Goal: Task Accomplishment & Management: Manage account settings

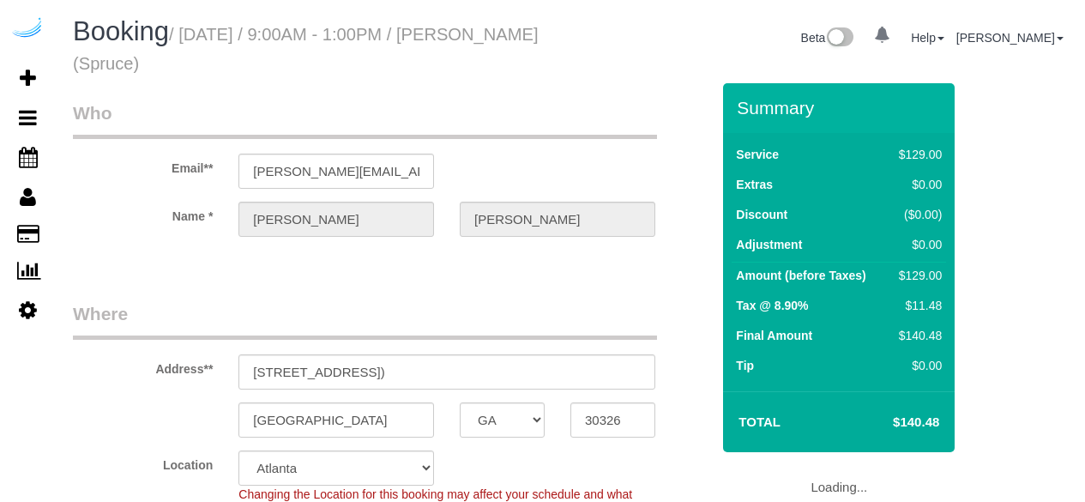
select select "GA"
select select "282"
select select "number:9"
click at [569, 368] on input "3372 Peachtree Rd NE, Building 1110, Unit 1110 ( Colonia Madison, Elora at Buck…" at bounding box center [446, 371] width 417 height 35
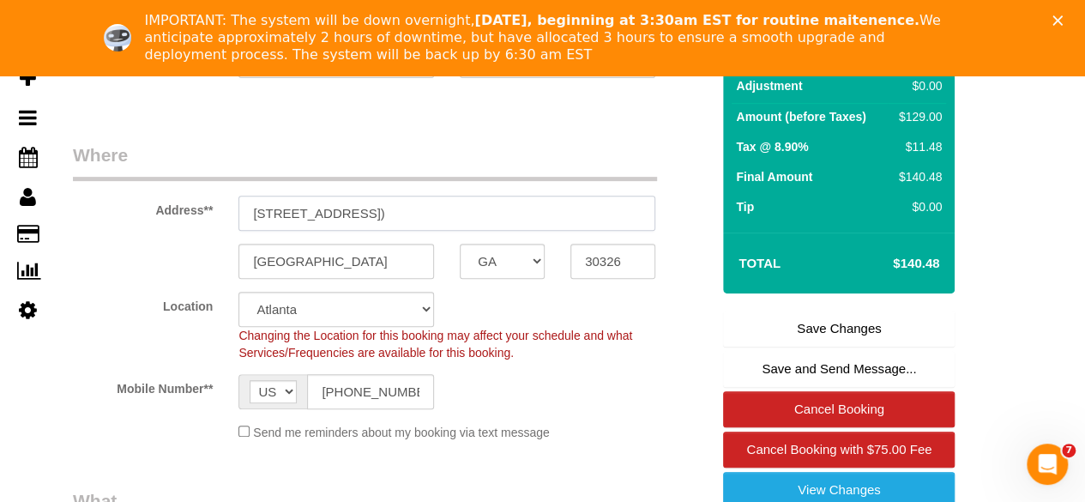
scroll to position [240, 0]
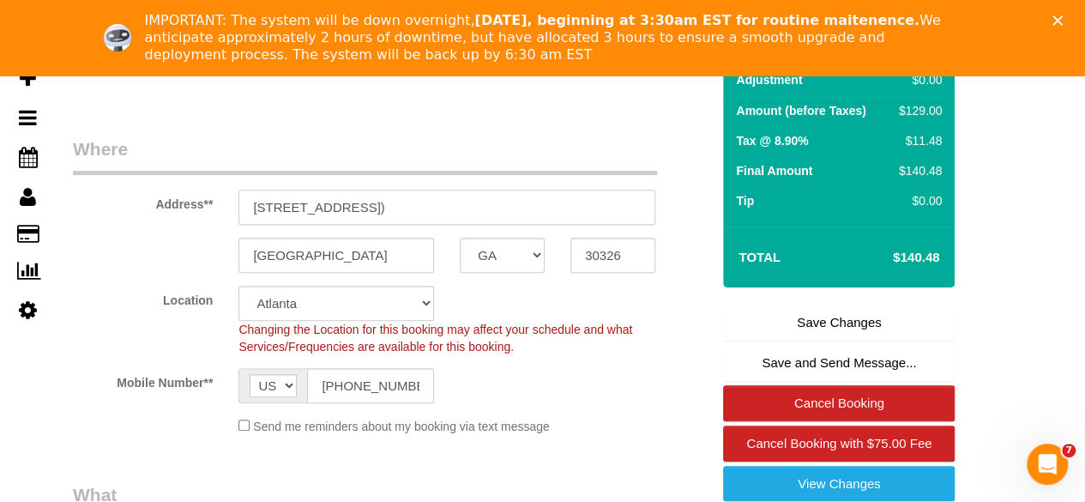
click at [587, 214] on input "3372 Peachtree Rd NE, Building 1110, Unit 1110 ( Colonia Madison, Elora at Buck…" at bounding box center [446, 207] width 417 height 35
drag, startPoint x: 635, startPoint y: 205, endPoint x: 589, endPoint y: 210, distance: 45.8
click at [589, 210] on input "3372 Peachtree Rd NE, Building 1110, Unit 1110 ( Colonia Madison, Elora at Buck…" at bounding box center [446, 207] width 417 height 35
paste input "507844"
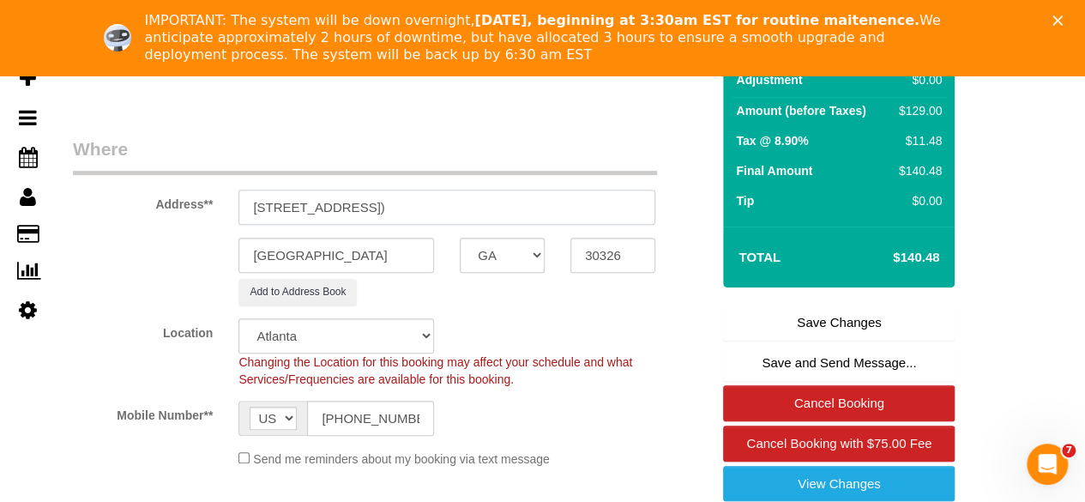
type input "3372 Peachtree Rd NE, Building 1110, Unit 1110 ( Colonia Madison, Elora at Buck…"
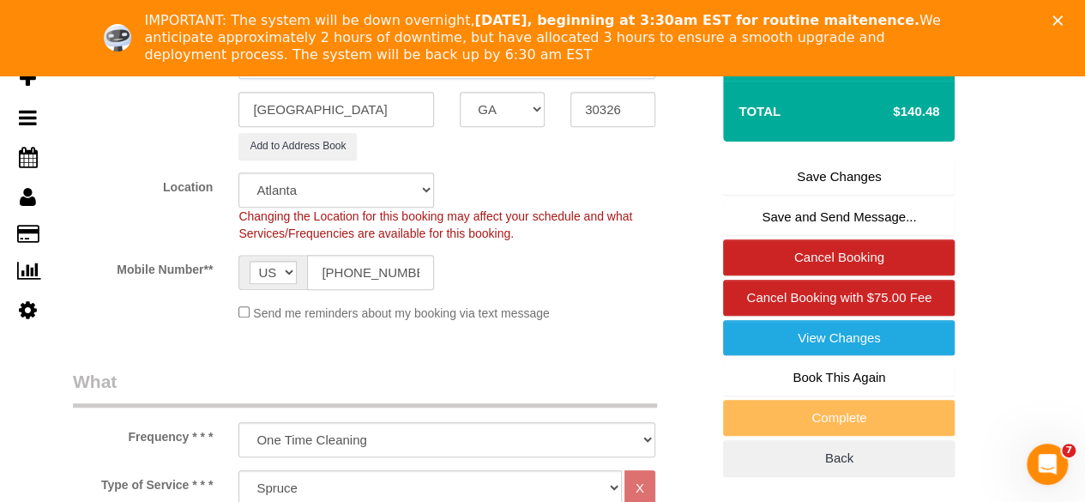
scroll to position [384, 0]
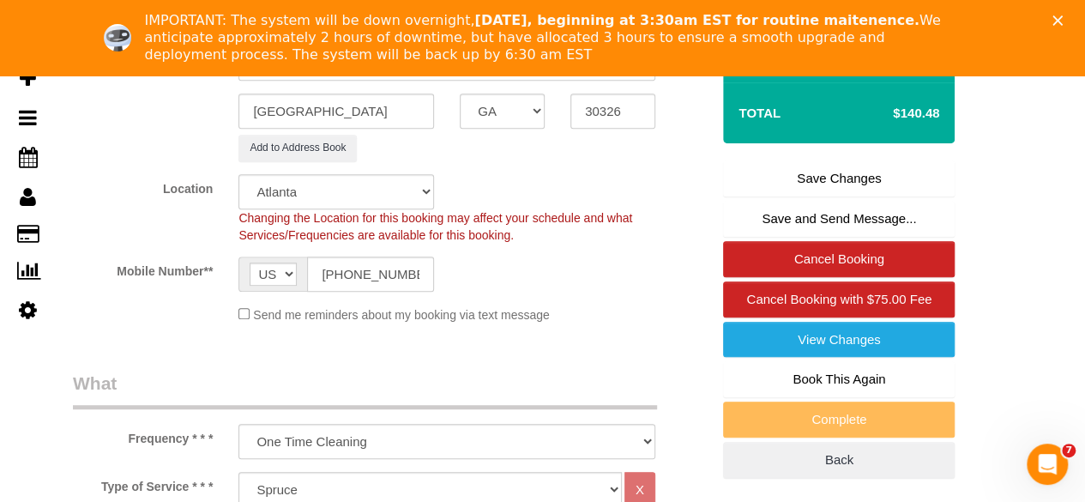
click at [816, 190] on link "Save Changes" at bounding box center [839, 178] width 232 height 36
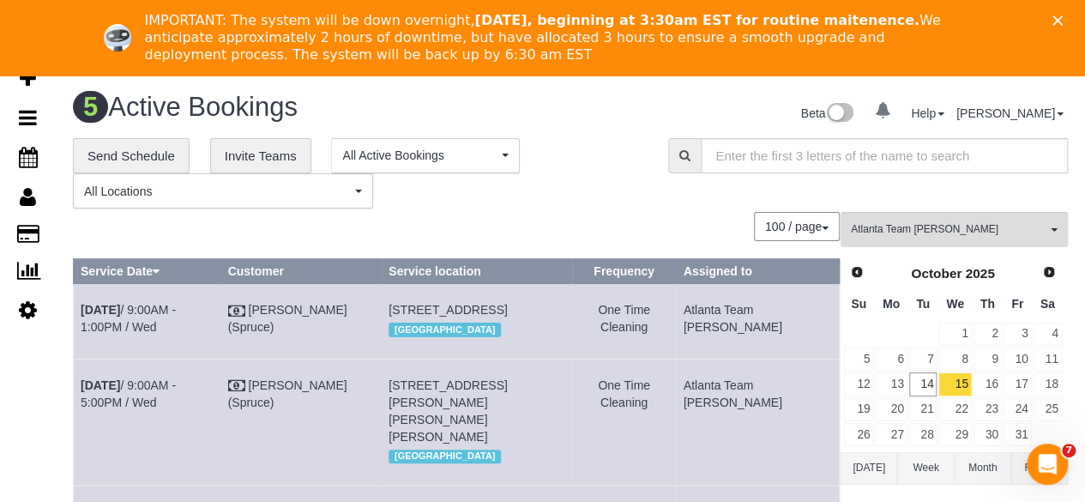
scroll to position [345, 0]
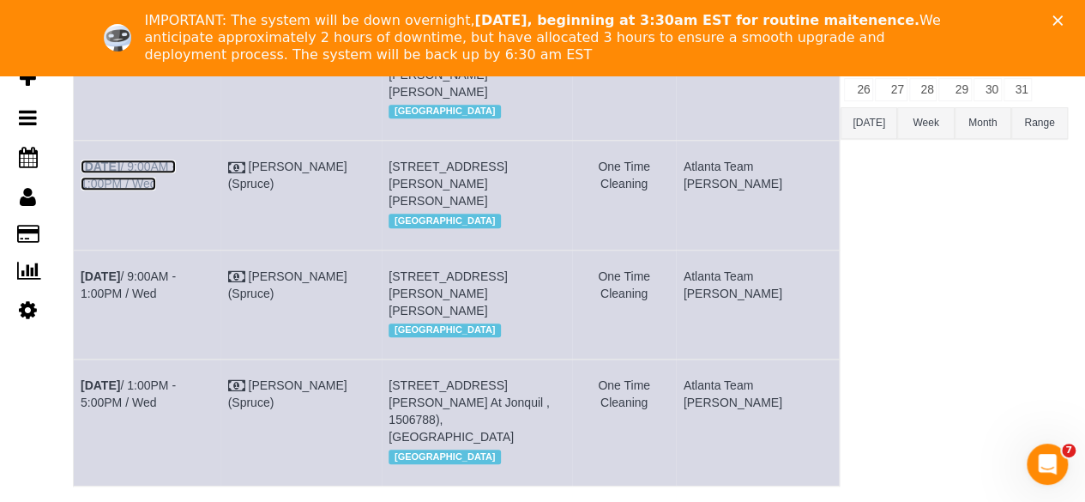
click at [174, 190] on link "Oct 15th / 9:00AM - 1:00PM / Wed" at bounding box center [128, 175] width 95 height 31
click at [161, 300] on link "Oct 15th / 9:00AM - 1:00PM / Wed" at bounding box center [128, 284] width 95 height 31
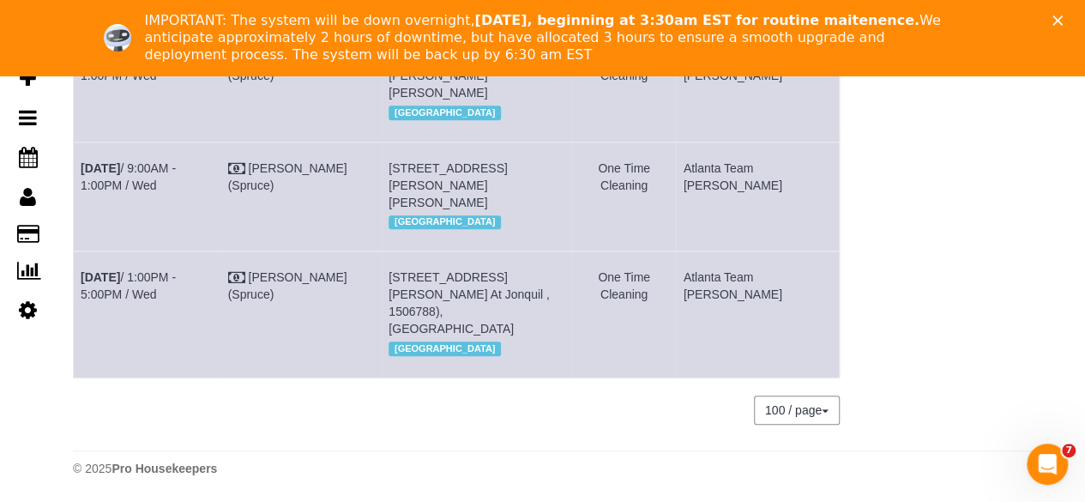
scroll to position [537, 0]
click at [176, 273] on link "Oct 15th / 1:00PM - 5:00PM / Wed" at bounding box center [128, 285] width 95 height 31
drag, startPoint x: 329, startPoint y: 104, endPoint x: 251, endPoint y: 22, distance: 112.8
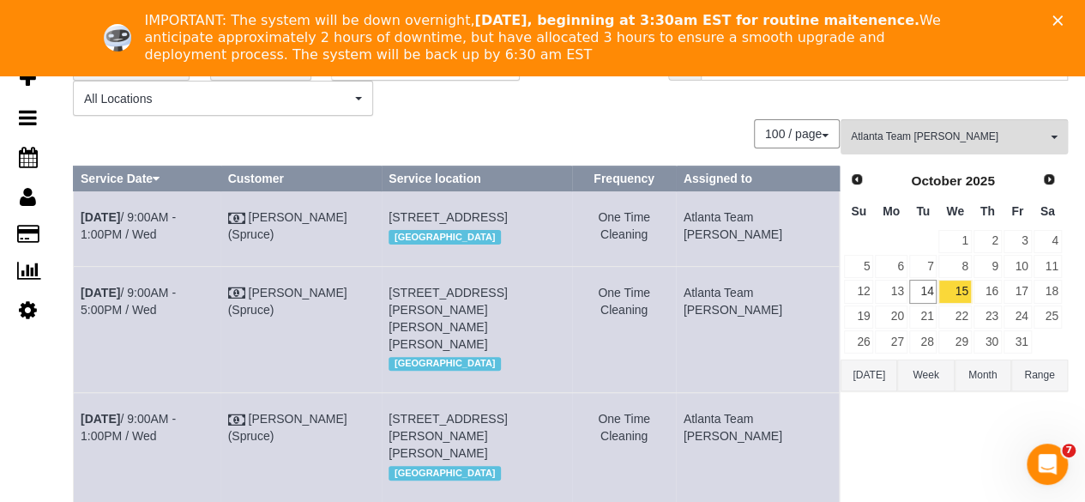
scroll to position [91, 0]
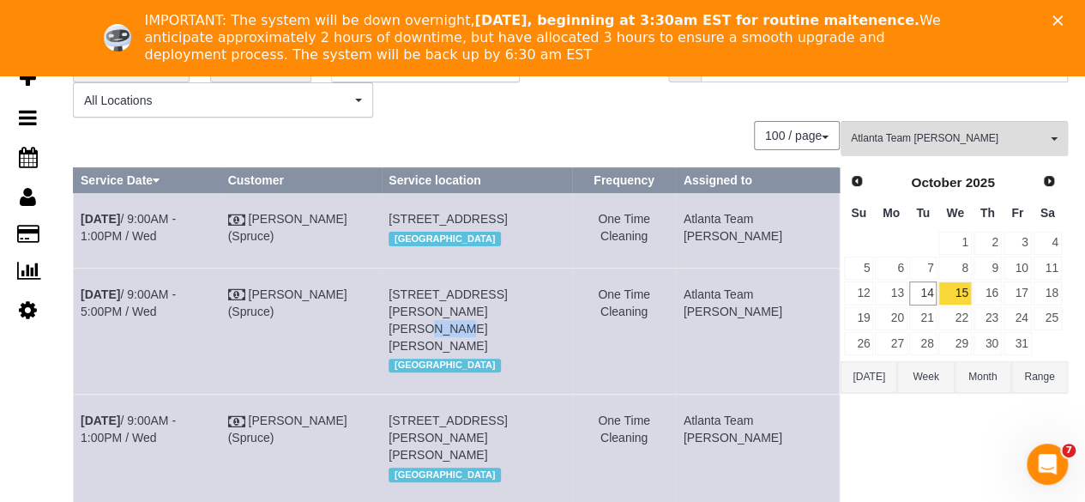
click at [431, 353] on span "700 Phipps Blvd Ne, Building 4, Unit 4101 (Kelton Pruett, Camden Phipps , 14547…" at bounding box center [448, 319] width 118 height 65
drag, startPoint x: 463, startPoint y: 353, endPoint x: 443, endPoint y: 353, distance: 20.6
click at [443, 353] on td "700 Phipps Blvd Ne, Building 4, Unit 4101 (Kelton Pruett, Camden Phipps , 14547…" at bounding box center [477, 331] width 190 height 126
click at [458, 351] on td "700 Phipps Blvd Ne, Building 4, Unit 4101 (Kelton Pruett, Camden Phipps , 14547…" at bounding box center [477, 331] width 190 height 126
click at [458, 353] on span "700 Phipps Blvd Ne, Building 4, Unit 4101 (Kelton Pruett, Camden Phipps , 14547…" at bounding box center [448, 319] width 118 height 65
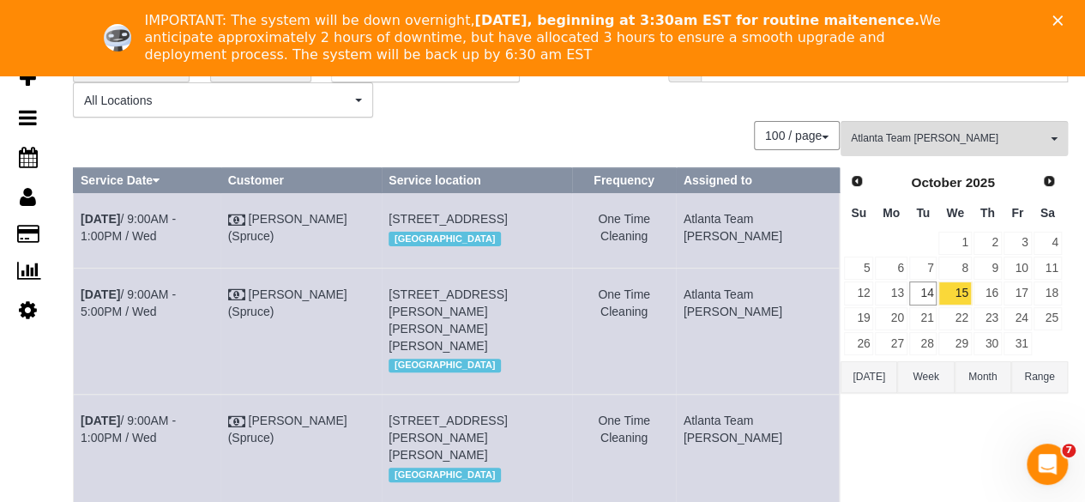
click at [458, 352] on td "700 Phipps Blvd Ne, Building 4, Unit 4101 (Kelton Pruett, Camden Phipps , 14547…" at bounding box center [477, 331] width 190 height 126
click at [455, 353] on span "700 Phipps Blvd Ne, Building 4, Unit 4101 (Kelton Pruett, Camden Phipps , 14547…" at bounding box center [448, 319] width 118 height 65
copy span "4101"
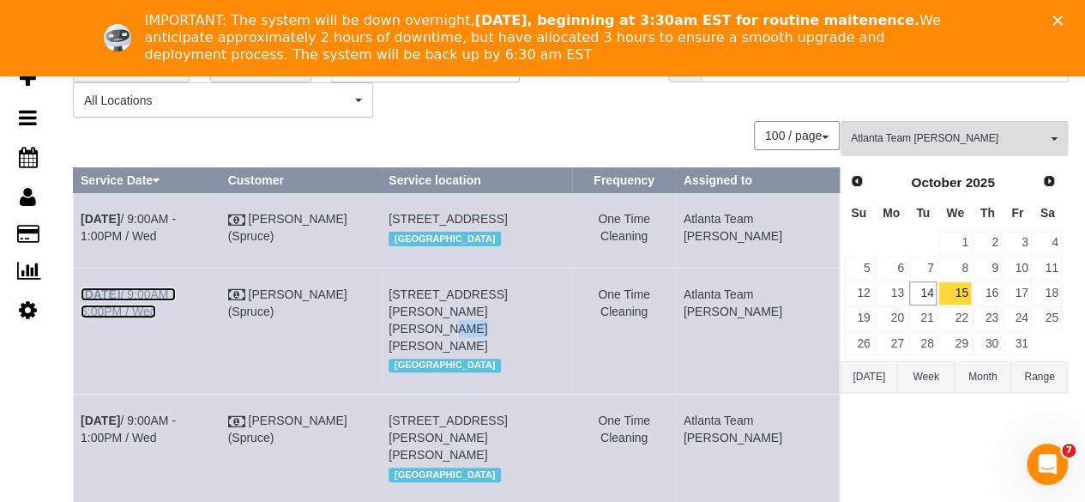
click at [176, 318] on link "Oct 15th / 9:00AM - 5:00PM / Wed" at bounding box center [128, 302] width 95 height 31
drag, startPoint x: 797, startPoint y: 372, endPoint x: 82, endPoint y: 346, distance: 715.0
click at [82, 346] on tr "Oct 15th / 9:00AM - 5:00PM / Wed Brandie Louck (Spruce) 700 Phipps Blvd Ne, Bui…" at bounding box center [457, 331] width 766 height 126
copy tr "Oct 15th / 9:00AM - 5:00PM / Wed Brandie Louck (Spruce) 700 Phipps Blvd Ne, Bui…"
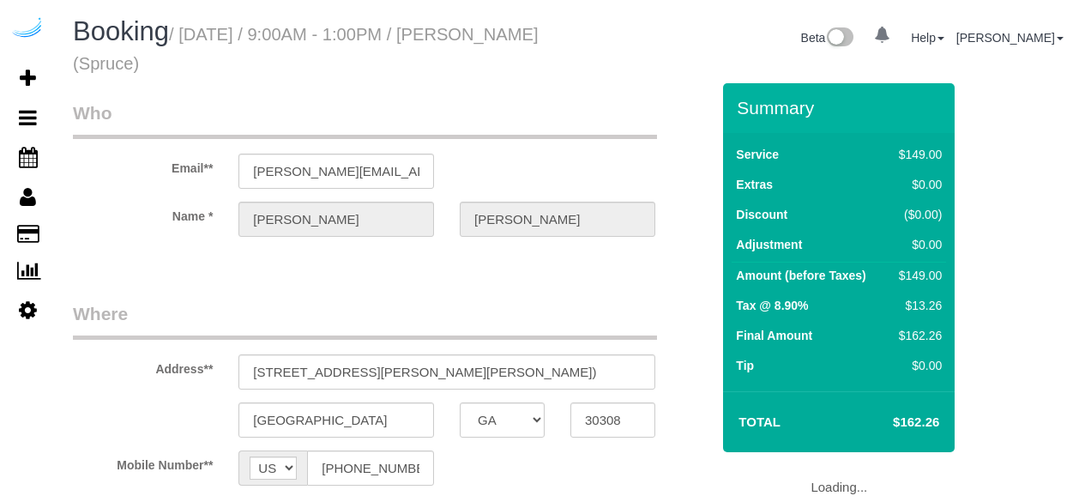
select select "GA"
select select "object:653"
select select "282"
select select "number:9"
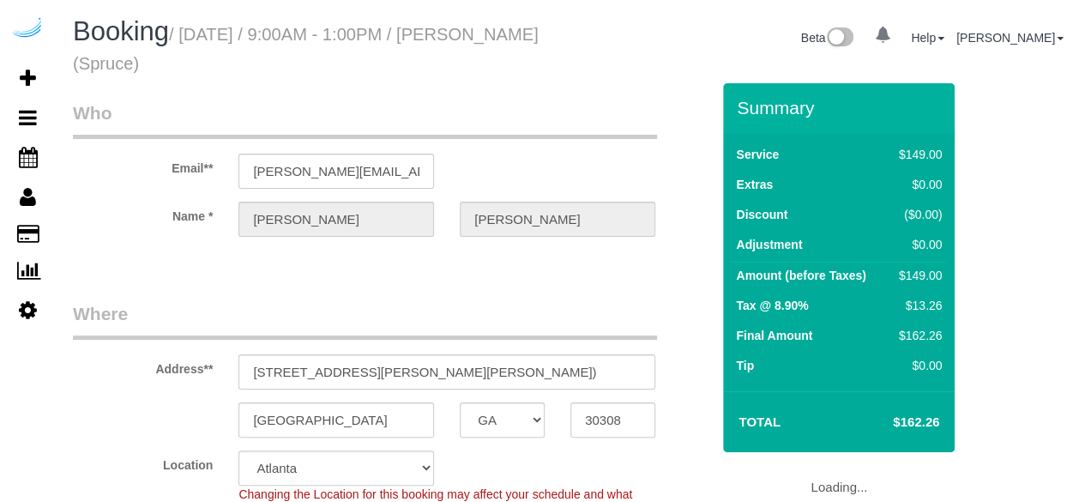
select select "object:779"
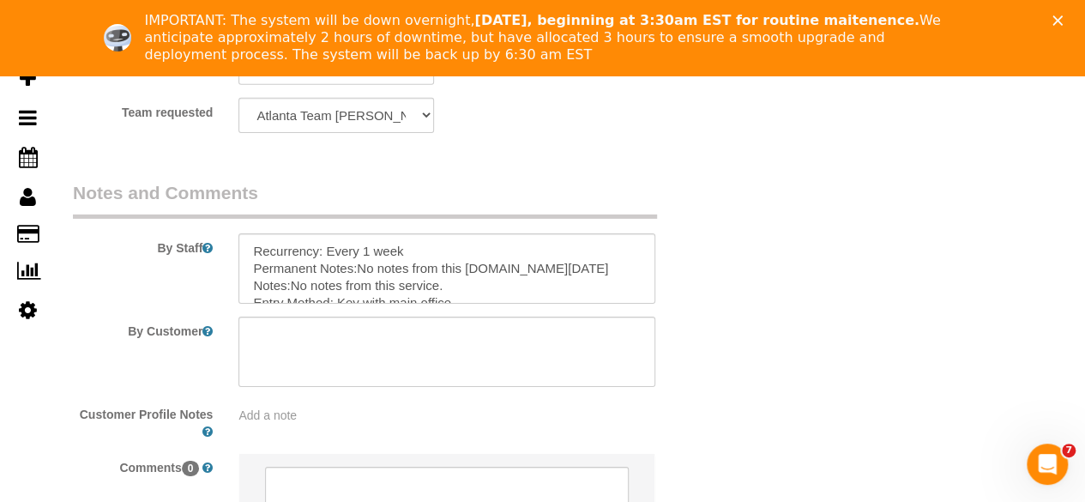
scroll to position [2741, 0]
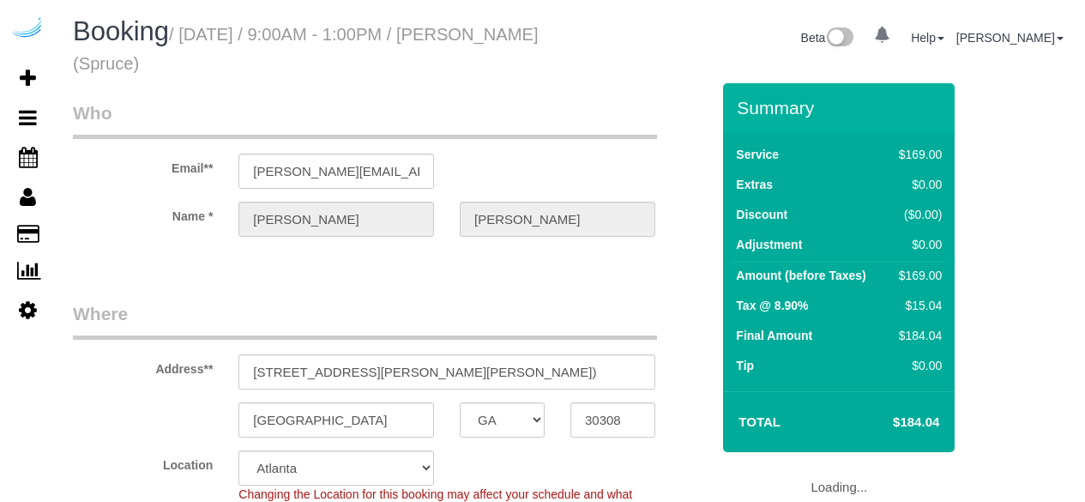
select select "GA"
select select "282"
select select "number:9"
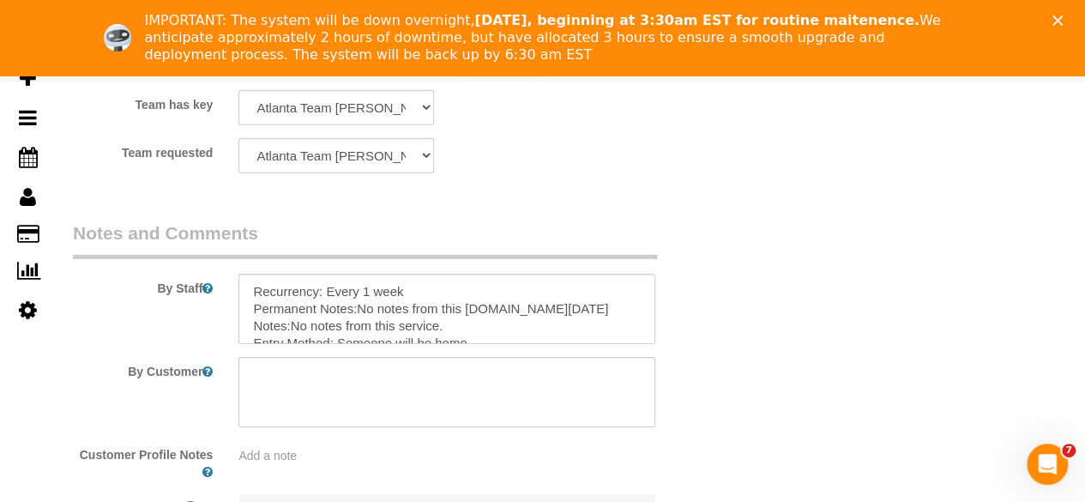
scroll to position [2720, 0]
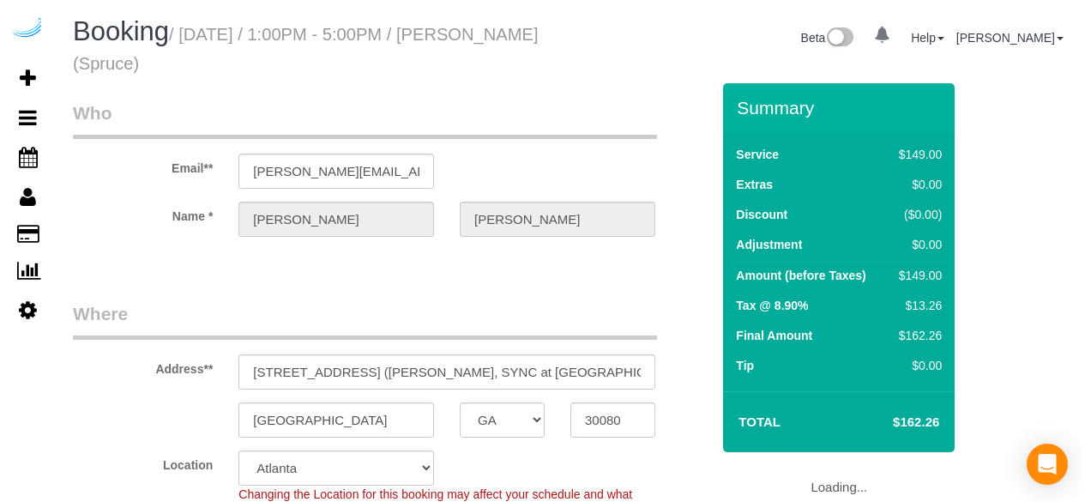
select select "GA"
select select "282"
select select "number:9"
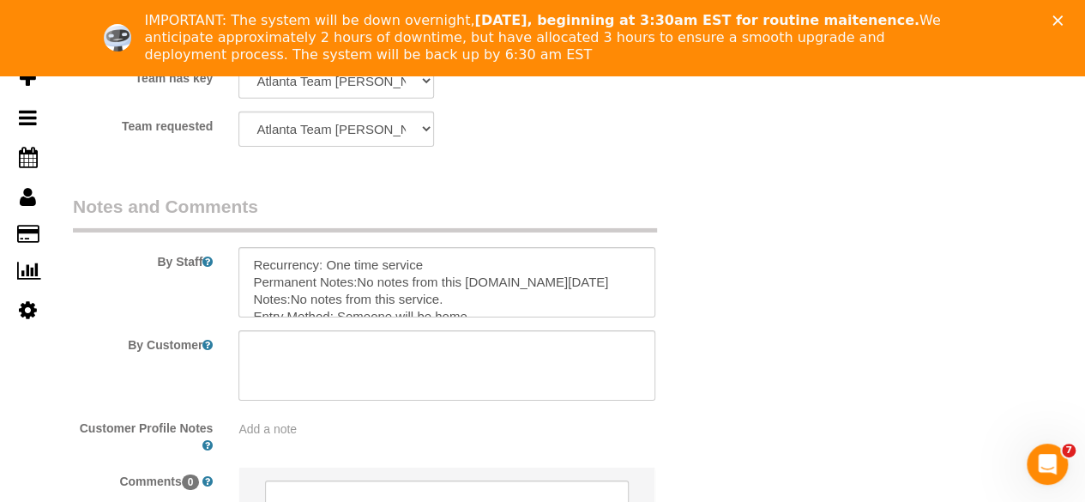
scroll to position [2731, 0]
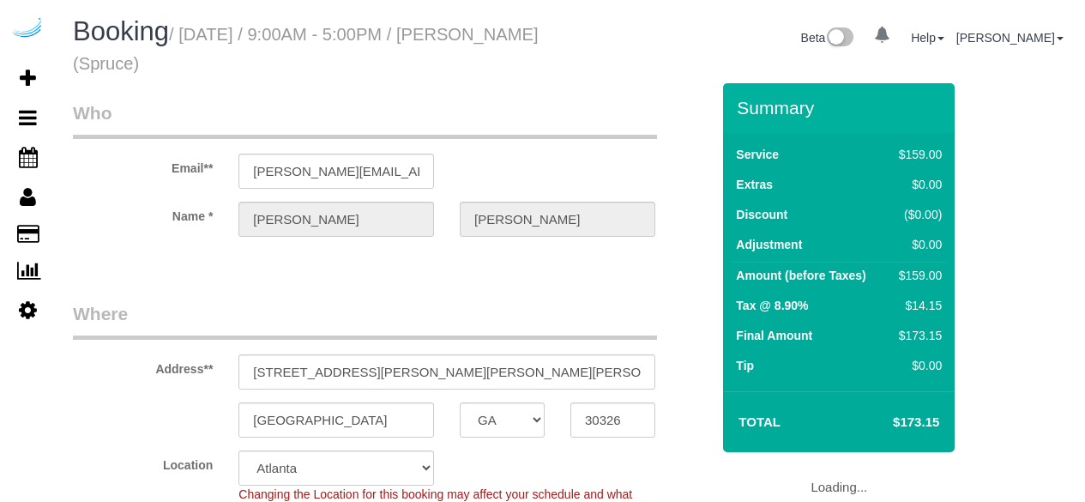
select select "GA"
select select "282"
select select "number:9"
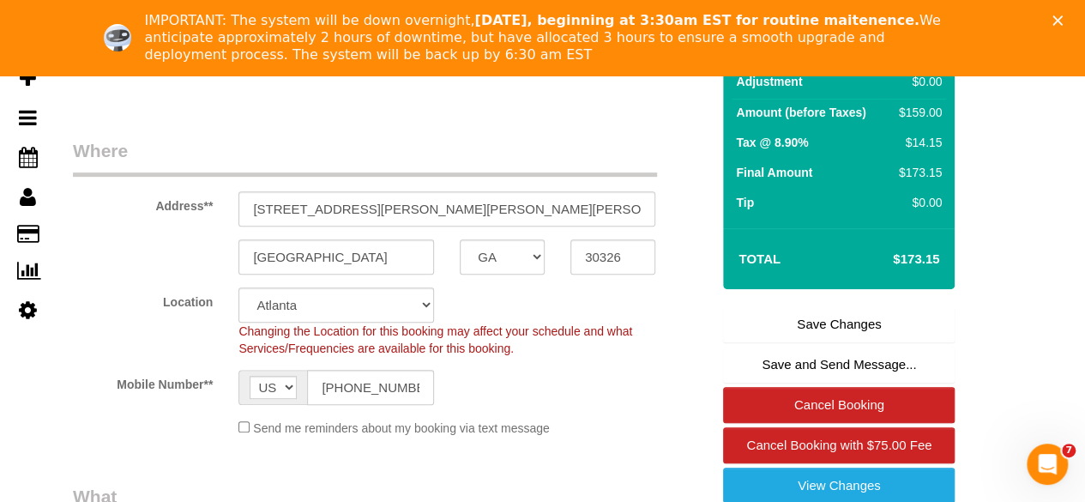
scroll to position [242, 0]
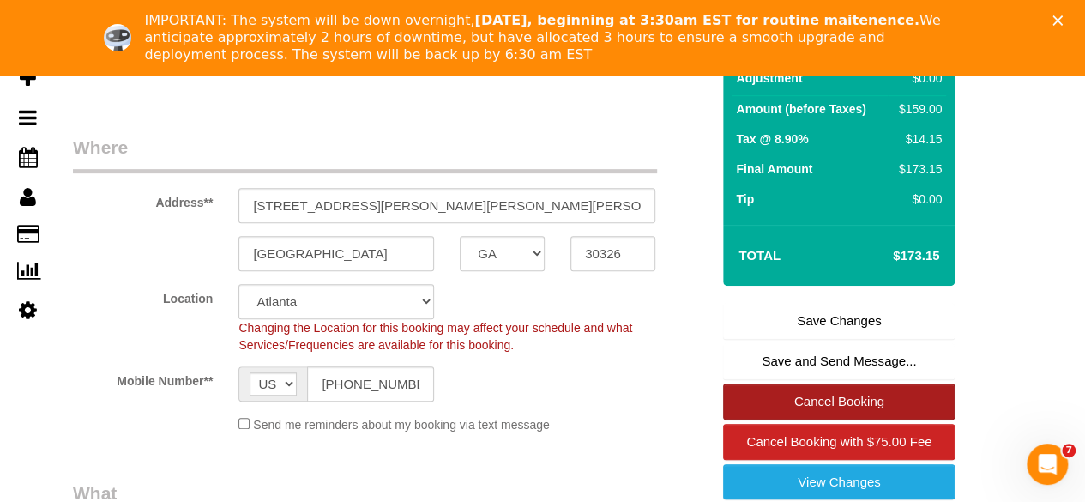
click at [829, 400] on link "Cancel Booking" at bounding box center [839, 401] width 232 height 36
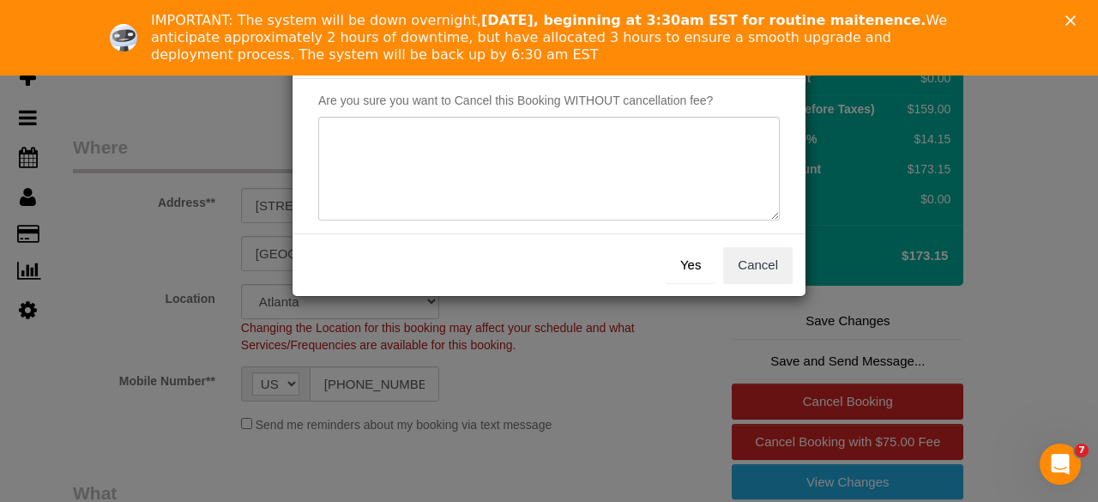
drag, startPoint x: 705, startPoint y: 244, endPoint x: 704, endPoint y: 220, distance: 24.0
click at [704, 229] on sui-modal "× Cancel Booking Are you sure you want to Cancel this Booking WITHOUT cancellat…" at bounding box center [549, 161] width 513 height 269
click at [702, 207] on textarea at bounding box center [548, 169] width 461 height 105
type textarea "Not on spruce."
click at [686, 277] on button "Yes" at bounding box center [691, 265] width 50 height 36
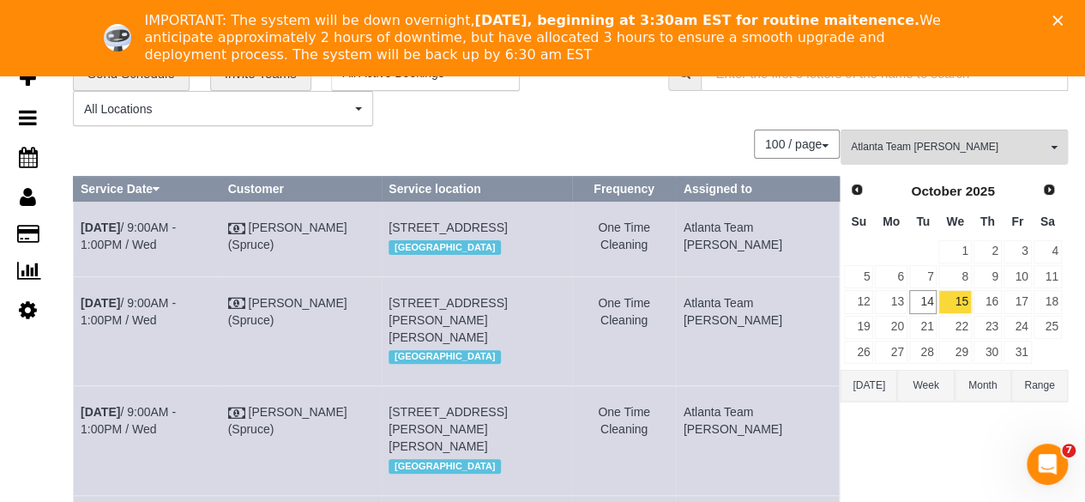
scroll to position [81, 0]
drag, startPoint x: 639, startPoint y: 371, endPoint x: 83, endPoint y: 232, distance: 573.0
click at [83, 232] on tbody "Oct 15th / 9:00AM - 1:00PM / Wed Brandie Louck (Spruce) 3372 Peachtree Rd Ne, B…" at bounding box center [457, 412] width 766 height 420
copy tbody "Oct 15th / 9:00AM - 1:00PM / Wed Brandie Louck (Spruce) 3372 Peachtree Rd Ne, B…"
click at [953, 442] on div "Atlanta Team Eliane All Teams Remove Team Filters Atlanta Team Andrea Atlanta T…" at bounding box center [954, 408] width 227 height 556
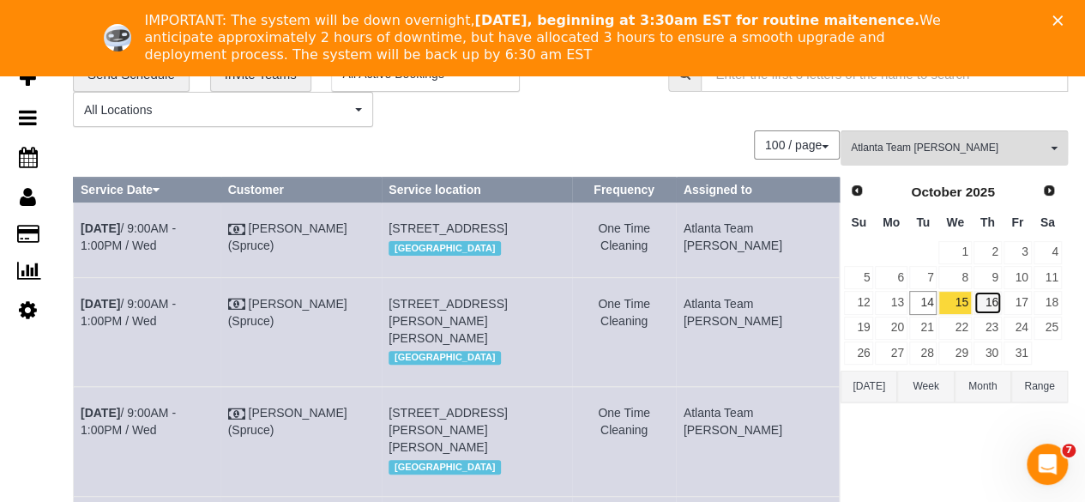
click at [985, 306] on link "16" at bounding box center [988, 302] width 28 height 23
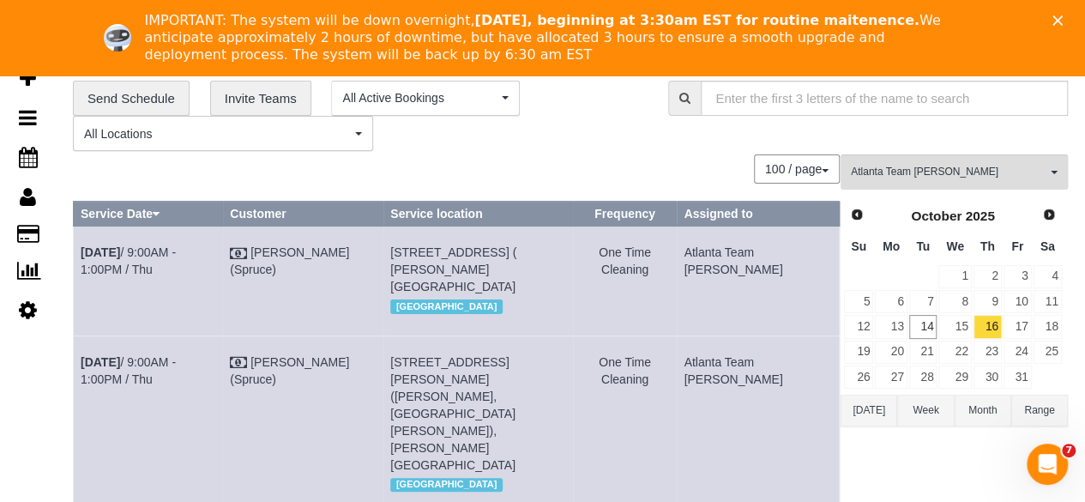
scroll to position [0, 0]
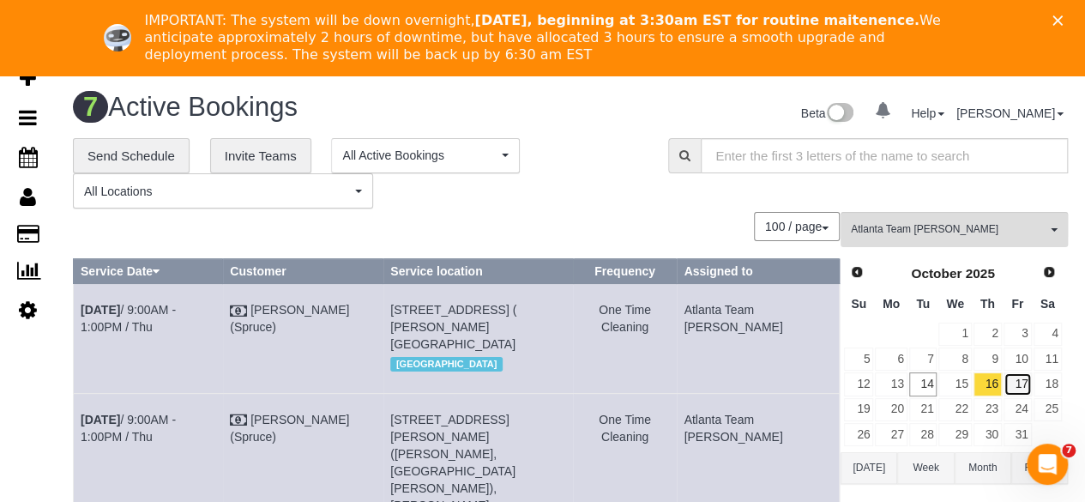
click at [1021, 378] on link "17" at bounding box center [1018, 383] width 28 height 23
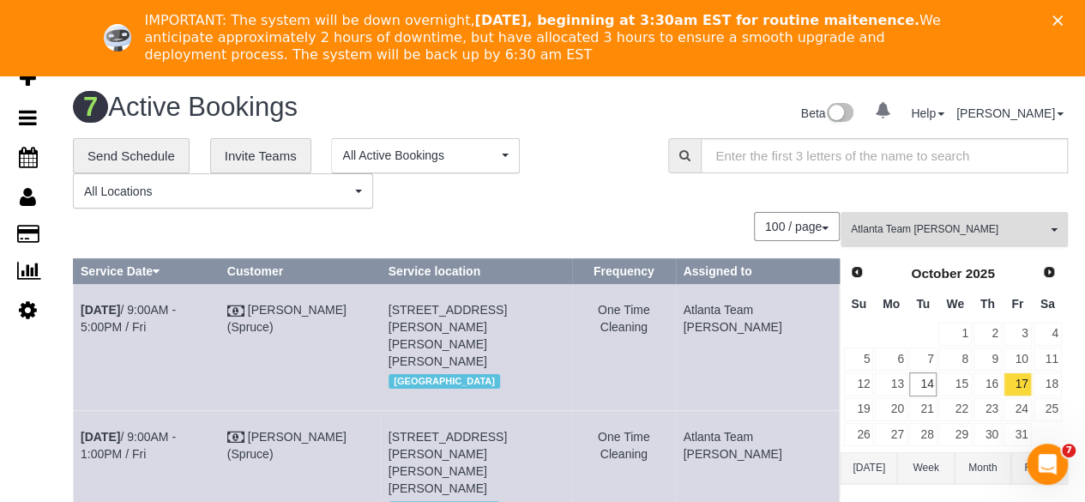
click at [975, 225] on span "Atlanta Team Eliane" at bounding box center [949, 229] width 196 height 15
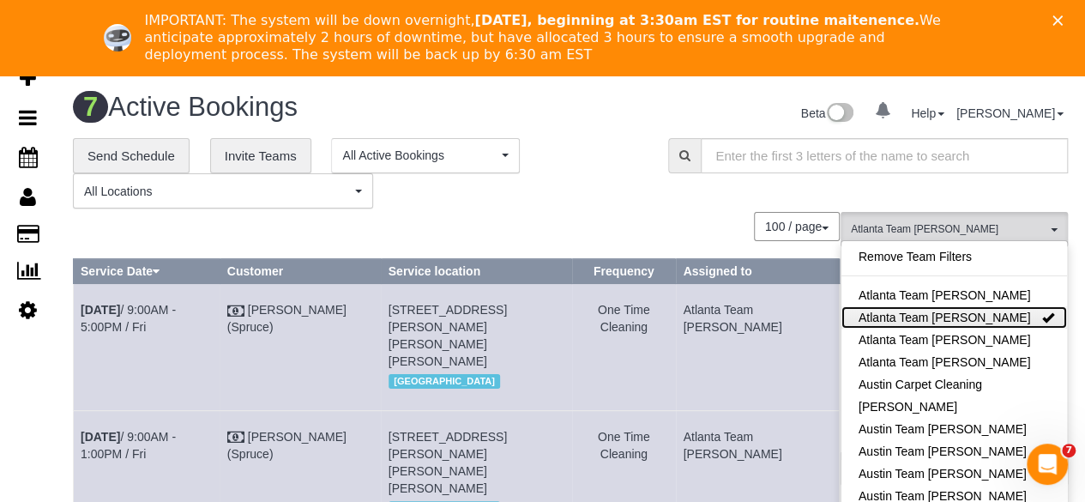
click at [969, 309] on link "Atlanta Team [PERSON_NAME]" at bounding box center [954, 317] width 226 height 22
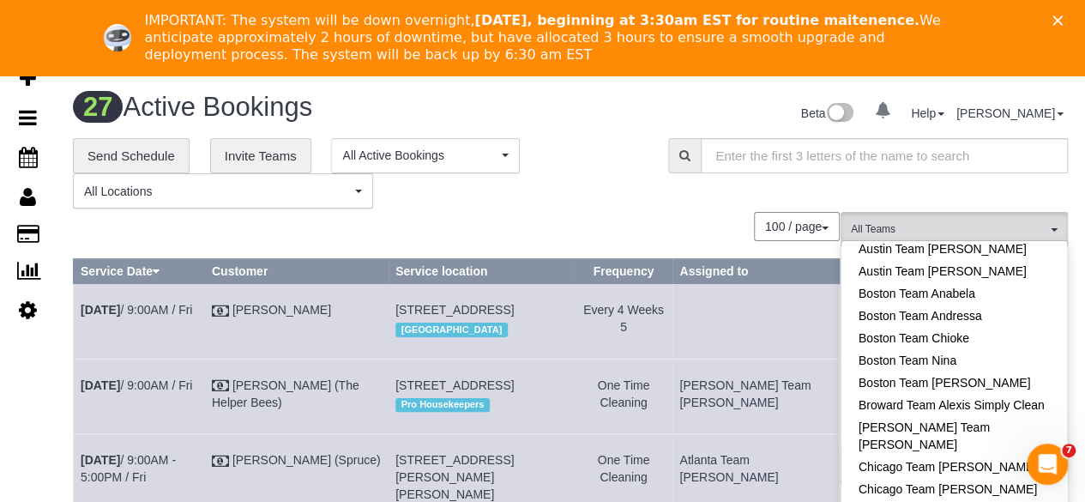
scroll to position [220, 0]
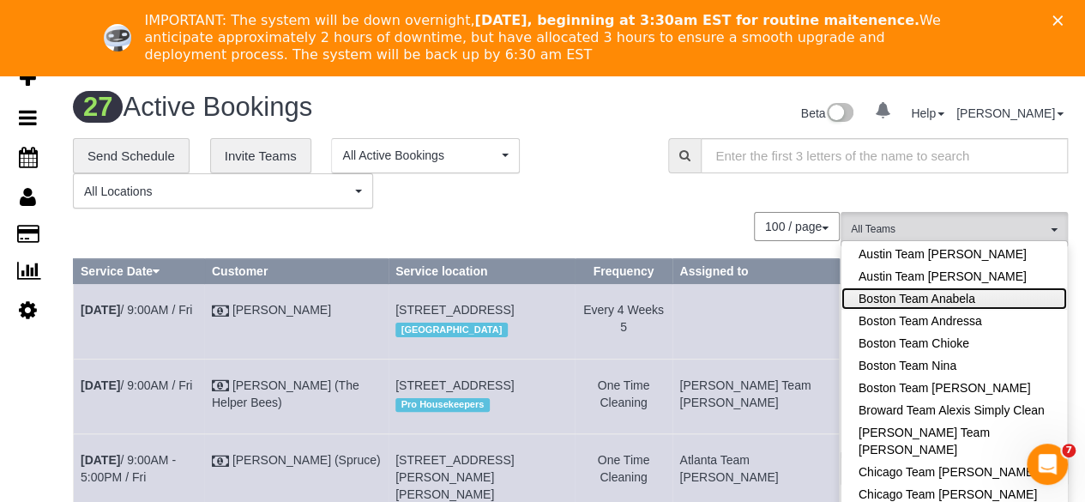
click at [962, 297] on link "Boston Team Anabela" at bounding box center [954, 298] width 226 height 22
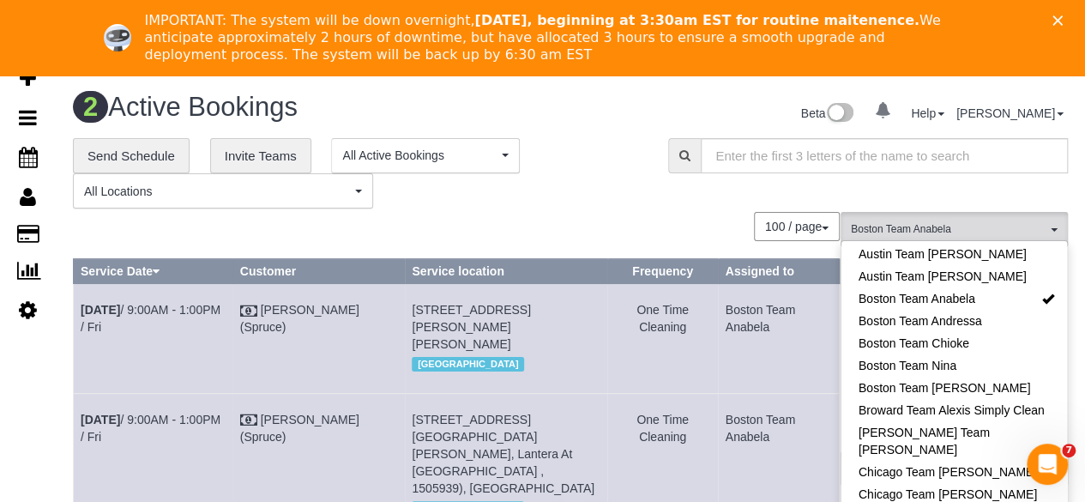
click at [715, 188] on div "**********" at bounding box center [570, 173] width 1021 height 71
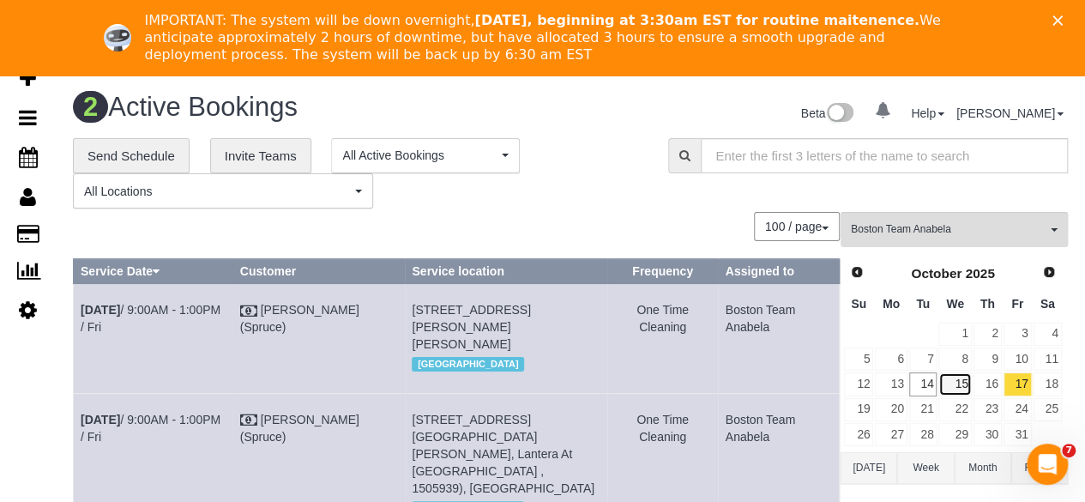
click at [953, 385] on link "15" at bounding box center [954, 383] width 33 height 23
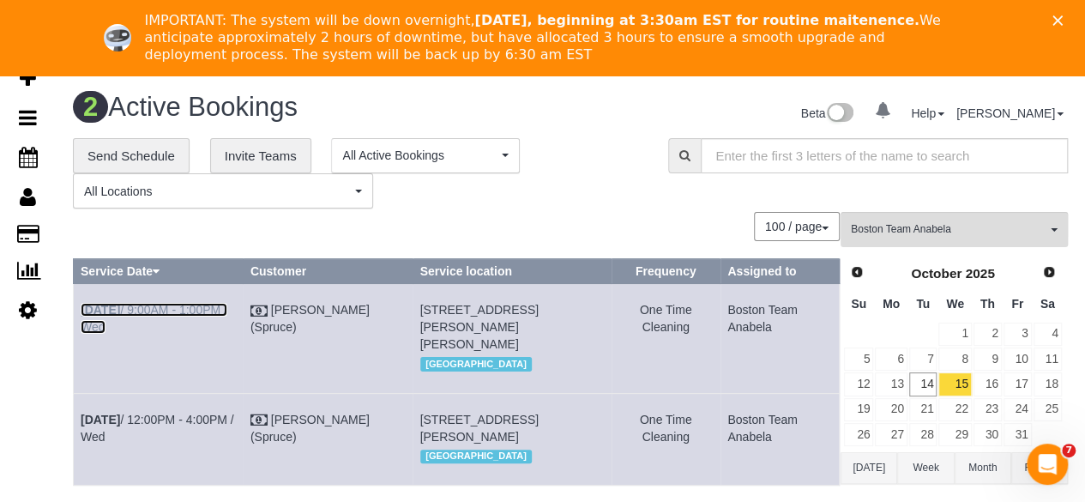
click at [198, 311] on link "Oct 15th / 9:00AM - 1:00PM / Wed" at bounding box center [154, 318] width 147 height 31
click at [1063, 23] on polygon "Close" at bounding box center [1058, 20] width 10 height 10
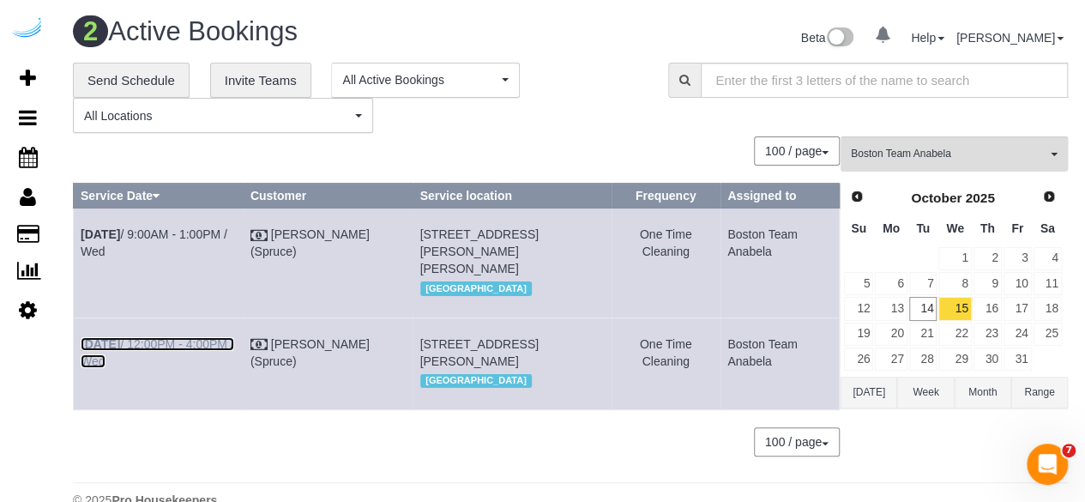
click at [117, 351] on b "Oct 15th" at bounding box center [100, 344] width 39 height 14
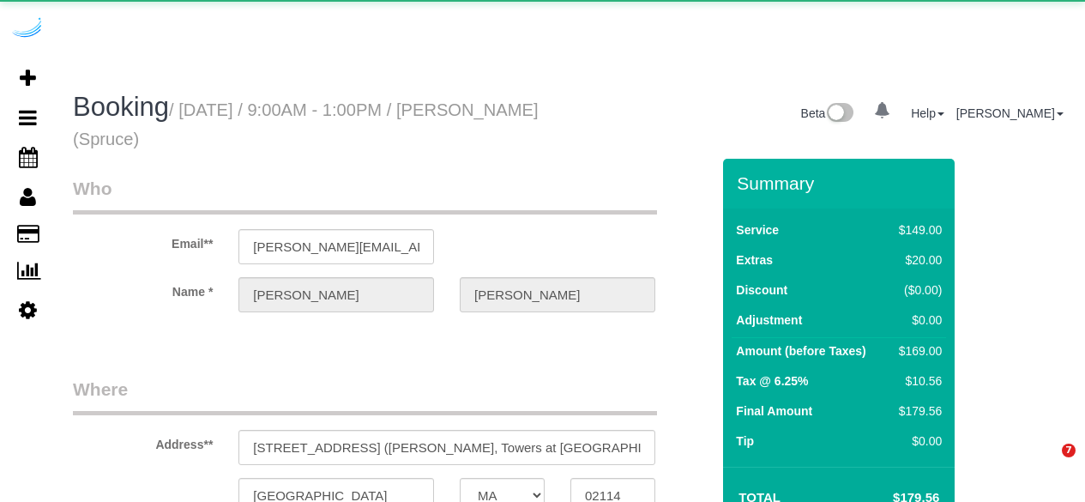
select select "MA"
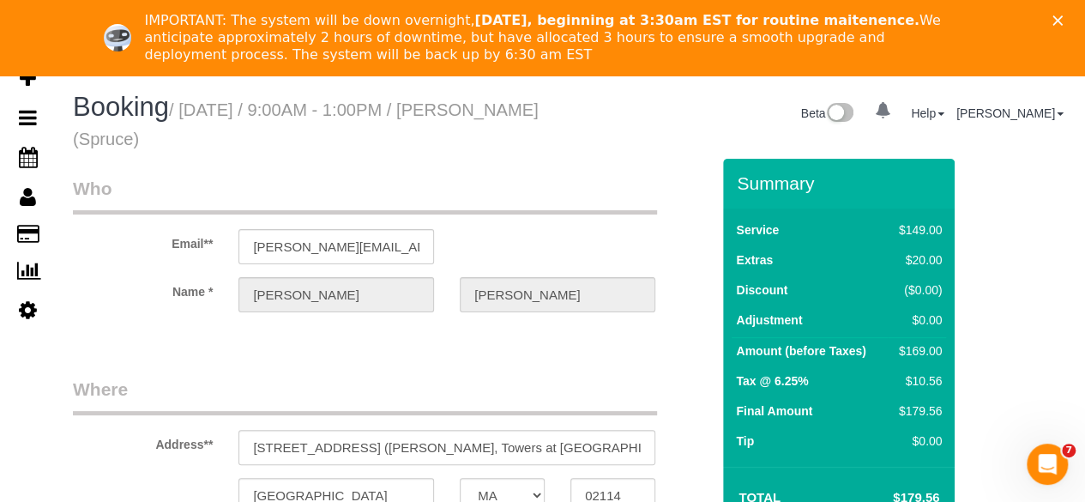
select select "282"
select select "number:9"
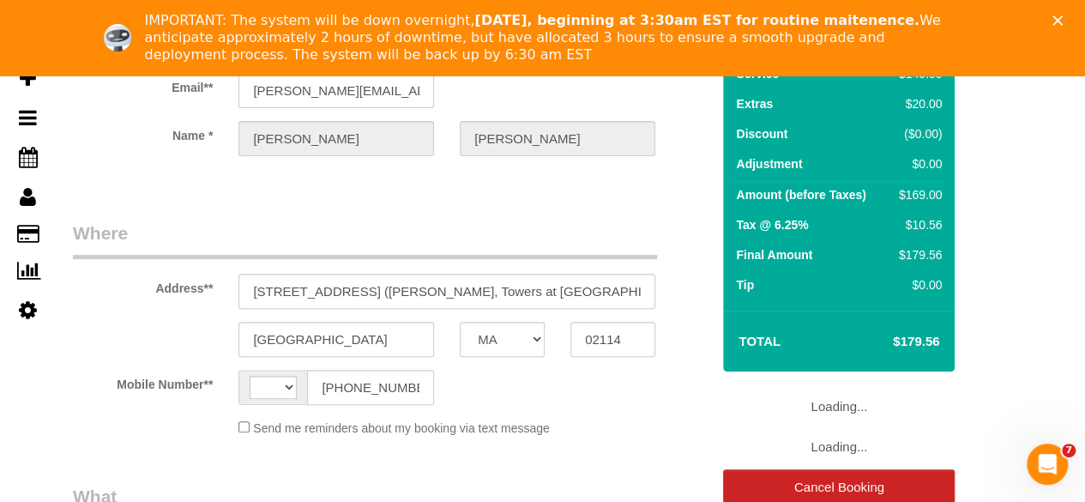
select select "string:US"
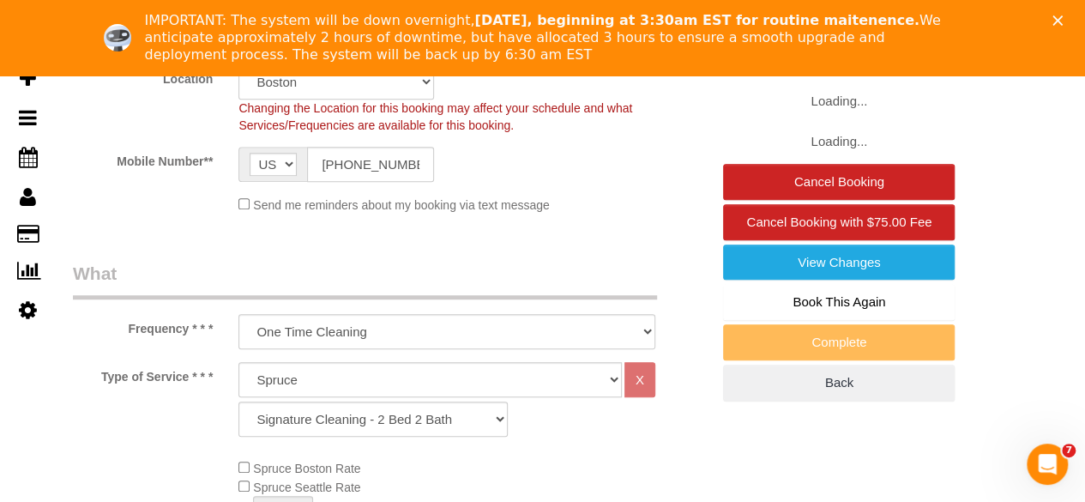
select select "object:779"
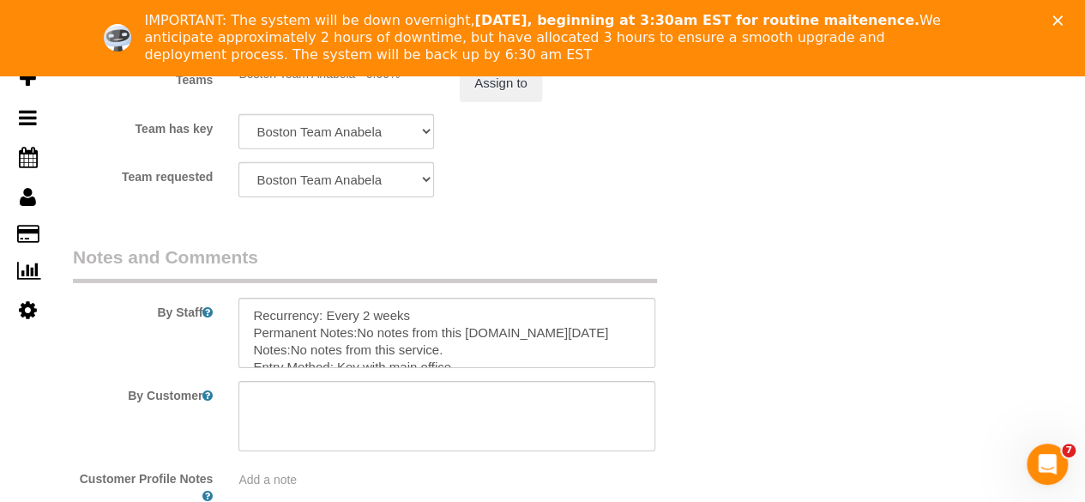
scroll to position [2779, 0]
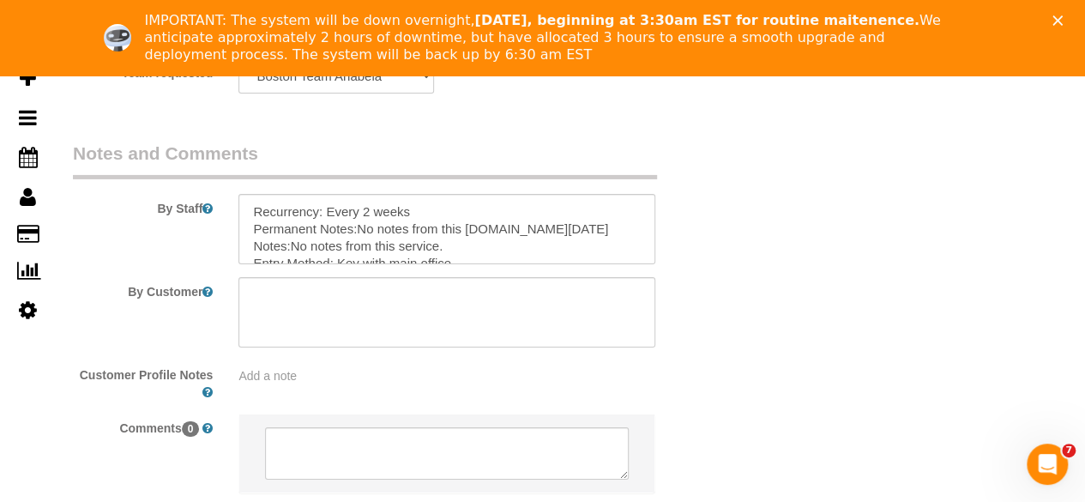
click at [1063, 22] on polygon "Close" at bounding box center [1058, 20] width 10 height 10
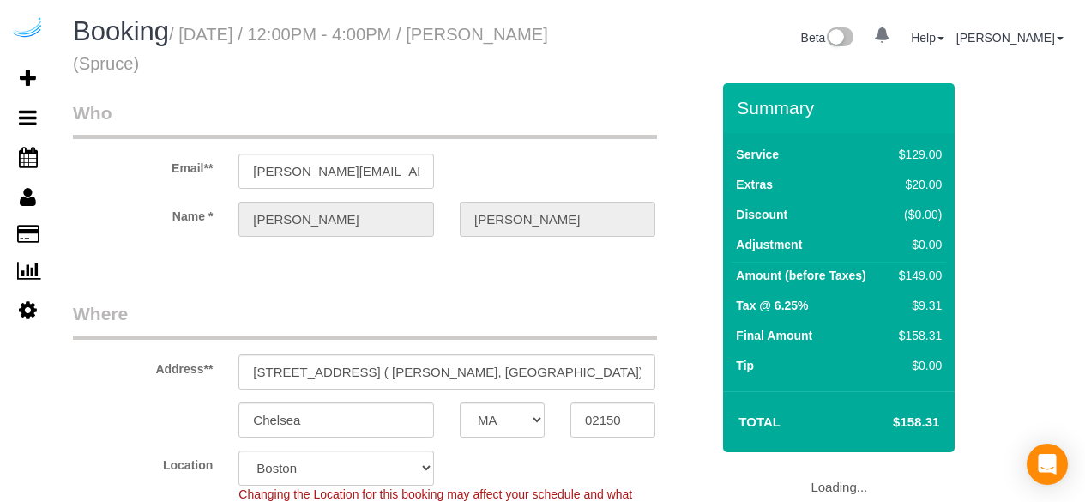
select select "MA"
select select "282"
select select "number:9"
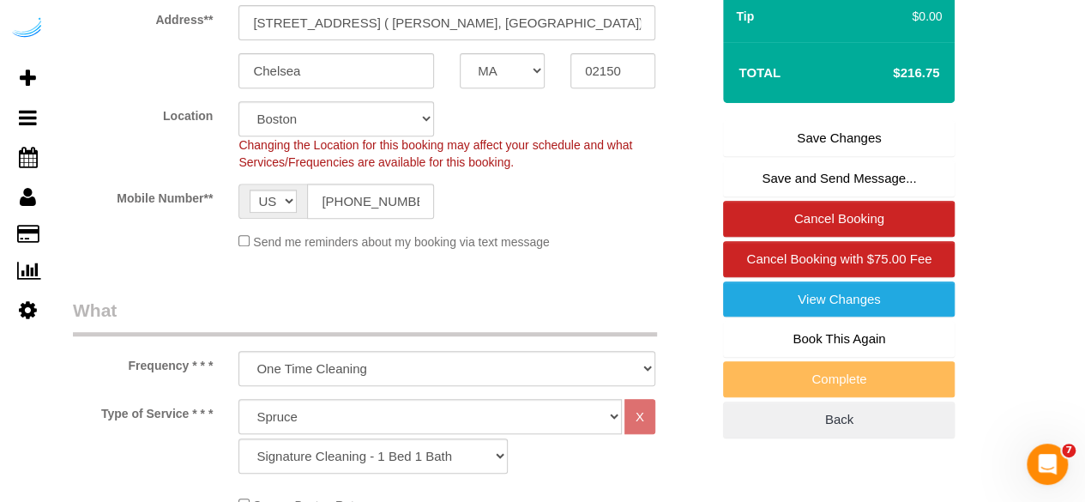
scroll to position [390, 0]
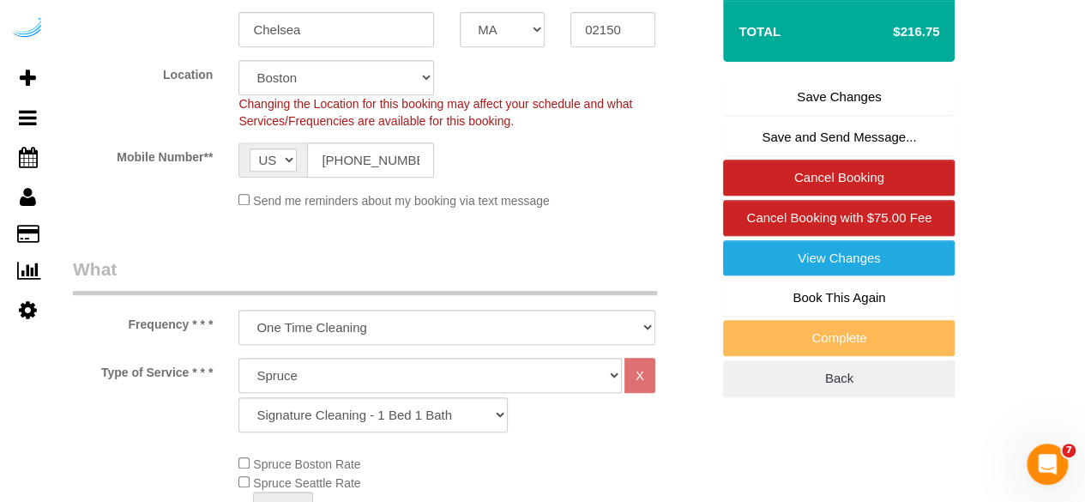
click at [833, 89] on link "Save Changes" at bounding box center [839, 97] width 232 height 36
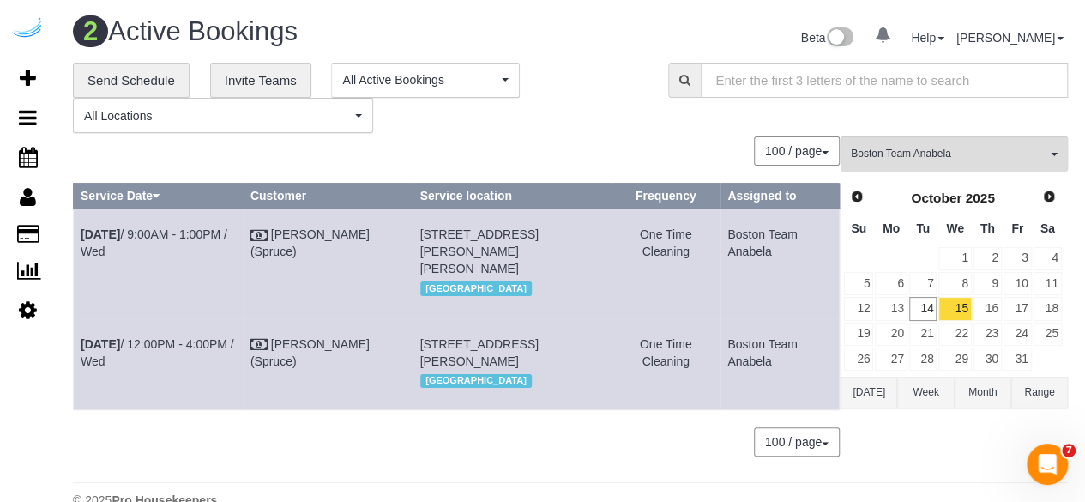
drag, startPoint x: 762, startPoint y: 378, endPoint x: 77, endPoint y: 232, distance: 699.9
click at [77, 232] on tbody "Oct 15th / 9:00AM - 1:00PM / Wed Brandie Louck (Spruce) 72 Staniford St, Buildi…" at bounding box center [457, 309] width 766 height 202
copy tbody "Oct 15th / 9:00AM - 1:00PM / Wed Brandie Louck (Spruce) 72 Staniford St, Buildi…"
click at [995, 305] on link "16" at bounding box center [988, 308] width 28 height 23
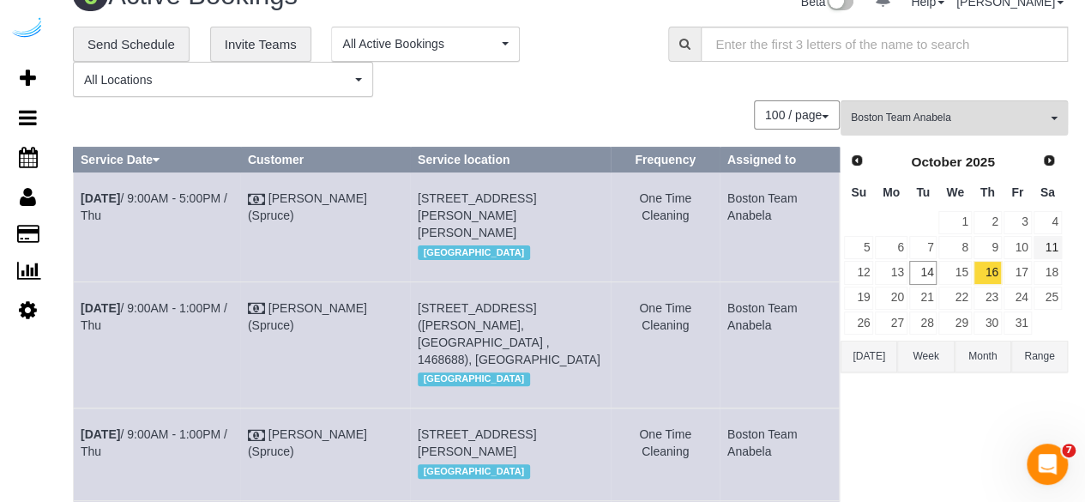
scroll to position [35, 0]
click at [1022, 275] on link "17" at bounding box center [1018, 273] width 28 height 23
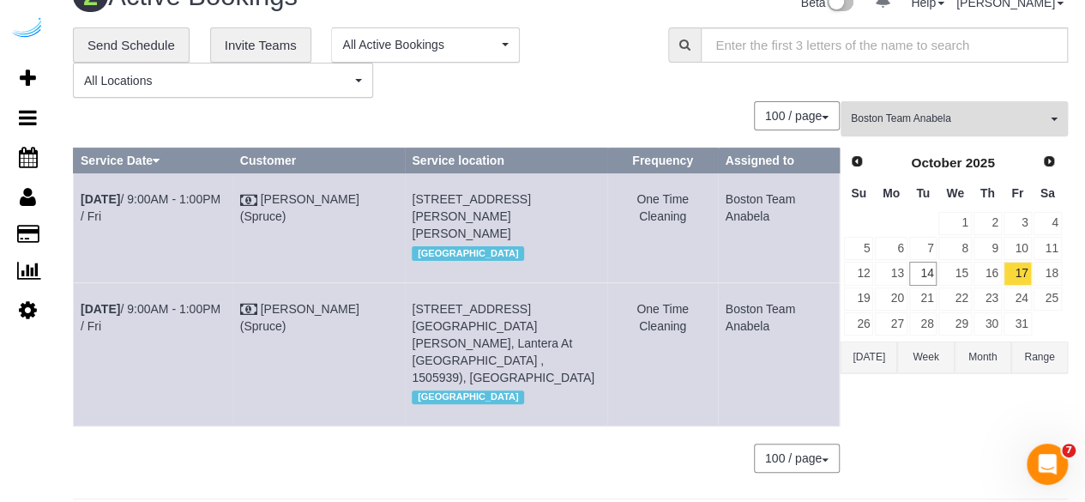
click at [939, 119] on span "Boston Team Anabela" at bounding box center [949, 119] width 196 height 15
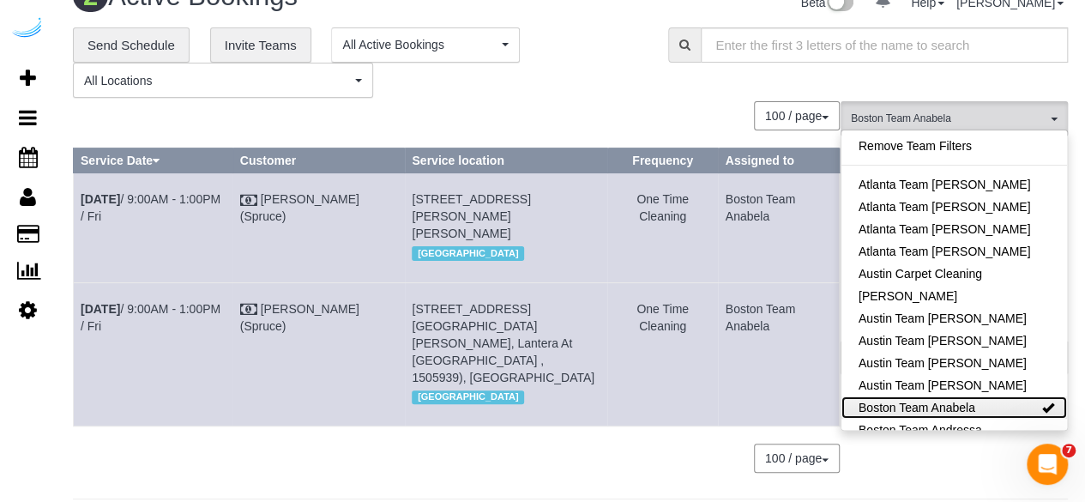
click at [998, 407] on link "Boston Team Anabela" at bounding box center [954, 407] width 226 height 22
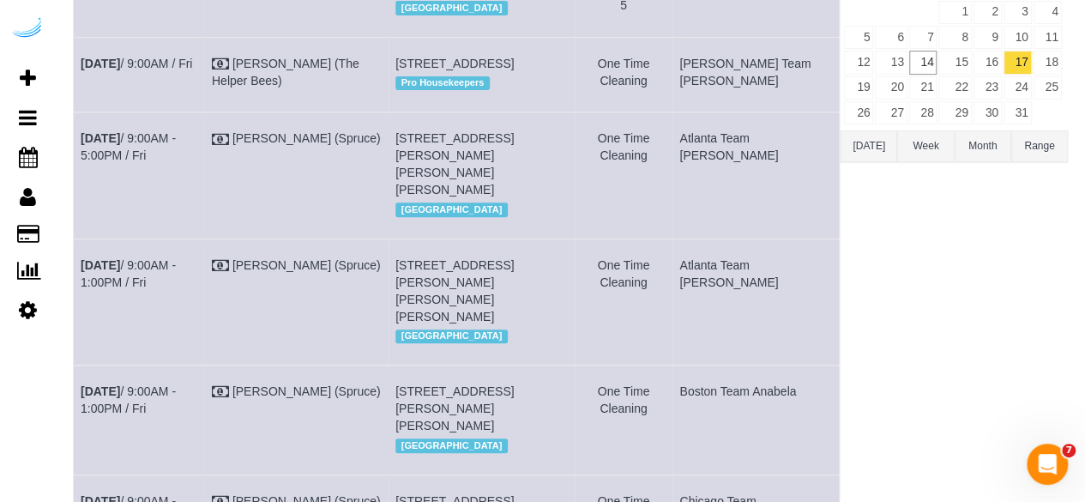
scroll to position [0, 0]
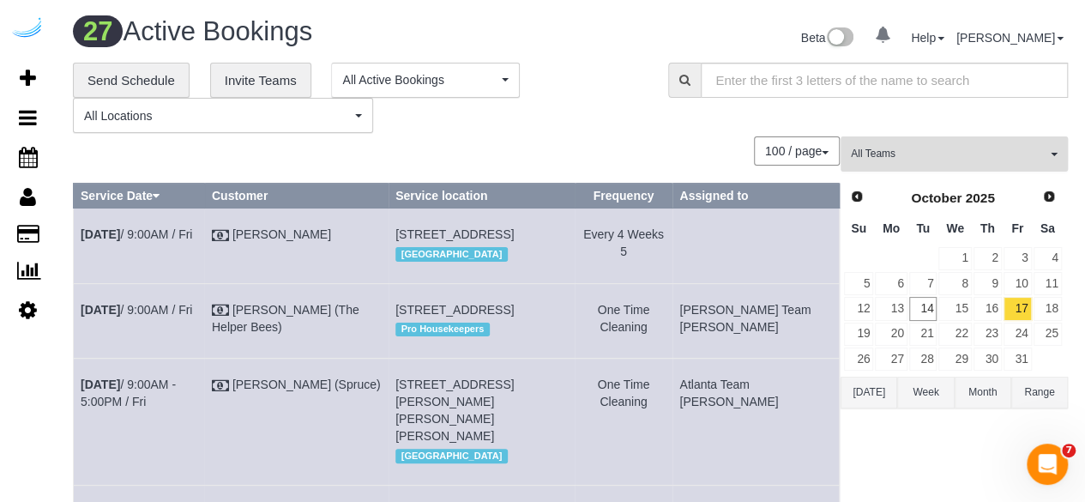
click at [930, 149] on span "All Teams" at bounding box center [949, 154] width 196 height 15
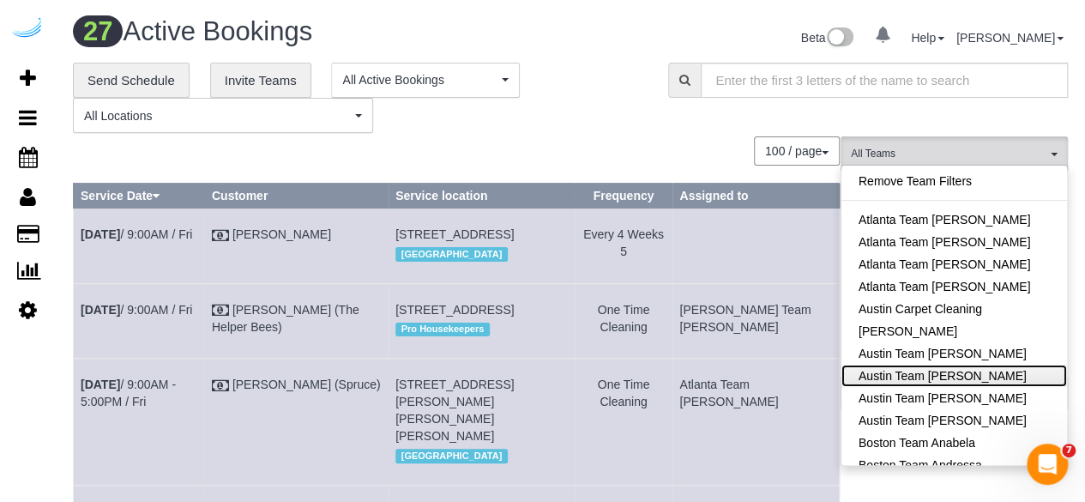
click at [959, 372] on link "Austin Team [PERSON_NAME]" at bounding box center [954, 376] width 226 height 22
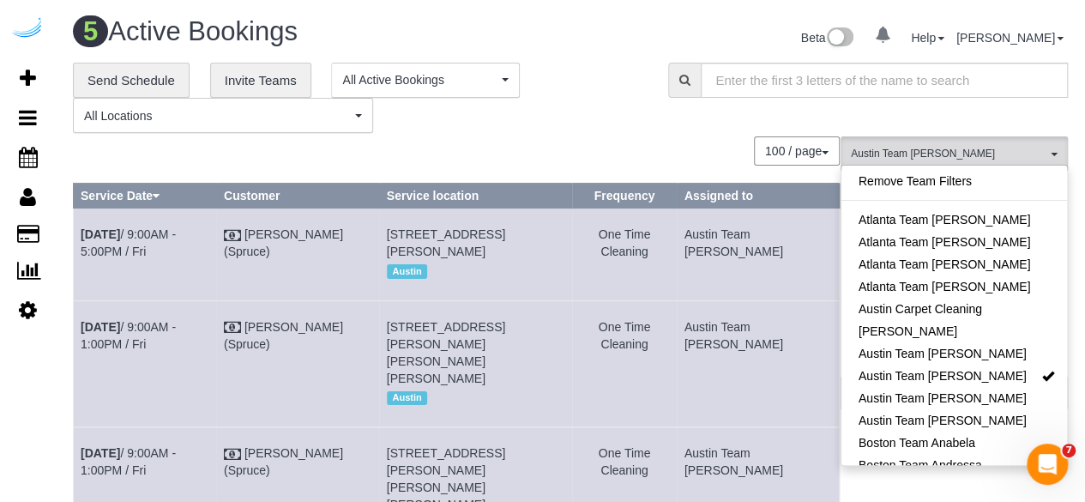
click at [715, 123] on div "**********" at bounding box center [570, 98] width 1021 height 71
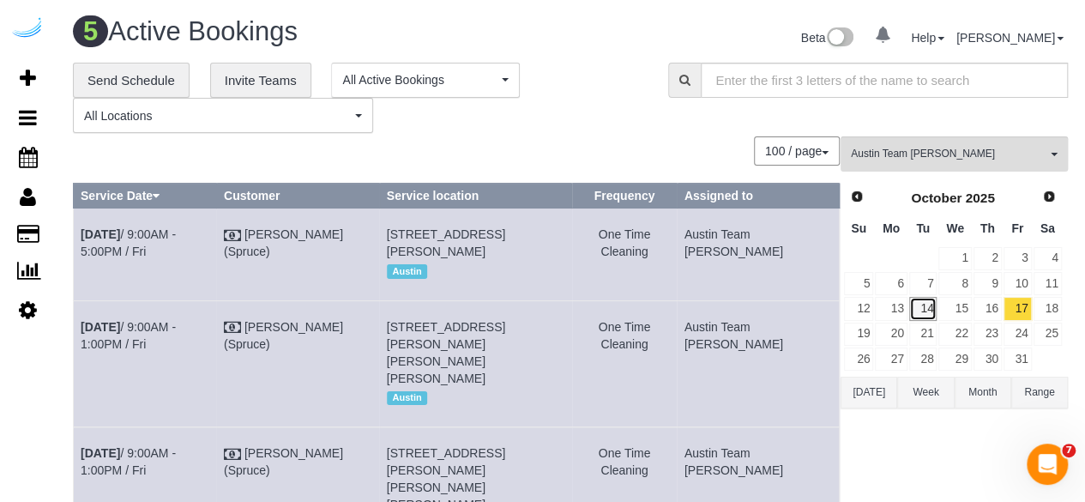
click at [923, 307] on link "14" at bounding box center [923, 308] width 28 height 23
click at [945, 305] on link "15" at bounding box center [954, 308] width 33 height 23
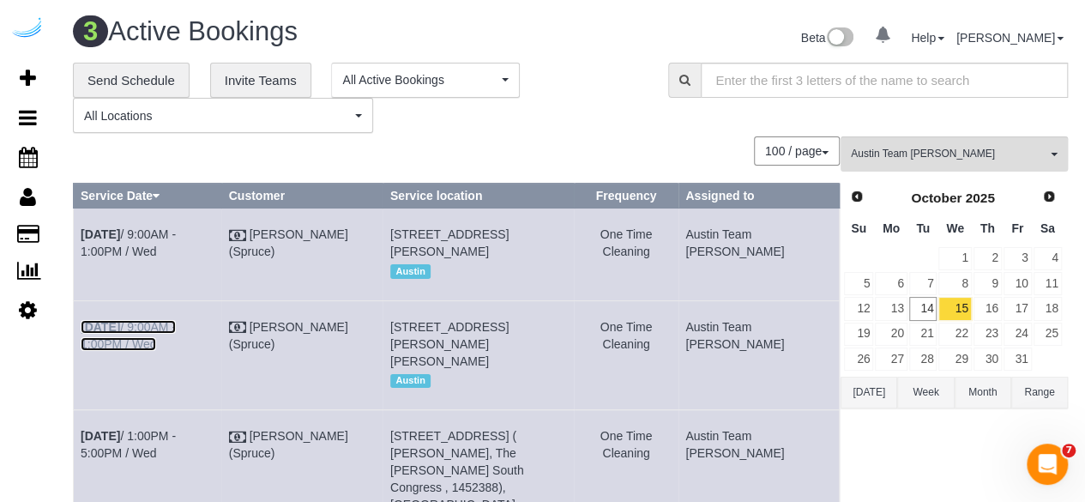
click at [176, 351] on link "Oct 15th / 9:00AM - 1:00PM / Wed" at bounding box center [128, 335] width 95 height 31
click at [176, 227] on link "Oct 15th / 9:00AM - 1:00PM / Wed" at bounding box center [128, 242] width 95 height 31
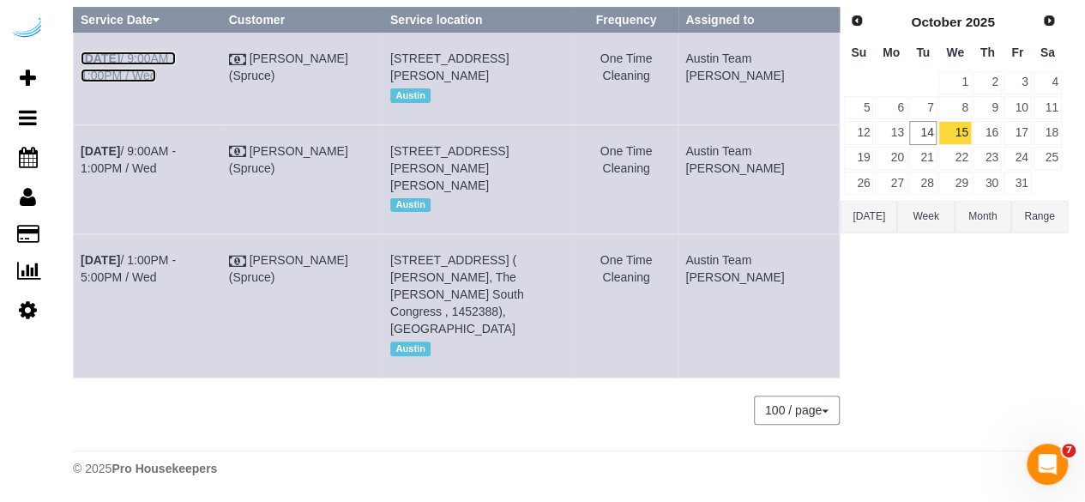
scroll to position [204, 0]
click at [176, 284] on link "Oct 15th / 1:00PM - 5:00PM / Wed" at bounding box center [128, 268] width 95 height 31
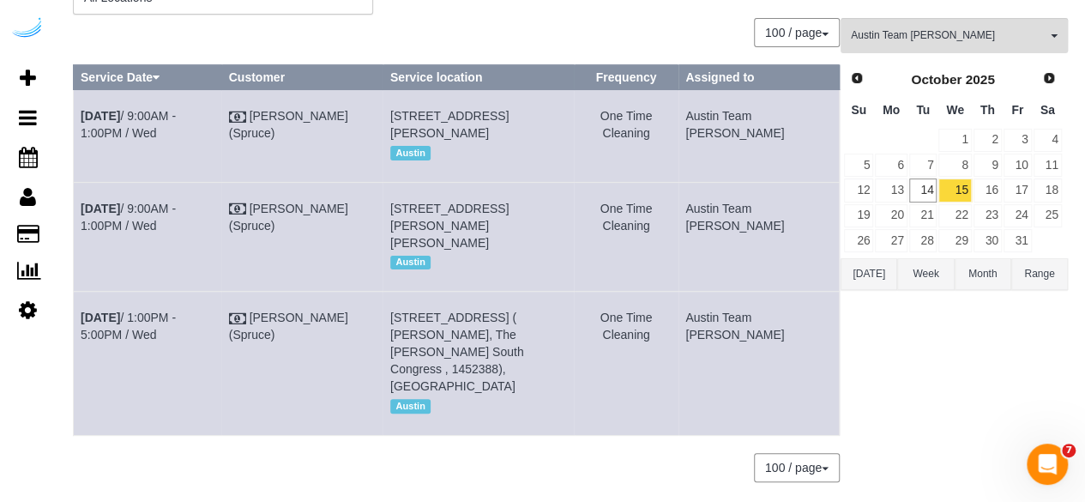
scroll to position [0, 0]
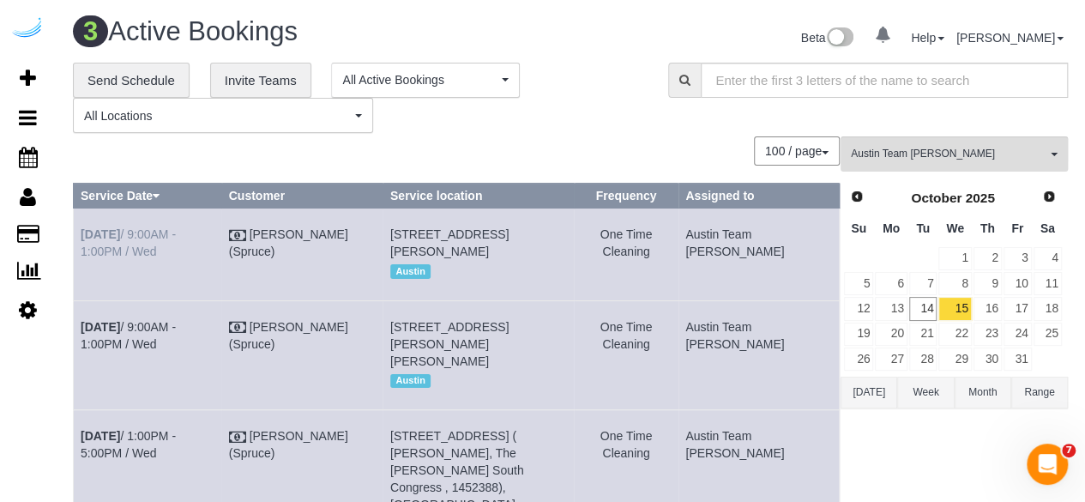
drag, startPoint x: 794, startPoint y: 317, endPoint x: 81, endPoint y: 232, distance: 718.6
click at [81, 232] on tbody "Oct 15th / 9:00AM - 1:00PM / Wed Brandie Louck (Spruce) 201 Lavaca St, Building…" at bounding box center [457, 380] width 766 height 345
copy tbody "Oct 15th / 9:00AM - 1:00PM / Wed Brandie Louck (Spruce) 201 Lavaca St, Building…"
click at [988, 307] on link "16" at bounding box center [988, 308] width 28 height 23
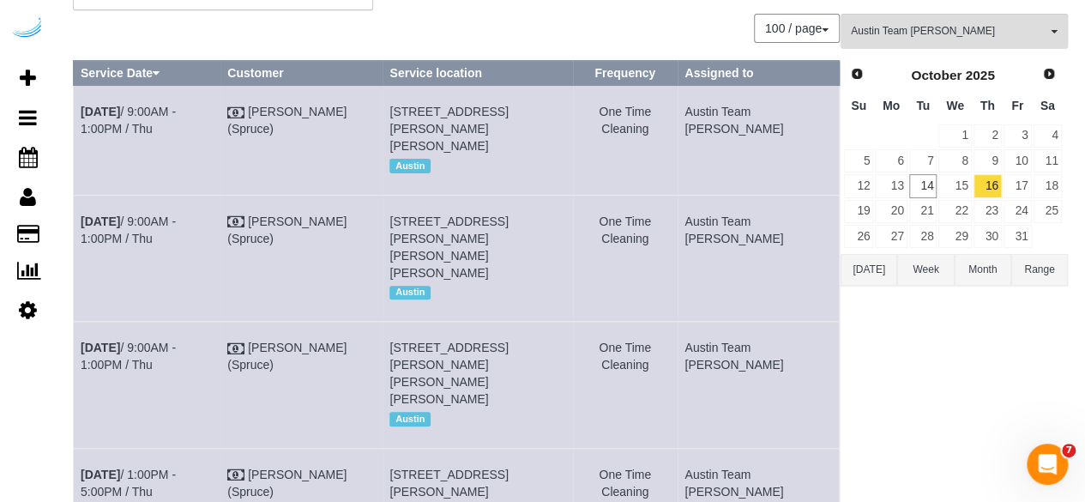
scroll to position [283, 0]
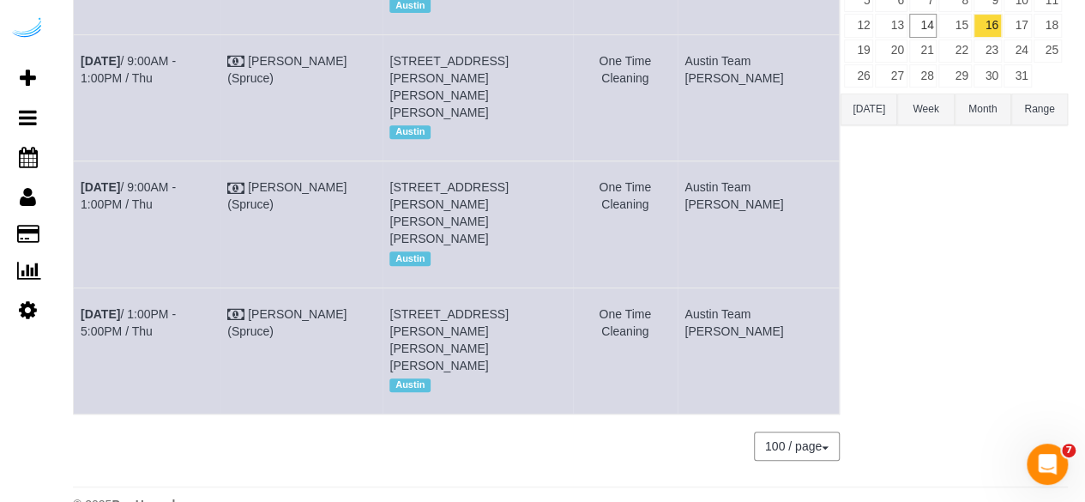
click at [687, 431] on div "100 / page 10 / page 20 / page 30 / page 40 / page 50 / page 100 / page" at bounding box center [456, 445] width 767 height 29
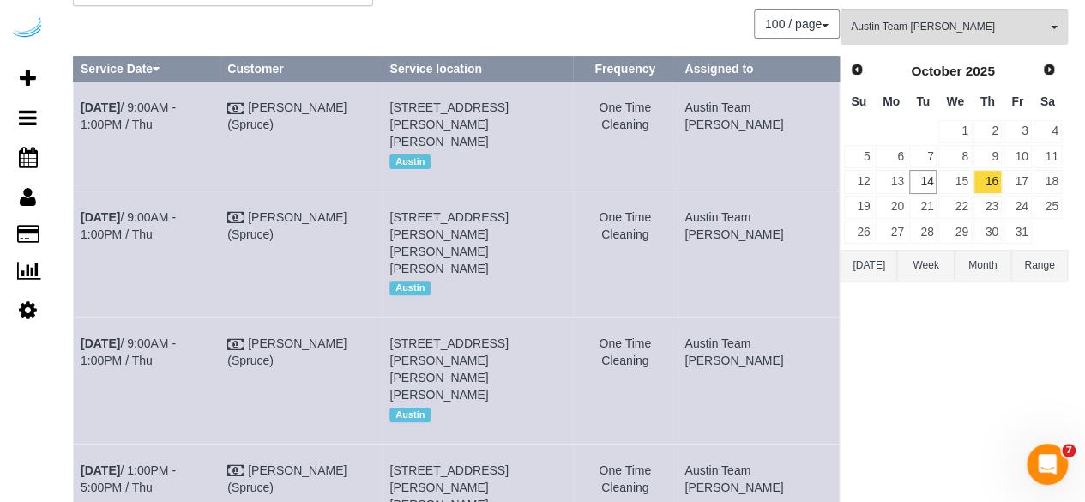
scroll to position [122, 0]
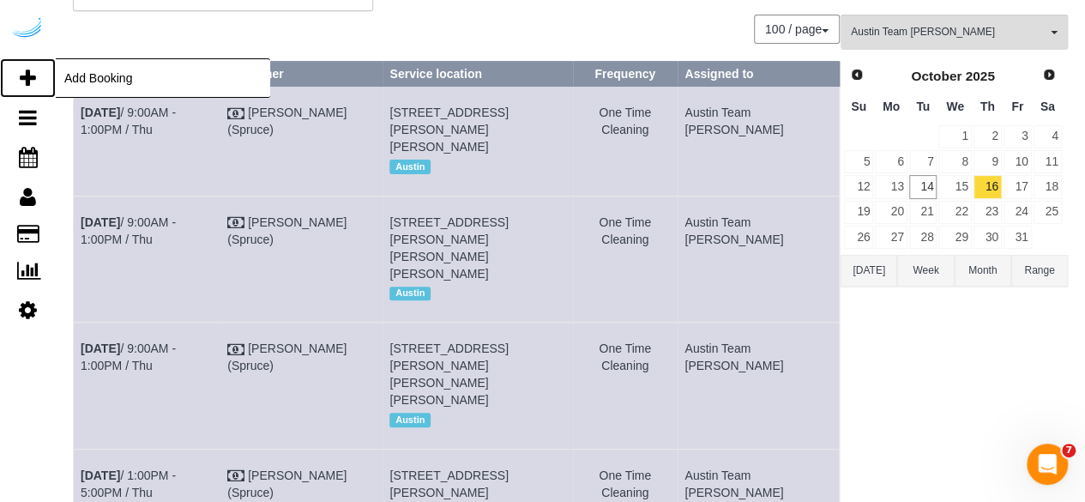
click at [34, 71] on icon at bounding box center [28, 78] width 16 height 21
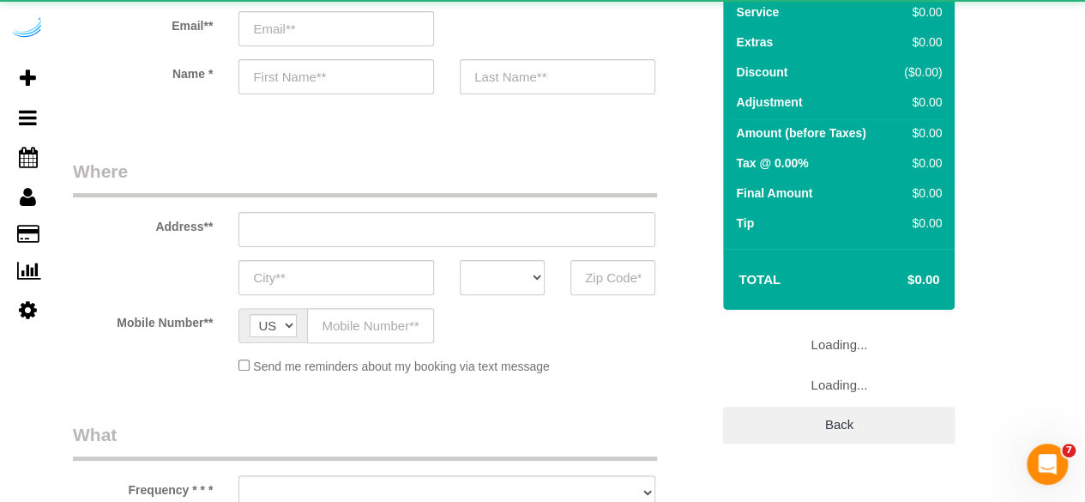
select select "object:2000"
select select "number:9"
select select "4"
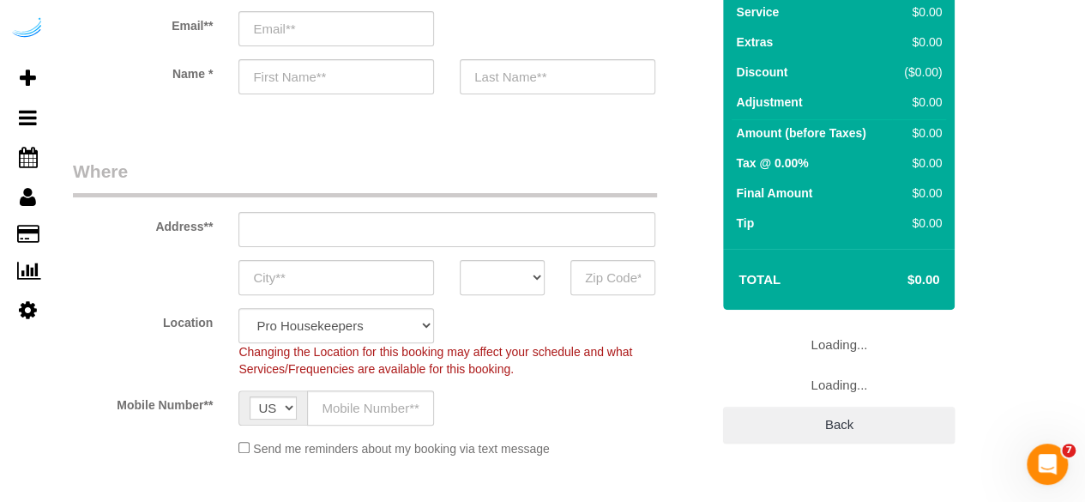
select select "object:2599"
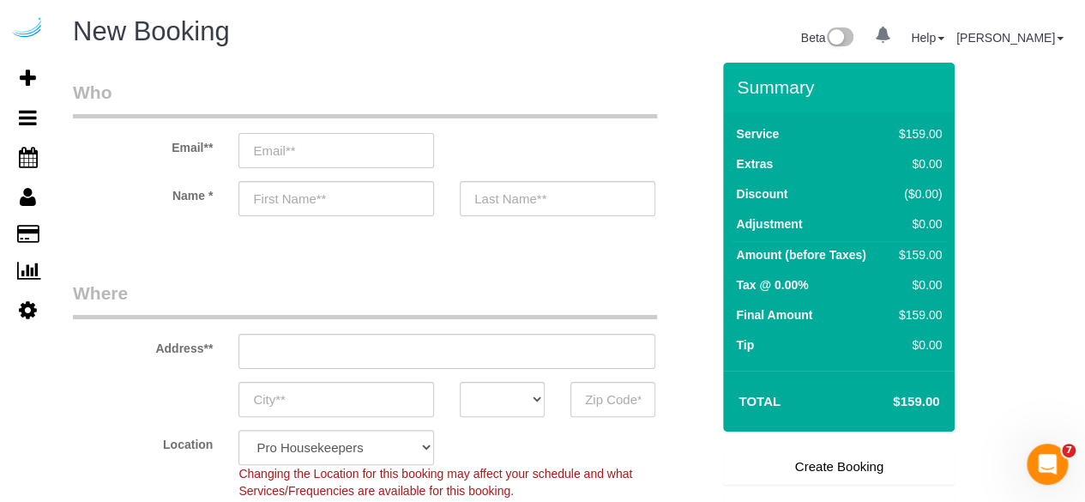
click at [394, 141] on input "email" at bounding box center [336, 150] width 196 height 35
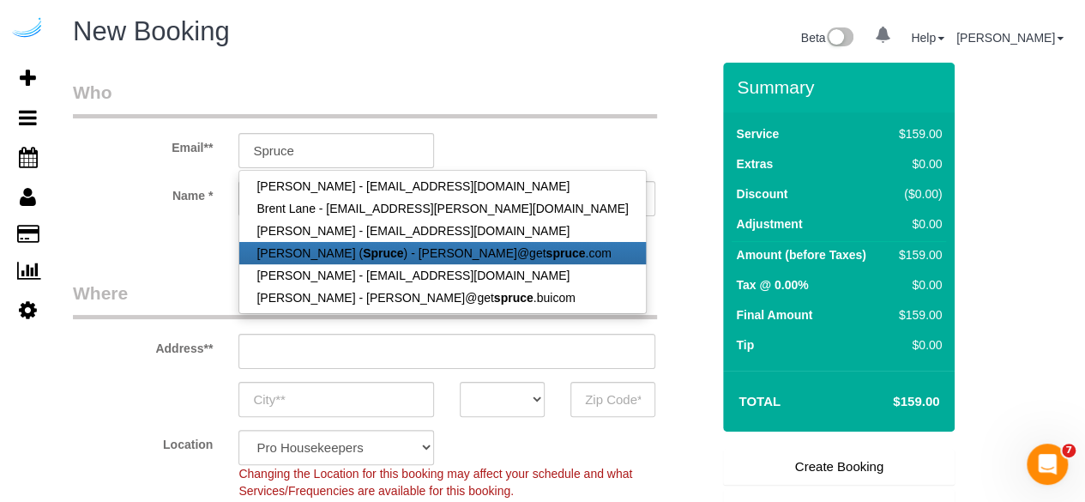
click at [384, 260] on link "Brandie Louck ( Spruce ) - brandie@get spruce .com" at bounding box center [442, 253] width 406 height 22
type input "[PERSON_NAME][EMAIL_ADDRESS][DOMAIN_NAME]"
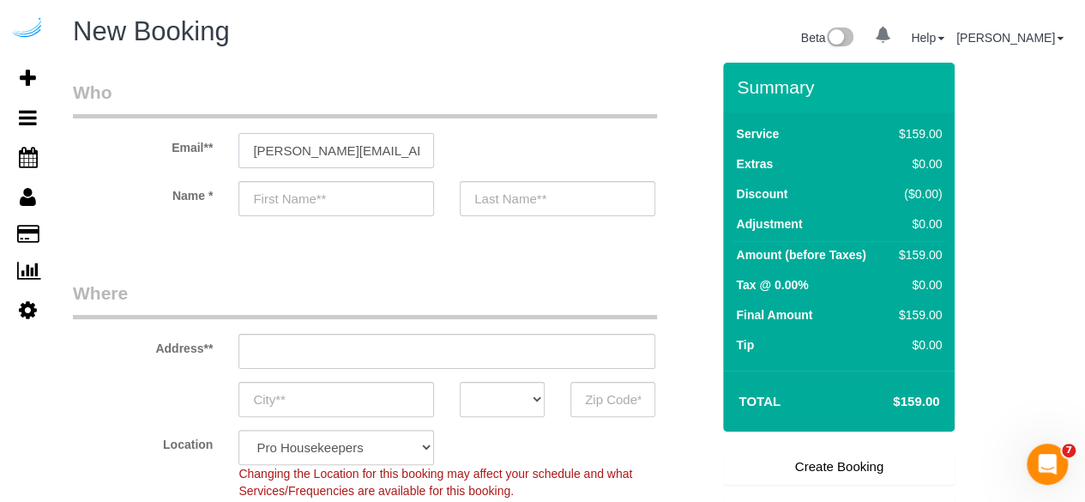
type input "[PERSON_NAME]"
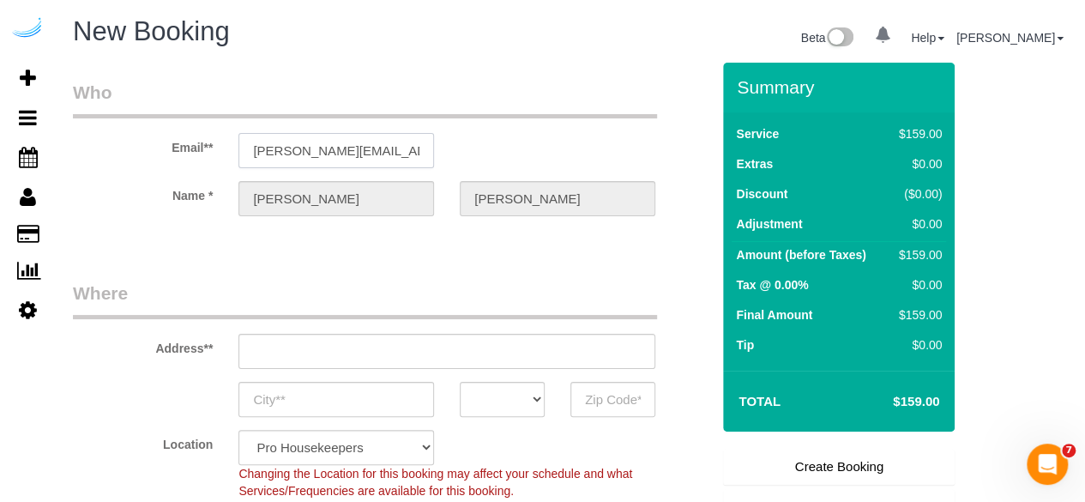
type input "3816 S Lamar Blvd"
type input "Austin"
select select "[GEOGRAPHIC_DATA]"
type input "78704"
click at [374, 339] on input "3816 S Lamar Blvd" at bounding box center [446, 351] width 417 height 35
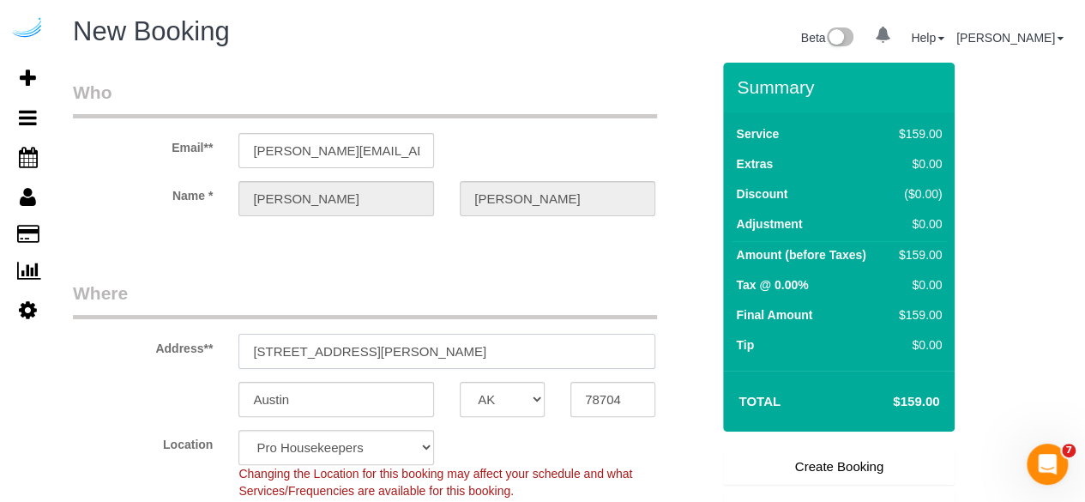
select select "9"
paste input "5321 Barton Creek Blvd, Austin, TX 78735, USA"
type input "5321 Barton Creek Blvd, Austin, TX 78735, USA"
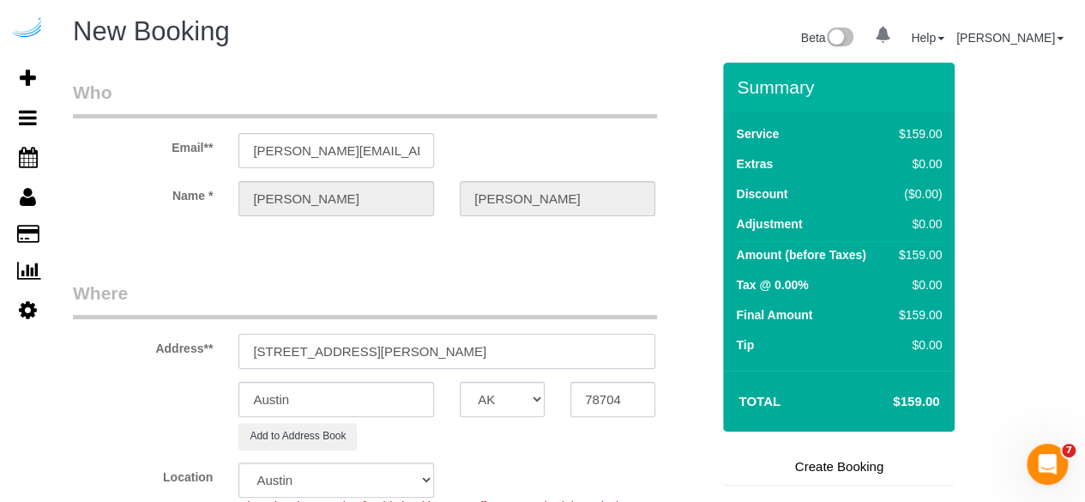
select select "object:2643"
drag, startPoint x: 455, startPoint y: 347, endPoint x: 494, endPoint y: 354, distance: 40.1
click at [494, 354] on input "5321 Barton Creek Blvd, Austin, TX 78735, USA" at bounding box center [446, 351] width 417 height 35
type input "5321 Barton Creek Blvd, Austin, TX 78735, USA"
click at [583, 396] on input "78704" at bounding box center [612, 399] width 85 height 35
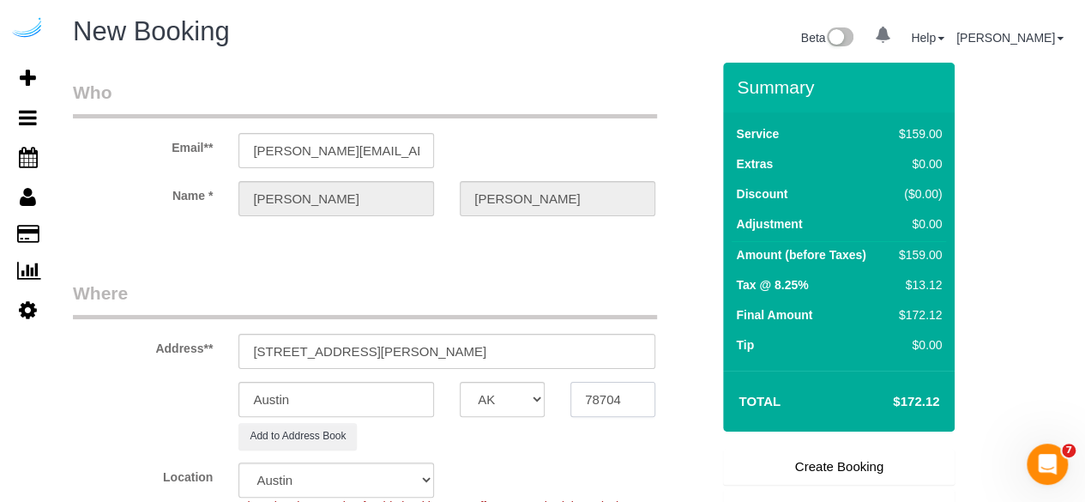
paste input "78735"
type input "78735"
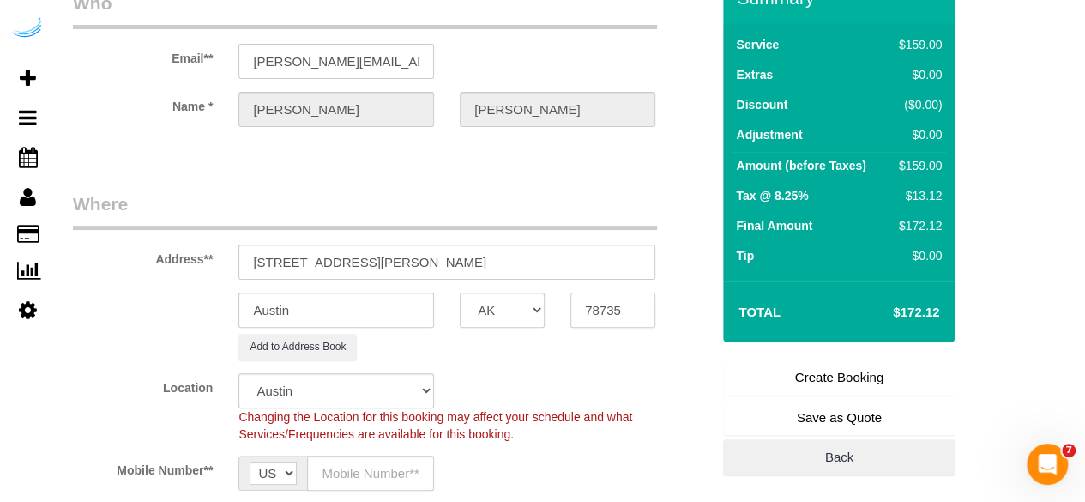
scroll to position [147, 0]
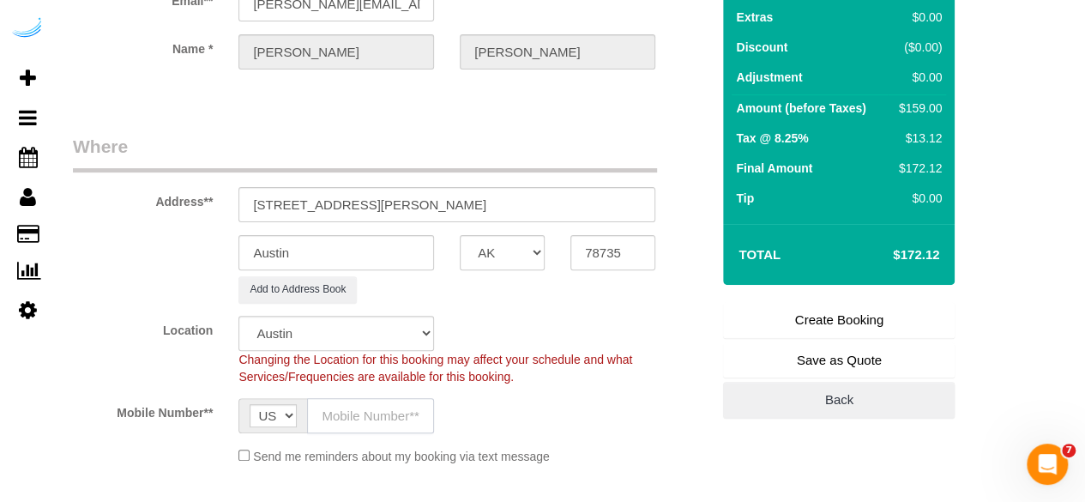
click at [370, 425] on input "text" at bounding box center [370, 415] width 127 height 35
paste input "[PHONE_NUMBER]"
type input "[PHONE_NUMBER]"
drag, startPoint x: 392, startPoint y: 205, endPoint x: 660, endPoint y: 216, distance: 267.9
click at [660, 216] on div "5321 Barton Creek Blvd, Austin, TX 78735, USA" at bounding box center [447, 204] width 443 height 35
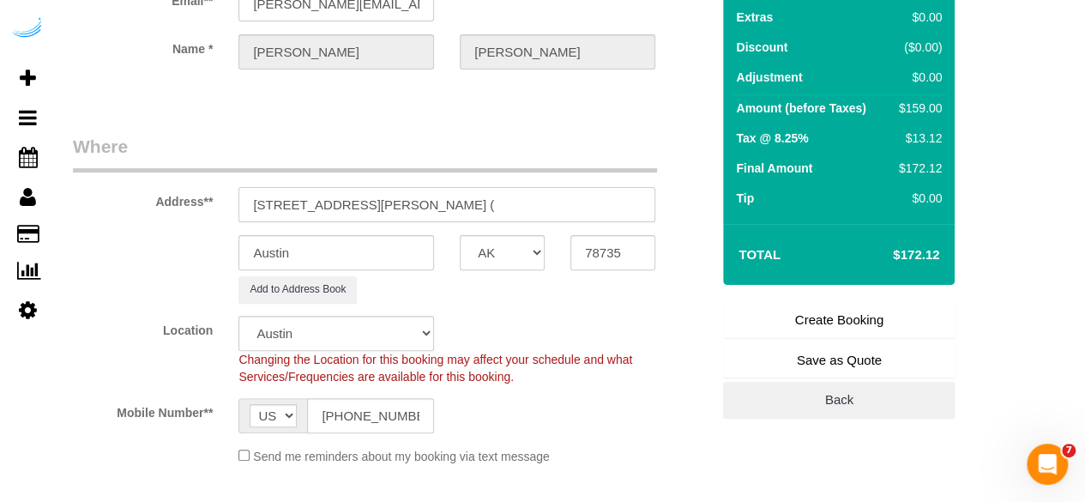
paste input "Mary Claire Lagroue"
paste input "The Saint June"
paste input "1507841"
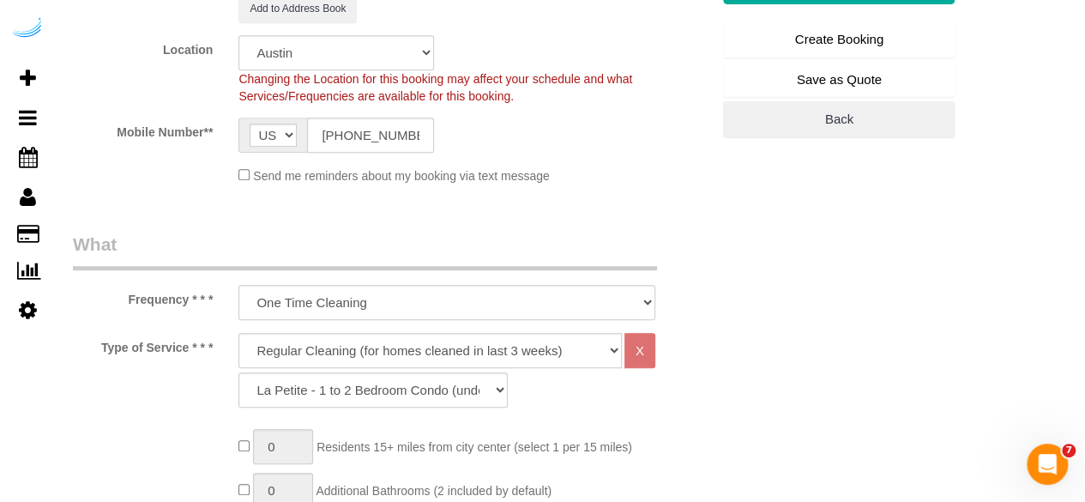
scroll to position [428, 0]
type input "5321 Barton Creek Blvd, Unit 5303 (Mary Claire Lagroue, The Saint June , 150784…"
click at [418, 342] on select "Deep Cleaning (for homes that have not been cleaned in 3+ weeks) Spruce Regular…" at bounding box center [429, 349] width 383 height 35
select select "282"
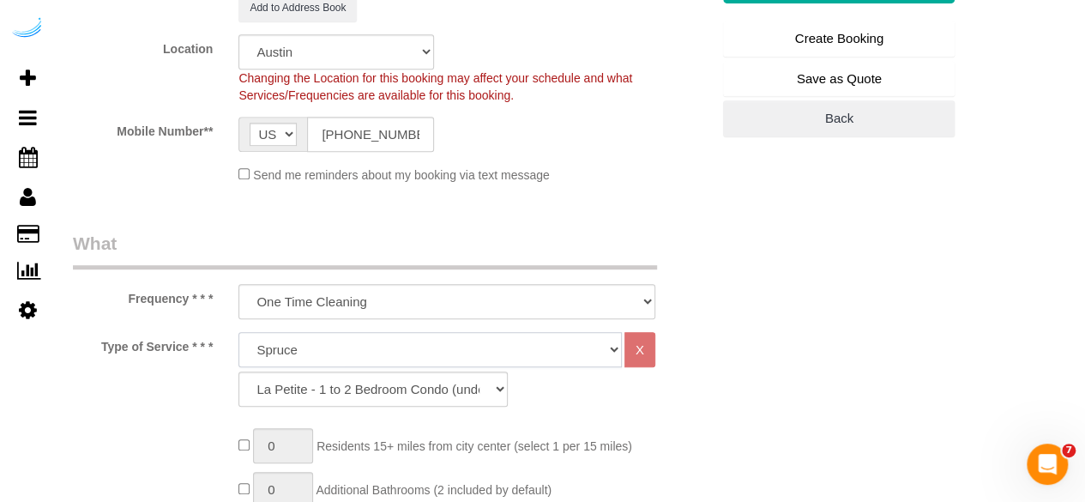
click at [238, 332] on select "Deep Cleaning (for homes that have not been cleaned in 3+ weeks) Spruce Regular…" at bounding box center [429, 349] width 383 height 35
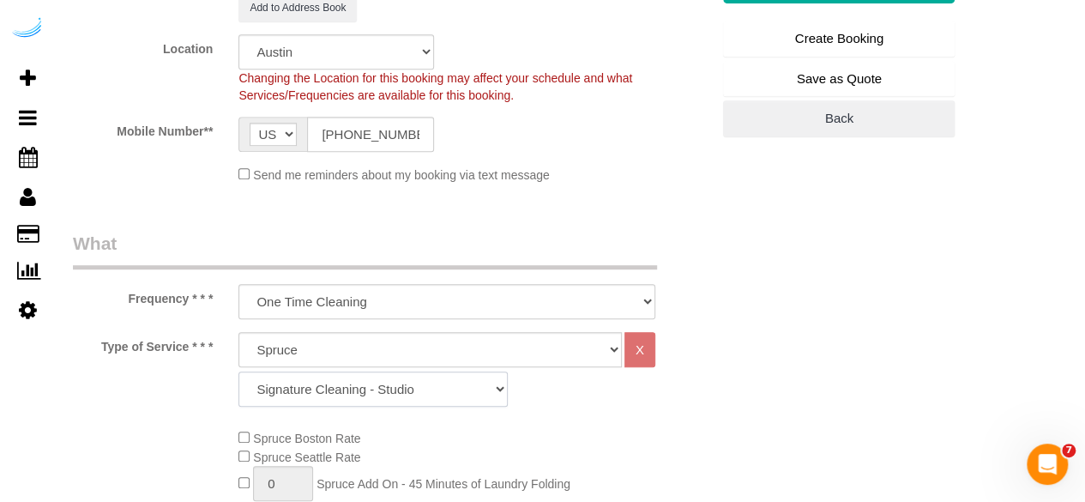
drag, startPoint x: 401, startPoint y: 392, endPoint x: 408, endPoint y: 377, distance: 16.9
click at [401, 392] on select "Signature Cleaning - Studio Signature Cleaning - 1 Bed 1 Bath Signature Cleanin…" at bounding box center [372, 388] width 269 height 35
click at [238, 371] on select "Signature Cleaning - Studio Signature Cleaning - 1 Bed 1 Bath Signature Cleanin…" at bounding box center [372, 388] width 269 height 35
click at [419, 389] on select "Signature Cleaning - Studio Signature Cleaning - 1 Bed 1 Bath Signature Cleanin…" at bounding box center [372, 388] width 269 height 35
select select "304"
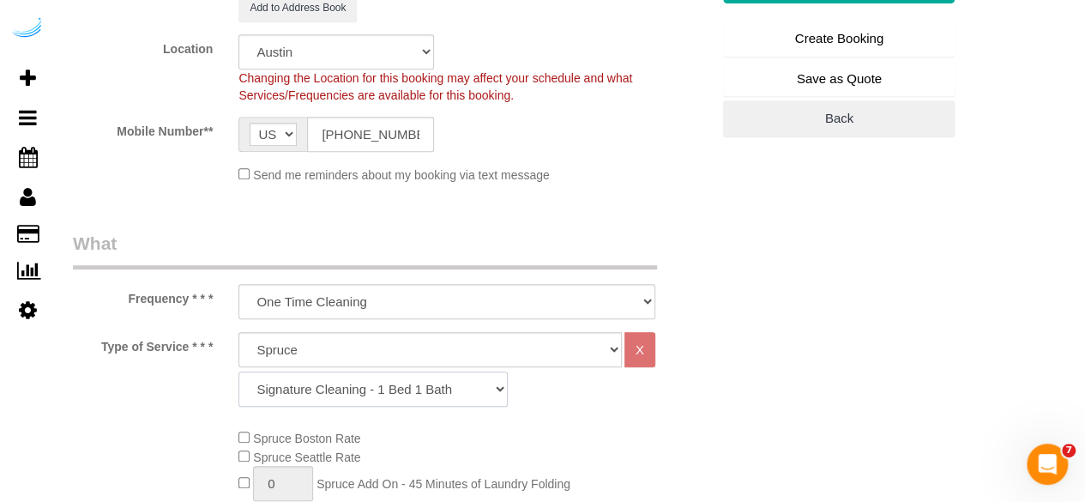
click at [238, 371] on select "Signature Cleaning - Studio Signature Cleaning - 1 Bed 1 Bath Signature Cleanin…" at bounding box center [372, 388] width 269 height 35
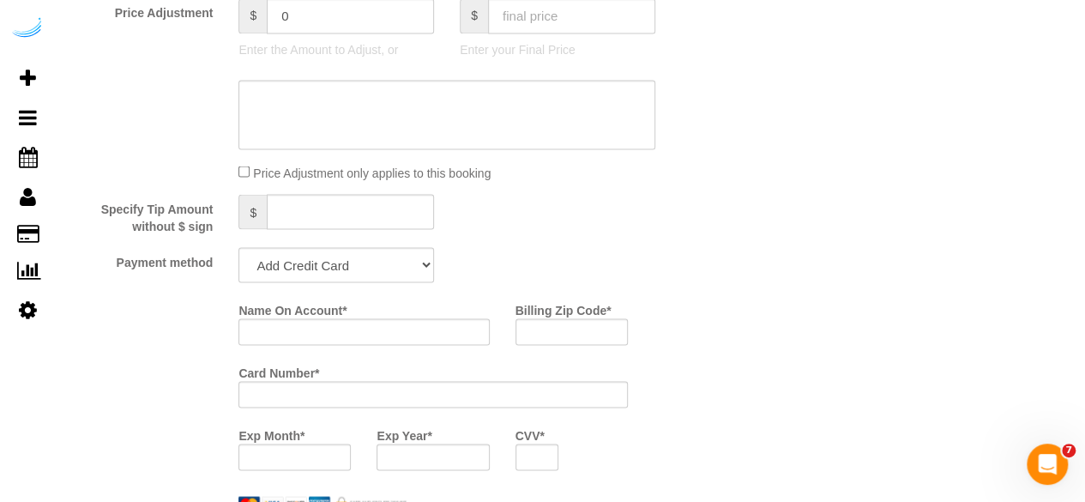
scroll to position [1507, 0]
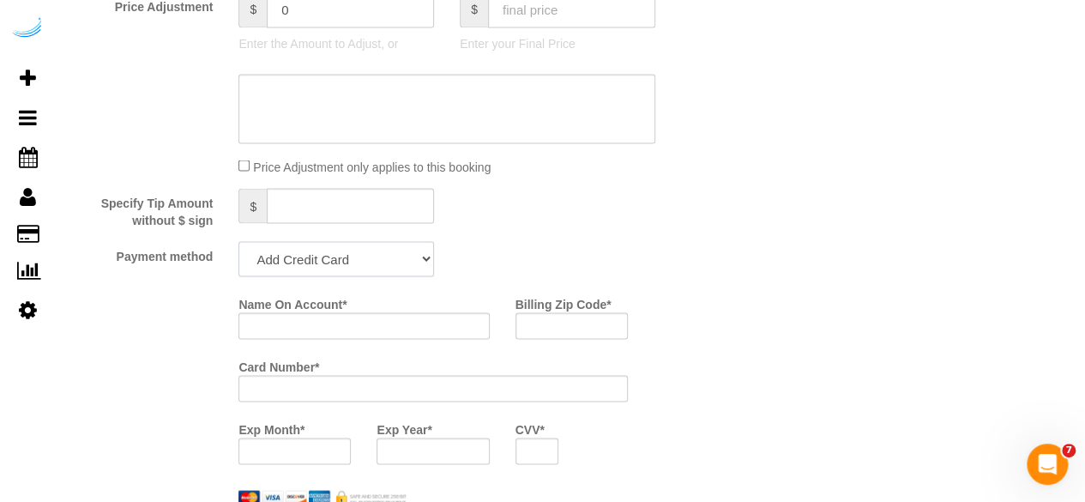
click at [367, 270] on select "Add Credit Card Cash Check Paypal" at bounding box center [336, 258] width 196 height 35
select select "string:check"
click at [238, 242] on select "Add Credit Card Cash Check Paypal" at bounding box center [336, 258] width 196 height 35
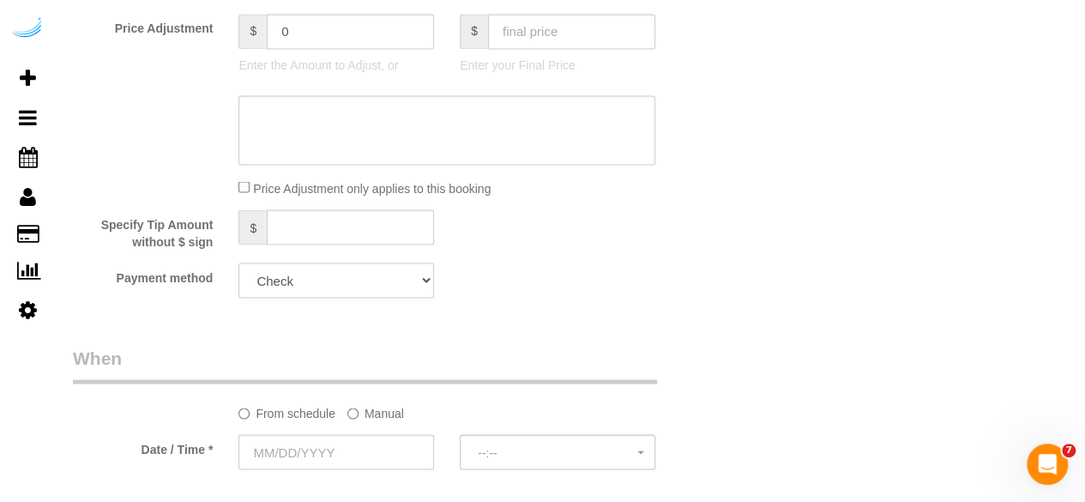
scroll to position [1488, 0]
click at [377, 413] on label "Manual" at bounding box center [375, 406] width 57 height 23
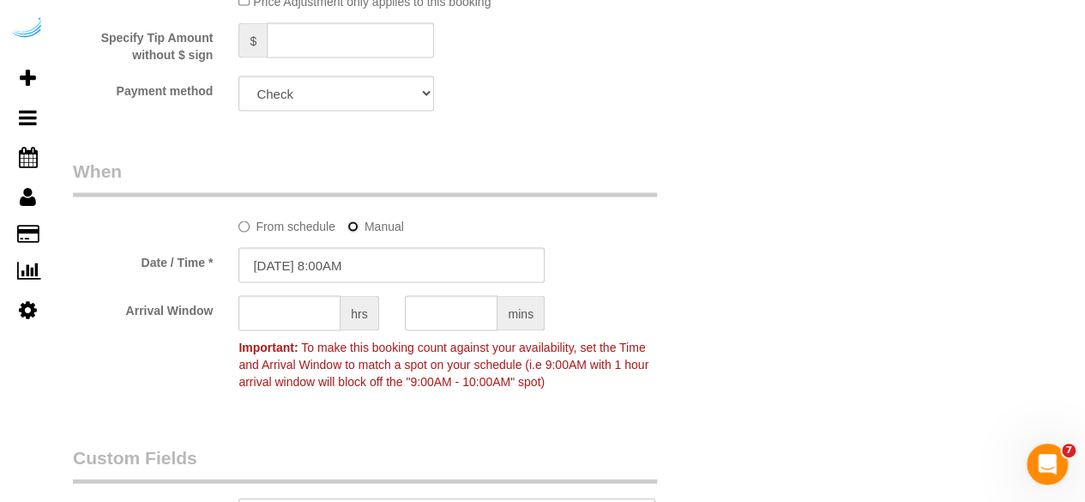
scroll to position [1673, 0]
click at [353, 265] on input "10/14/2025 8:00AM" at bounding box center [391, 264] width 306 height 35
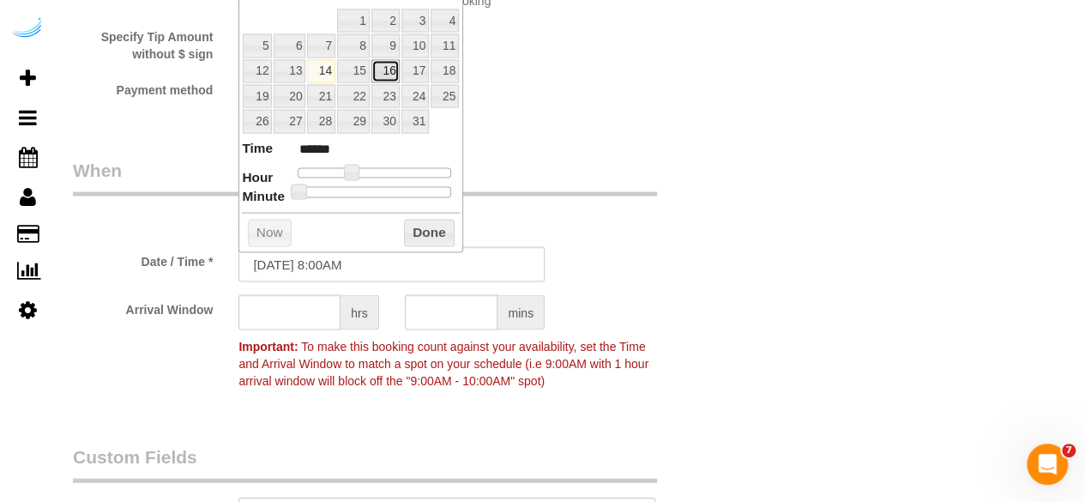
click at [389, 72] on link "16" at bounding box center [385, 71] width 28 height 23
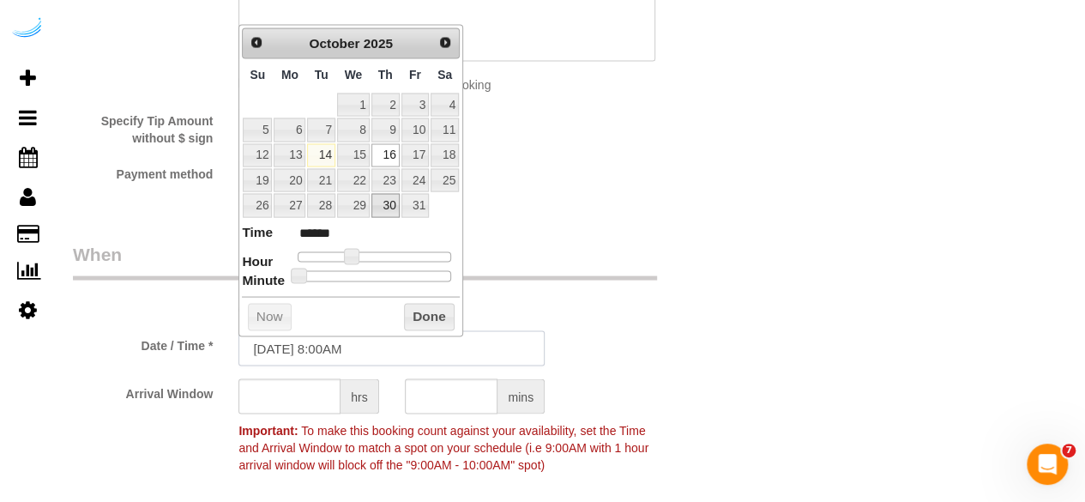
scroll to position [1590, 0]
click at [388, 154] on link "16" at bounding box center [385, 153] width 28 height 23
type input "10/16/2025 9:00AM"
type input "******"
click at [356, 254] on span at bounding box center [357, 254] width 15 height 15
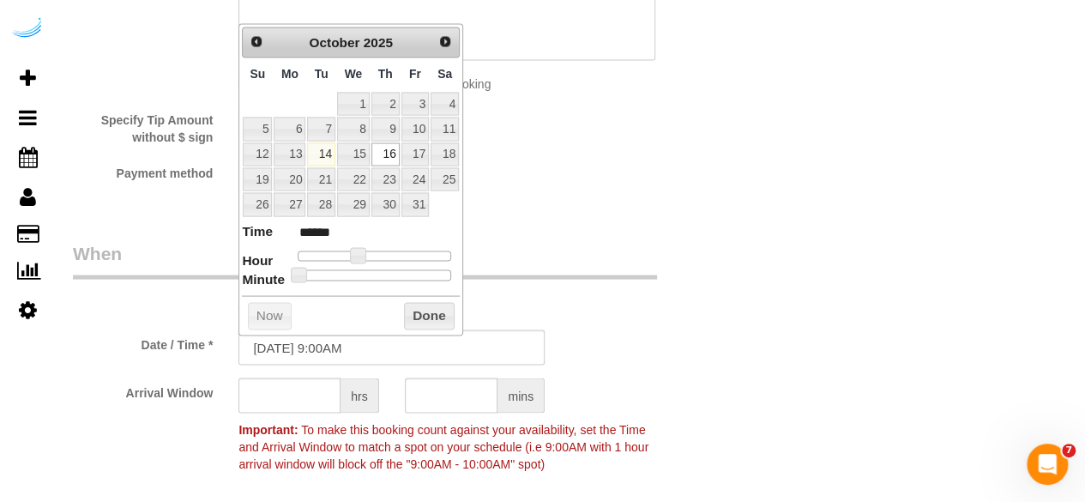
click at [283, 415] on div at bounding box center [308, 414] width 140 height 3
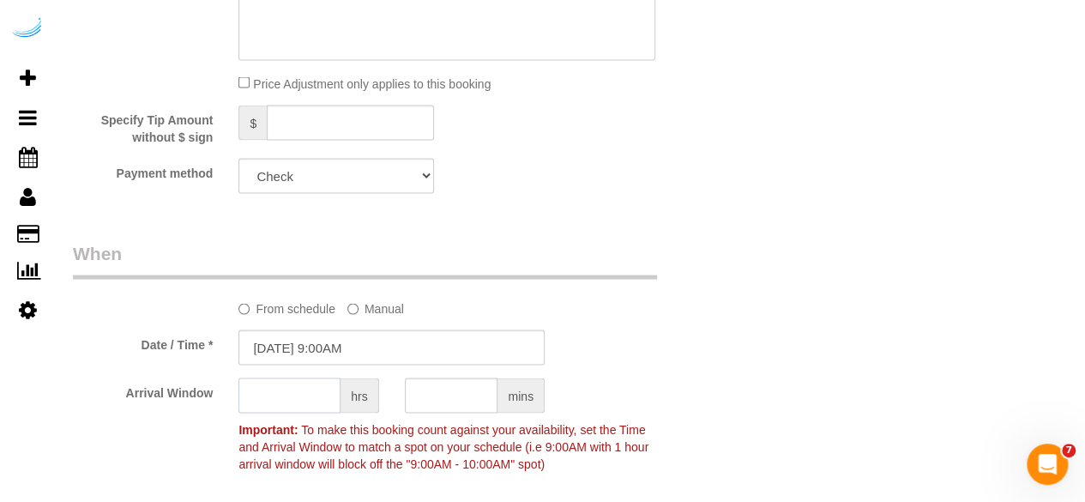
click at [290, 399] on input "text" at bounding box center [289, 394] width 102 height 35
type input "4"
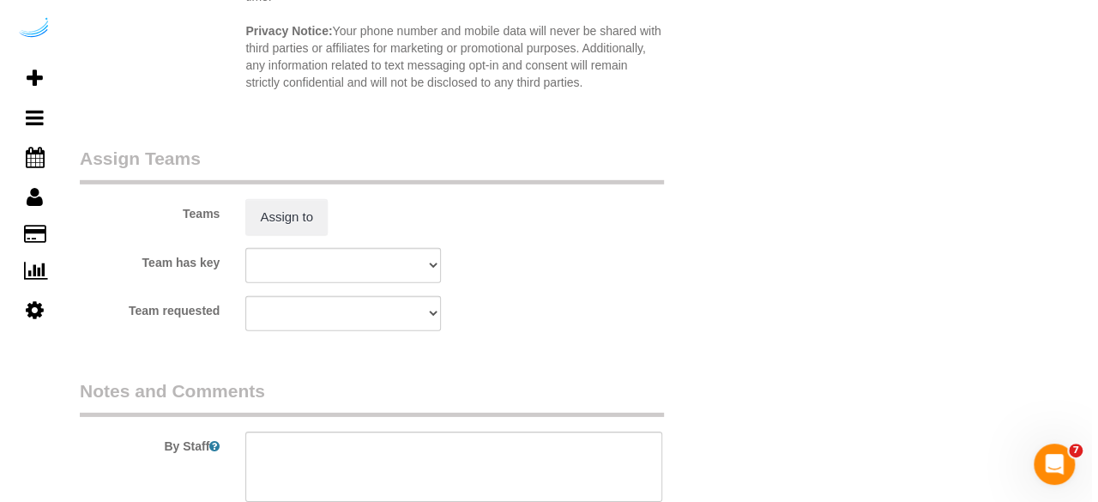
scroll to position [2482, 0]
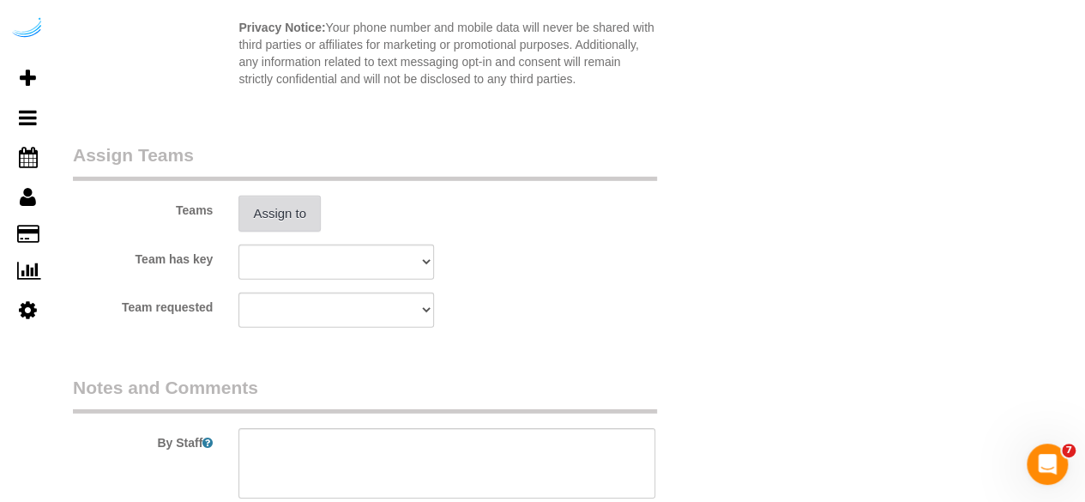
click at [273, 227] on button "Assign to" at bounding box center [279, 214] width 82 height 36
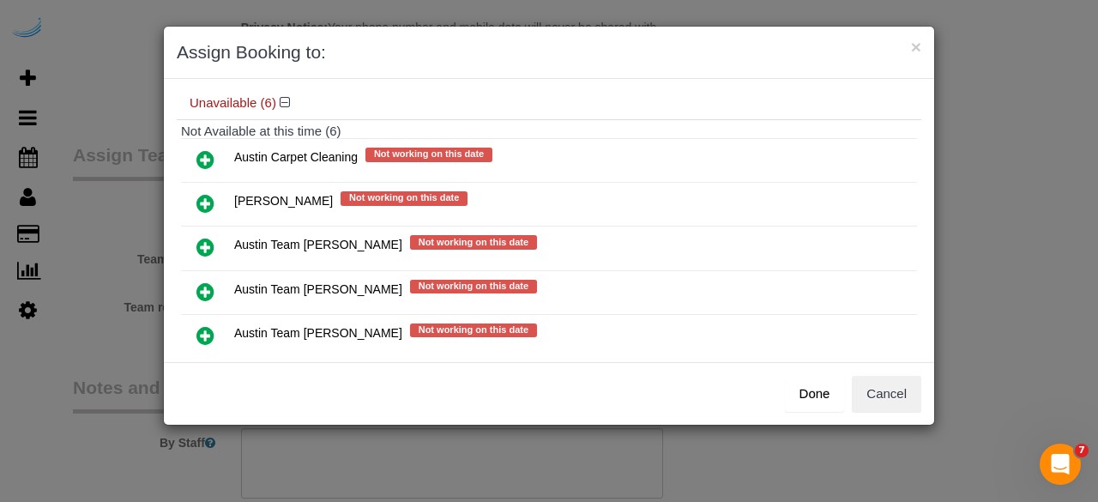
scroll to position [172, 0]
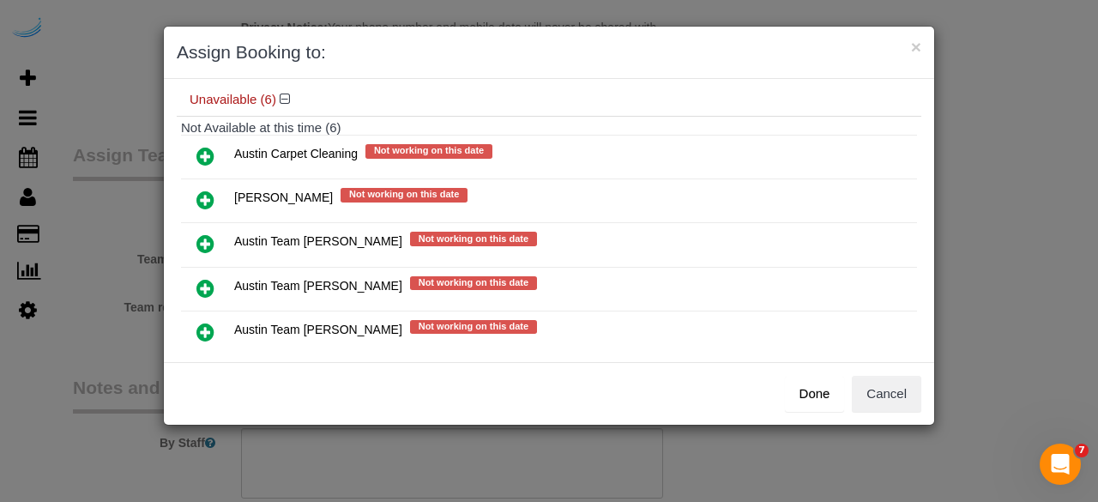
click at [199, 280] on icon at bounding box center [205, 288] width 18 height 21
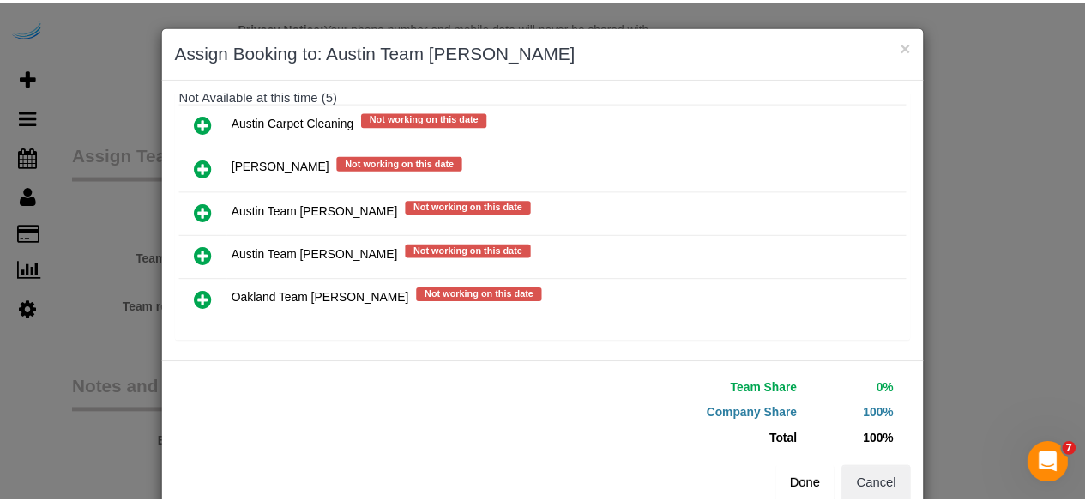
scroll to position [39, 0]
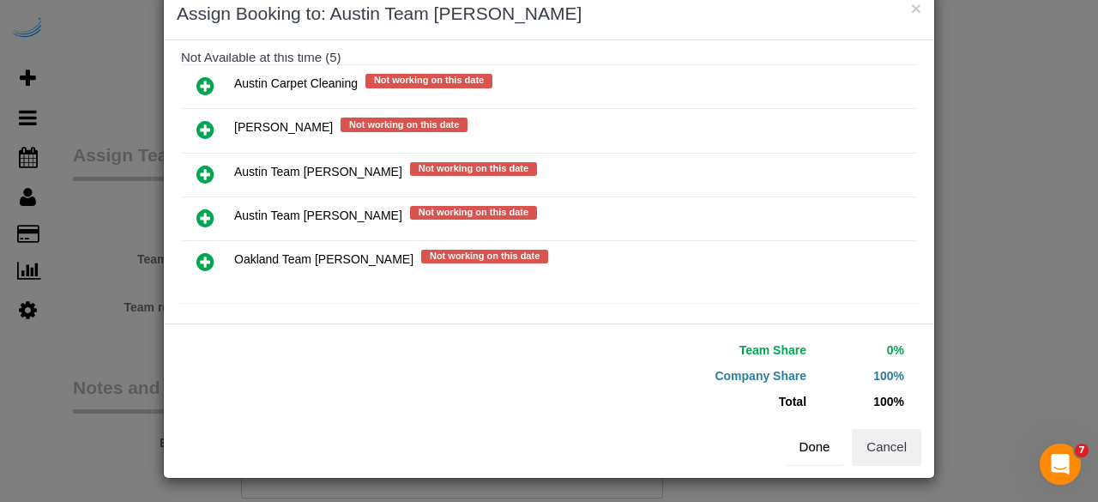
click at [816, 444] on button "Done" at bounding box center [815, 447] width 60 height 36
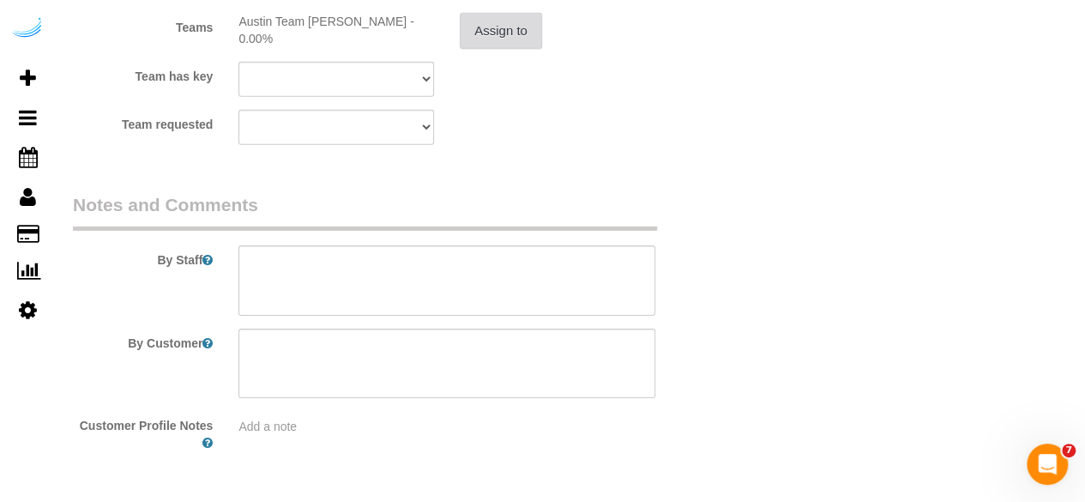
scroll to position [2665, 0]
click at [486, 311] on textarea at bounding box center [446, 279] width 417 height 70
paste textarea "Permanent Notes:No notes from this customer.Today's Notes:No notes from this se…"
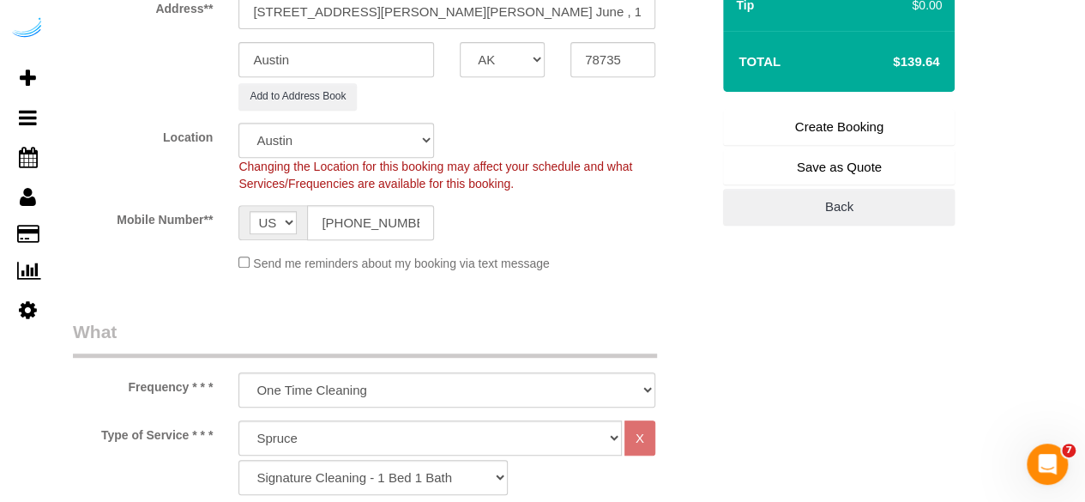
scroll to position [327, 0]
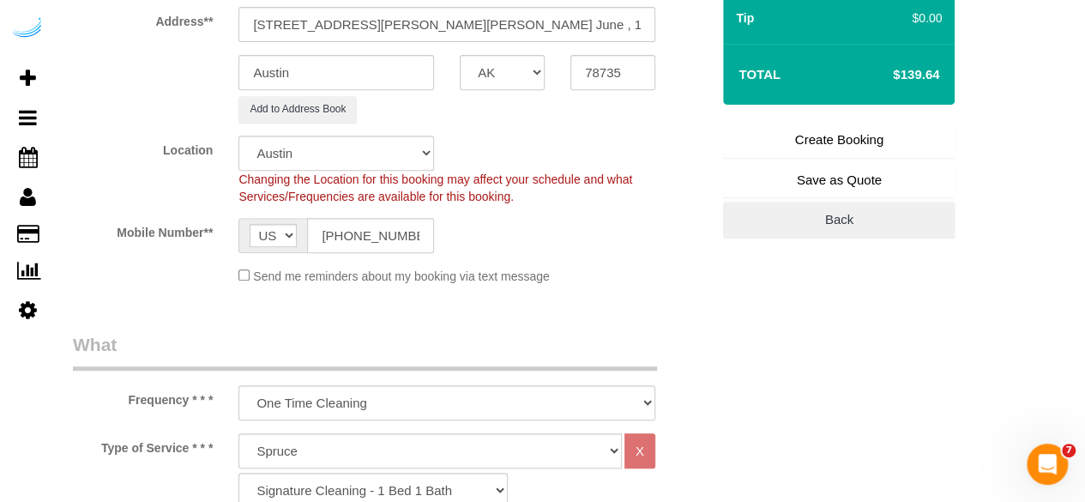
type textarea "Recurrency: One time service Permanent Notes:No notes from this customer.Today'…"
click at [794, 142] on link "Create Booking" at bounding box center [839, 140] width 232 height 36
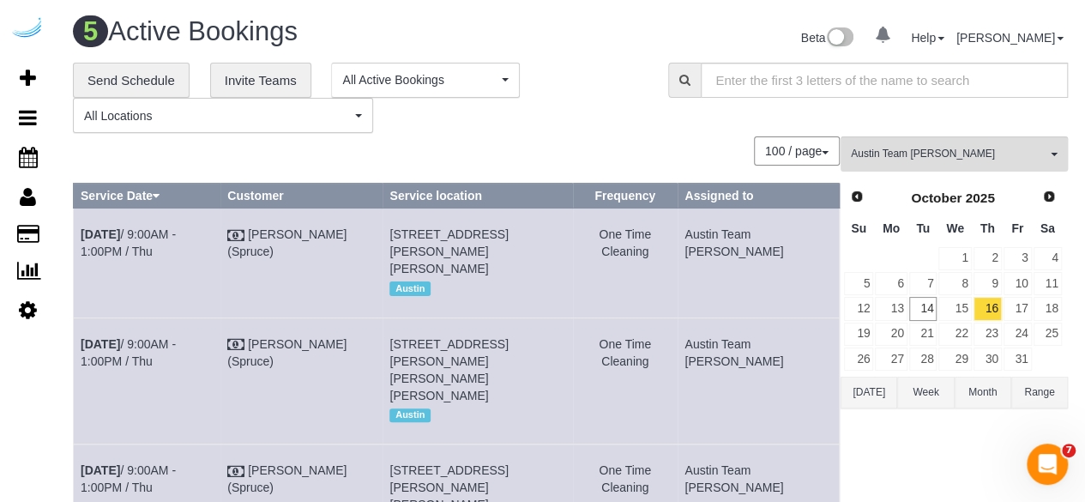
scroll to position [327, 0]
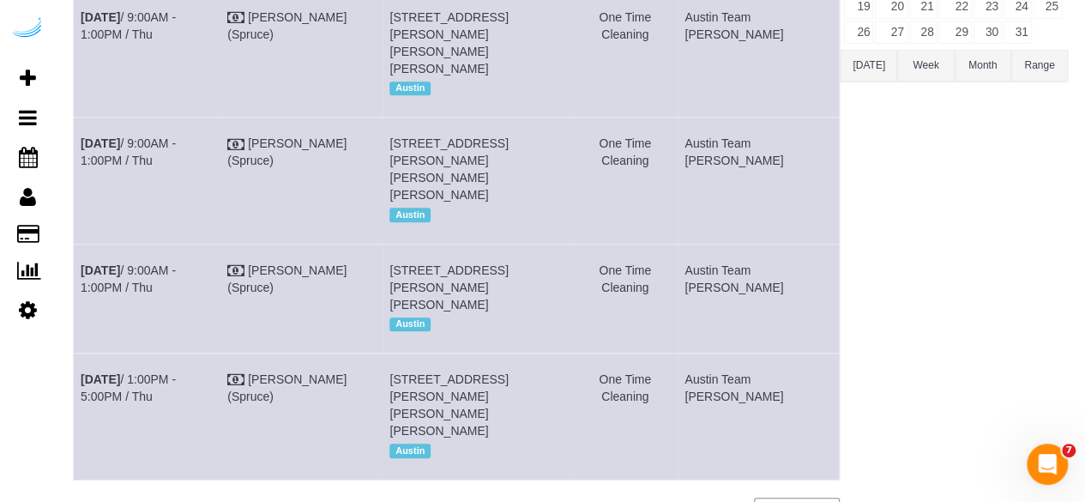
drag, startPoint x: 805, startPoint y: 287, endPoint x: 83, endPoint y: 239, distance: 722.9
click at [83, 244] on tr "Oct 16th / 9:00AM - 1:00PM / Thu Brandie Louck (Spruce) 5321 Barton Creek Blvd,…" at bounding box center [457, 298] width 766 height 109
copy tr "Oct 16th / 9:00AM - 1:00PM / Thu Brandie Louck (Spruce) 5321 Barton Creek Blvd,…"
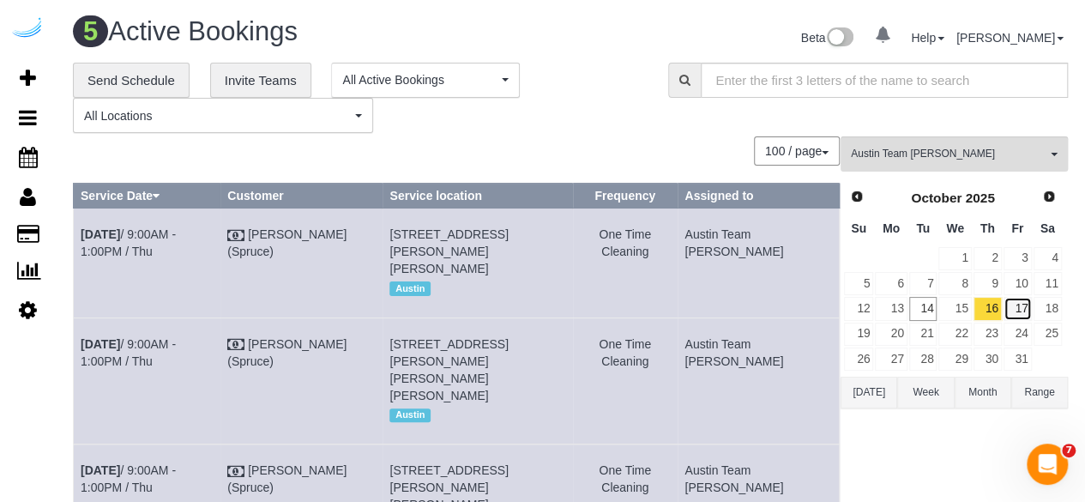
click at [1013, 298] on link "17" at bounding box center [1018, 308] width 28 height 23
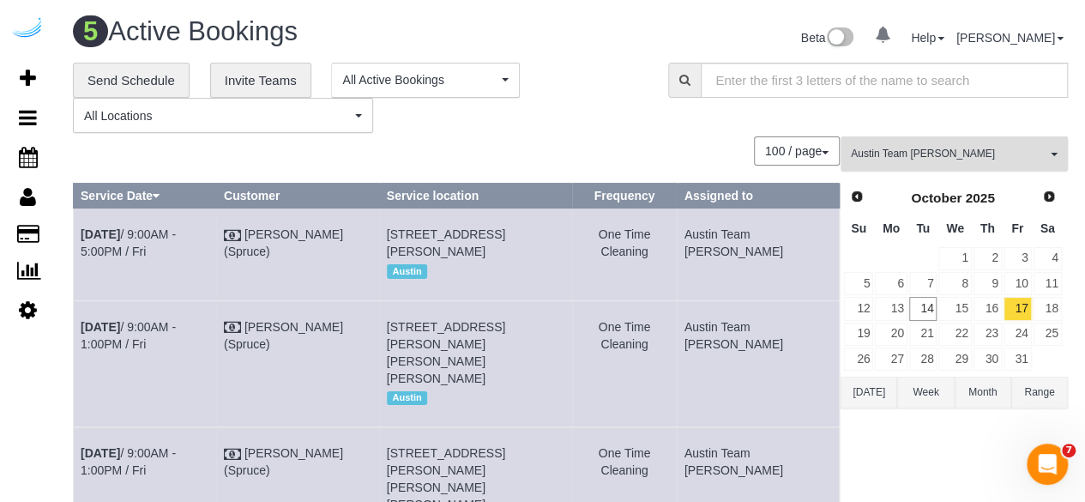
click at [964, 143] on button "Austin Team Isabel All Teams" at bounding box center [954, 153] width 227 height 35
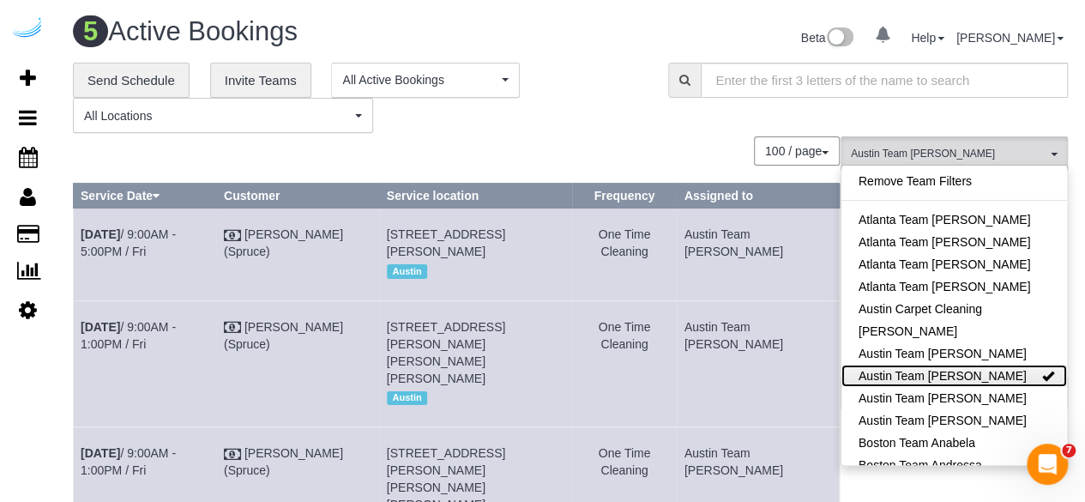
click at [1005, 371] on link "Austin Team [PERSON_NAME]" at bounding box center [954, 376] width 226 height 22
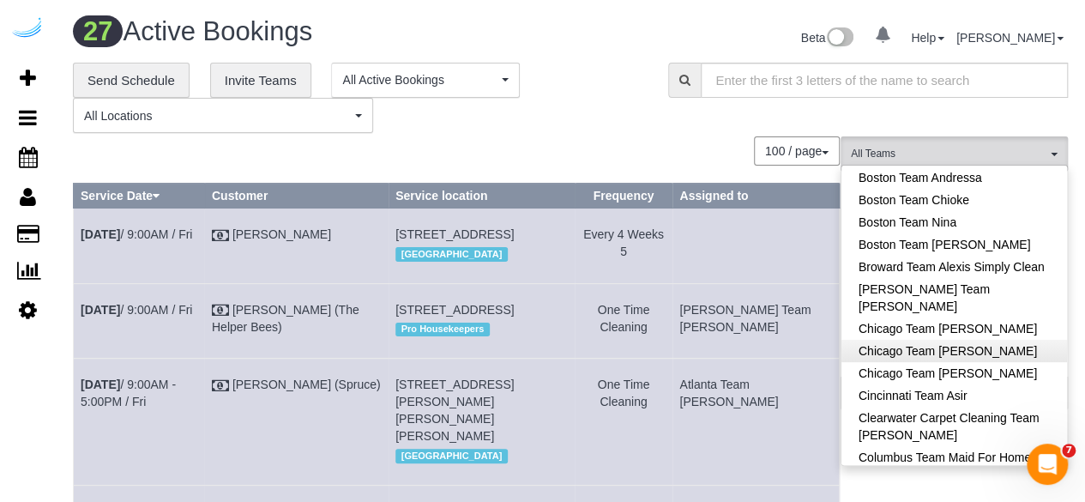
scroll to position [289, 0]
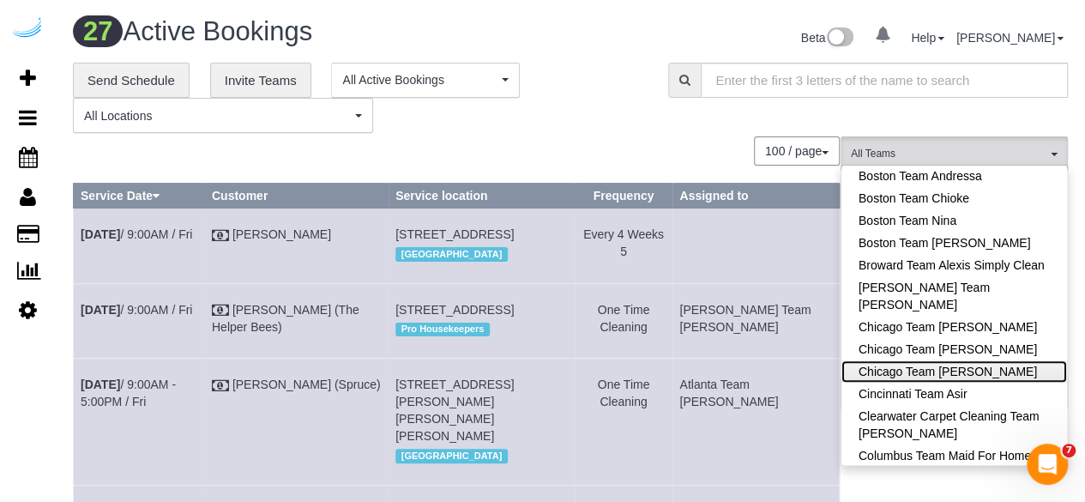
click at [965, 377] on link "Chicago Team [PERSON_NAME]" at bounding box center [954, 371] width 226 height 22
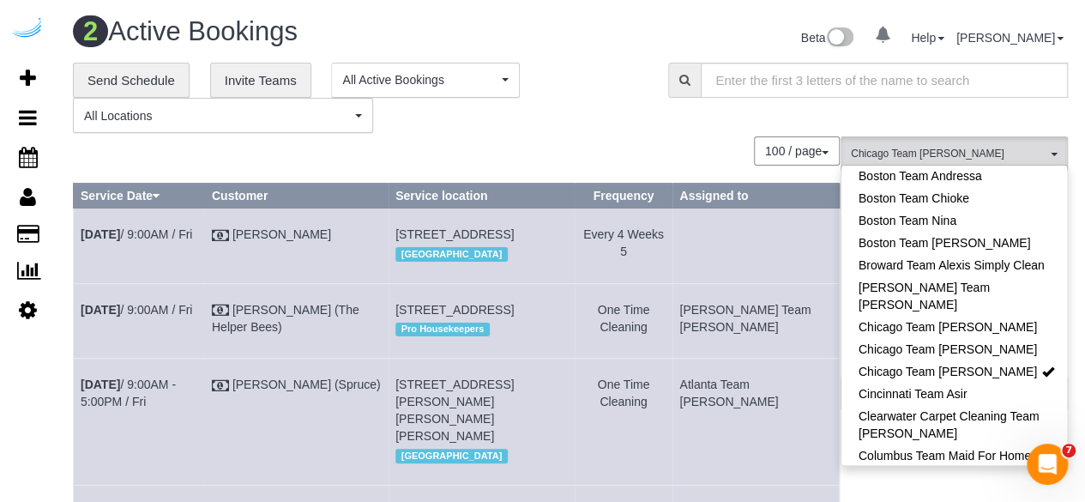
click at [677, 107] on div "**********" at bounding box center [570, 98] width 1021 height 71
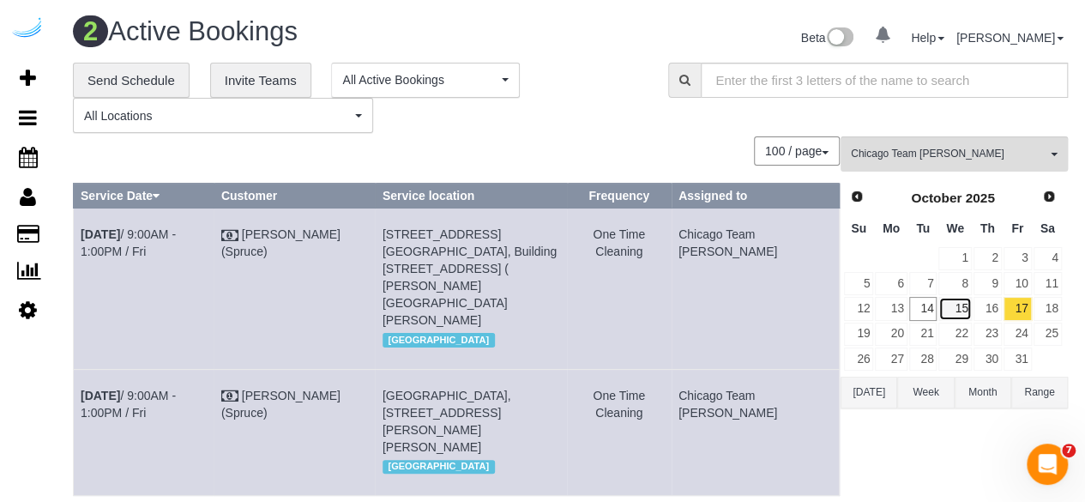
click at [954, 315] on link "15" at bounding box center [954, 308] width 33 height 23
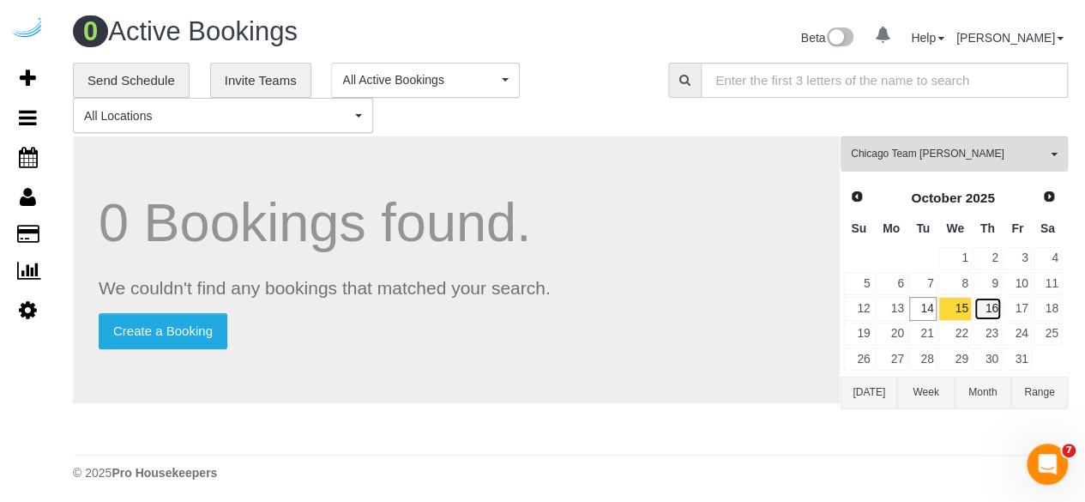
click at [991, 305] on link "16" at bounding box center [988, 308] width 28 height 23
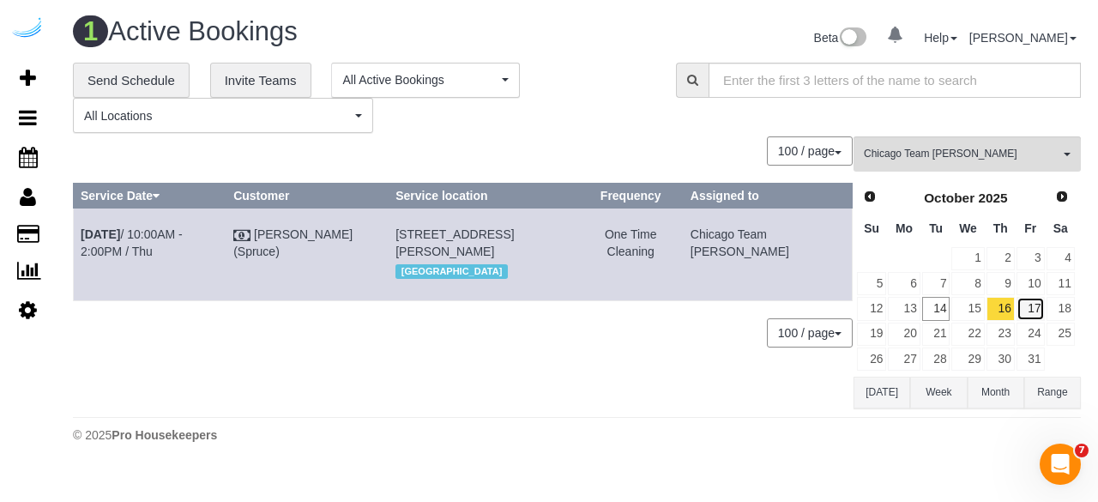
click at [1031, 303] on link "17" at bounding box center [1030, 308] width 28 height 23
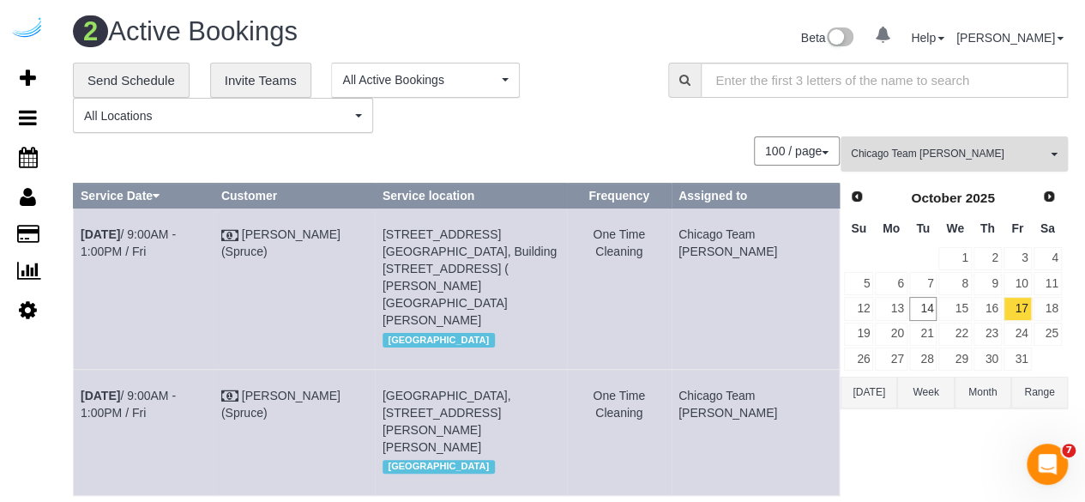
click at [952, 157] on span "Chicago Team [PERSON_NAME]" at bounding box center [949, 154] width 196 height 15
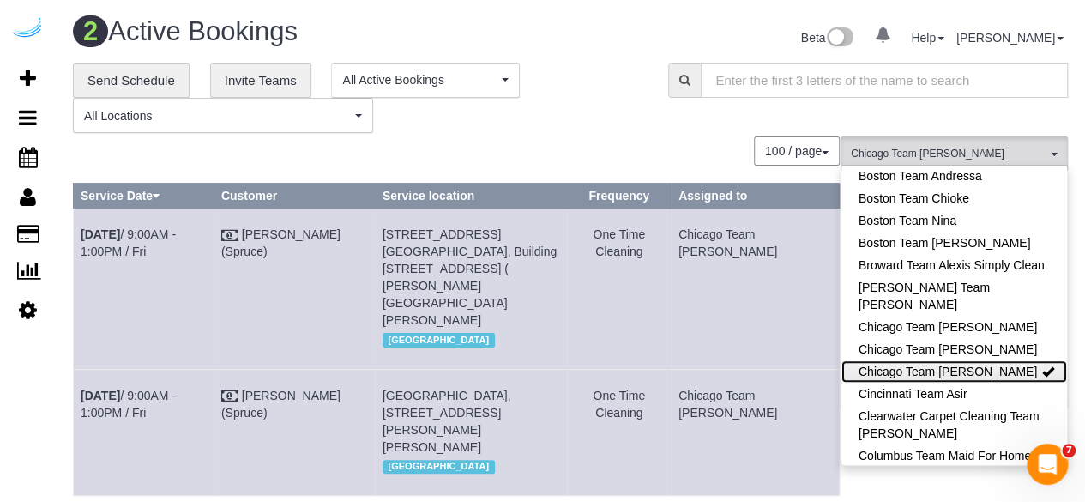
click at [992, 363] on link "Chicago Team [PERSON_NAME]" at bounding box center [954, 371] width 226 height 22
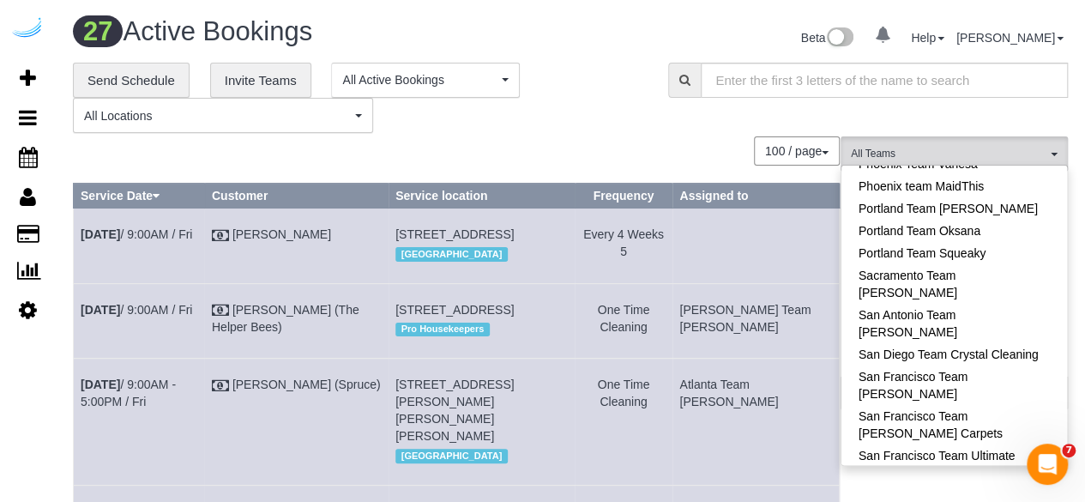
scroll to position [1808, 0]
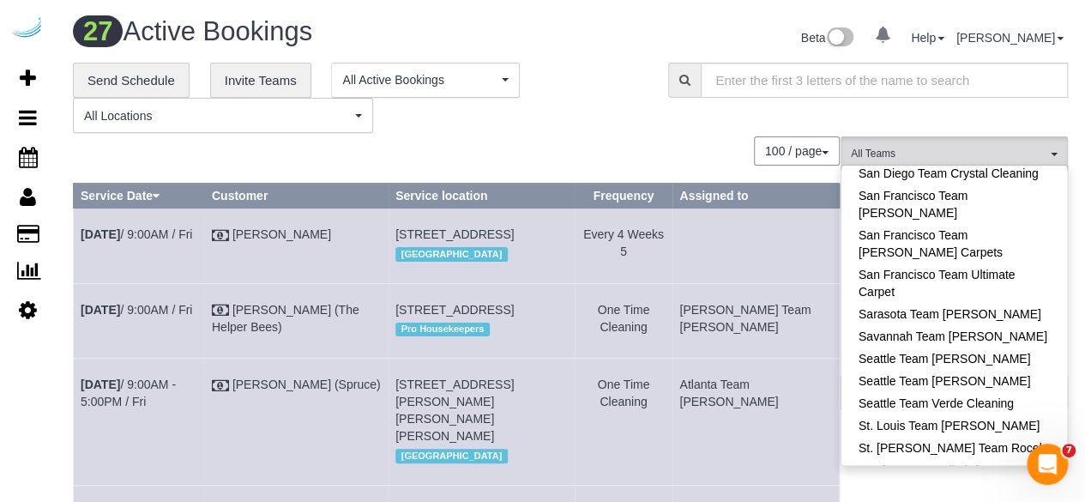
click at [641, 142] on div "100 / page 10 / page 20 / page 30 / page 40 / page 50 / page 100 / page" at bounding box center [456, 150] width 767 height 29
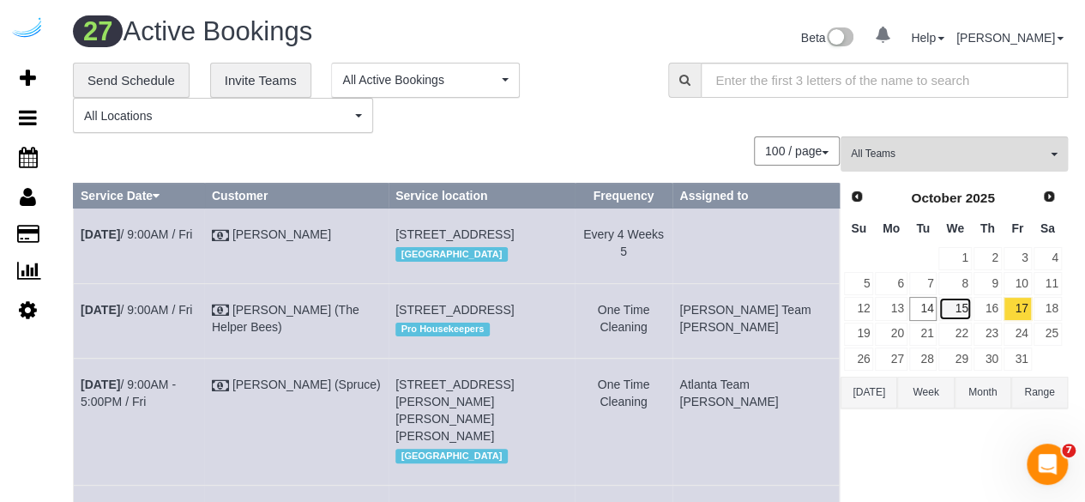
click at [969, 313] on link "15" at bounding box center [954, 308] width 33 height 23
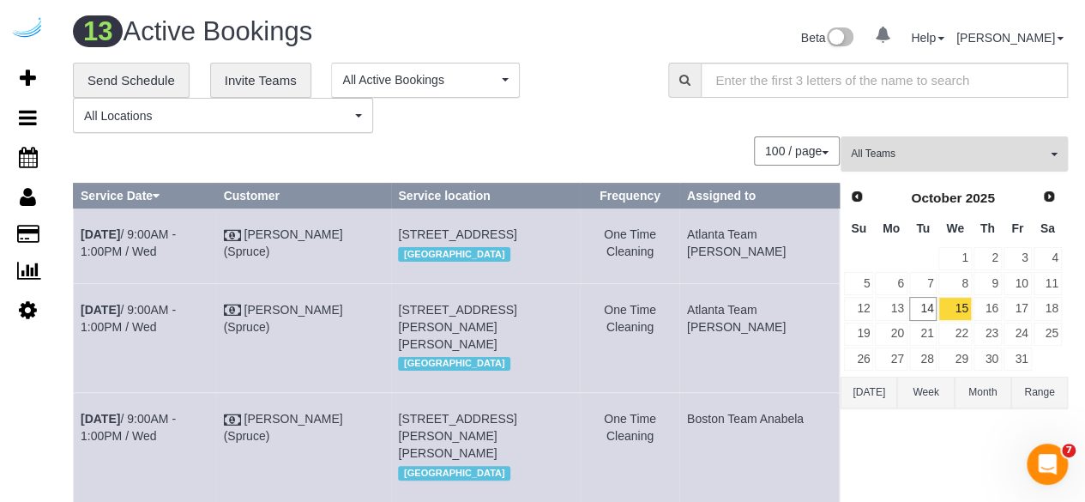
click at [946, 148] on span "All Teams" at bounding box center [949, 154] width 196 height 15
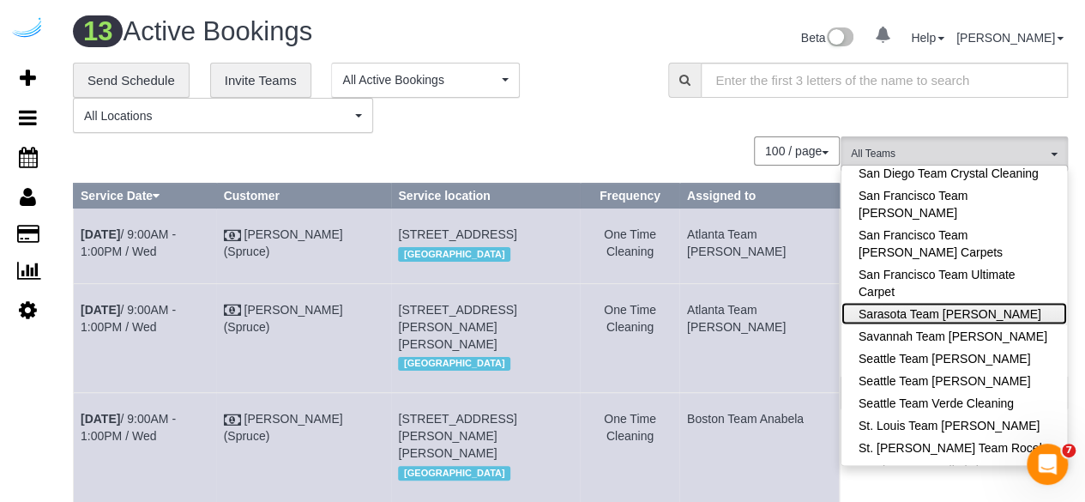
click at [959, 303] on link "Sarasota Team [PERSON_NAME]" at bounding box center [954, 314] width 226 height 22
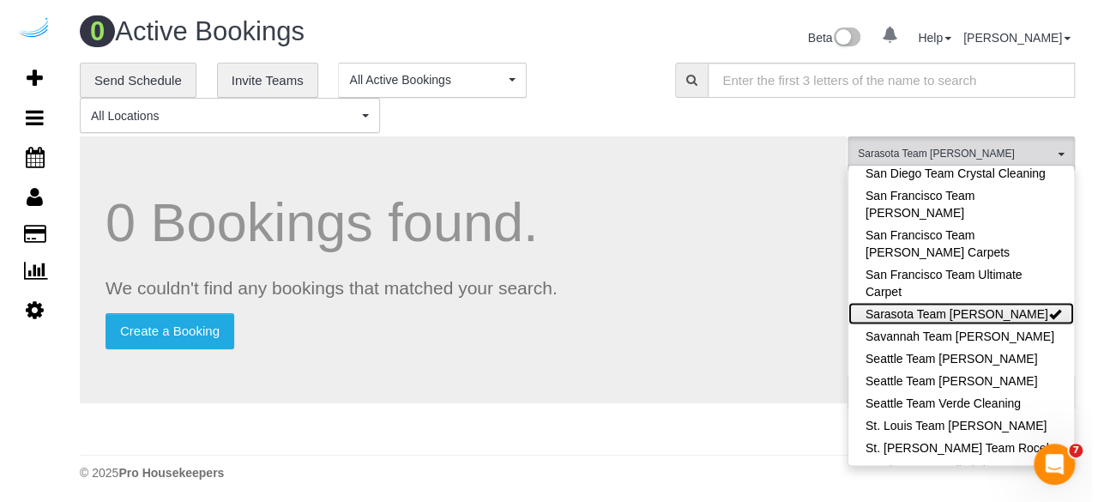
scroll to position [1914, 0]
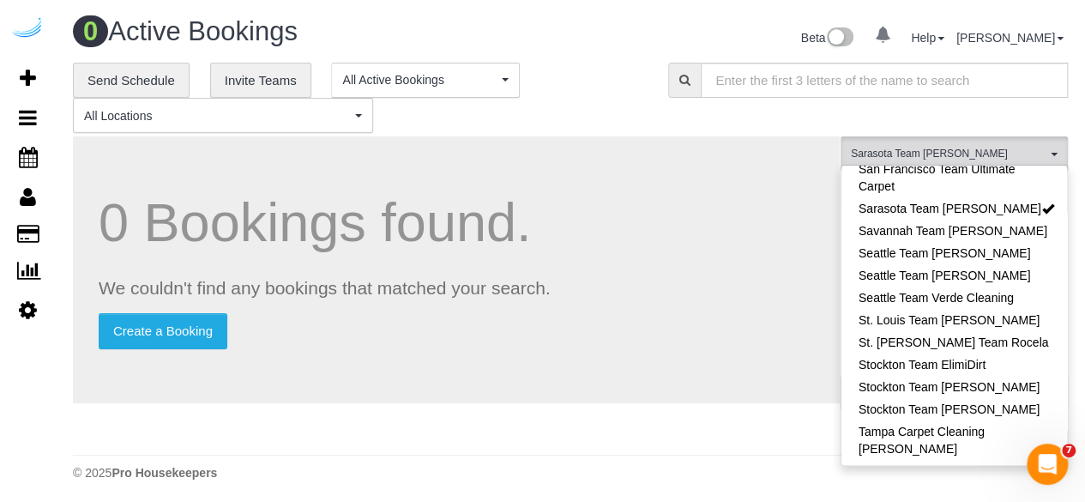
click at [720, 227] on div "0 Bookings found. We couldn't find any bookings that matched your search. Creat…" at bounding box center [457, 320] width 768 height 368
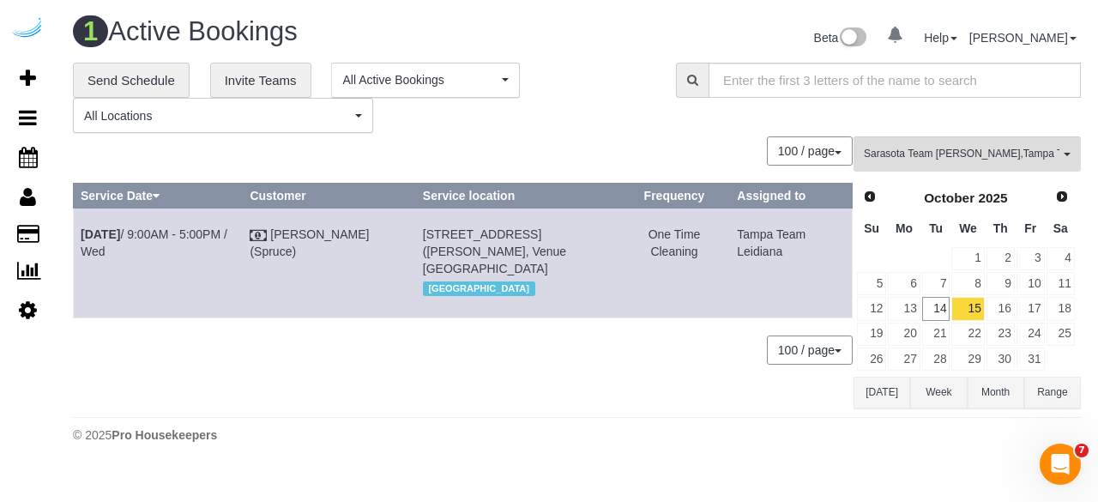
click at [132, 239] on td "Oct 15th / 9:00AM - 5:00PM / Wed" at bounding box center [158, 262] width 169 height 109
click at [134, 239] on link "Oct 15th / 9:00AM - 5:00PM / Wed" at bounding box center [154, 242] width 147 height 31
drag, startPoint x: 805, startPoint y: 251, endPoint x: 74, endPoint y: 238, distance: 731.8
click at [74, 238] on tr "Oct 15th / 9:00AM - 5:00PM / Wed Brandie Louck (Spruce) 2509 Cattlemen Rd, Buil…" at bounding box center [463, 262] width 779 height 109
copy tr "Oct 15th / 9:00AM - 5:00PM / Wed Brandie Louck (Spruce) 2509 Cattlemen Rd, Buil…"
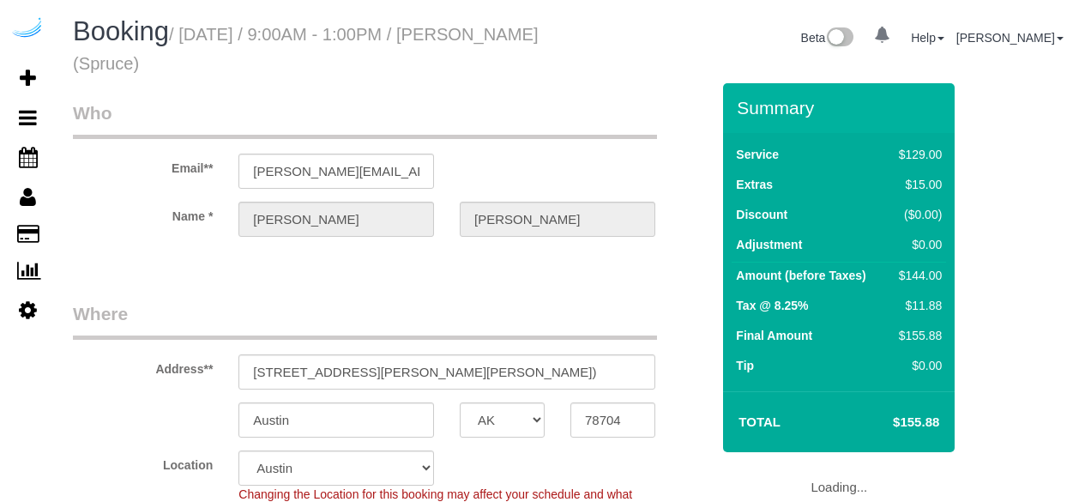
select select "[GEOGRAPHIC_DATA]"
select select "number:9"
select select "object:794"
select select "282"
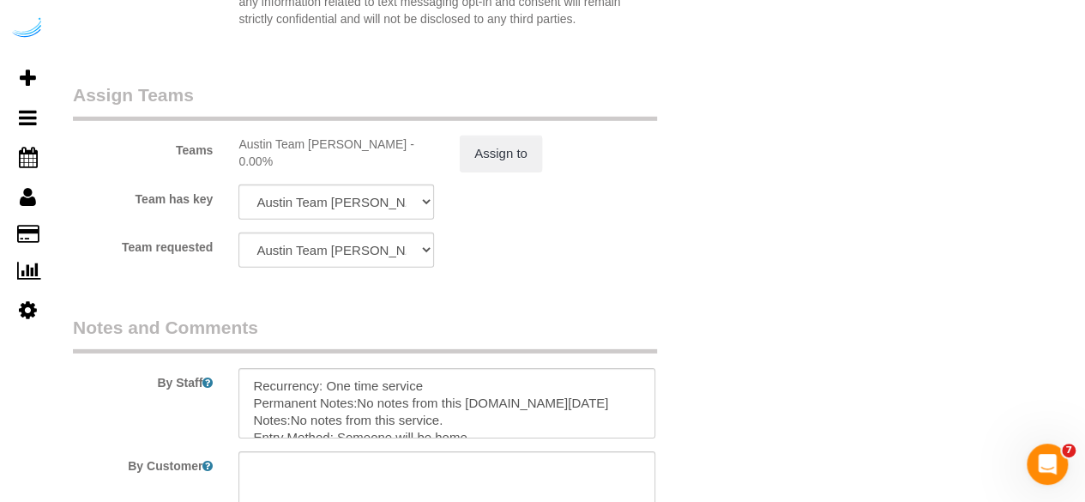
scroll to position [2562, 0]
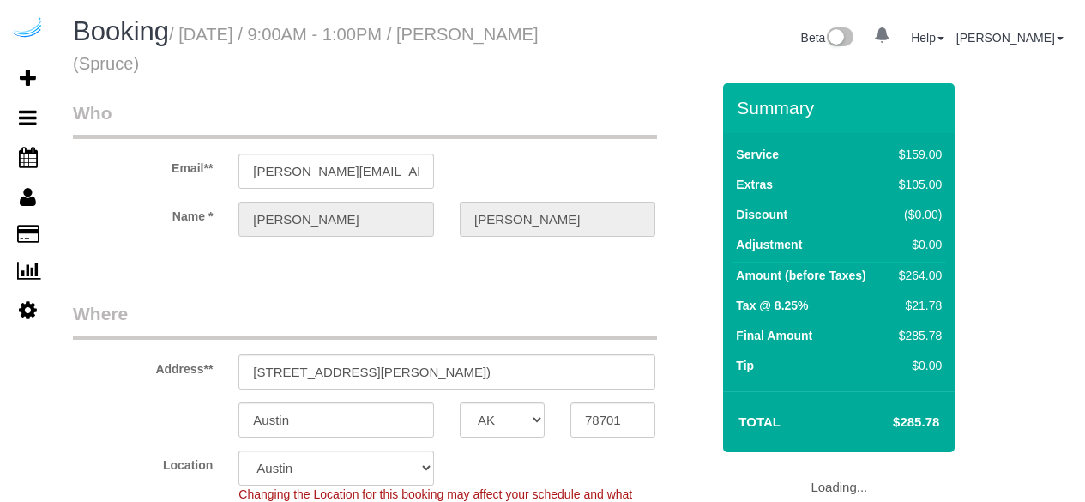
select select "[GEOGRAPHIC_DATA]"
select select "282"
select select "number:9"
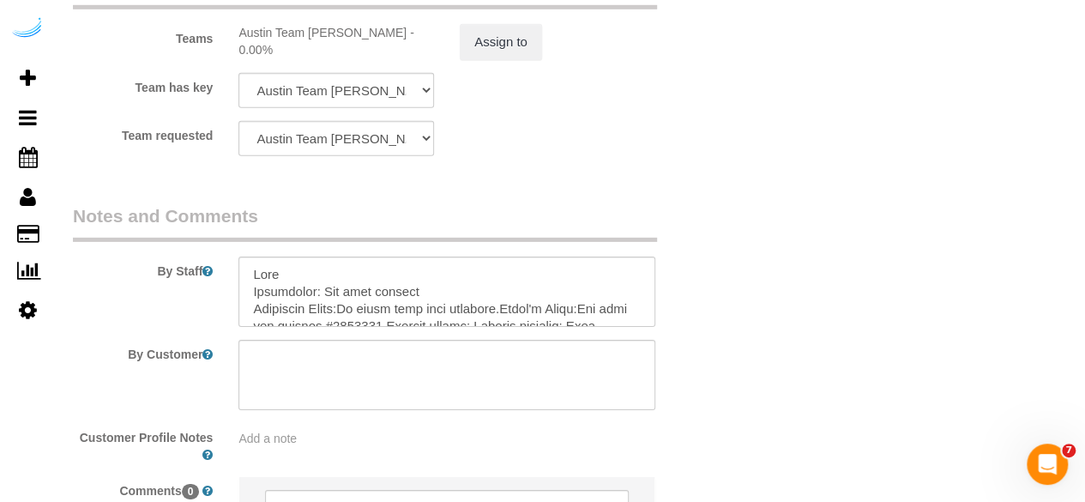
scroll to position [2640, 0]
click at [442, 116] on sui-booking-teams "Teams Austin Team [PERSON_NAME] - 0.00% Assign to Team has key Austin Team [PER…" at bounding box center [391, 64] width 637 height 185
click at [439, 121] on sui-booking-teams "Teams Austin Team [PERSON_NAME] - 0.00% Assign to Team has key Austin Team [PER…" at bounding box center [391, 64] width 637 height 185
drag, startPoint x: 438, startPoint y: 123, endPoint x: 427, endPoint y: 129, distance: 12.7
click at [434, 124] on div "Austin Team [PERSON_NAME] Carpet Cleaning Austin Handyman [PERSON_NAME] Team [P…" at bounding box center [336, 139] width 221 height 35
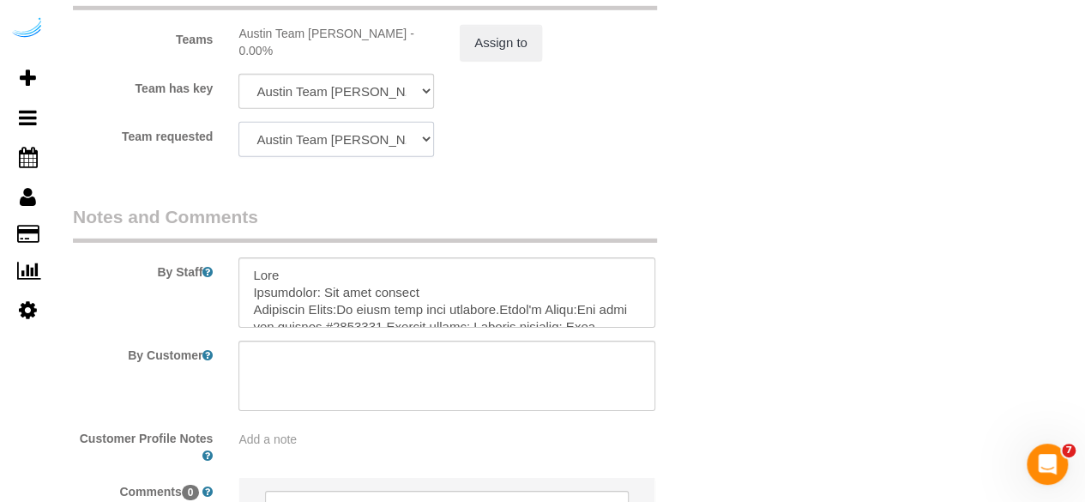
drag, startPoint x: 427, startPoint y: 129, endPoint x: 410, endPoint y: 131, distance: 17.3
click at [427, 129] on select "Austin Team [PERSON_NAME] Carpet Cleaning Austin Handyman [PERSON_NAME] Team [P…" at bounding box center [336, 139] width 196 height 35
click at [404, 131] on select "Austin Team [PERSON_NAME] Carpet Cleaning Austin Handyman [PERSON_NAME] Team [P…" at bounding box center [336, 139] width 196 height 35
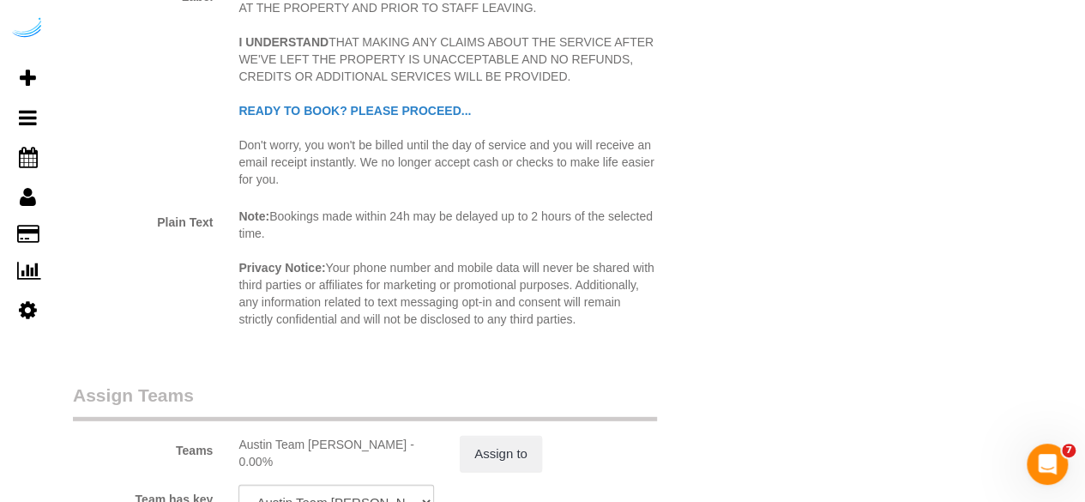
scroll to position [2229, 0]
drag, startPoint x: 571, startPoint y: 131, endPoint x: 587, endPoint y: 128, distance: 15.8
click at [585, 130] on p "I AGREE TO REVIEW ALL WORK WHILE THE SERVICE IS BEING DONE AT THE PROPERTY AND …" at bounding box center [446, 86] width 417 height 206
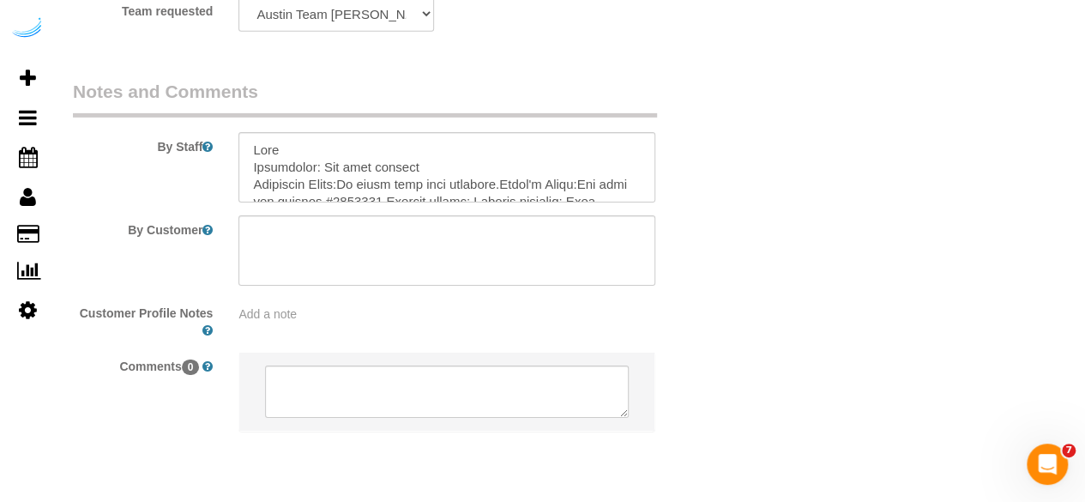
scroll to position [2817, 0]
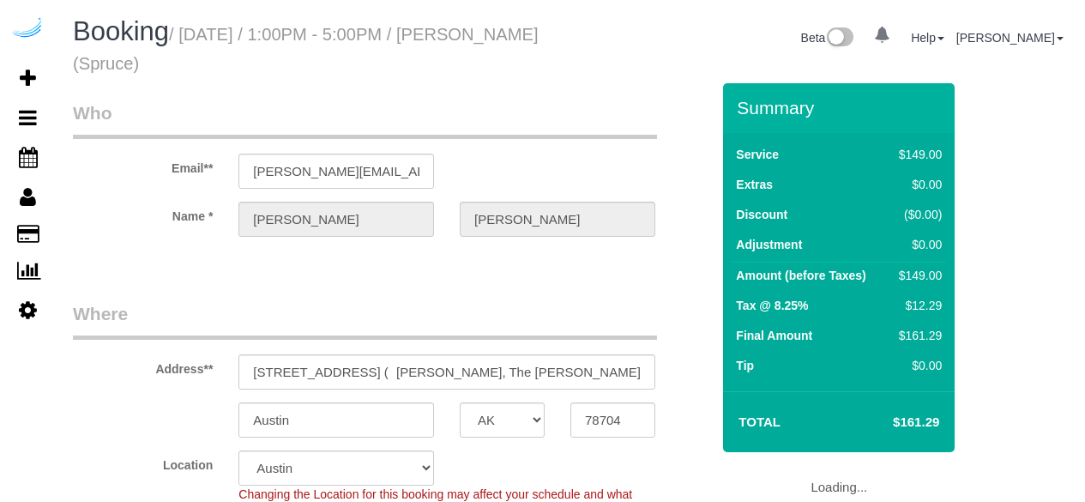
select select "[GEOGRAPHIC_DATA]"
select select "282"
select select "number:9"
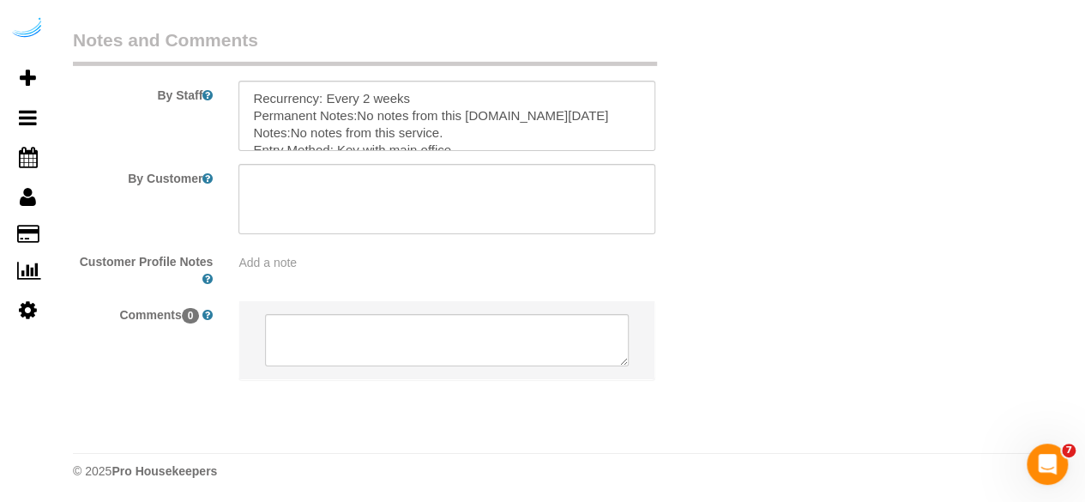
scroll to position [2038, 0]
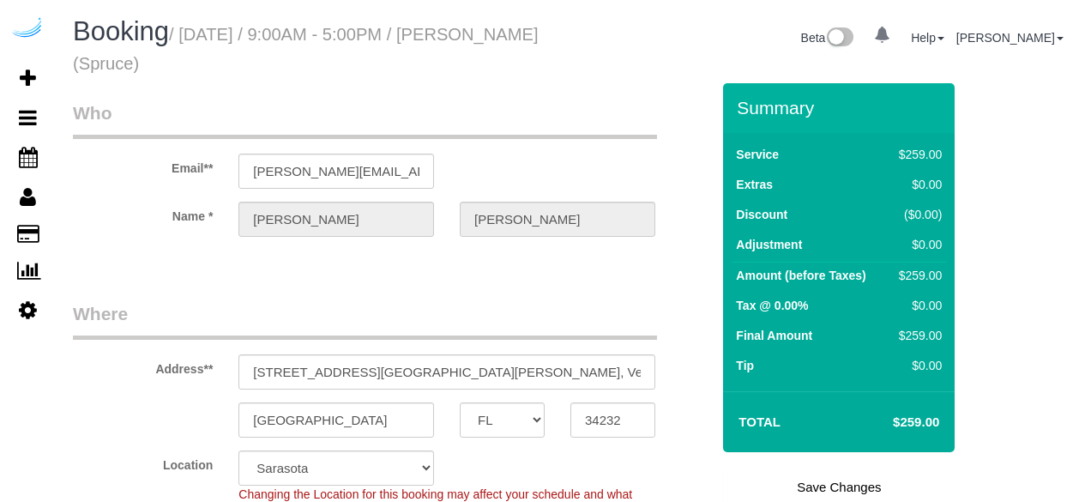
select select "FL"
select select "282"
select select "number:9"
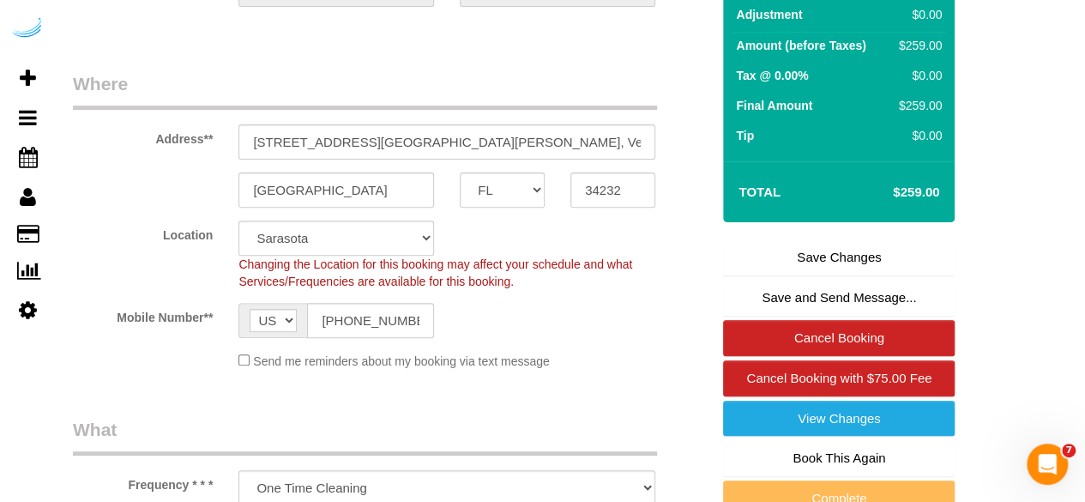
scroll to position [231, 0]
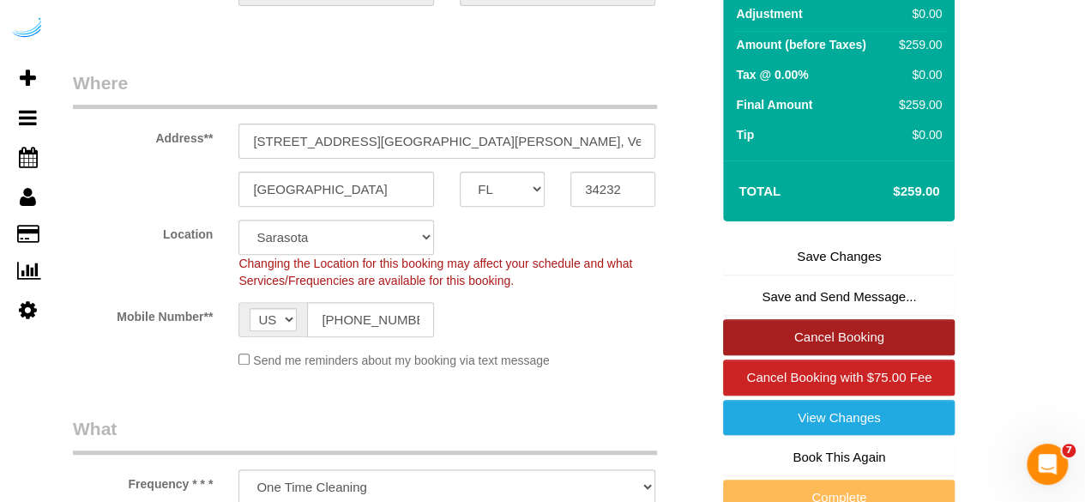
click at [840, 334] on link "Cancel Booking" at bounding box center [839, 337] width 232 height 36
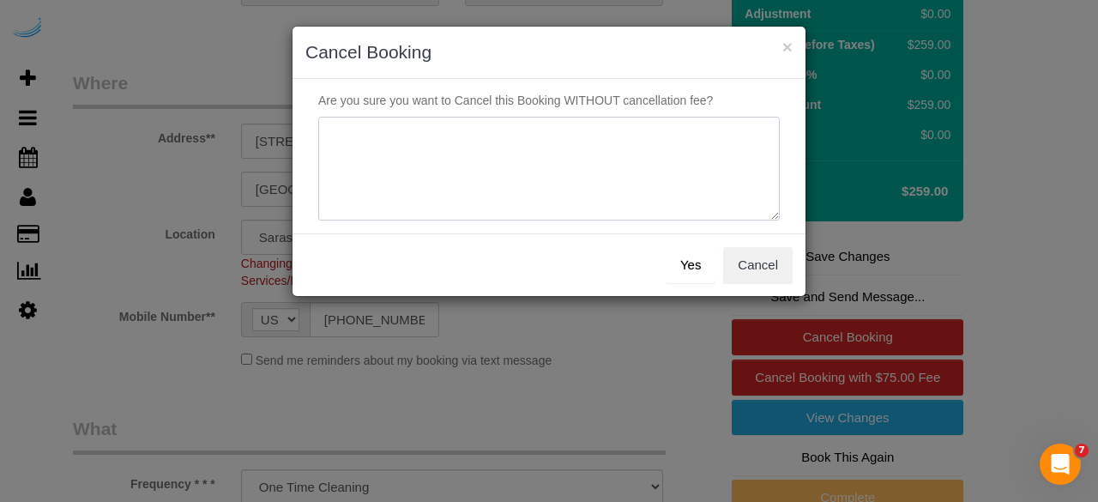
click at [563, 186] on textarea at bounding box center [548, 169] width 461 height 105
type textarea "Not on spruce."
click at [676, 258] on button "Yes" at bounding box center [691, 265] width 50 height 36
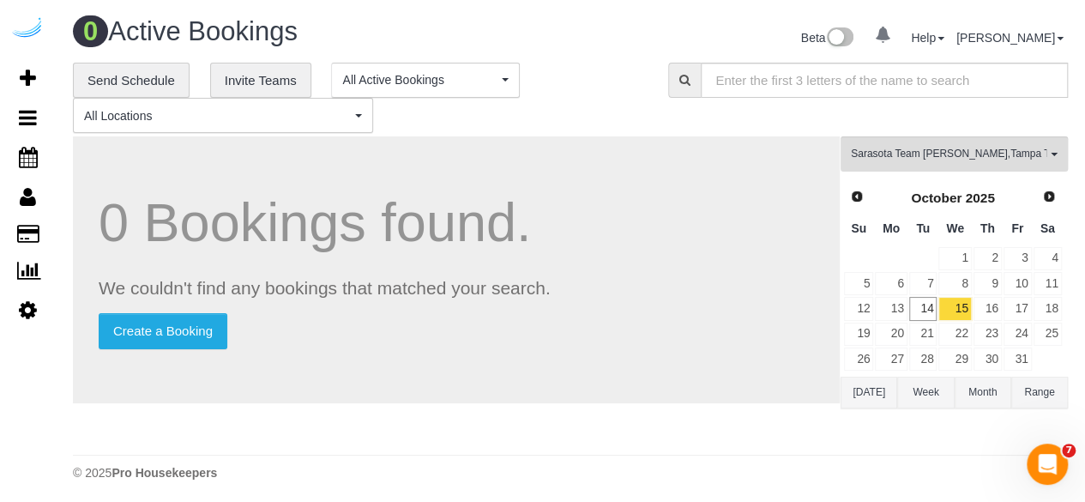
click at [1014, 131] on div "**********" at bounding box center [570, 98] width 1021 height 71
click at [1013, 135] on div "**********" at bounding box center [570, 255] width 995 height 384
click at [1014, 161] on button "Sarasota Team [PERSON_NAME] , Tampa Team Leidiana All Teams" at bounding box center [954, 153] width 227 height 35
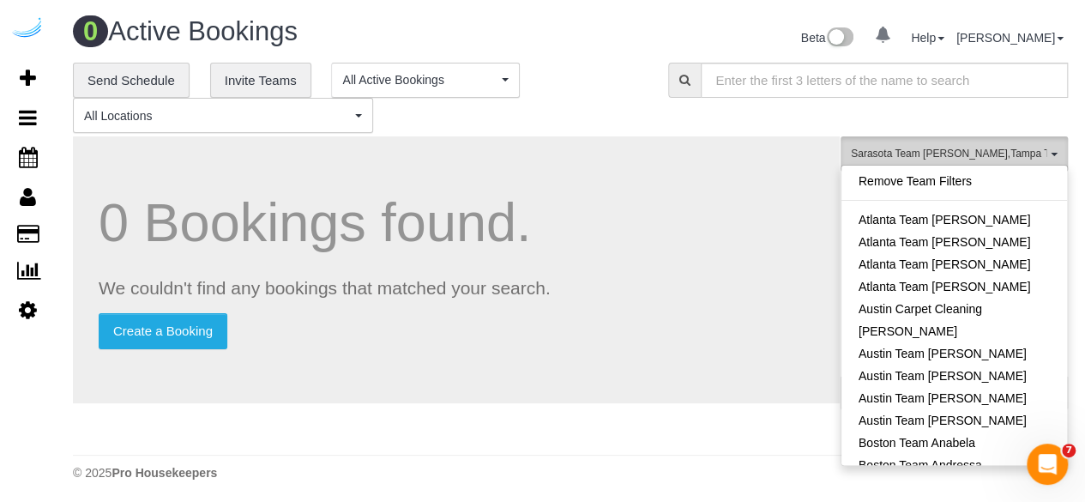
scroll to position [1669, 0]
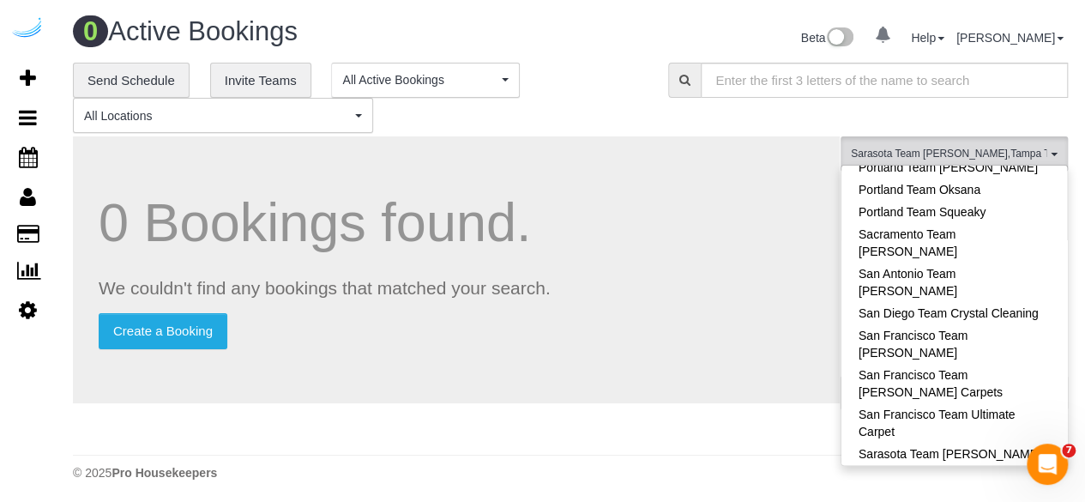
click at [724, 205] on h1 "0 Bookings found." at bounding box center [456, 222] width 715 height 59
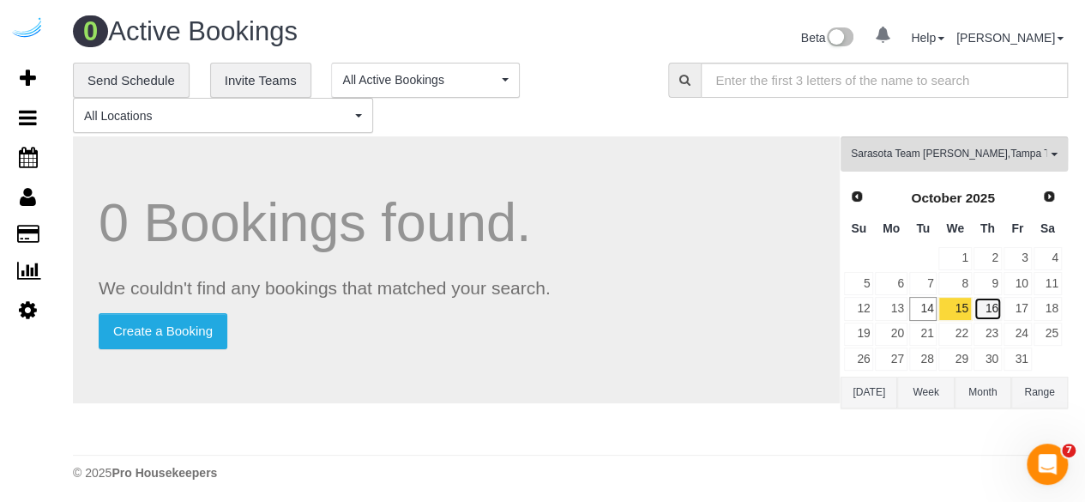
click at [997, 301] on link "16" at bounding box center [988, 308] width 28 height 23
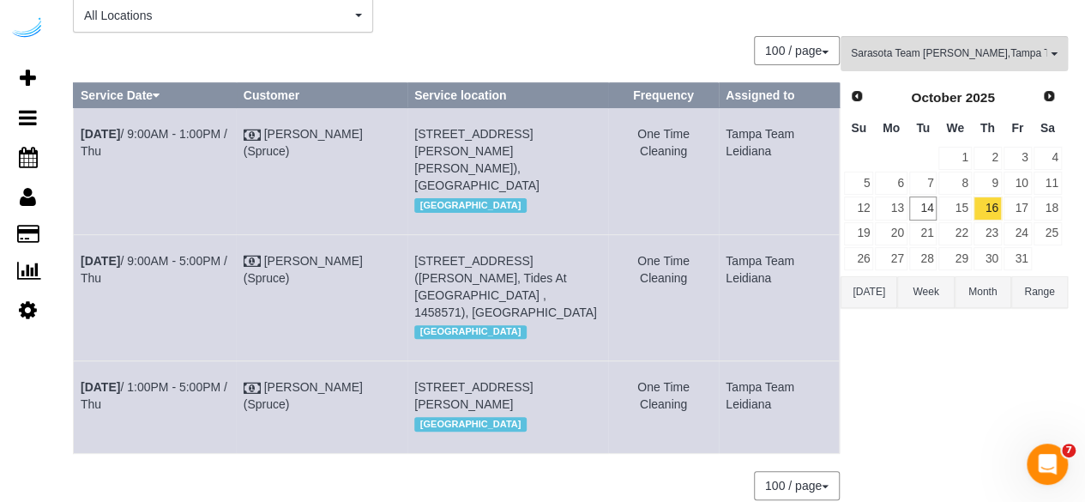
scroll to position [101, 0]
click at [215, 256] on link "[DATE] 9:00AM - 5:00PM / Thu" at bounding box center [154, 268] width 147 height 31
click at [200, 385] on link "[DATE] 1:00PM - 5:00PM / Thu" at bounding box center [154, 394] width 147 height 31
drag, startPoint x: 609, startPoint y: 266, endPoint x: 76, endPoint y: 262, distance: 532.7
click at [76, 262] on tr "[DATE] 9:00AM - 5:00PM / Thu [PERSON_NAME] (Spruce) [STREET_ADDRESS][PERSON_NAM…" at bounding box center [457, 296] width 766 height 126
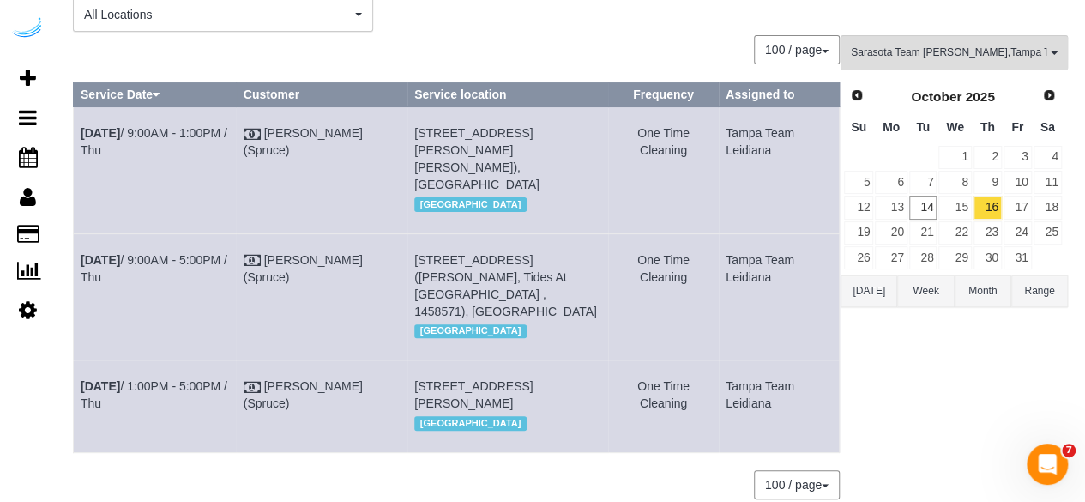
copy tr "[DATE] 9:00AM - 5:00PM / Thu [PERSON_NAME] (Spruce) [STREET_ADDRESS] ([PERSON_N…"
drag, startPoint x: 798, startPoint y: 401, endPoint x: 85, endPoint y: 387, distance: 713.0
click at [85, 389] on tr "Oct 16th / 1:00PM - 5:00PM / Thu Brandie Louck (Spruce) 1420 Lakefront Dr, Unit…" at bounding box center [457, 406] width 766 height 92
copy tr "ct 16th / 1:00PM - 5:00PM / Thu Brandie Louck (Spruce) 1420 Lakefront Dr, Unit …"
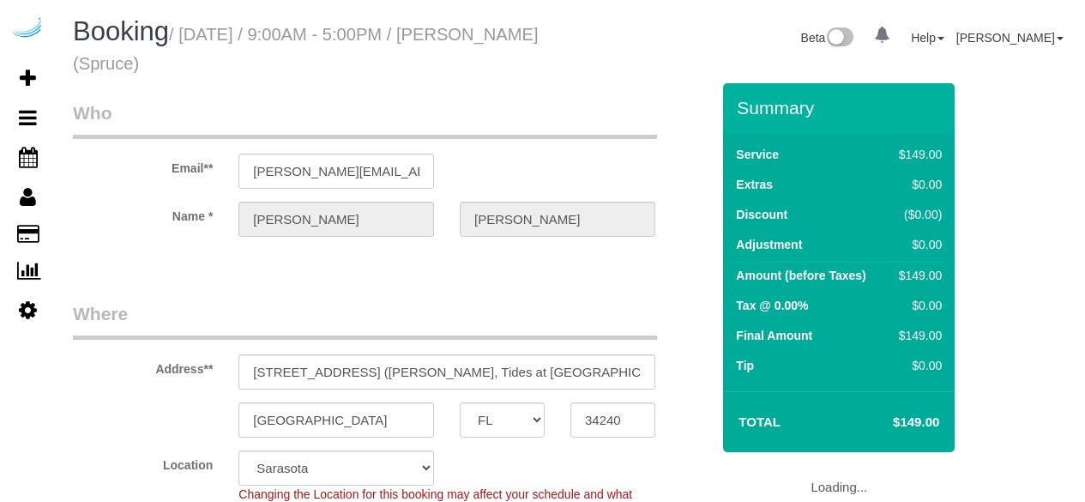
select select "FL"
select select "282"
select select "number:9"
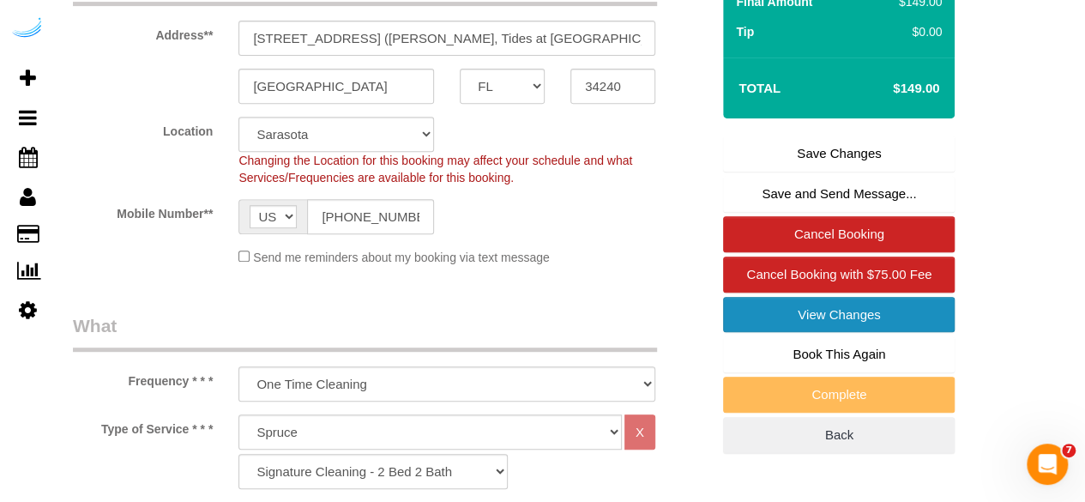
scroll to position [335, 0]
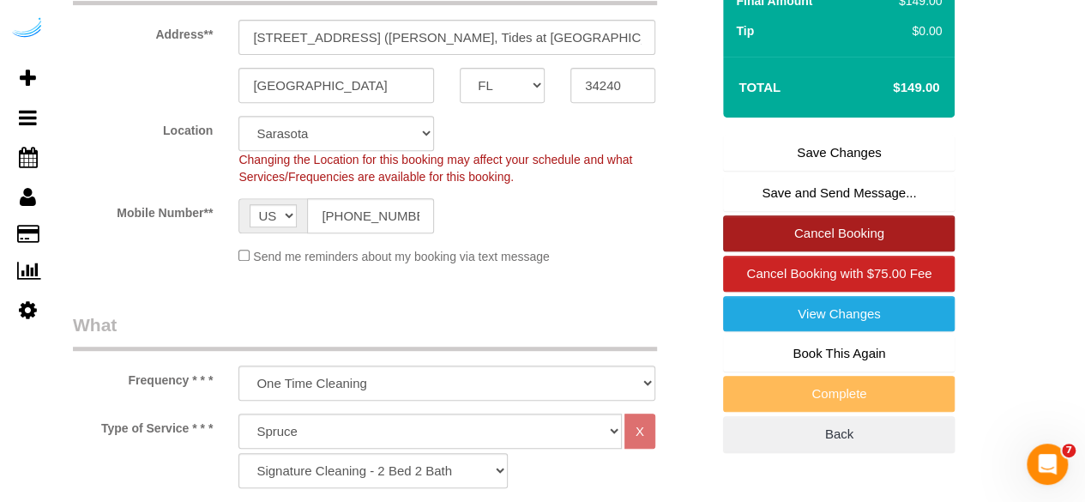
click at [849, 222] on link "Cancel Booking" at bounding box center [839, 233] width 232 height 36
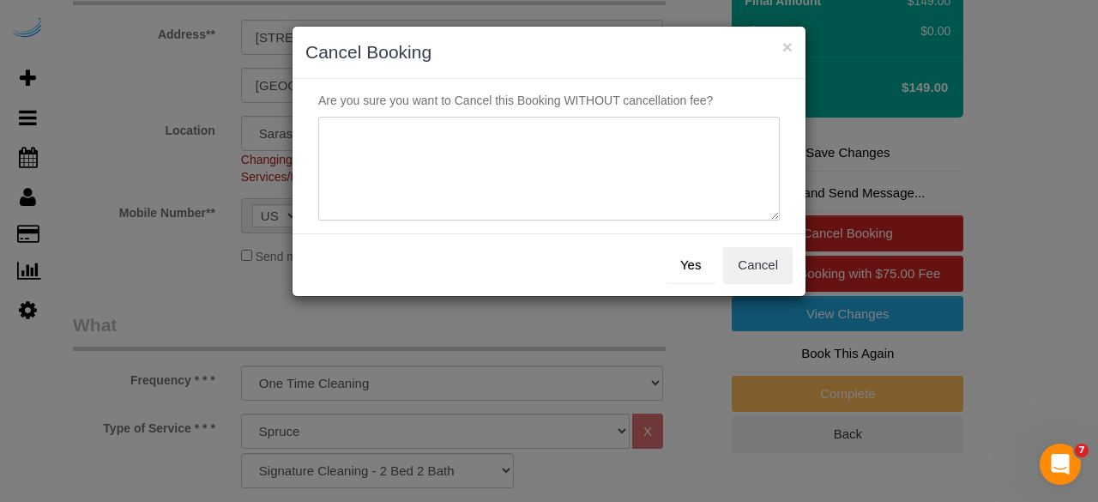
click at [624, 174] on textarea at bounding box center [548, 169] width 461 height 105
type textarea "Not on spruce."
click at [681, 252] on button "Yes" at bounding box center [691, 265] width 50 height 36
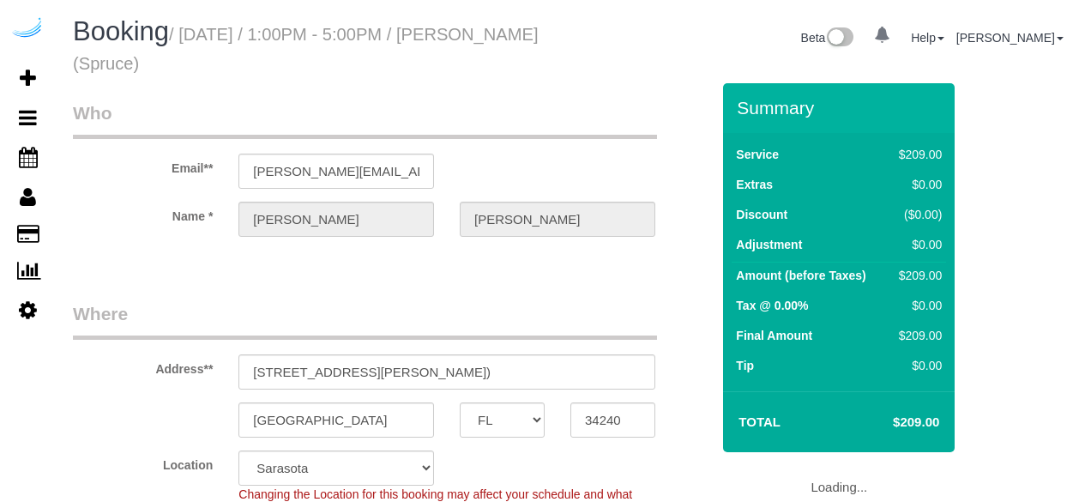
select select "FL"
select select "282"
select select "number:9"
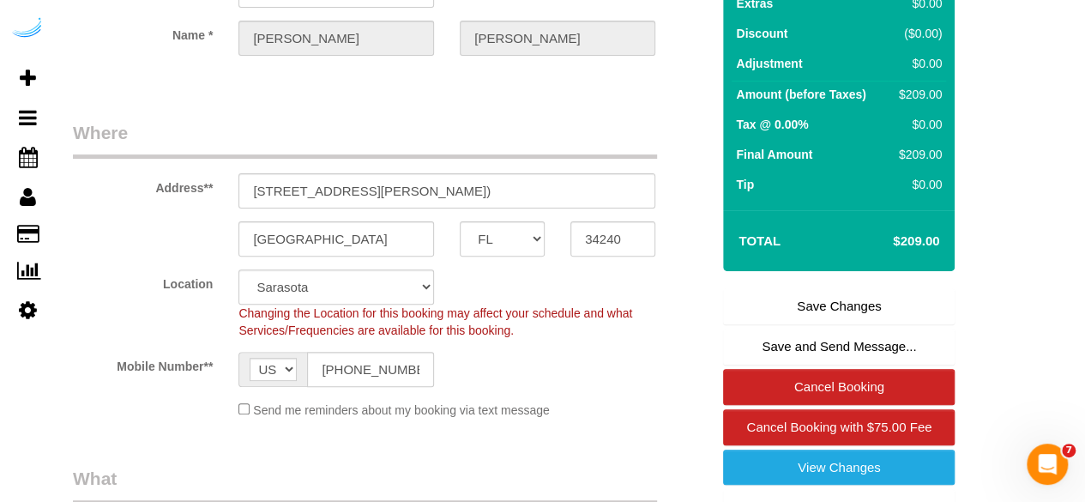
scroll to position [184, 0]
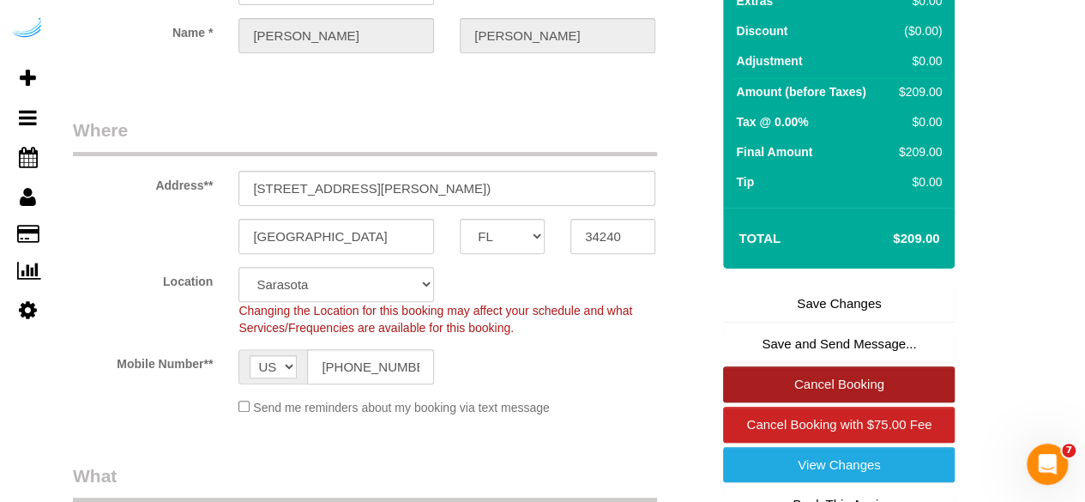
click at [893, 375] on link "Cancel Booking" at bounding box center [839, 384] width 232 height 36
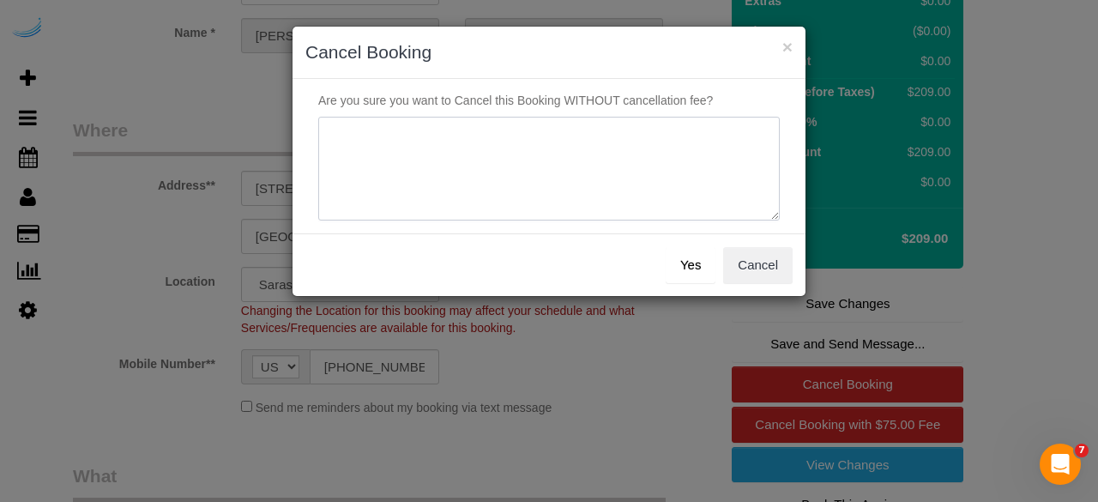
click at [590, 155] on textarea at bounding box center [548, 169] width 461 height 105
paste textarea "Not on spruce."
type textarea "Not on spruce."
click at [678, 256] on button "Yes" at bounding box center [691, 265] width 50 height 36
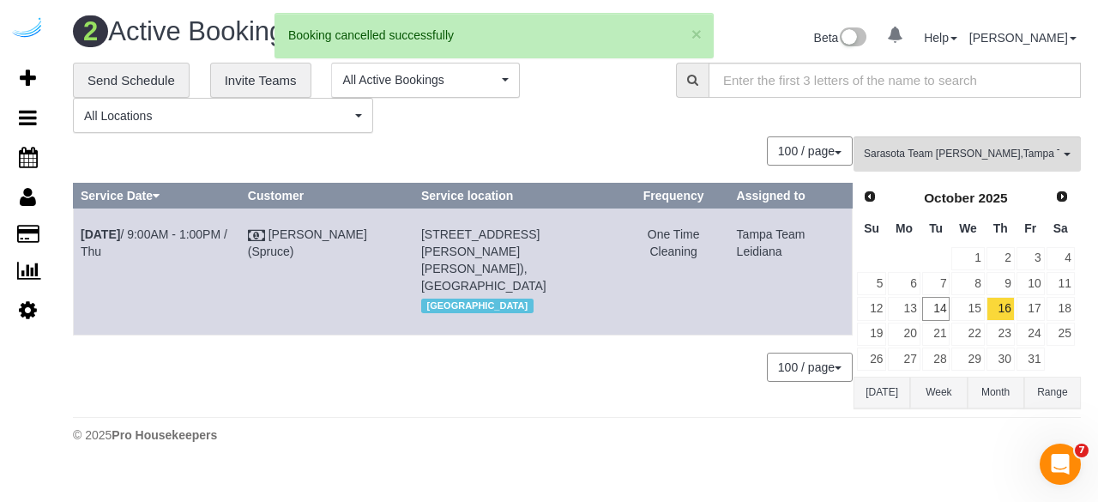
click at [539, 335] on div "0 Bookings found. We couldn't find any bookings that matched your search. Creat…" at bounding box center [463, 271] width 781 height 271
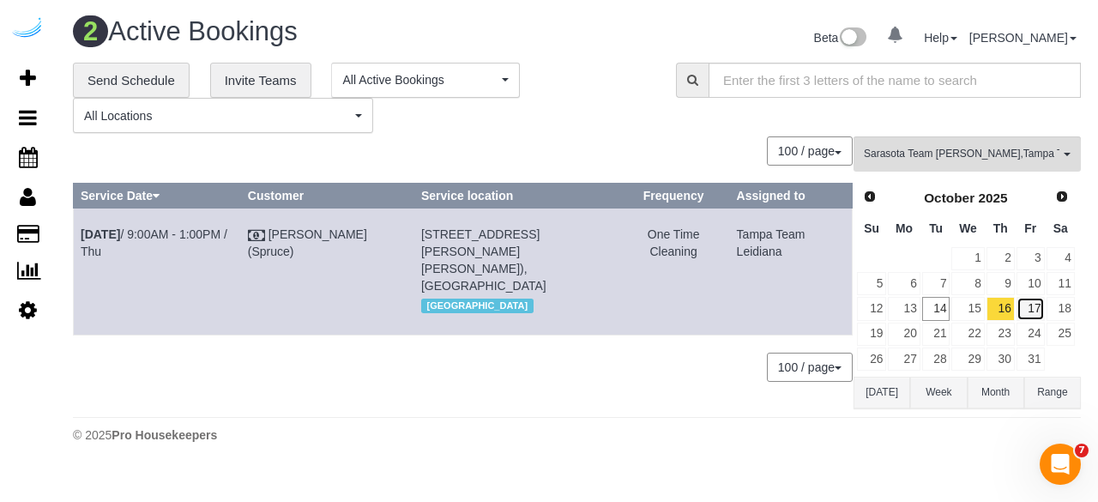
click at [1023, 306] on link "17" at bounding box center [1030, 308] width 28 height 23
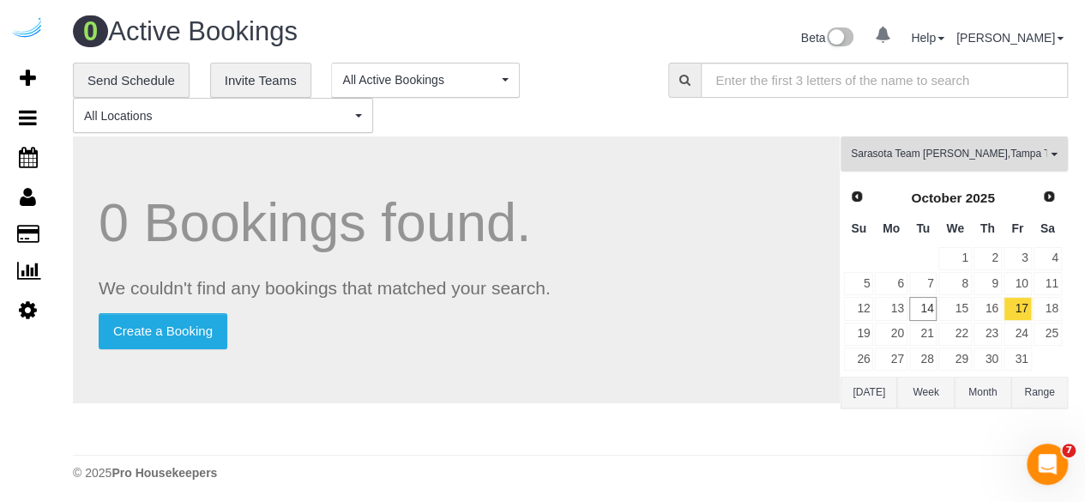
click at [976, 154] on span "Sarasota Team Juan , Tampa Team Leidiana" at bounding box center [949, 154] width 196 height 15
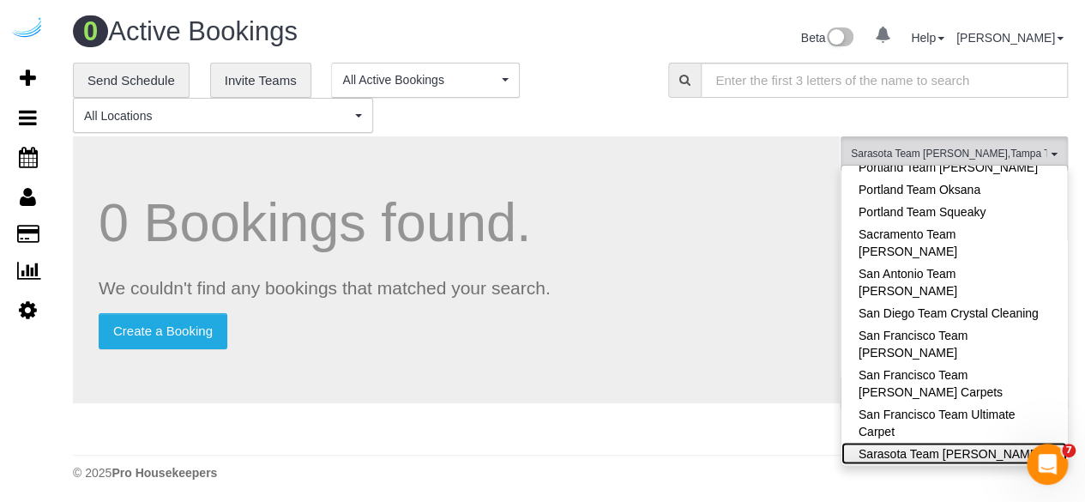
click at [1005, 442] on link "Sarasota Team [PERSON_NAME]" at bounding box center [954, 453] width 226 height 22
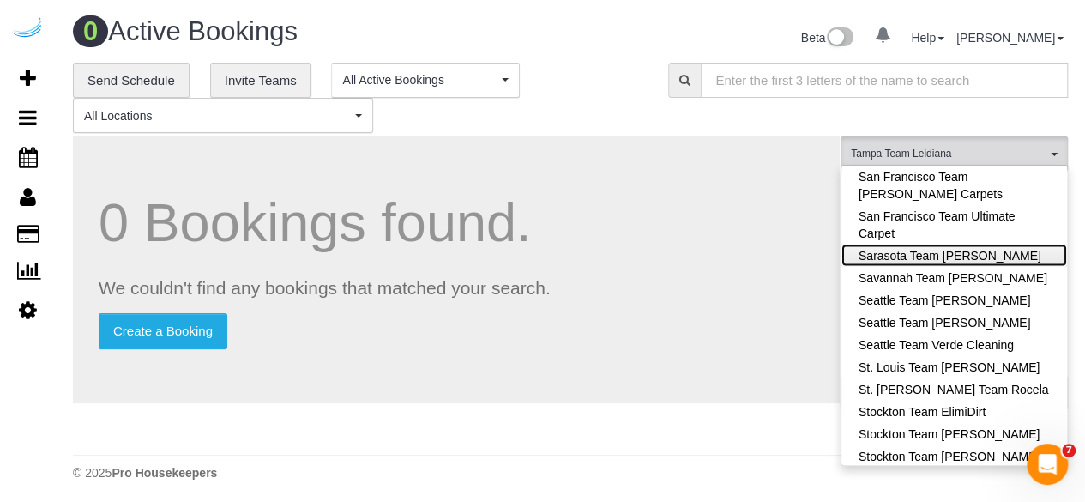
scroll to position [1914, 0]
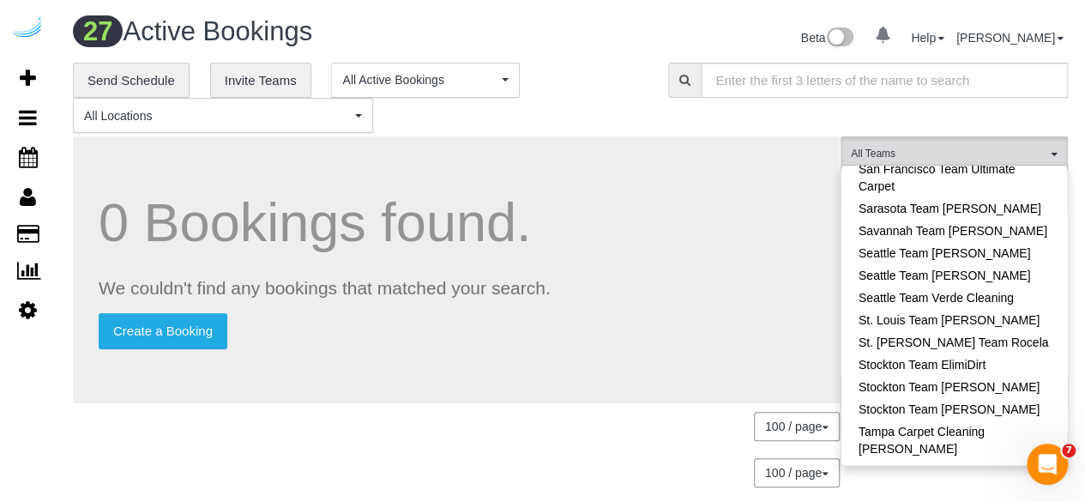
click at [705, 234] on div "0 Bookings found. We couldn't find any bookings that matched your search. Creat…" at bounding box center [457, 320] width 768 height 368
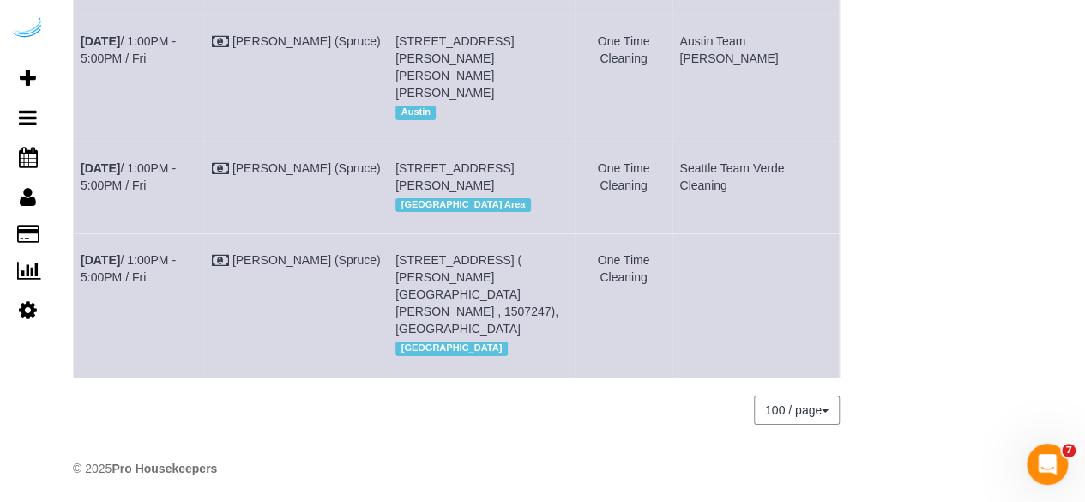
scroll to position [3009, 0]
click at [148, 275] on link "Oct 17th / 1:00PM - 5:00PM / Fri" at bounding box center [128, 268] width 95 height 31
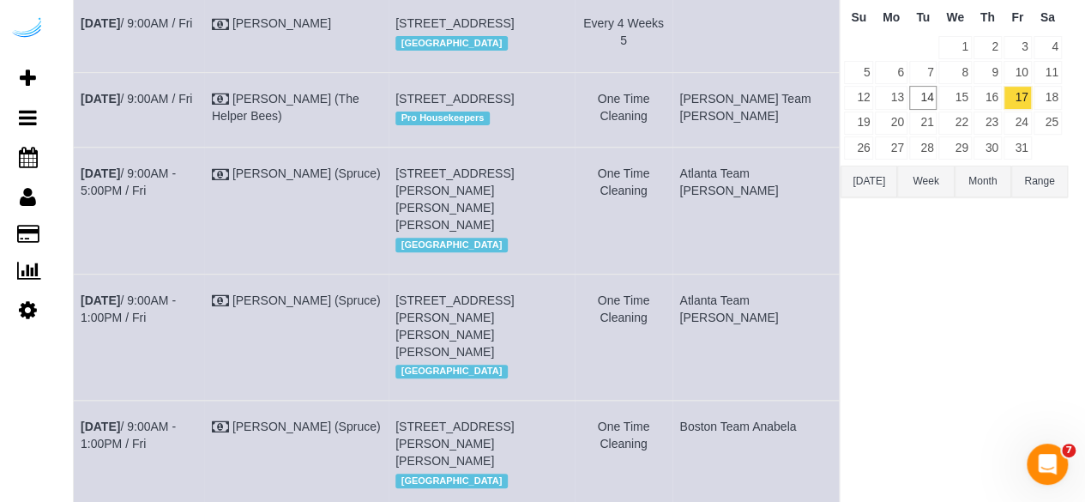
scroll to position [0, 0]
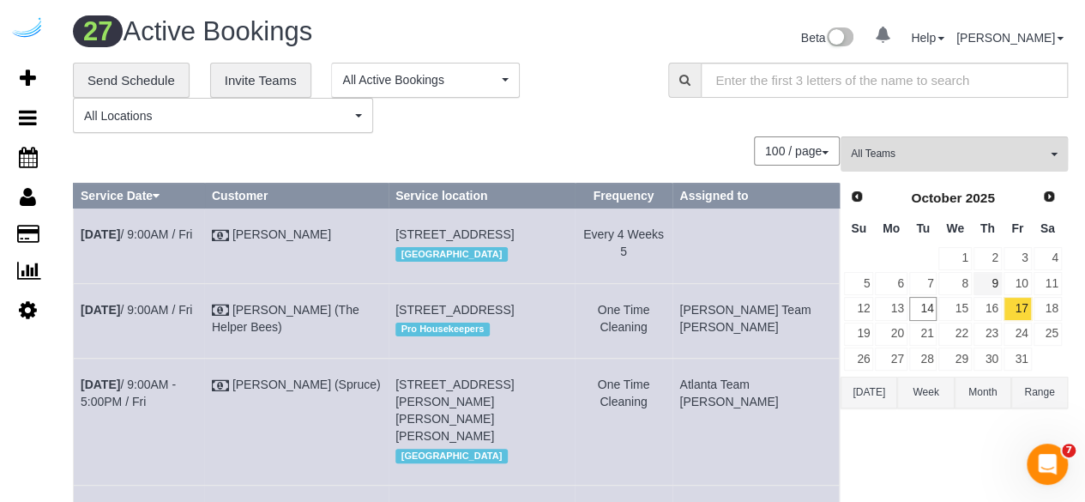
click at [988, 296] on td "16" at bounding box center [988, 308] width 30 height 25
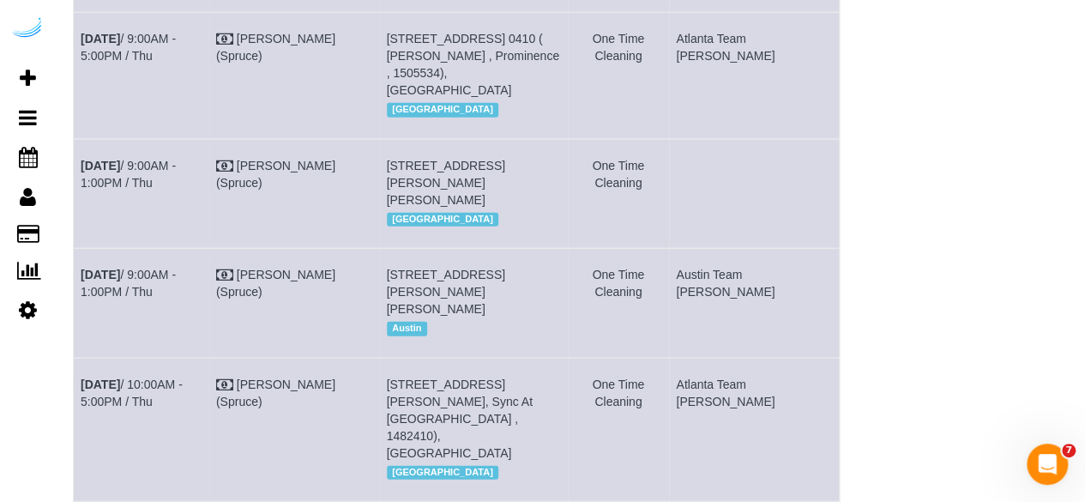
scroll to position [1998, 0]
click at [152, 189] on link "Oct 16th / 9:00AM - 1:00PM / Thu" at bounding box center [128, 173] width 95 height 31
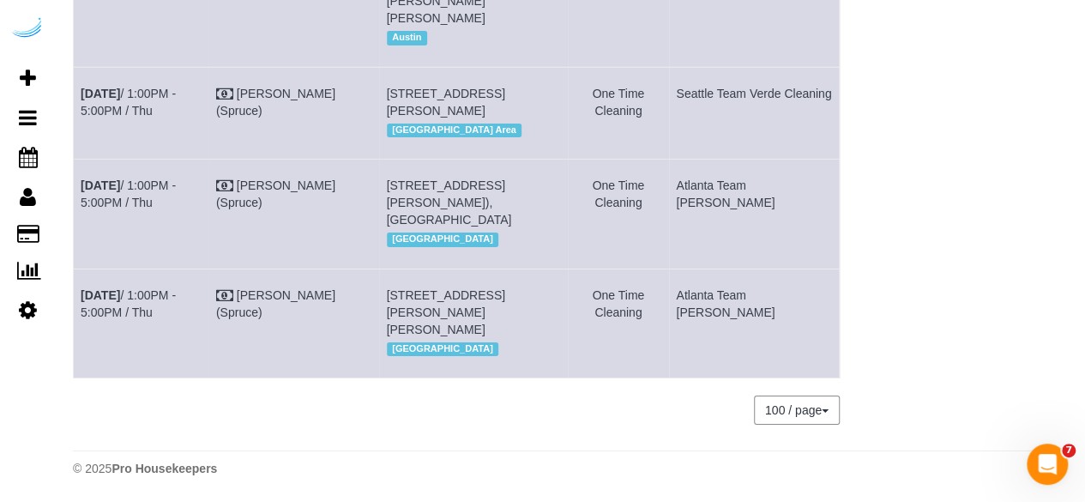
scroll to position [3234, 0]
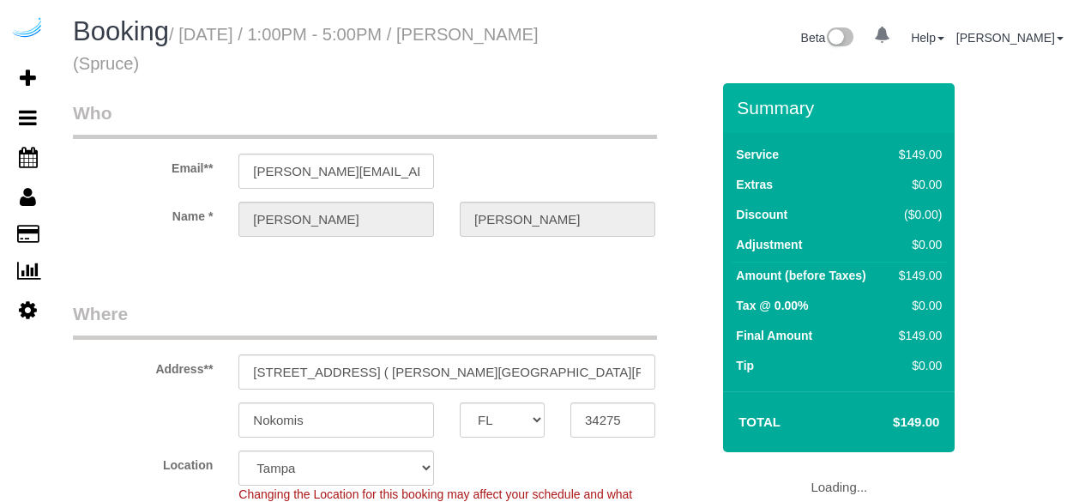
select select "FL"
select select "282"
select select "number:9"
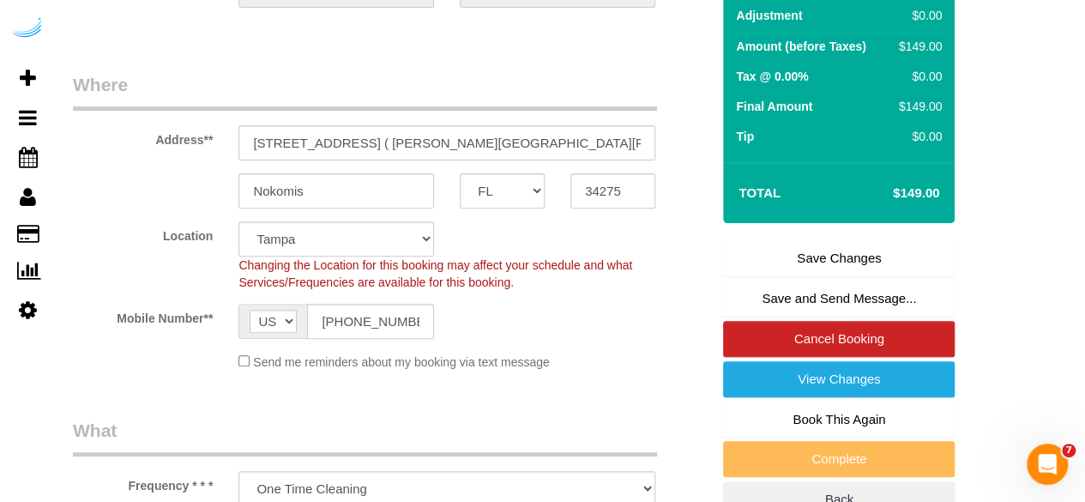
scroll to position [231, 0]
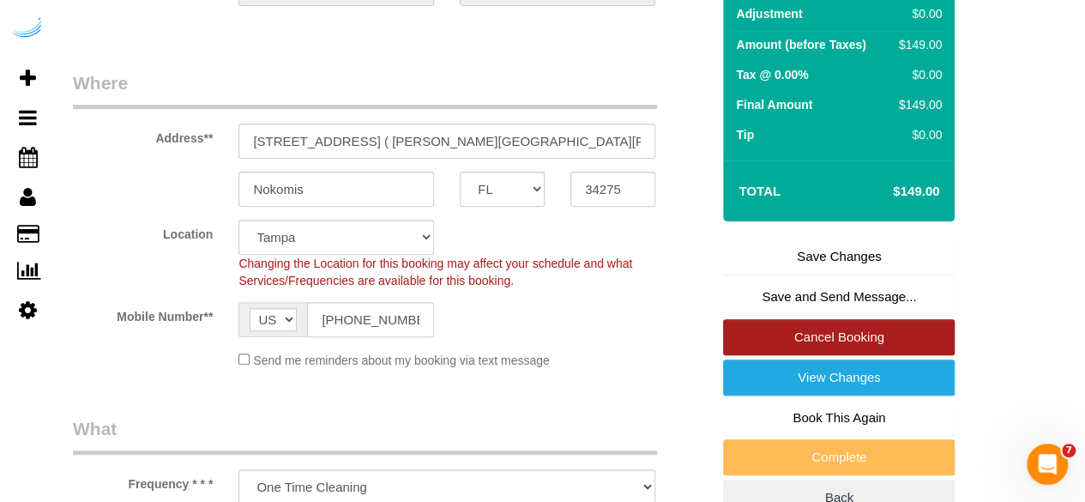
click at [798, 340] on link "Cancel Booking" at bounding box center [839, 337] width 232 height 36
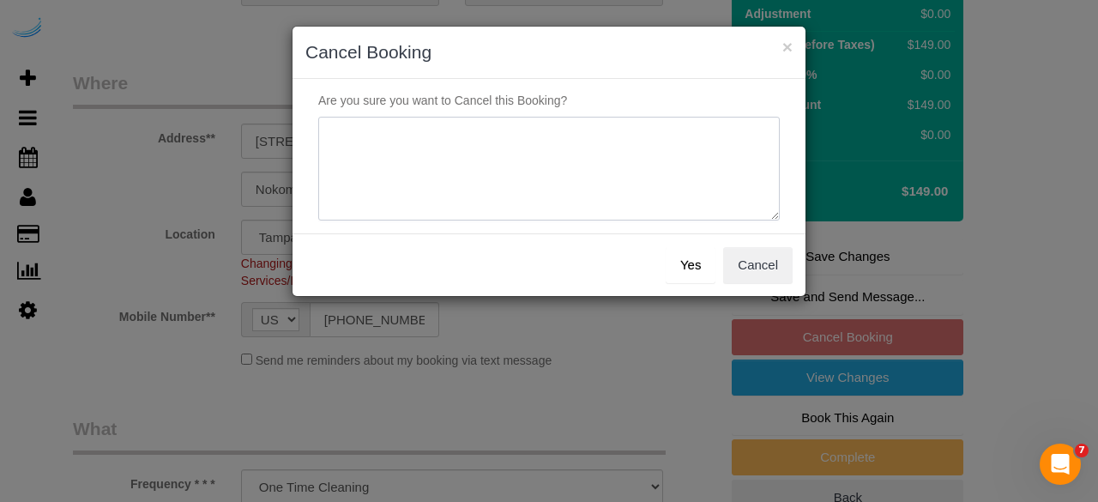
drag, startPoint x: 612, startPoint y: 195, endPoint x: 618, endPoint y: 187, distance: 9.3
click at [618, 187] on textarea at bounding box center [548, 169] width 461 height 105
type textarea "Not on spruce."
click at [685, 273] on button "Yes" at bounding box center [691, 265] width 50 height 36
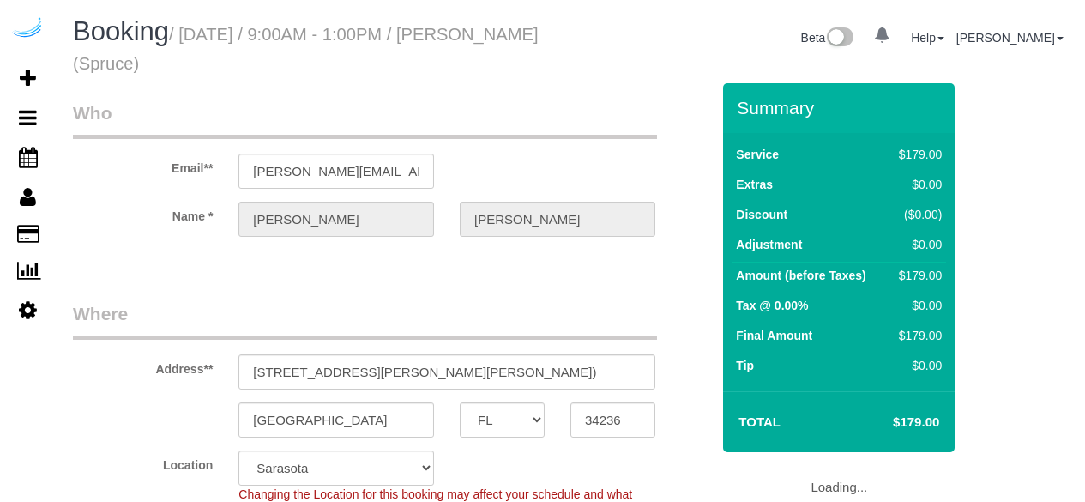
select select "FL"
select select "282"
select select "number:9"
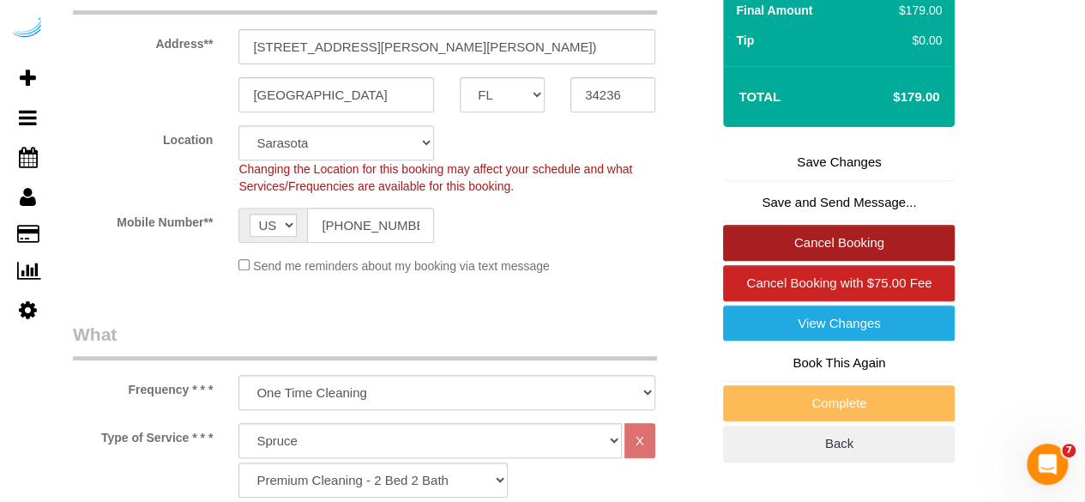
scroll to position [326, 0]
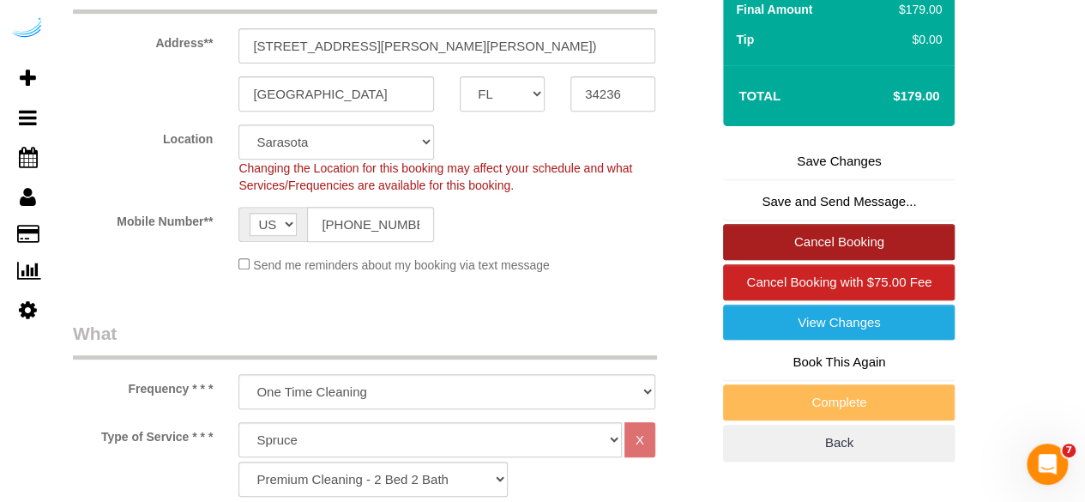
click at [774, 243] on link "Cancel Booking" at bounding box center [839, 242] width 232 height 36
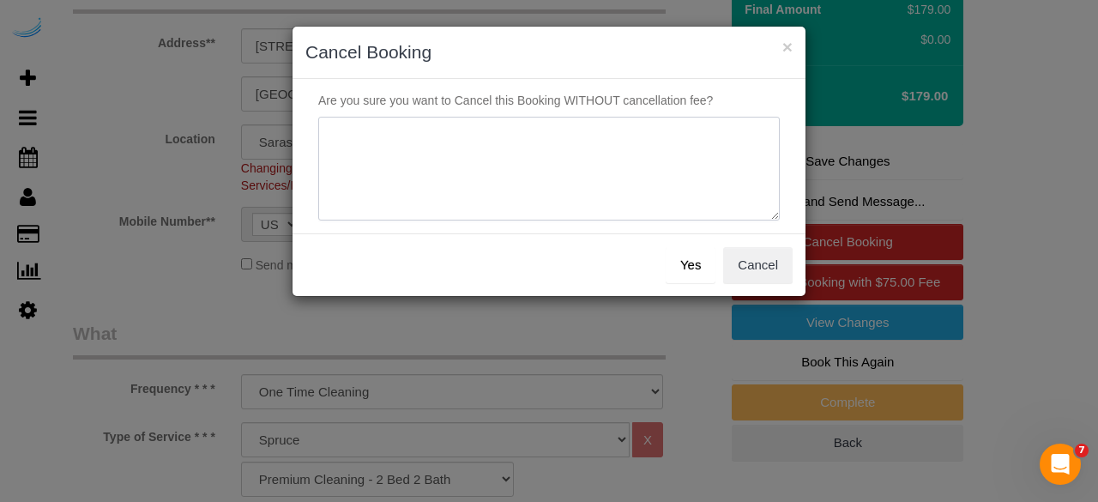
click at [422, 163] on textarea at bounding box center [548, 169] width 461 height 105
type textarea "Not on spruce."
click at [680, 265] on button "Yes" at bounding box center [691, 265] width 50 height 36
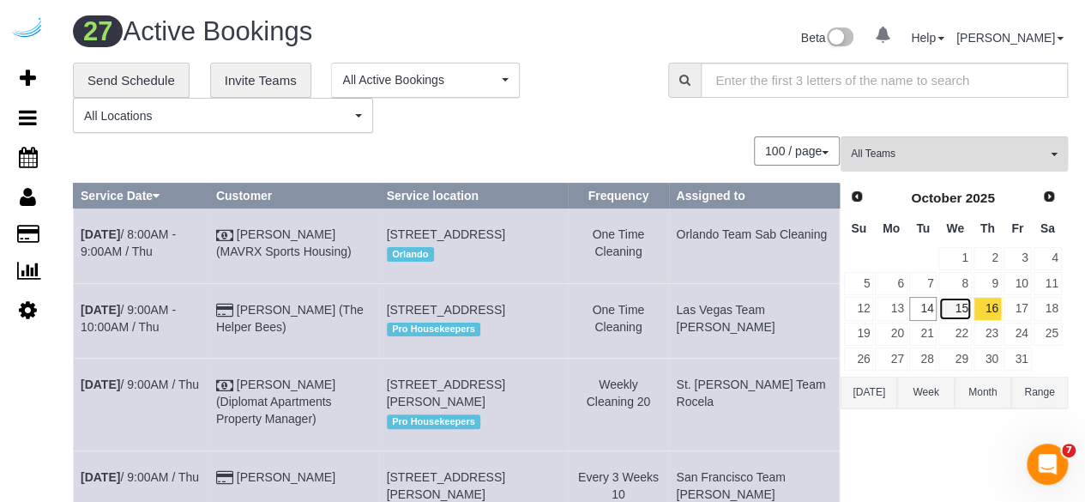
click at [968, 310] on link "15" at bounding box center [954, 308] width 33 height 23
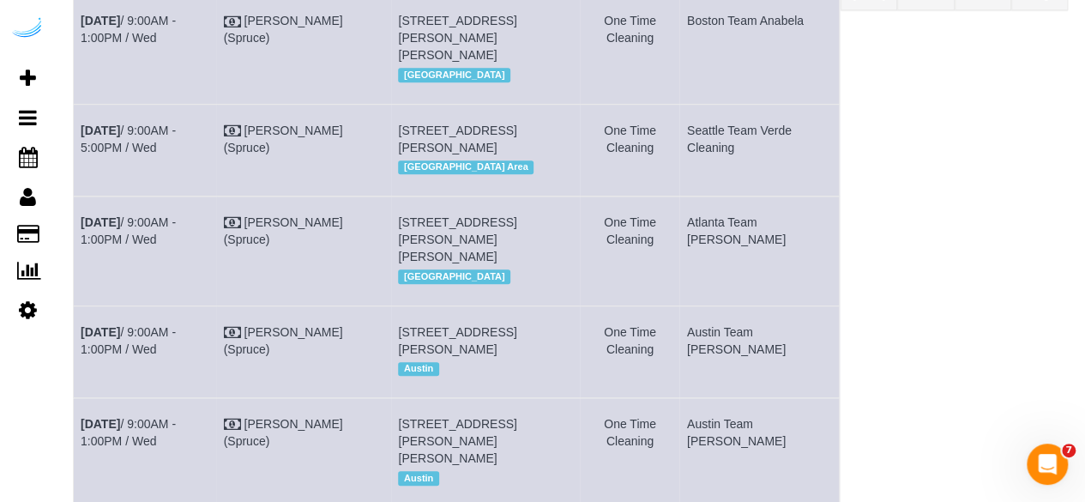
scroll to position [400, 0]
click at [172, 153] on link "Oct 15th / 9:00AM - 5:00PM / Wed" at bounding box center [128, 137] width 95 height 31
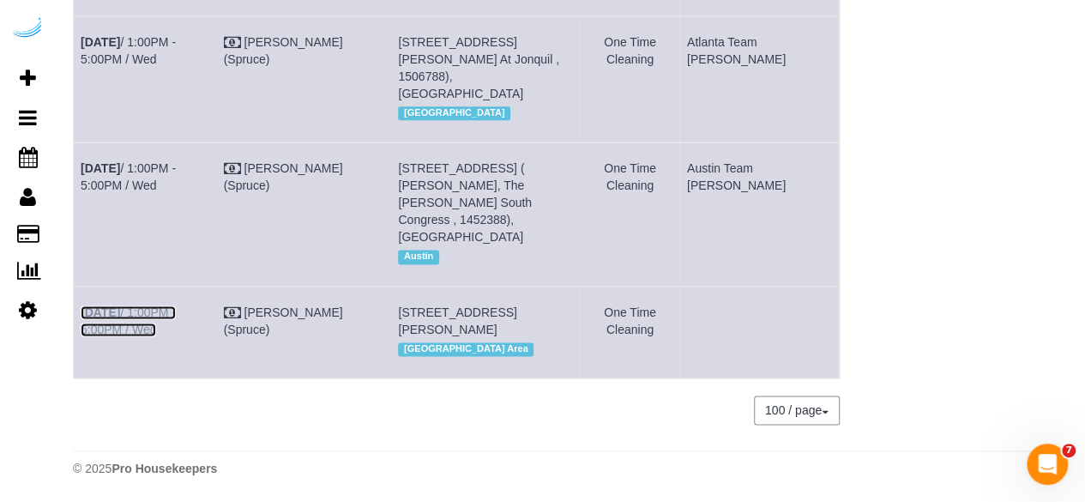
click at [176, 305] on link "Oct 15th / 1:00PM - 5:00PM / Wed" at bounding box center [128, 320] width 95 height 31
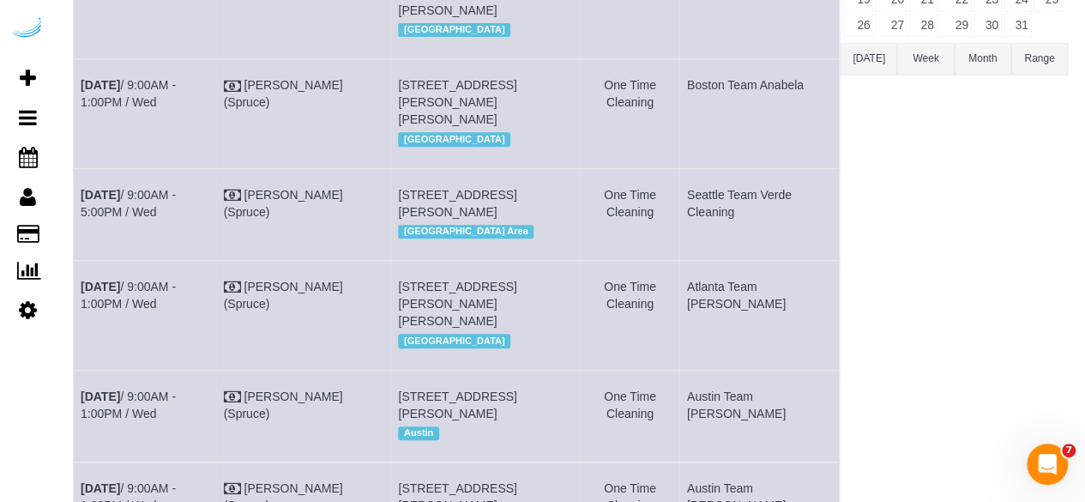
scroll to position [0, 0]
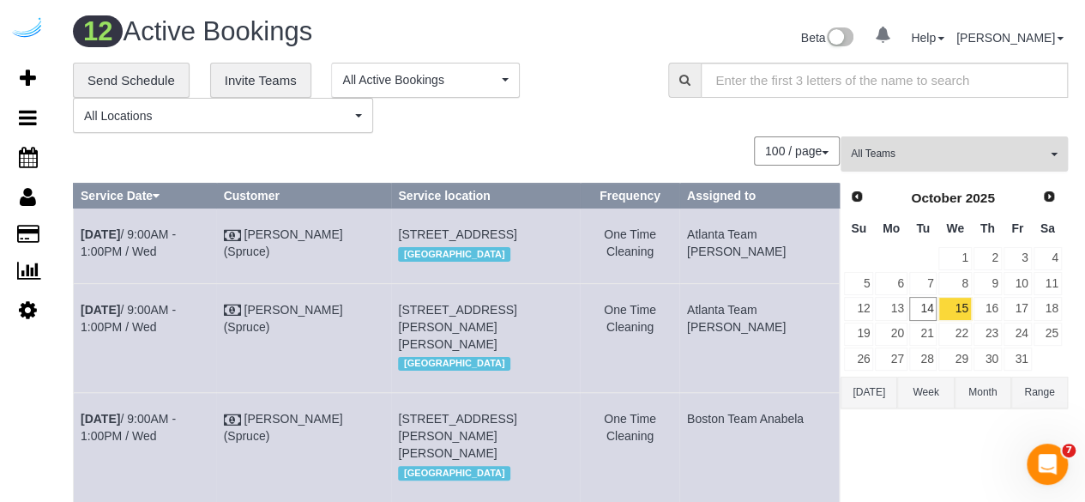
click at [961, 145] on button "All Teams" at bounding box center [954, 153] width 227 height 35
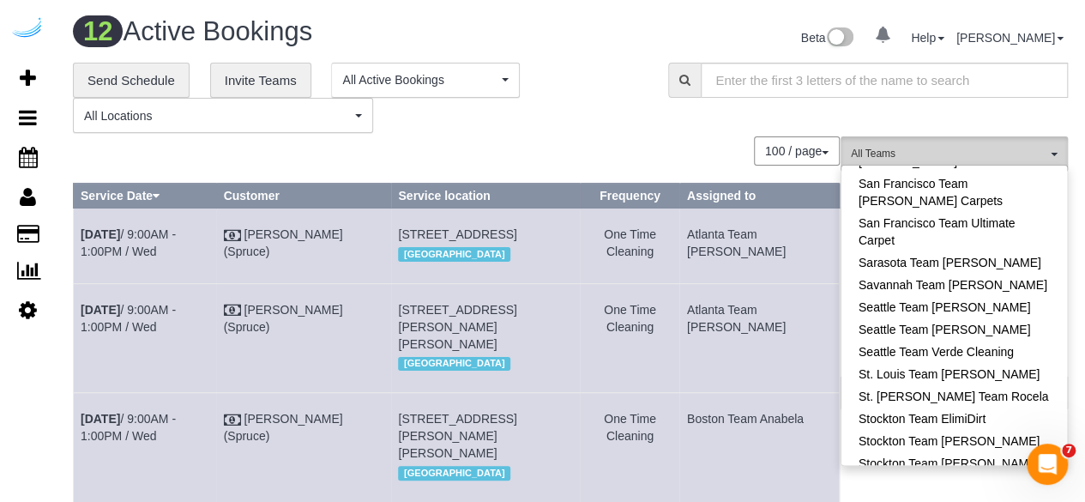
scroll to position [1914, 0]
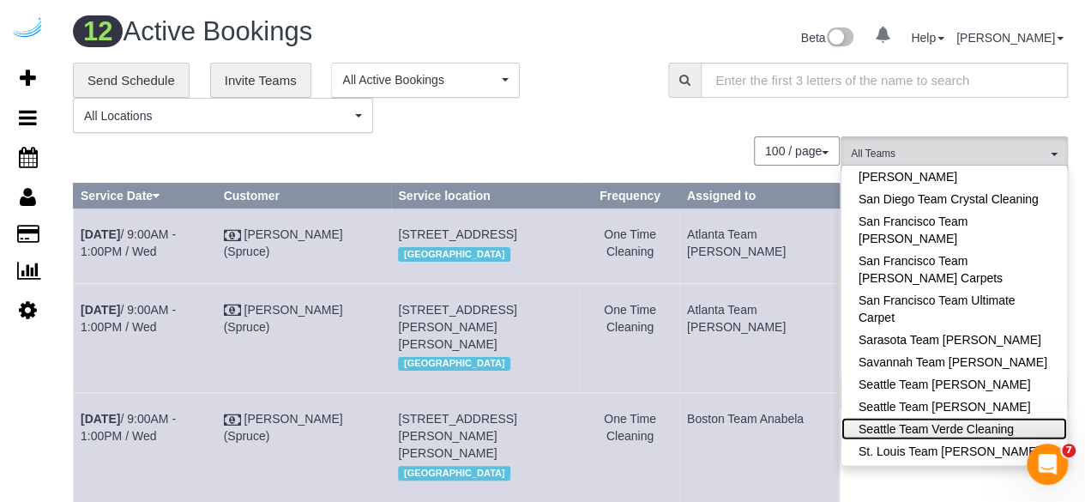
click at [992, 417] on link "Seattle Team Verde Cleaning" at bounding box center [954, 428] width 226 height 22
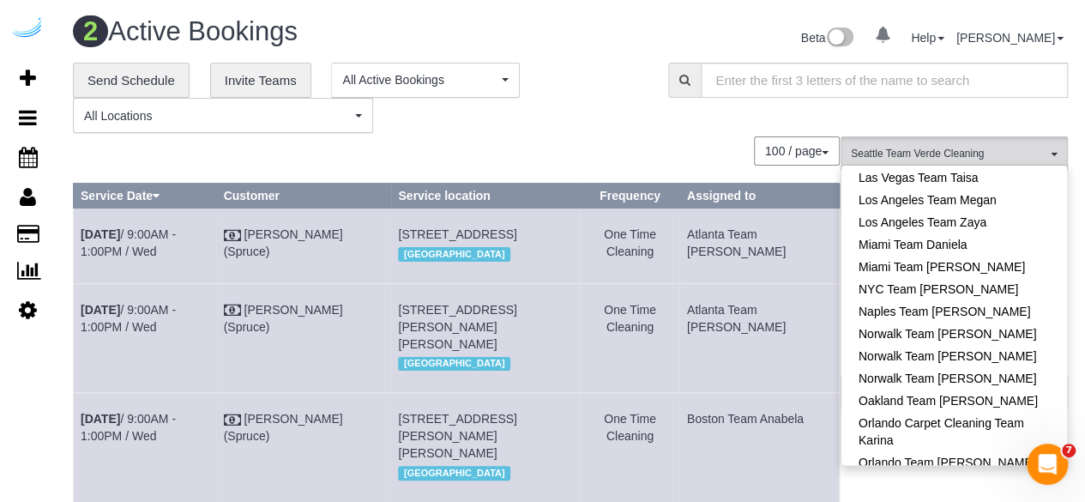
scroll to position [1084, 0]
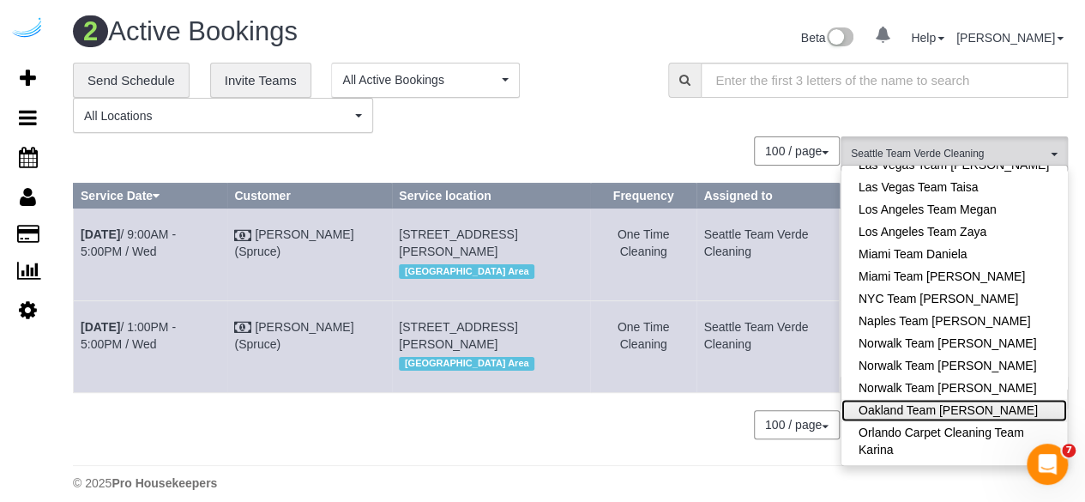
click at [978, 399] on link "Oakland Team [PERSON_NAME]" at bounding box center [954, 410] width 226 height 22
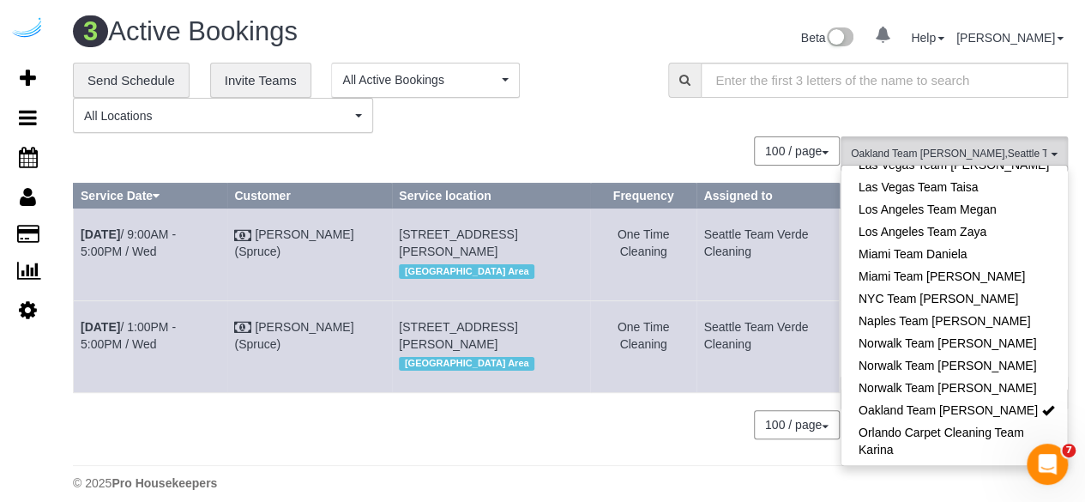
click at [545, 114] on div "**********" at bounding box center [358, 98] width 570 height 71
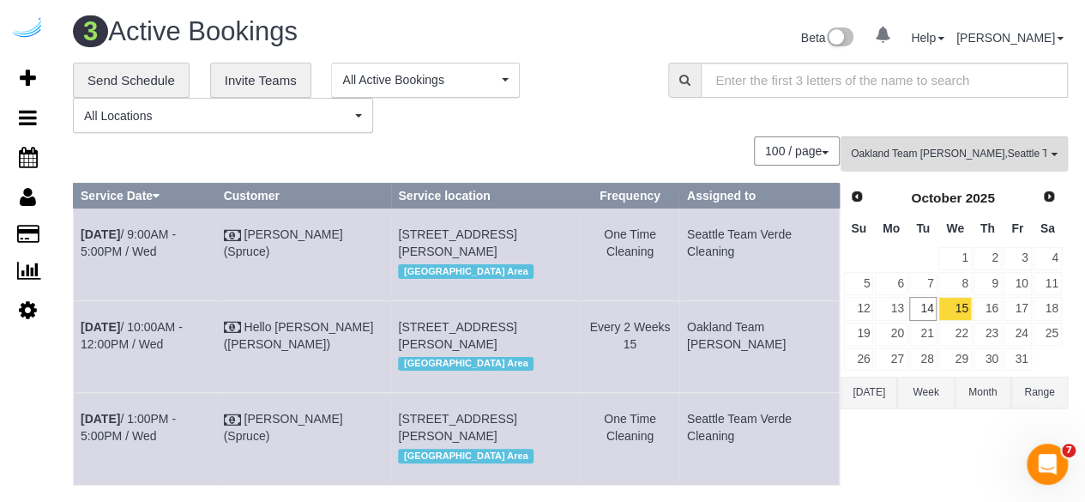
click at [560, 142] on div "100 / page 10 / page 20 / page 30 / page 40 / page 50 / page 100 / page" at bounding box center [456, 150] width 767 height 29
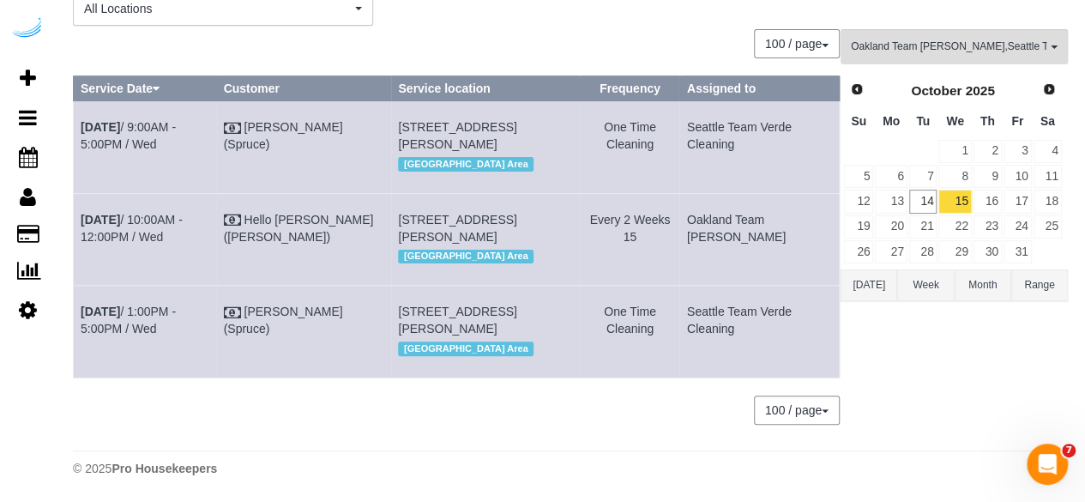
scroll to position [136, 0]
click at [979, 190] on link "16" at bounding box center [988, 201] width 28 height 23
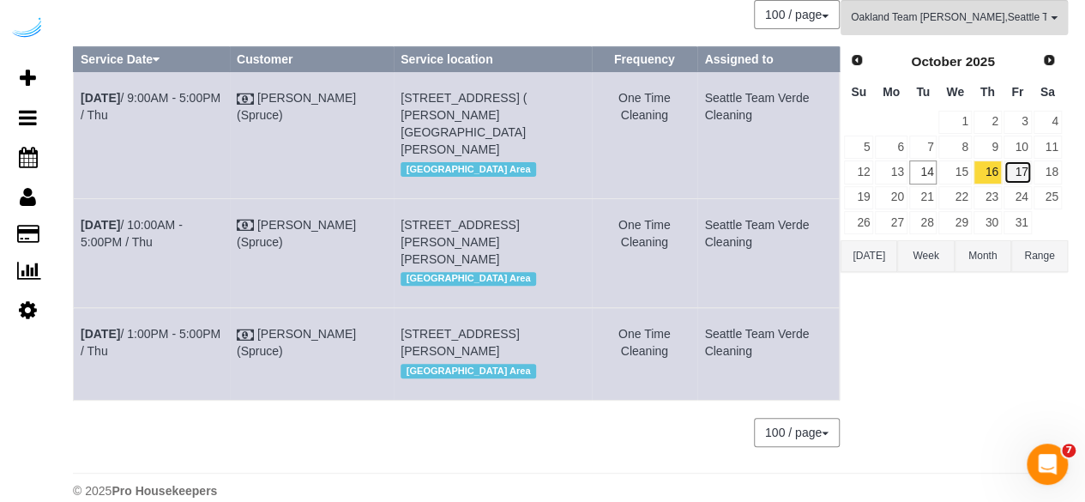
click at [1022, 169] on link "17" at bounding box center [1018, 171] width 28 height 23
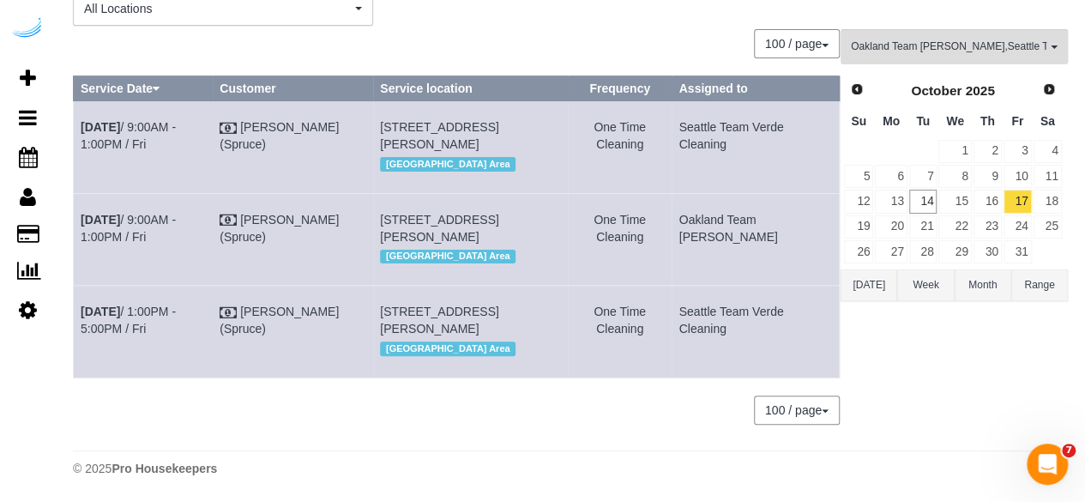
scroll to position [157, 0]
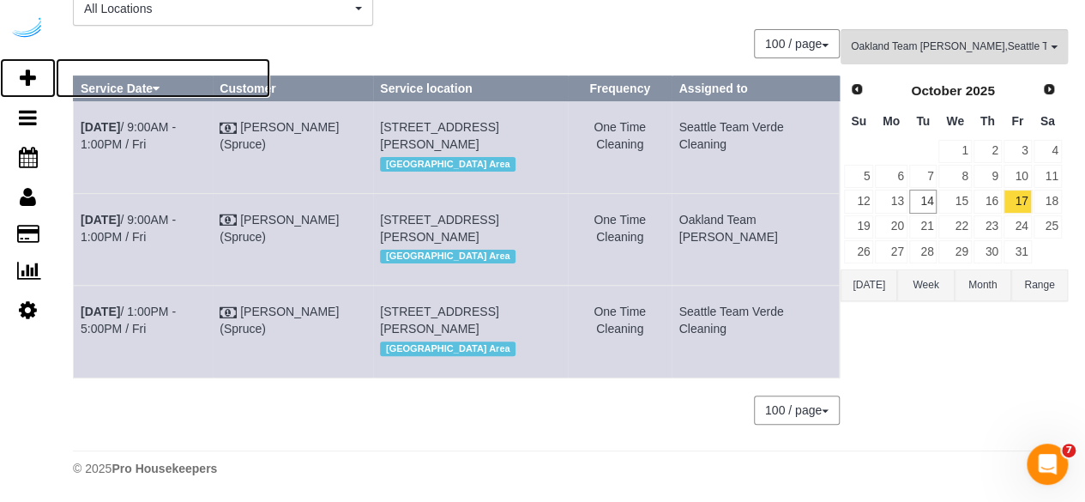
drag, startPoint x: 31, startPoint y: 76, endPoint x: 46, endPoint y: 9, distance: 69.5
click at [30, 76] on icon at bounding box center [28, 78] width 16 height 21
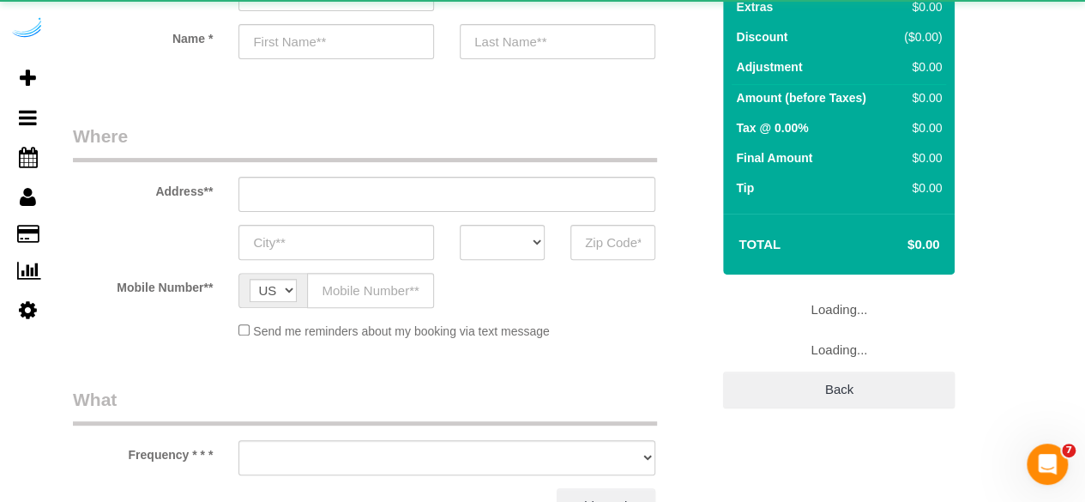
select select "object:2558"
select select "4"
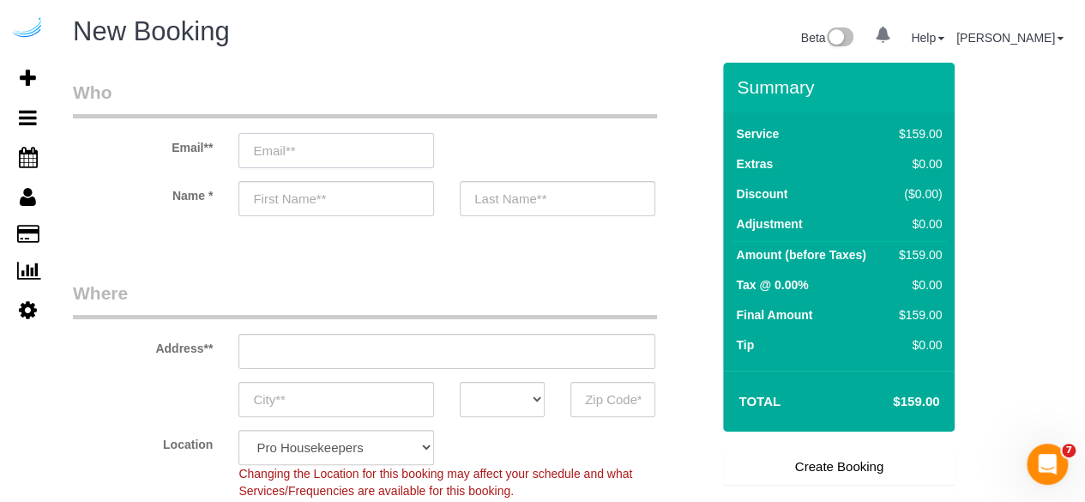
click at [418, 162] on input "email" at bounding box center [336, 150] width 196 height 35
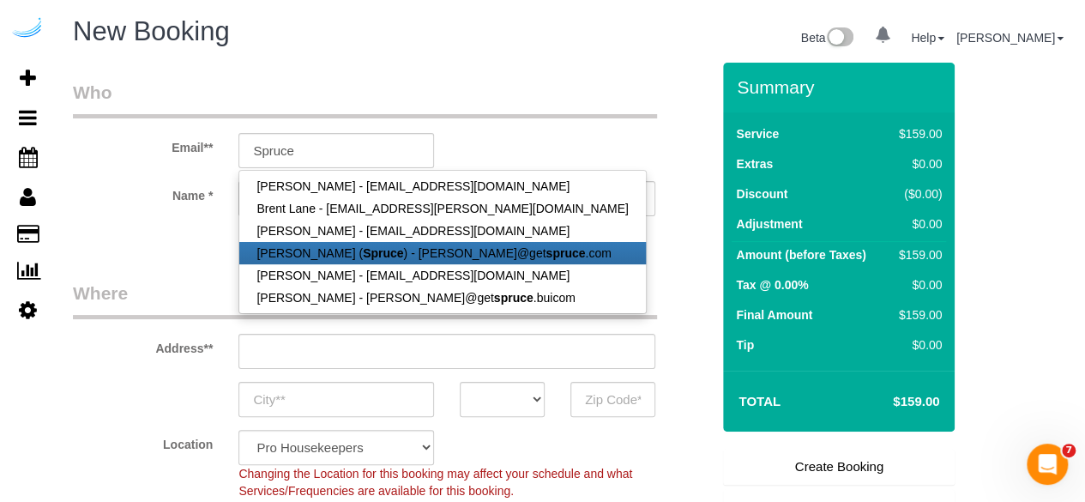
click at [312, 251] on link "Brandie Louck ( Spruce ) - brandie@get spruce .com" at bounding box center [442, 253] width 406 height 22
type input "[PERSON_NAME][EMAIL_ADDRESS][DOMAIN_NAME]"
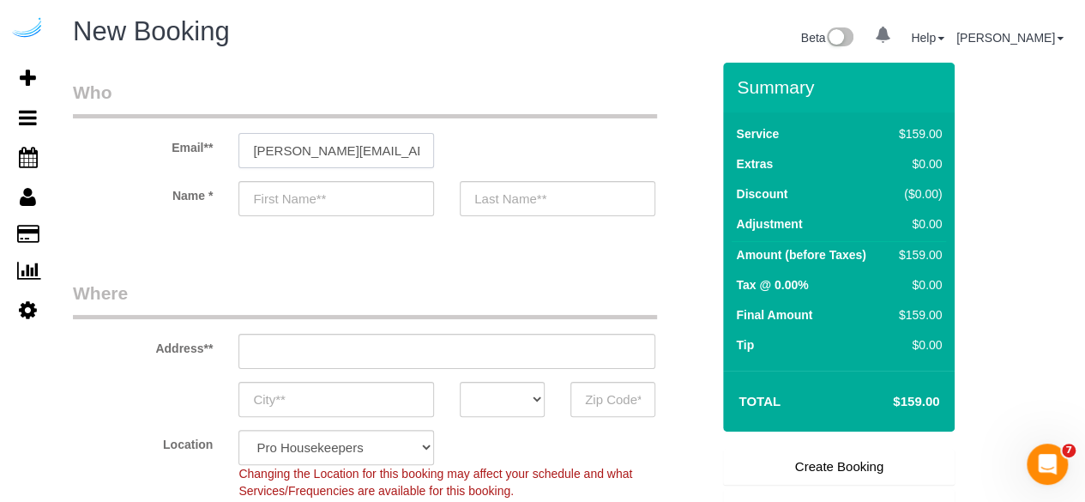
type input "[PERSON_NAME]"
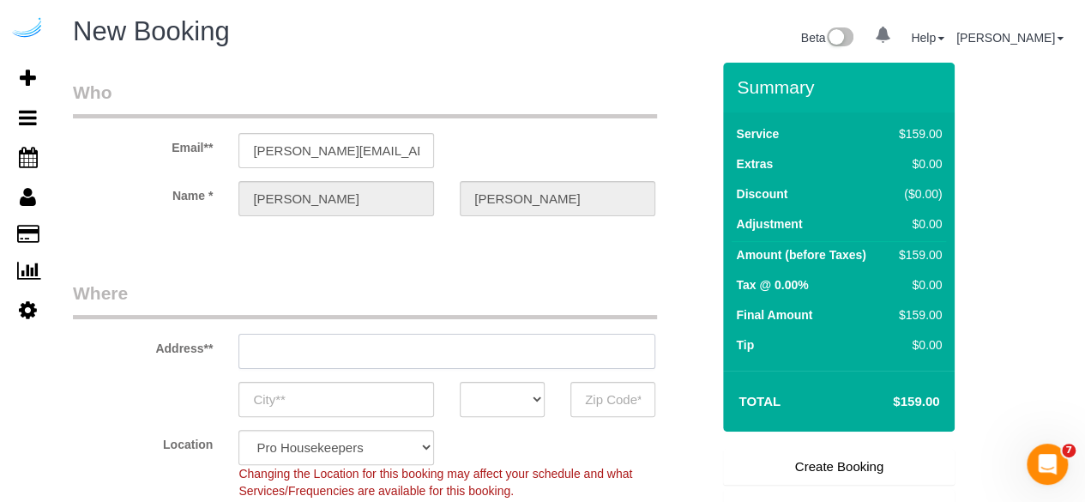
click at [413, 355] on input "text" at bounding box center [446, 351] width 417 height 35
type input "3816 S Lamar Blvd"
type input "Austin"
select select "[GEOGRAPHIC_DATA]"
type input "78704"
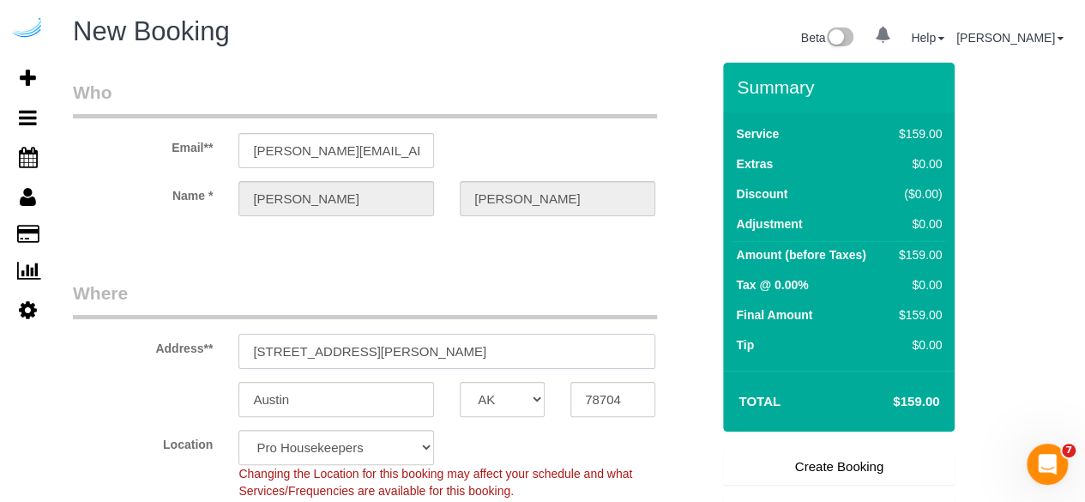
paste input "434 Kirkland Way, Kirkland, WA 98033, USA"
type input "434 Kirkland Way, Kirkland, WA 98033, USA"
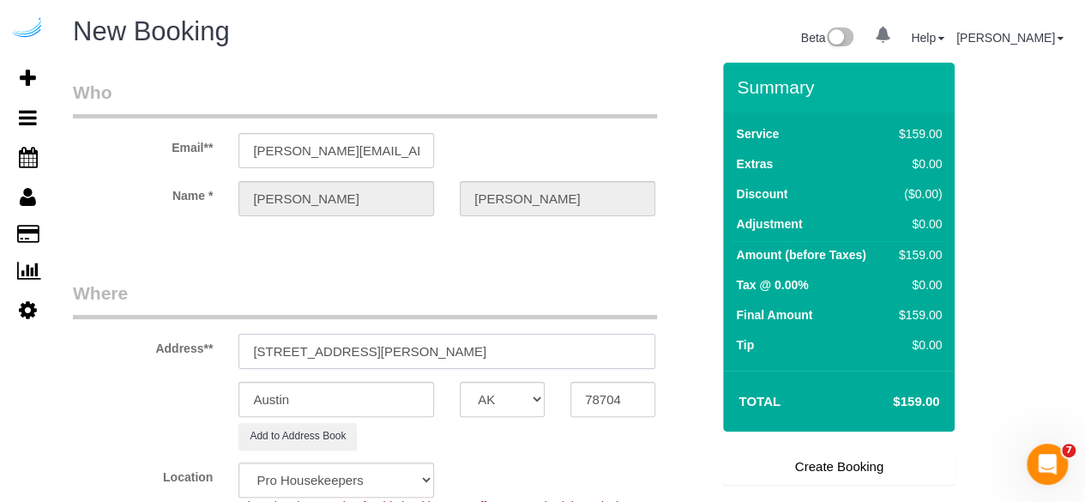
select select "9"
select select "object:2602"
drag, startPoint x: 432, startPoint y: 359, endPoint x: 468, endPoint y: 350, distance: 37.0
click at [468, 350] on input "434 Kirkland Way, Kirkland, WA 98033, USA" at bounding box center [446, 351] width 417 height 35
type input "434 Kirkland Way, Kirkland, WA 98033, USA"
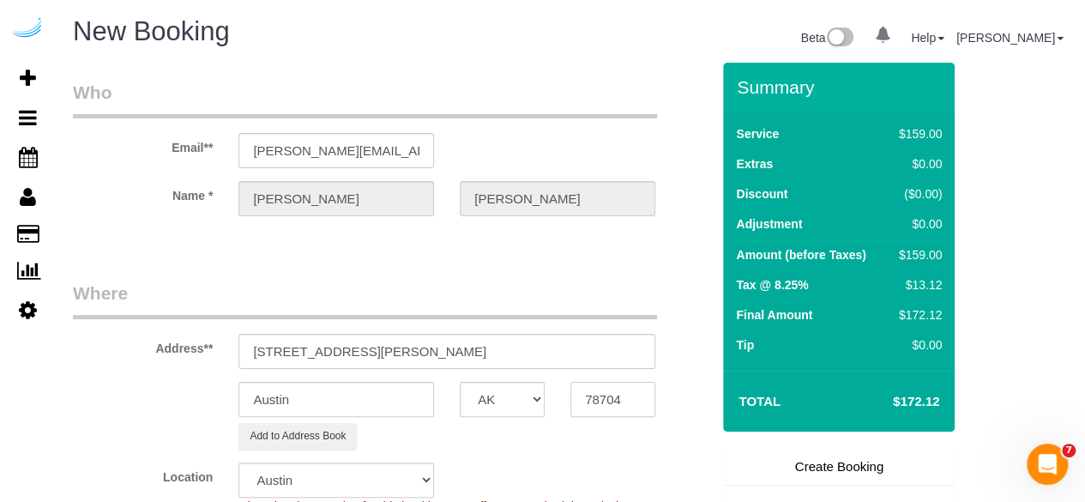
click at [619, 400] on input "78704" at bounding box center [612, 399] width 85 height 35
paste input "98033"
type input "98033"
click at [508, 402] on select "AK AL AR AZ CA CO CT DC DE FL GA HI IA ID IL IN KS KY LA MA MD ME MI MN MO MS M…" at bounding box center [502, 399] width 85 height 35
select select "WA"
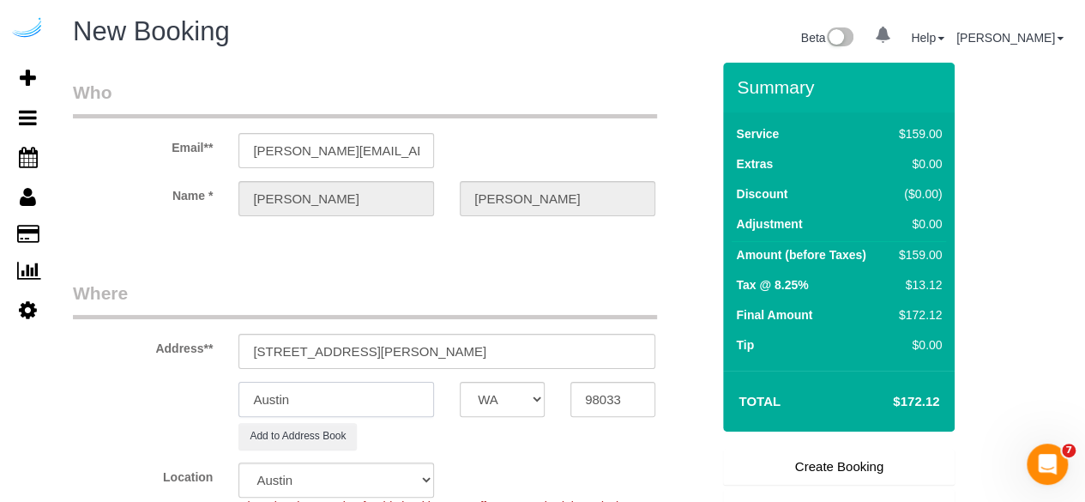
select select "11"
click at [395, 407] on input "Austin" at bounding box center [336, 399] width 196 height 35
select select "object:2644"
type input "Kirkland"
drag, startPoint x: 360, startPoint y: 350, endPoint x: 534, endPoint y: 344, distance: 173.4
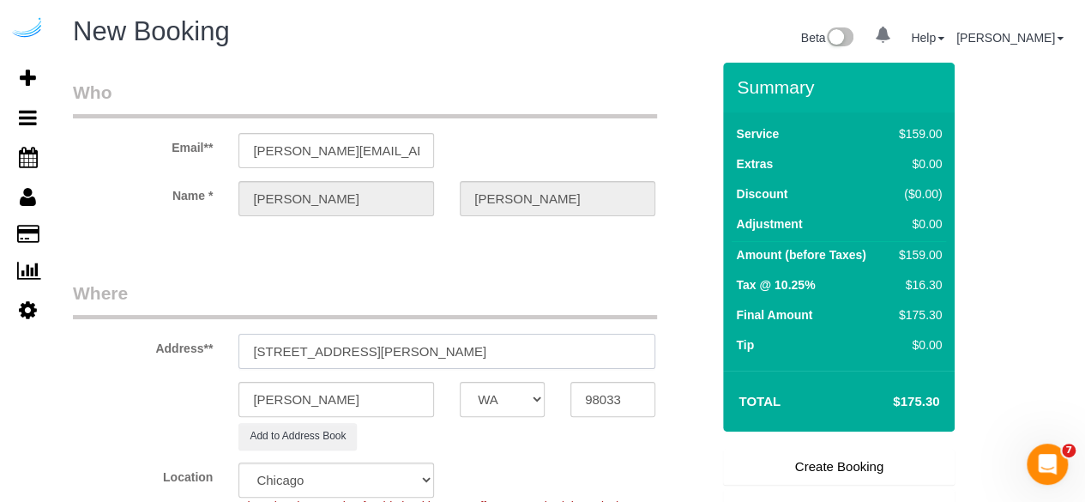
click at [534, 344] on input "434 Kirkland Way, Kirkland, WA 98033, USA" at bounding box center [446, 351] width 417 height 35
paste input "Kimberly Malecek"
paste input "Boardwalk"
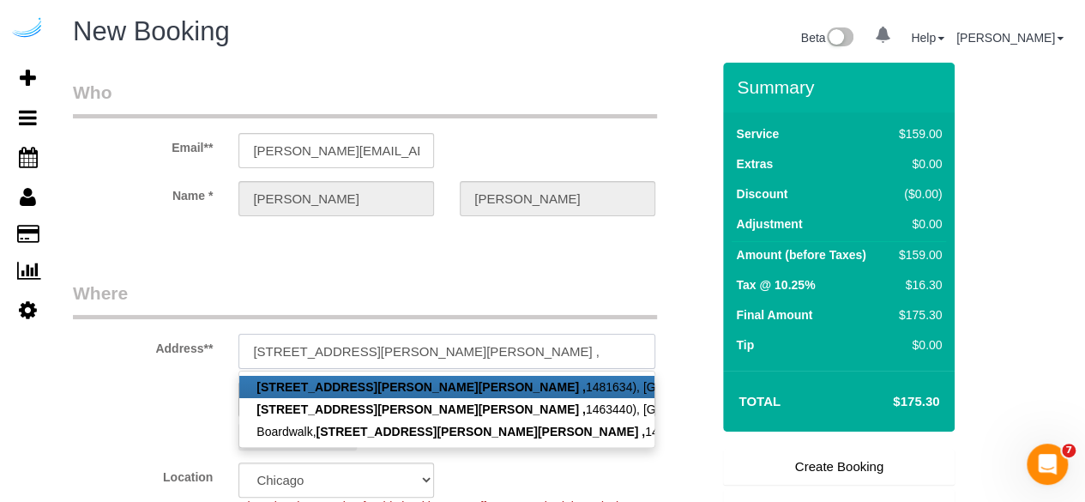
paste input "1507642"
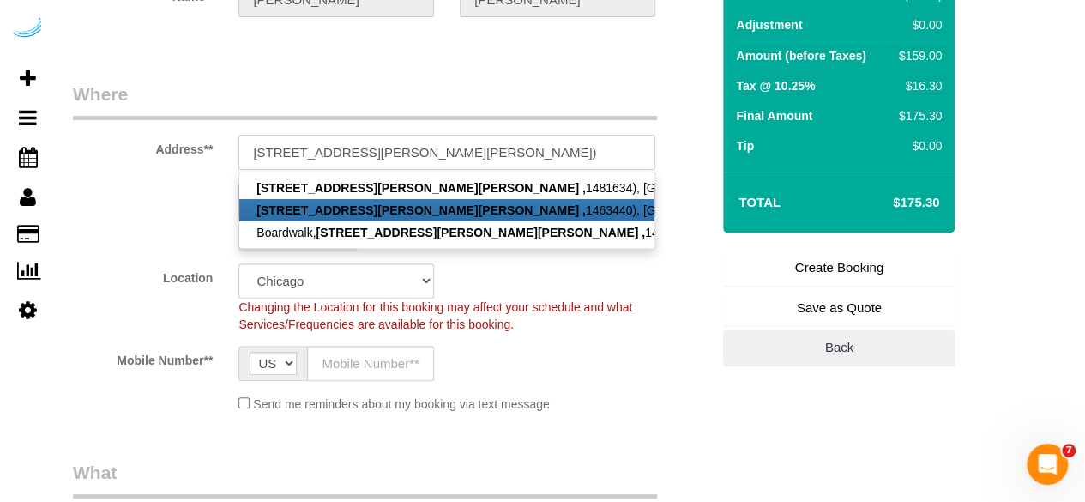
scroll to position [218, 0]
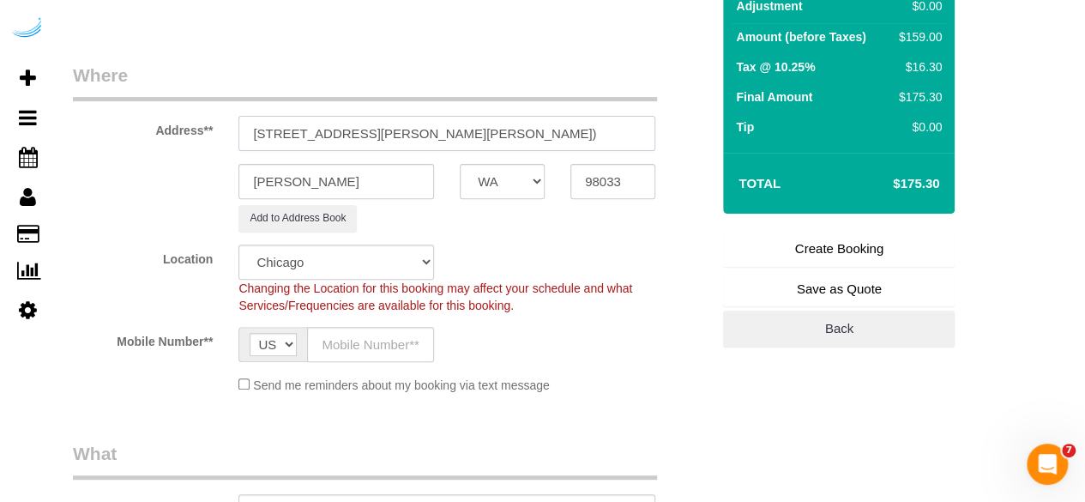
type input "434 Kirkland Way, Unit 526 (Kimberly Malecek, Boardwalk , 1507642)"
click at [358, 262] on select "Pro Housekeepers Atlanta Austin Boston Chicago Cincinnati Clearwater Denver Ft …" at bounding box center [336, 261] width 196 height 35
select select "4"
click at [238, 244] on select "Pro Housekeepers Atlanta Austin Boston Chicago Cincinnati Clearwater Denver Ft …" at bounding box center [336, 261] width 196 height 35
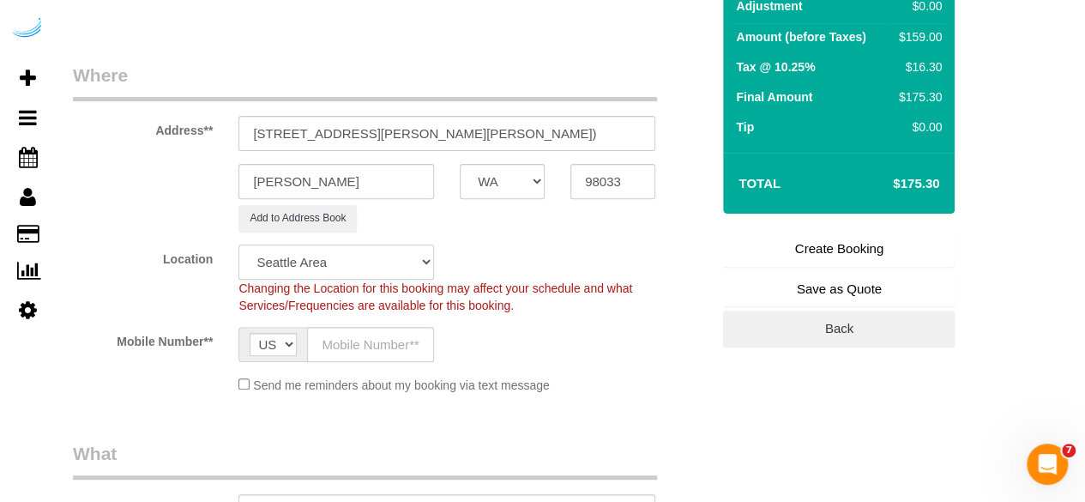
select select "object:2677"
select select "228"
click at [364, 348] on input "text" at bounding box center [370, 344] width 127 height 35
type input "[PHONE_NUMBER]"
type input "Brandie Louck"
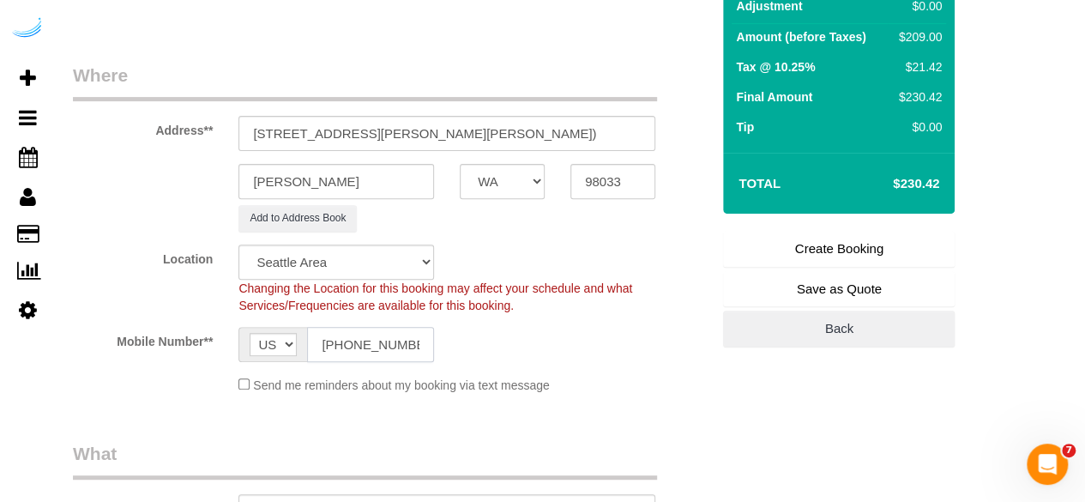
type input "[PHONE_NUMBER]"
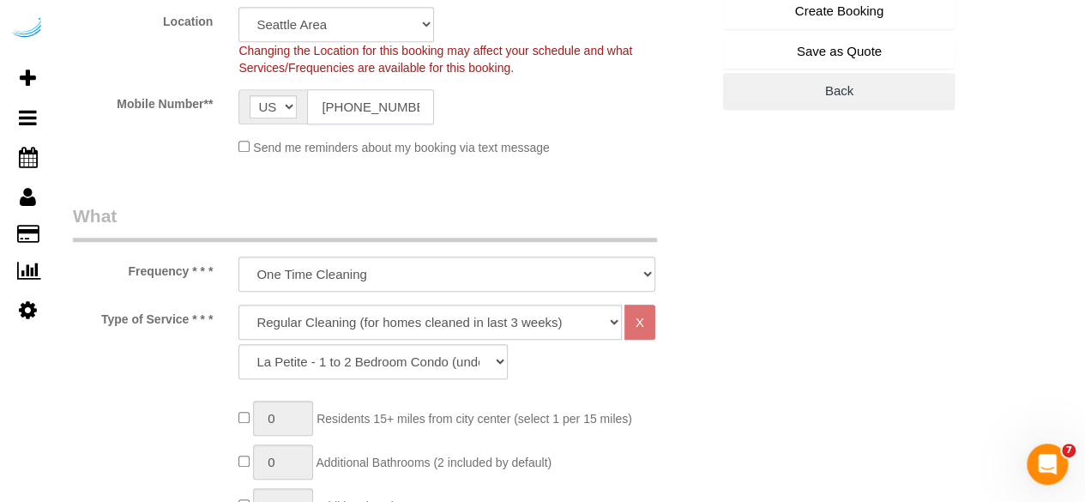
scroll to position [462, 0]
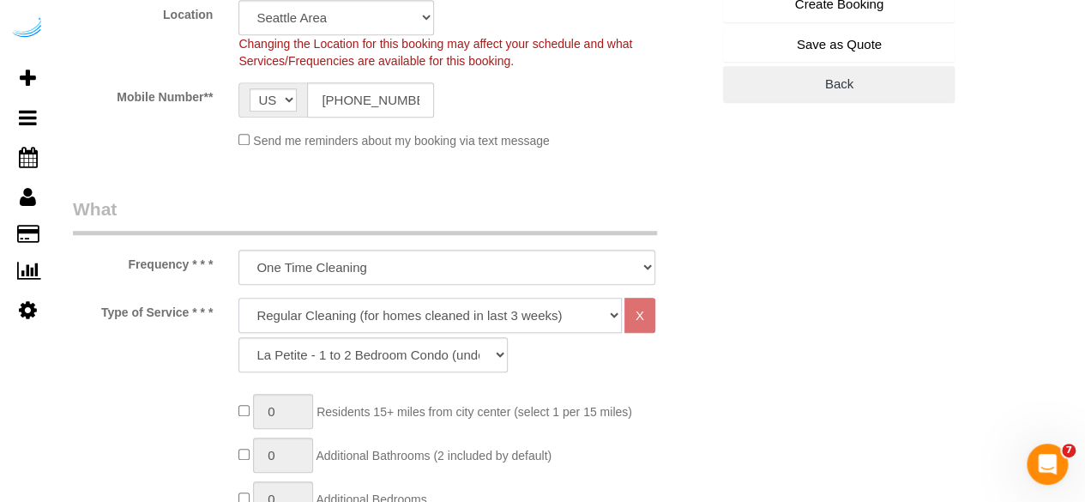
click at [356, 310] on select "Deep Cleaning (for homes that have not been cleaned in 3+ weeks) Spruce Regular…" at bounding box center [429, 315] width 383 height 35
select select "282"
click at [238, 298] on select "Deep Cleaning (for homes that have not been cleaned in 3+ weeks) Spruce Regular…" at bounding box center [429, 315] width 383 height 35
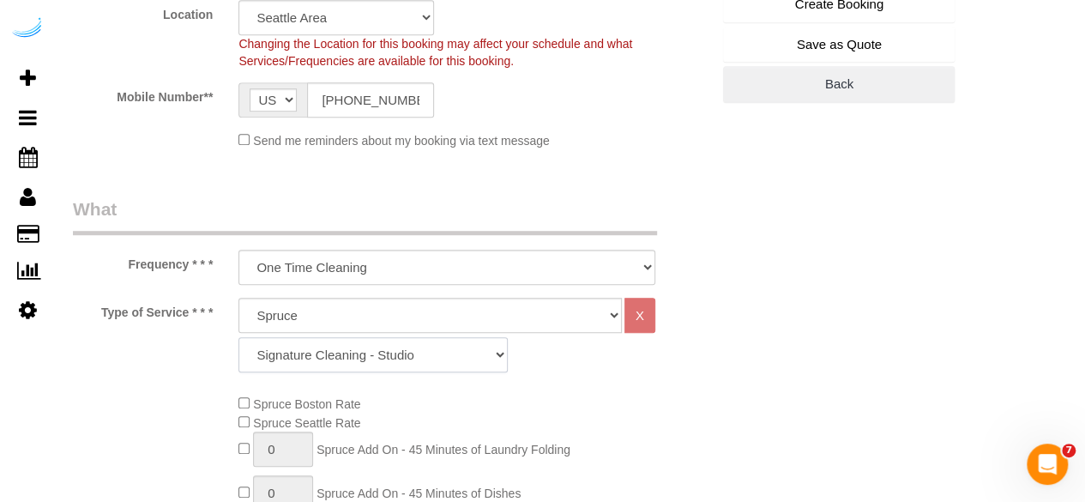
click at [350, 362] on select "Signature Cleaning - Studio Signature Cleaning - 1 Bed 1 Bath Signature Cleanin…" at bounding box center [372, 354] width 269 height 35
select select "304"
click at [238, 337] on select "Signature Cleaning - Studio Signature Cleaning - 1 Bed 1 Bath Signature Cleanin…" at bounding box center [372, 354] width 269 height 35
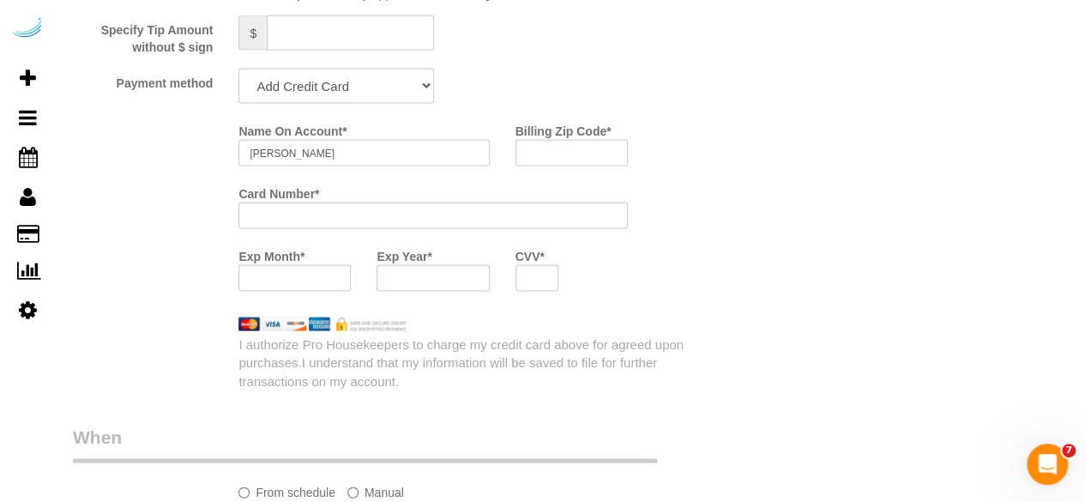
scroll to position [1681, 0]
click at [324, 79] on select "Add Credit Card Cash Check Paypal" at bounding box center [336, 84] width 196 height 35
select select "string:check"
click at [238, 69] on select "Add Credit Card Cash Check Paypal" at bounding box center [336, 84] width 196 height 35
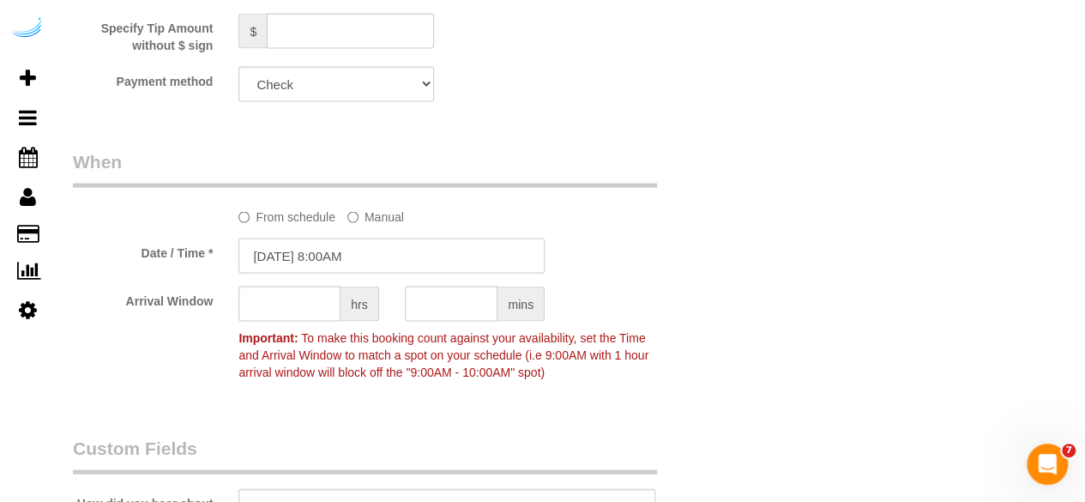
click at [342, 244] on input "10/14/2025 8:00AM" at bounding box center [391, 255] width 306 height 35
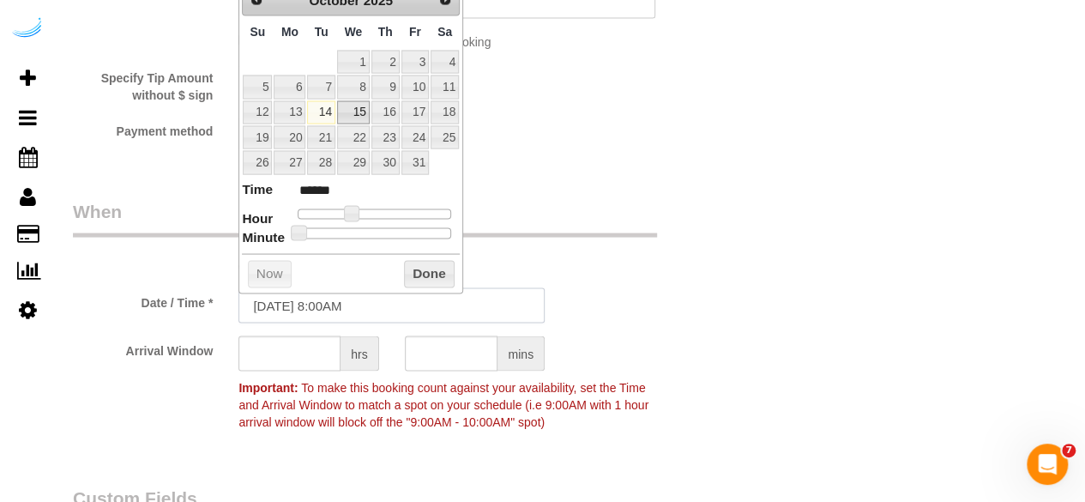
scroll to position [1627, 0]
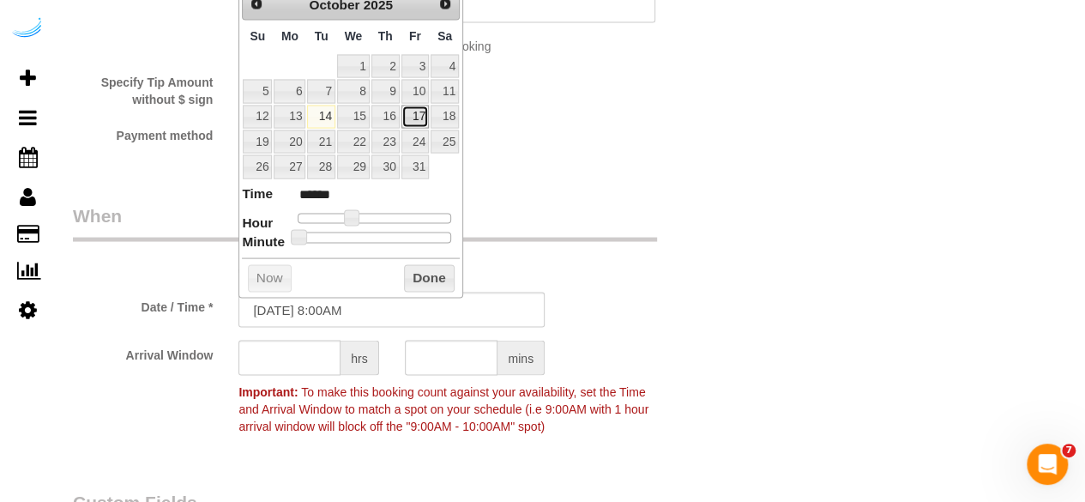
click at [407, 107] on link "17" at bounding box center [414, 117] width 27 height 23
click at [410, 111] on link "17" at bounding box center [414, 117] width 27 height 23
type input "[DATE] 9:00AM"
type input "******"
click at [357, 212] on span at bounding box center [357, 217] width 15 height 15
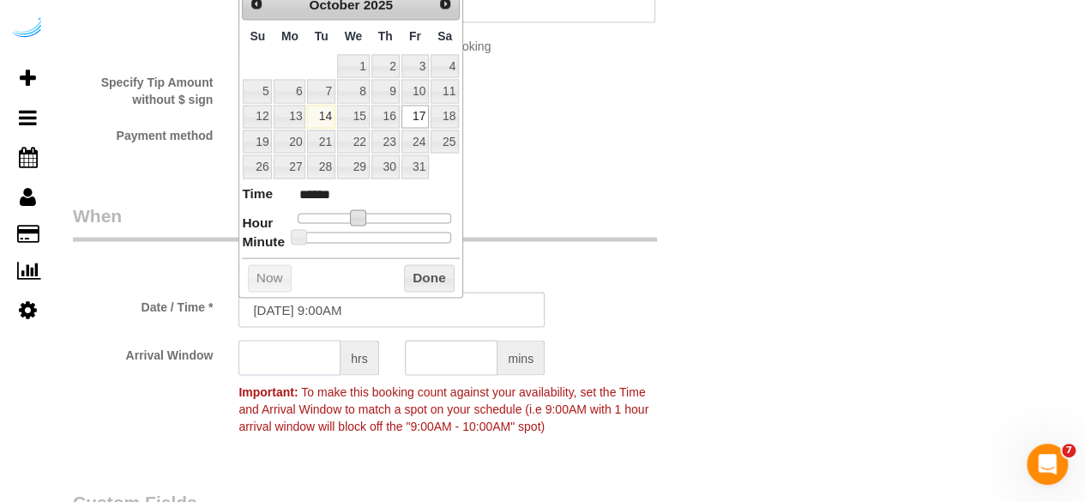
click at [309, 358] on input "text" at bounding box center [289, 358] width 102 height 35
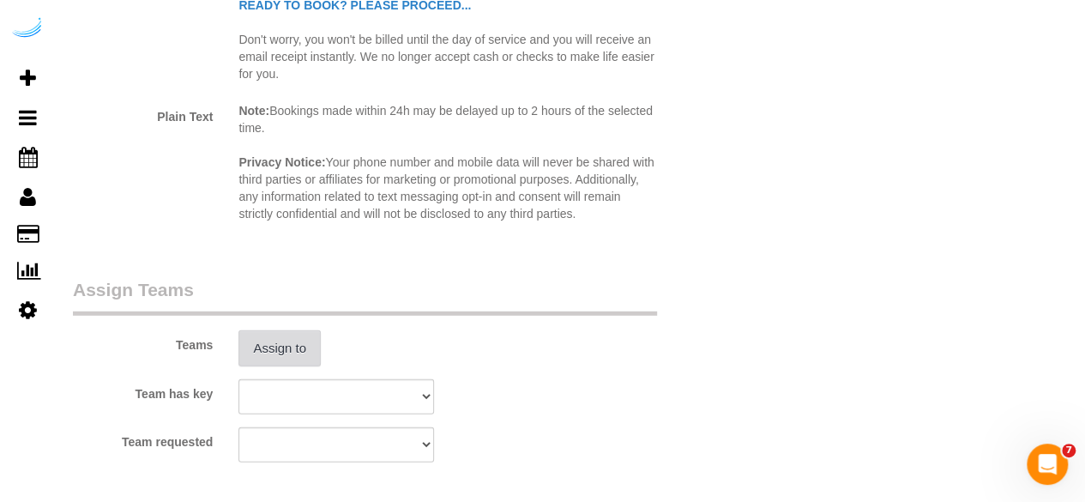
scroll to position [2348, 0]
type input "4"
click at [292, 334] on button "Assign to" at bounding box center [279, 347] width 82 height 36
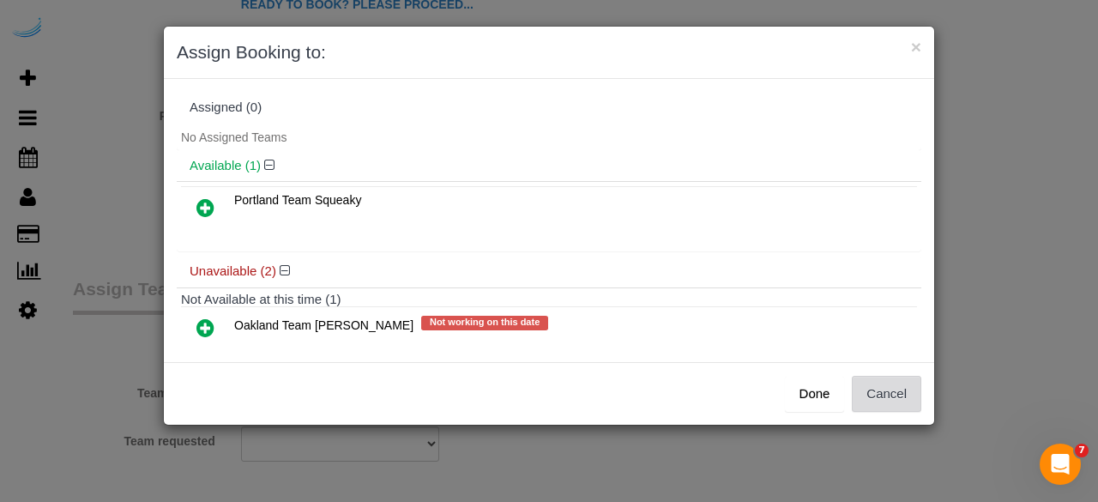
click at [887, 390] on button "Cancel" at bounding box center [886, 394] width 69 height 36
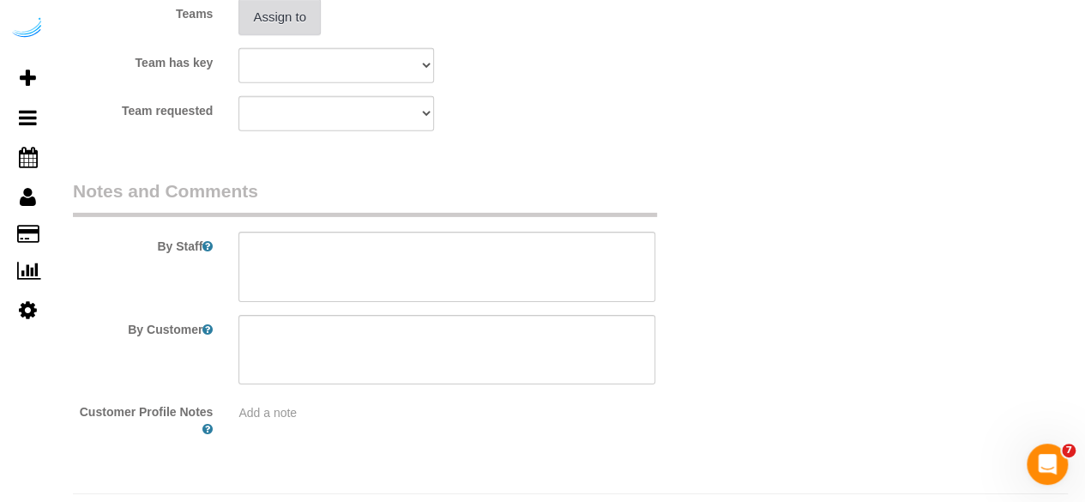
scroll to position [2685, 0]
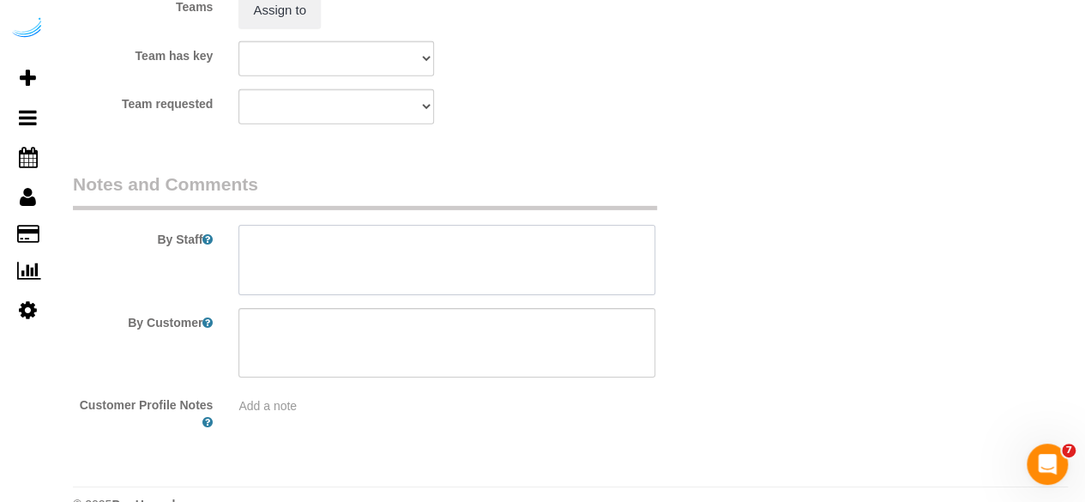
drag, startPoint x: 409, startPoint y: 262, endPoint x: 396, endPoint y: 2, distance: 260.2
click at [410, 256] on textarea at bounding box center [446, 260] width 417 height 70
paste textarea "Permanent Notes:No notes from this customer.Today's Notes:No notes from this se…"
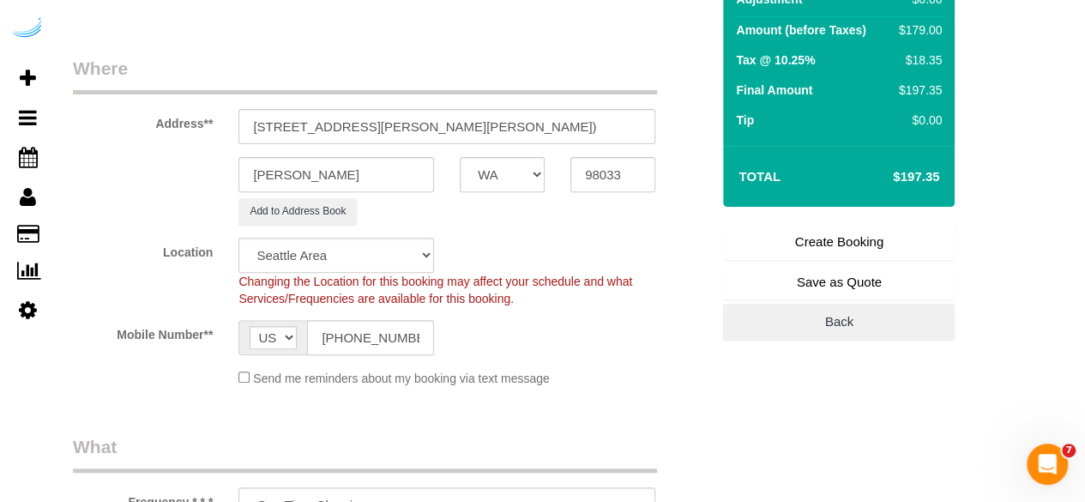
scroll to position [224, 0]
type textarea "Recurrency: One time service Permanent Notes:No notes from this customer.Today'…"
click at [775, 241] on link "Create Booking" at bounding box center [839, 243] width 232 height 36
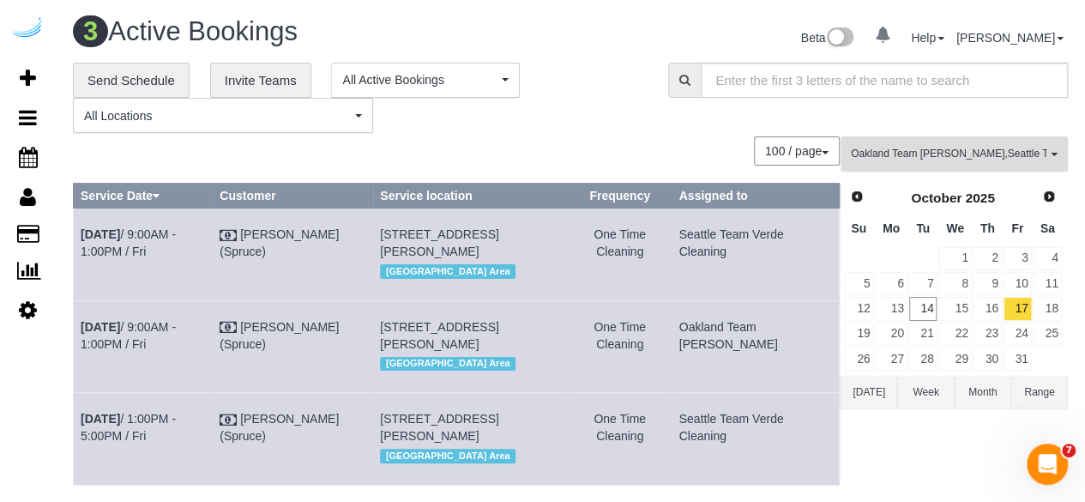
click at [969, 154] on span "Oakland Team Cristina , Seattle Team Verde Cleaning" at bounding box center [949, 154] width 196 height 15
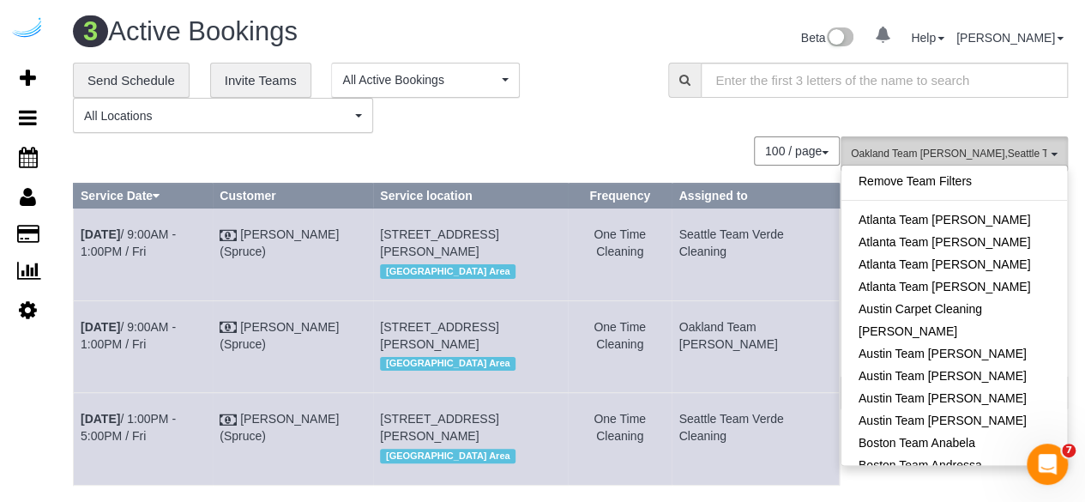
scroll to position [1093, 0]
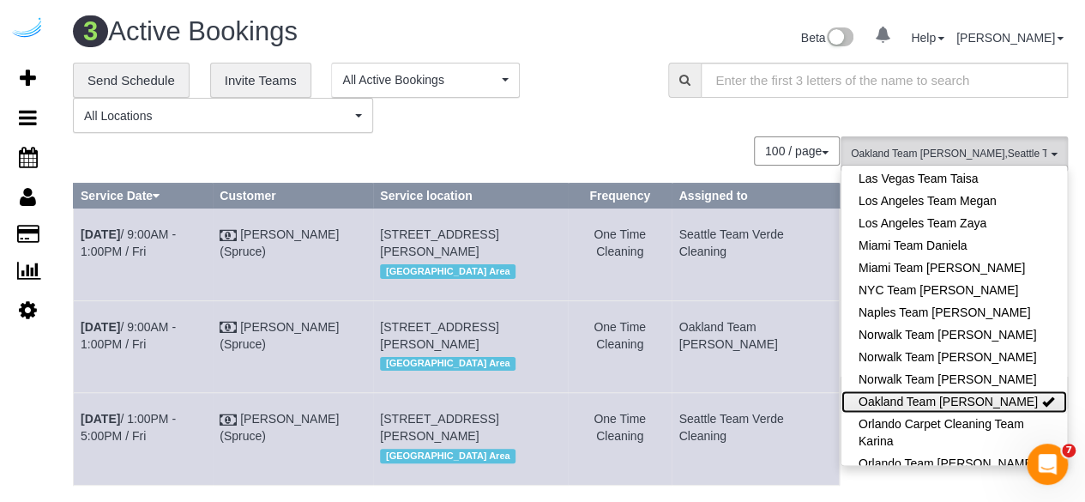
click at [995, 390] on link "Oakland Team [PERSON_NAME]" at bounding box center [954, 401] width 226 height 22
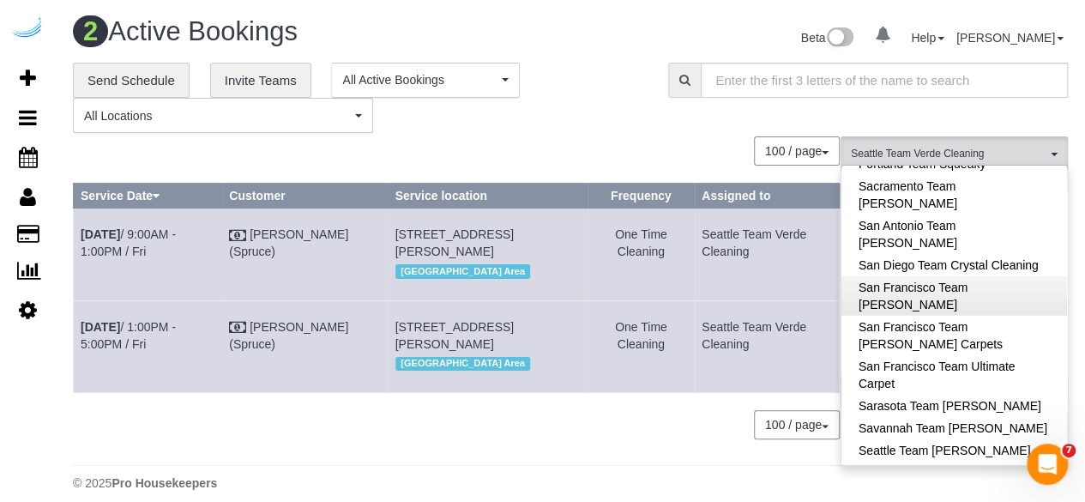
scroll to position [1740, 0]
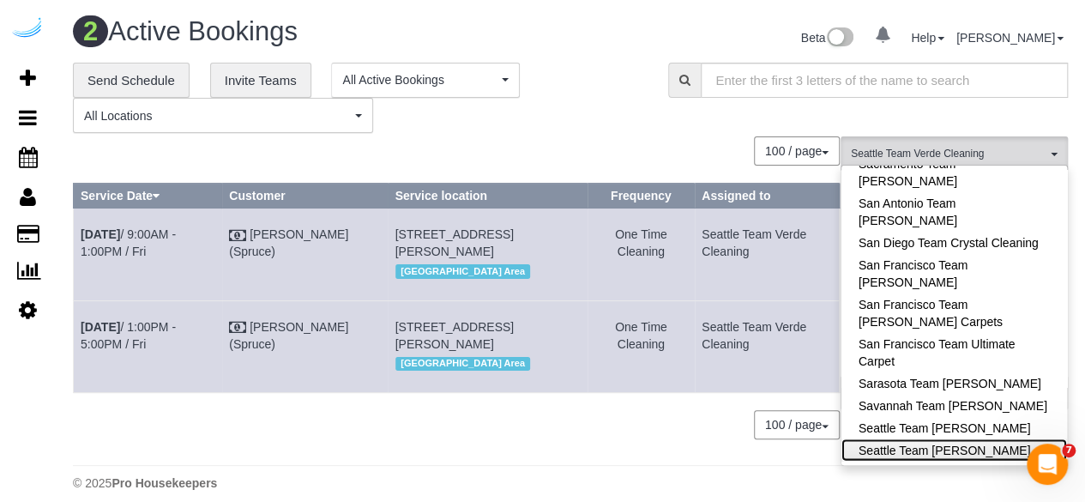
click at [1001, 438] on link "Seattle Team [PERSON_NAME]" at bounding box center [954, 449] width 226 height 22
click at [1004, 461] on link "Seattle Team Verde Cleaning" at bounding box center [954, 472] width 226 height 22
click at [1004, 438] on link "Seattle Team [PERSON_NAME]" at bounding box center [954, 449] width 226 height 22
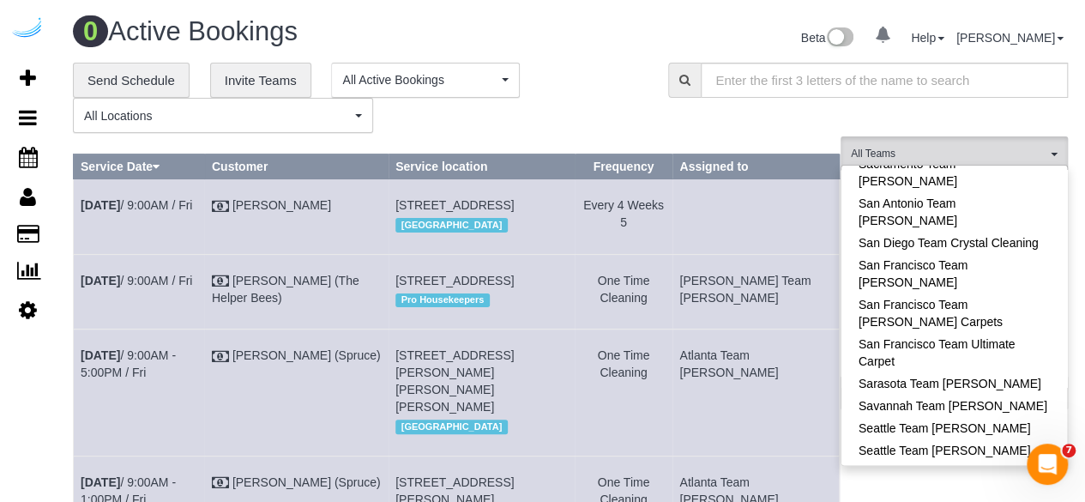
click at [537, 93] on div "**********" at bounding box center [438, 80] width 214 height 35
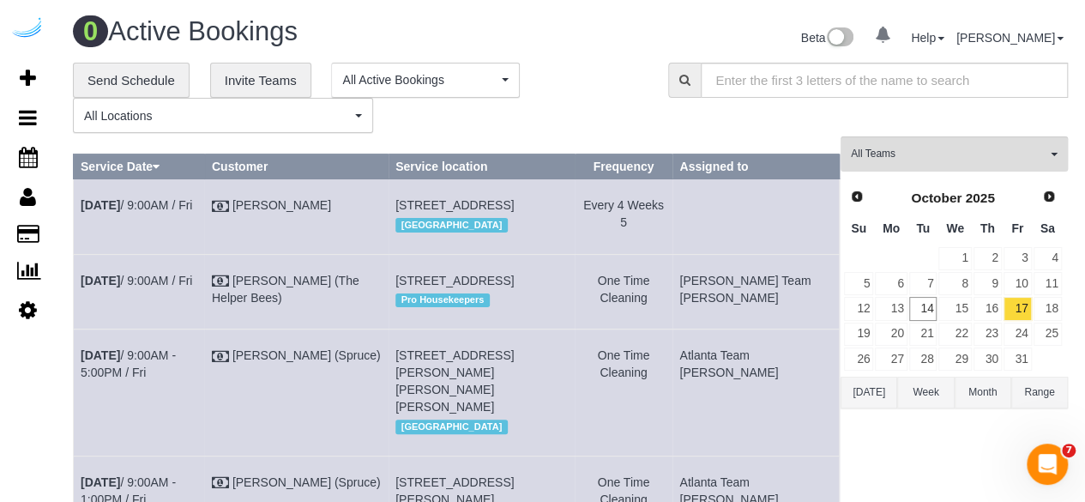
drag, startPoint x: 481, startPoint y: 32, endPoint x: 385, endPoint y: 18, distance: 97.0
click at [482, 33] on h1 "0 Active Bookings" at bounding box center [315, 31] width 485 height 29
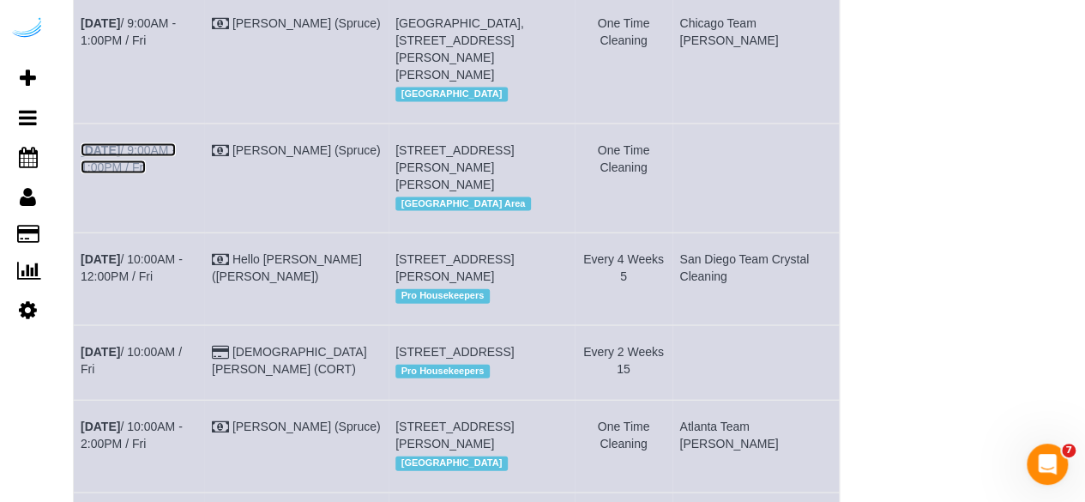
click at [142, 174] on link "Oct 17th / 9:00AM - 1:00PM / Fri" at bounding box center [128, 158] width 95 height 31
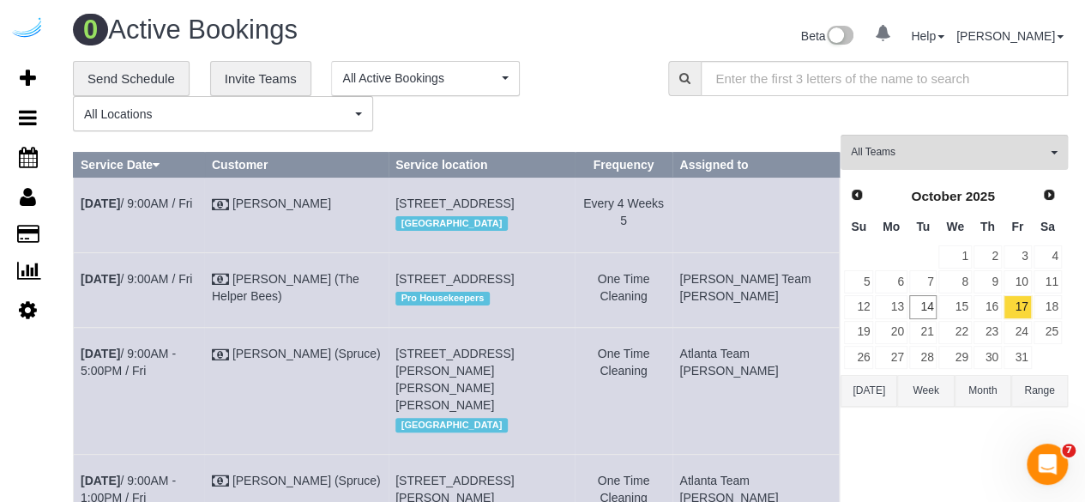
scroll to position [0, 0]
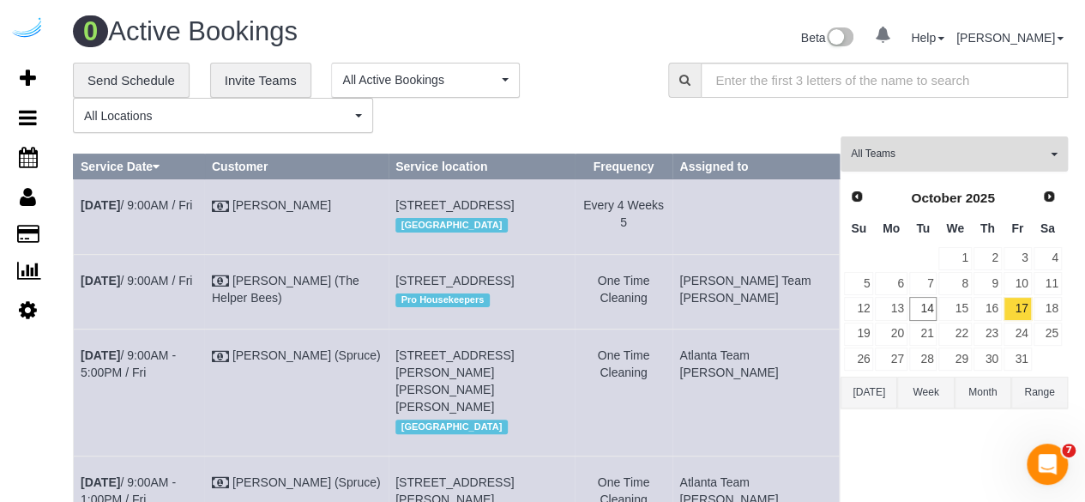
click at [911, 155] on span "All Teams" at bounding box center [949, 154] width 196 height 15
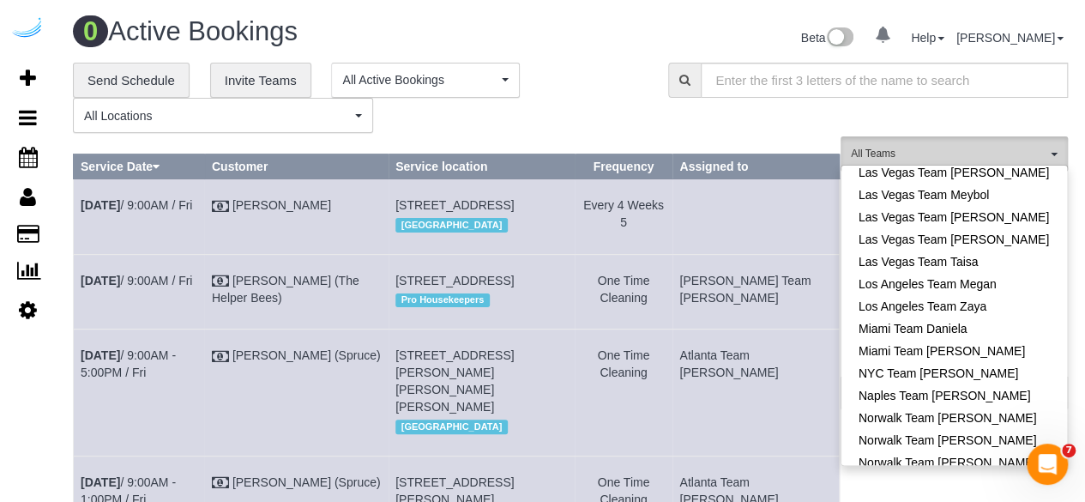
scroll to position [1035, 0]
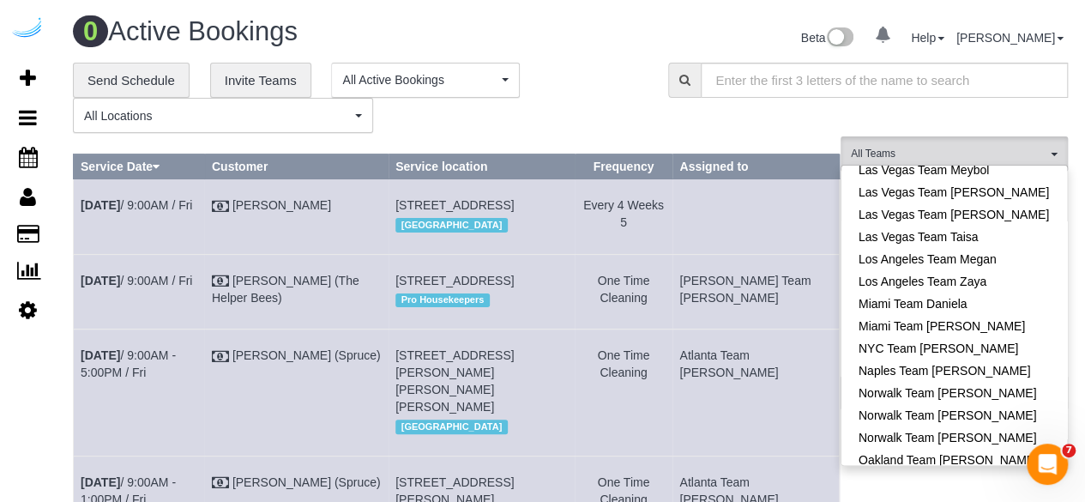
click at [585, 80] on div "**********" at bounding box center [358, 98] width 570 height 71
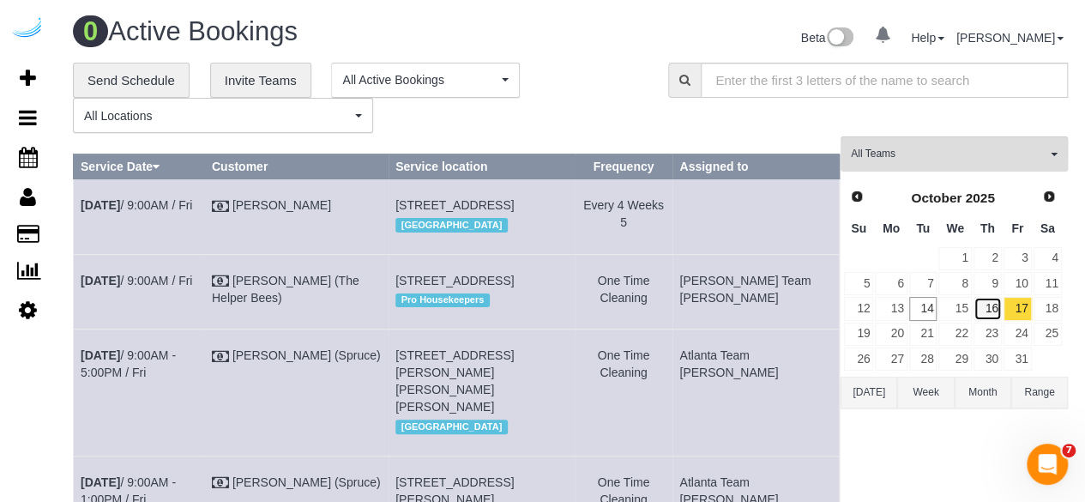
click at [990, 306] on link "16" at bounding box center [988, 308] width 28 height 23
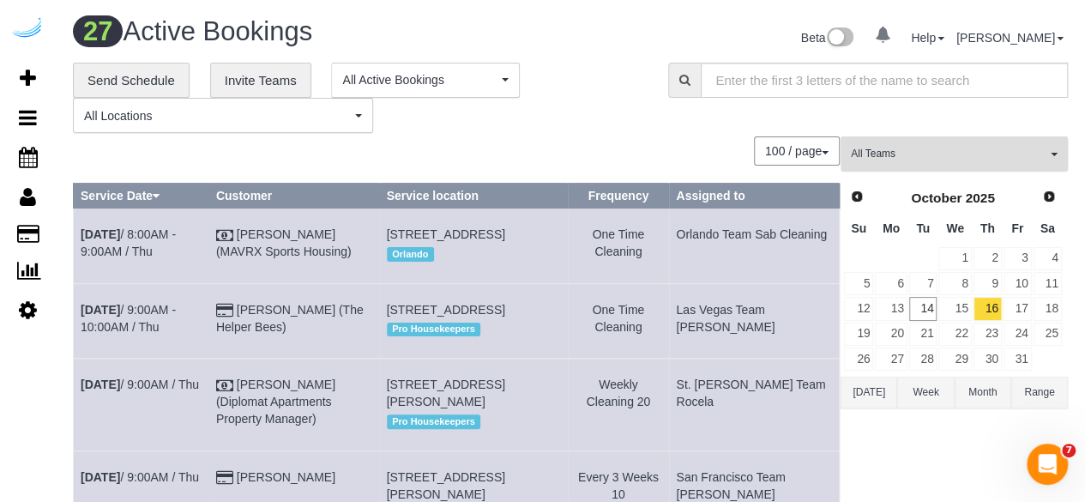
click at [997, 158] on span "All Teams" at bounding box center [949, 154] width 196 height 15
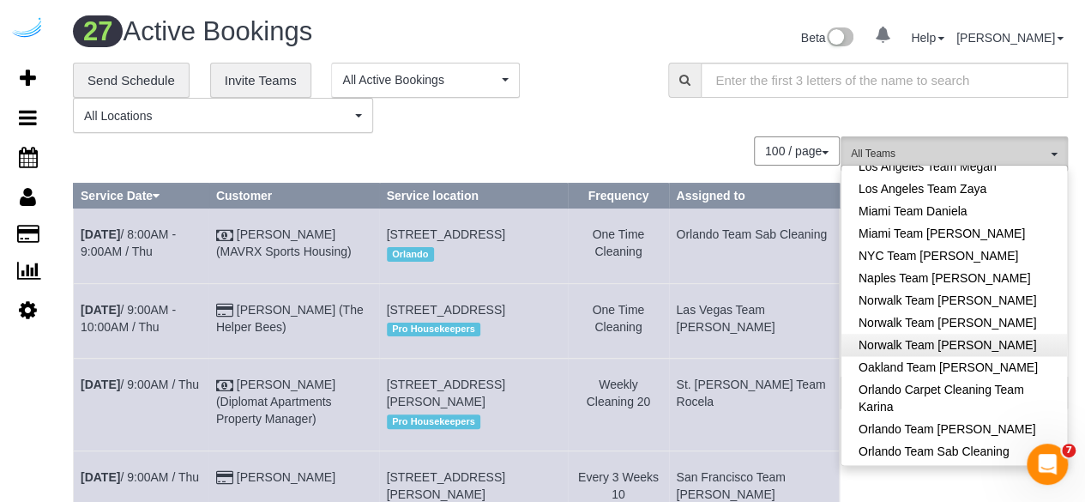
scroll to position [1127, 0]
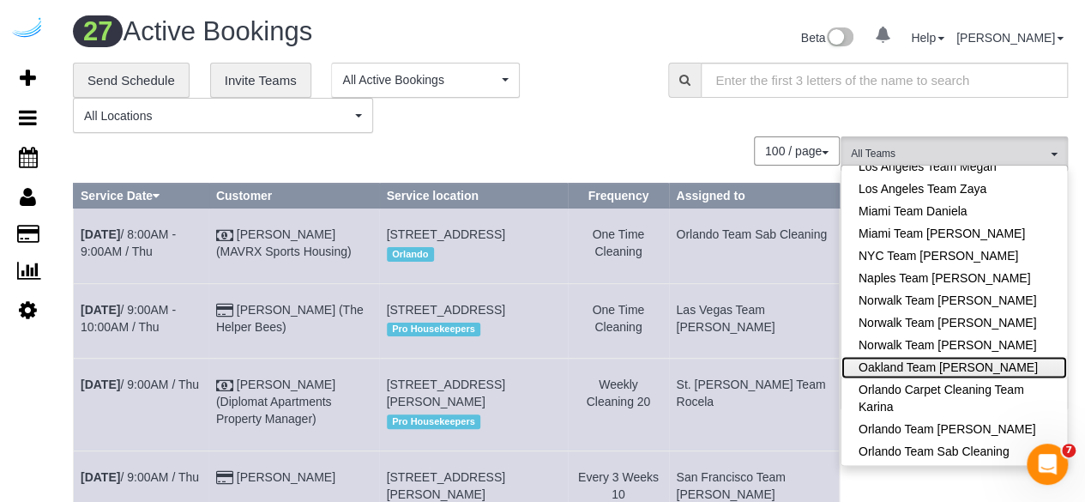
click at [1005, 356] on link "Oakland Team [PERSON_NAME]" at bounding box center [954, 367] width 226 height 22
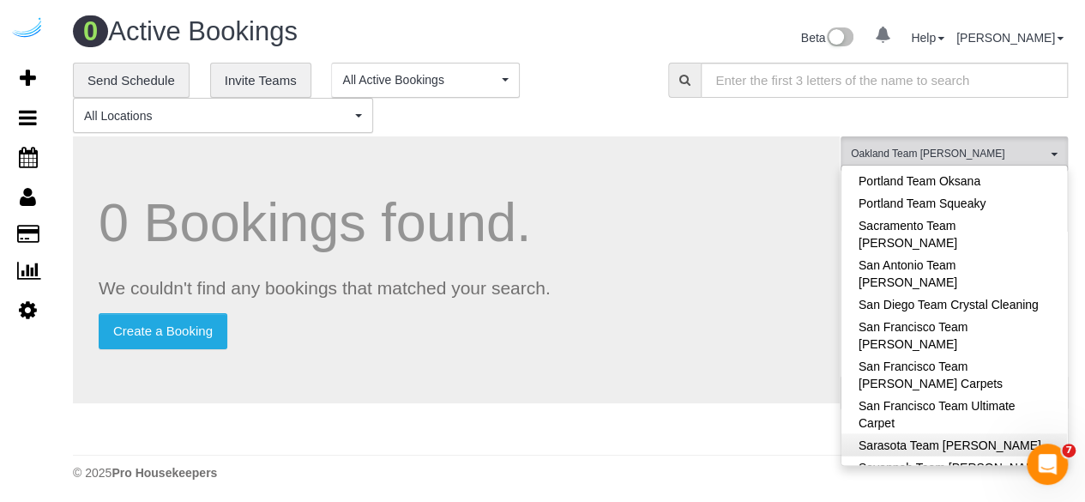
scroll to position [1681, 0]
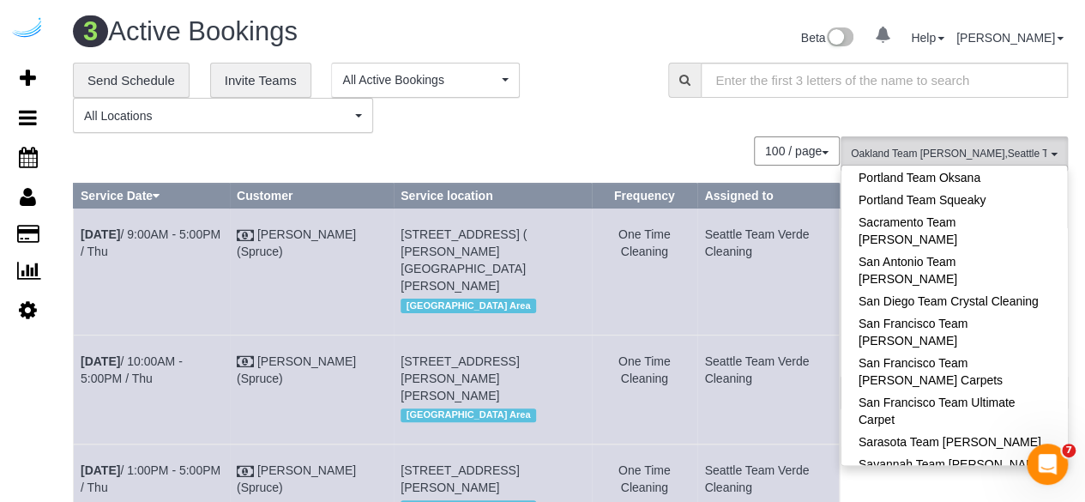
click at [741, 277] on td "Seattle Team Verde Cleaning" at bounding box center [768, 271] width 142 height 126
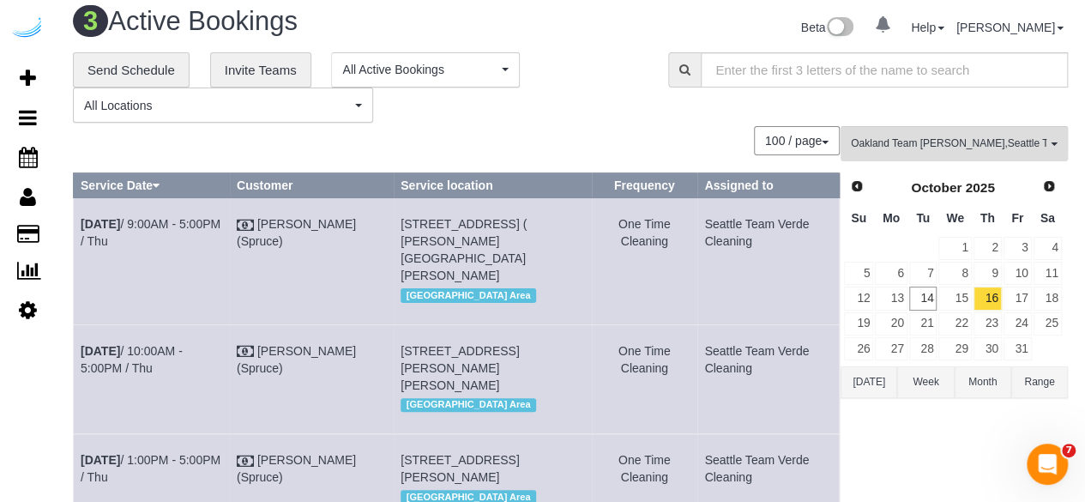
scroll to position [9, 0]
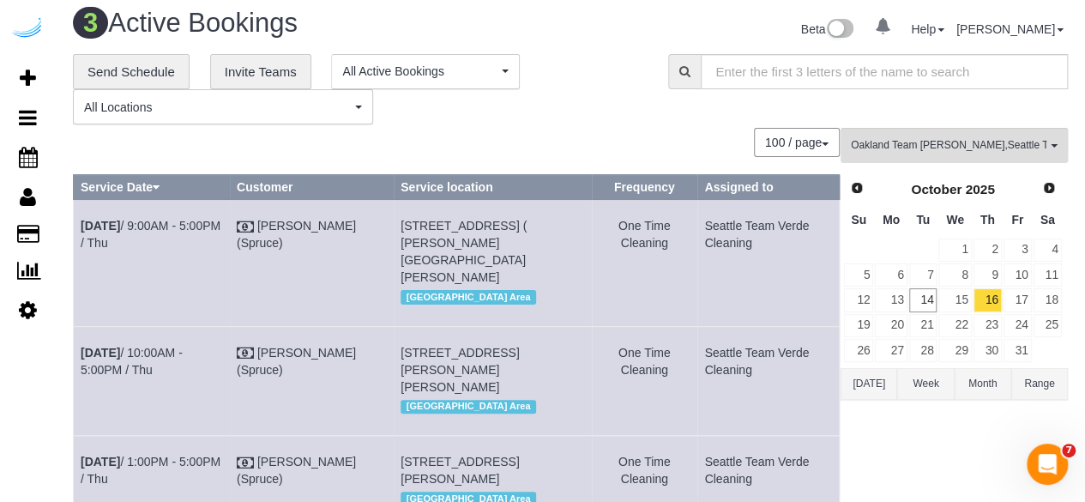
click at [703, 121] on div "**********" at bounding box center [570, 89] width 1021 height 71
click at [916, 151] on span "Oakland Team Cristina , Seattle Team Verde Cleaning" at bounding box center [949, 145] width 196 height 15
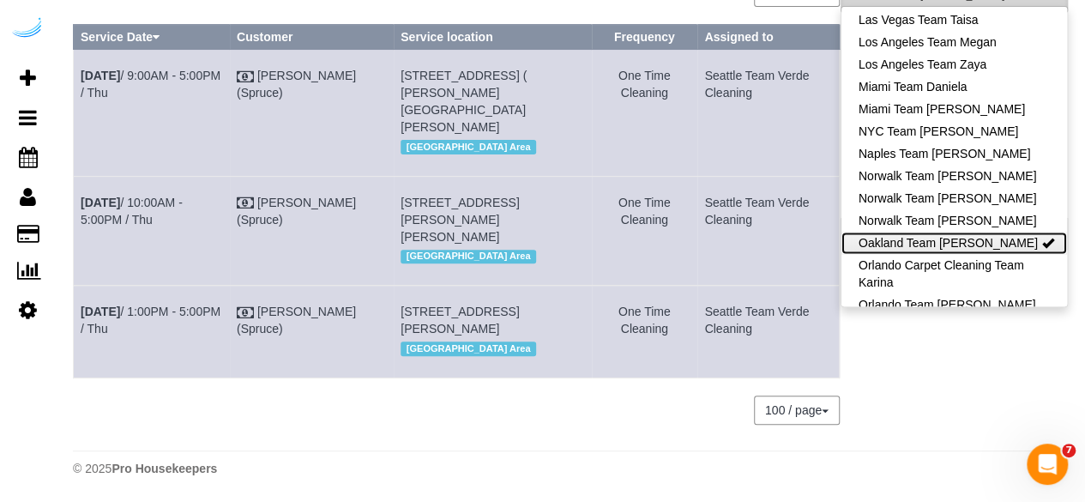
scroll to position [191, 0]
click at [981, 232] on link "Oakland Team [PERSON_NAME]" at bounding box center [954, 243] width 226 height 22
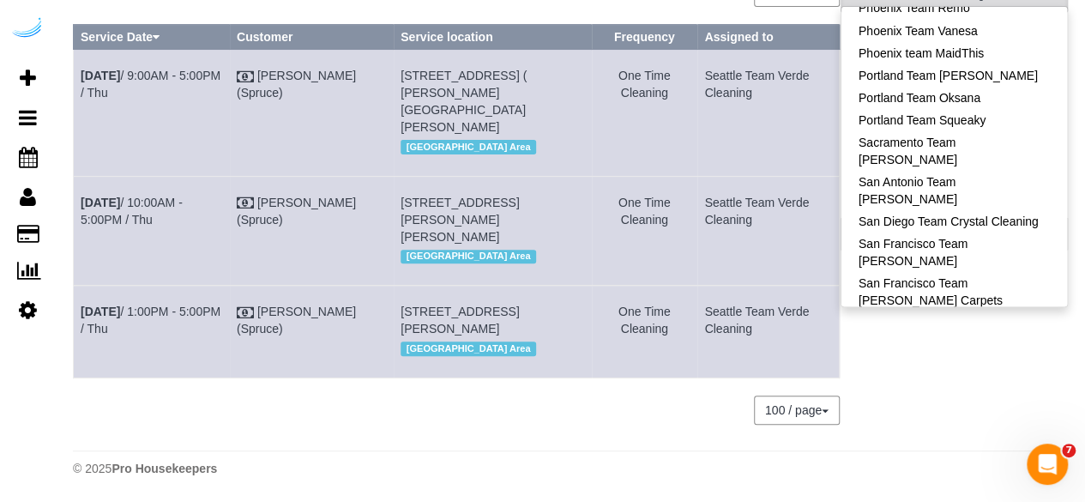
scroll to position [1614, 0]
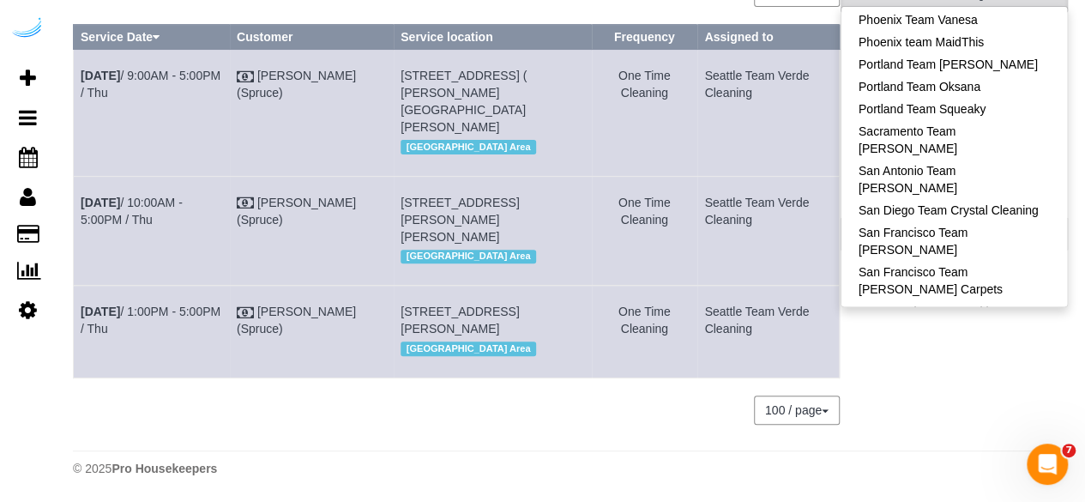
click at [979, 428] on link "Seattle Team Verde Cleaning" at bounding box center [954, 439] width 226 height 22
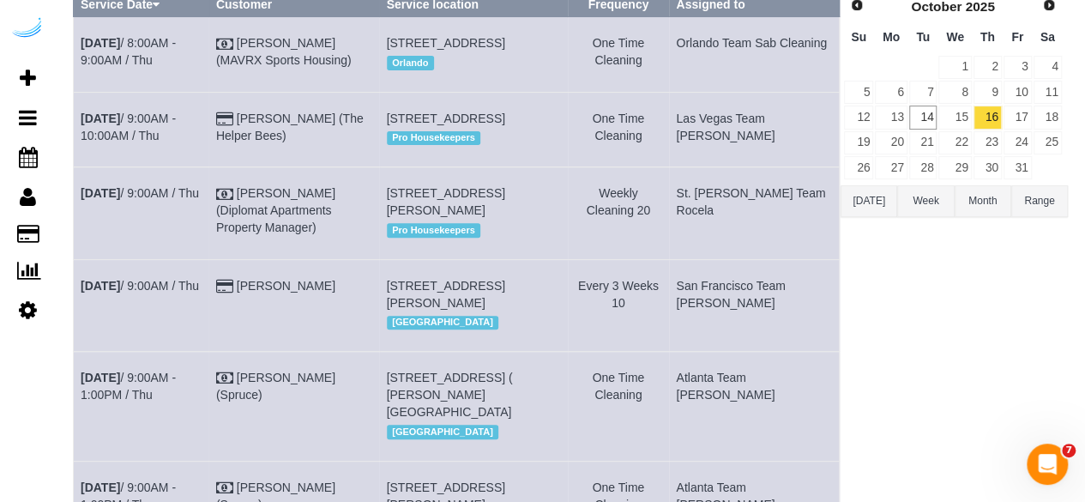
scroll to position [0, 0]
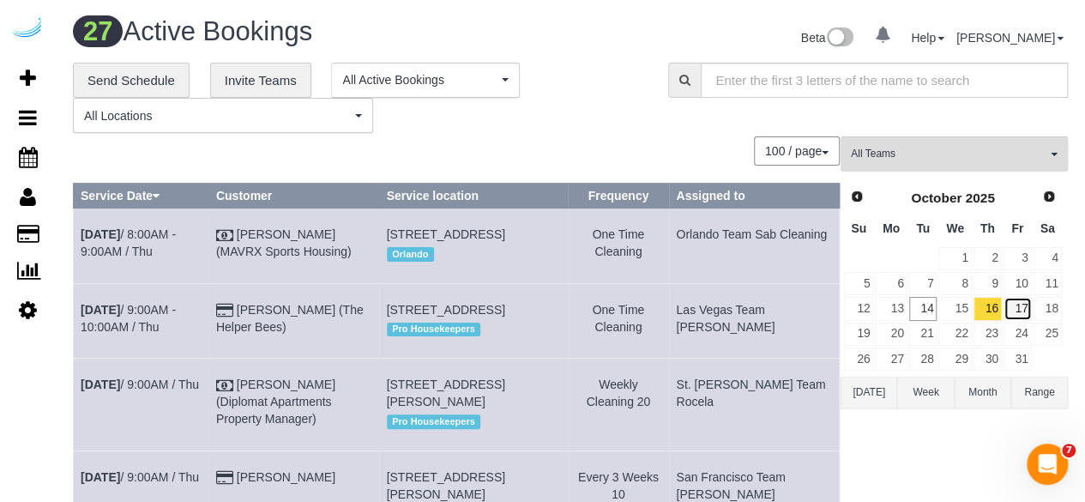
click at [1020, 301] on link "17" at bounding box center [1018, 308] width 28 height 23
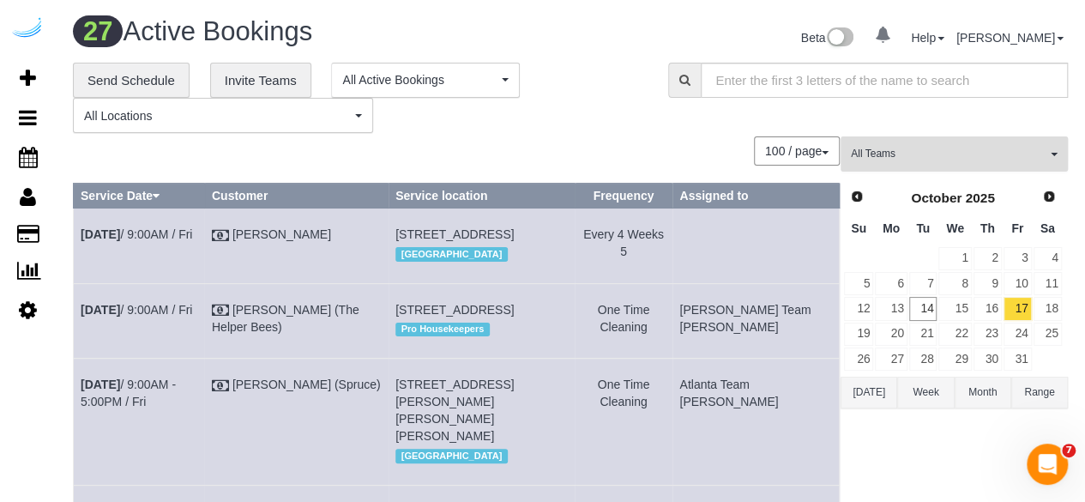
click at [897, 164] on button "All Teams" at bounding box center [954, 153] width 227 height 35
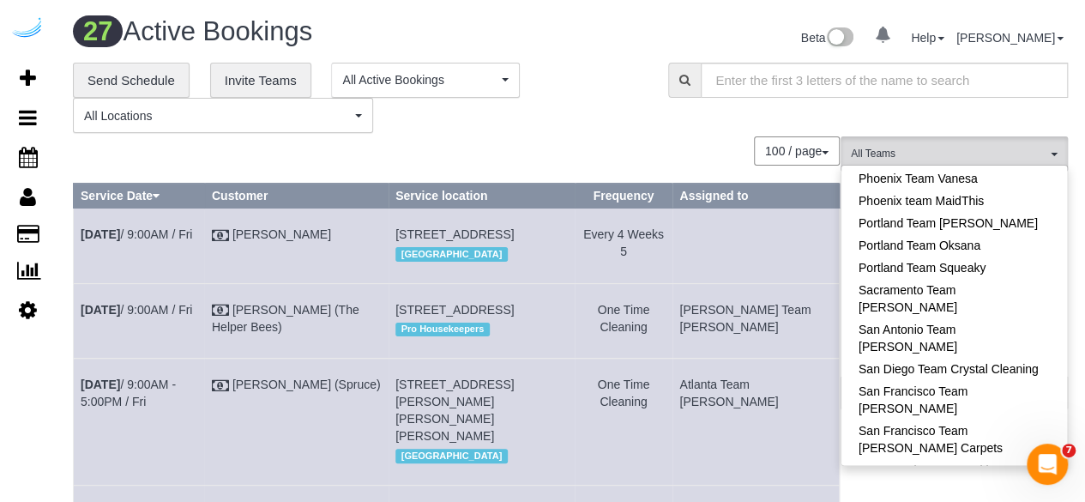
click at [689, 149] on div "100 / page 10 / page 20 / page 30 / page 40 / page 50 / page 100 / page" at bounding box center [456, 150] width 767 height 29
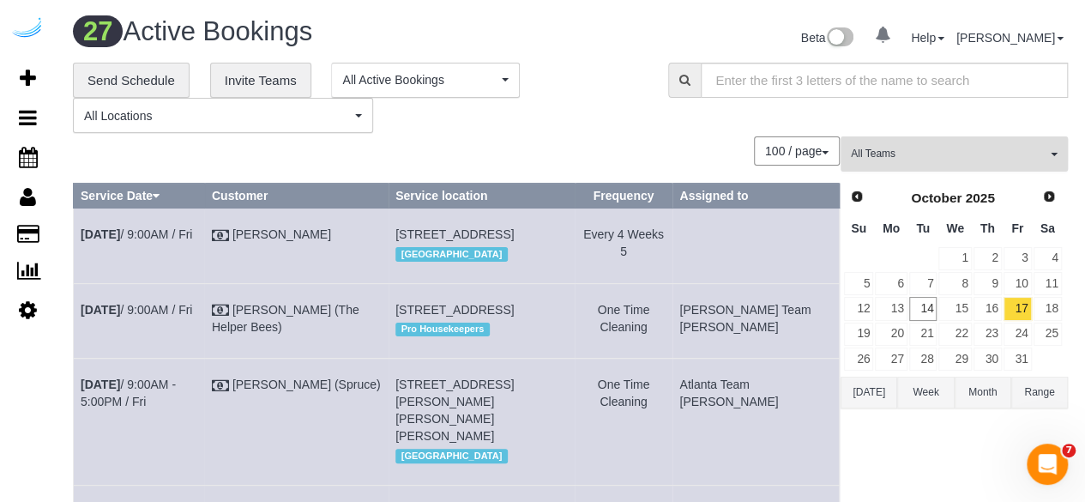
click at [925, 149] on span "All Teams" at bounding box center [949, 154] width 196 height 15
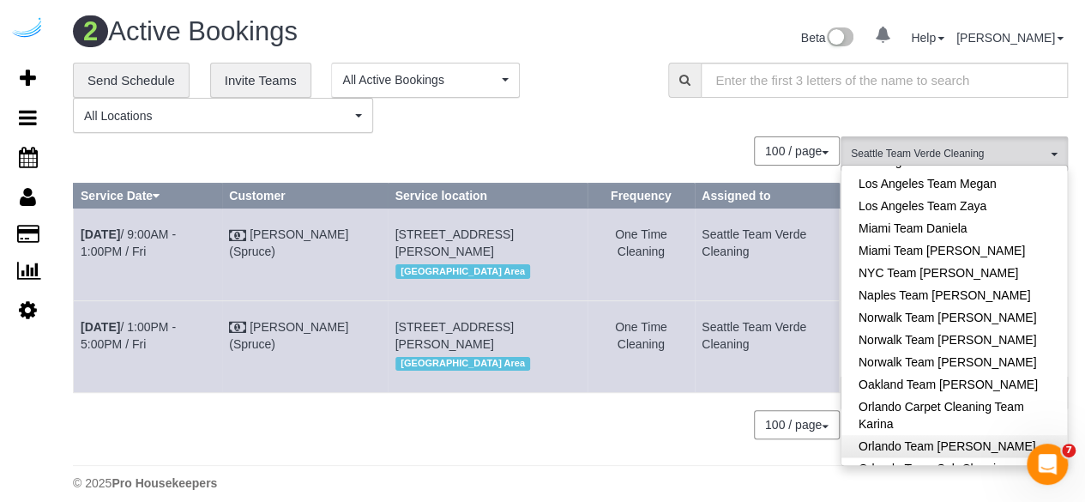
scroll to position [1109, 0]
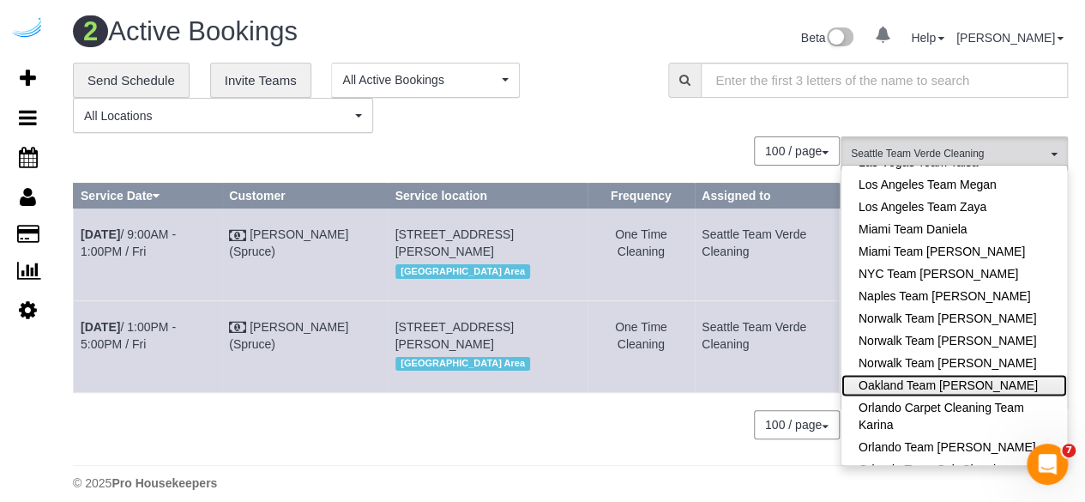
click at [976, 374] on link "Oakland Team [PERSON_NAME]" at bounding box center [954, 385] width 226 height 22
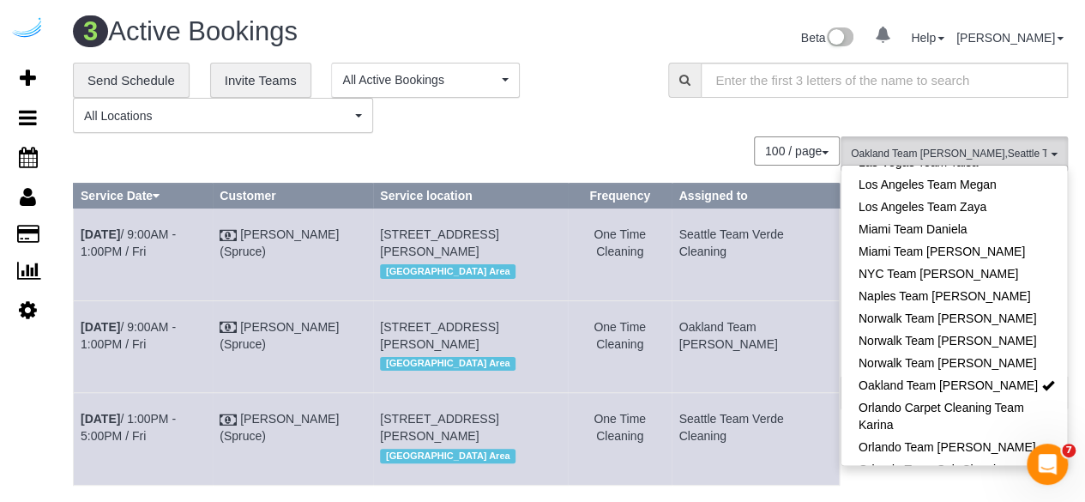
click at [679, 124] on div "**********" at bounding box center [570, 98] width 1021 height 71
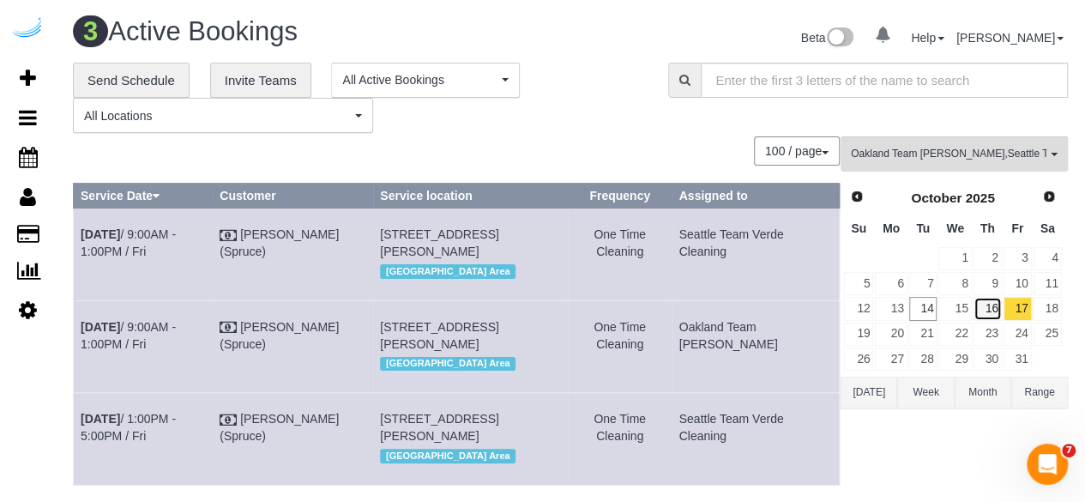
click at [991, 311] on link "16" at bounding box center [988, 308] width 28 height 23
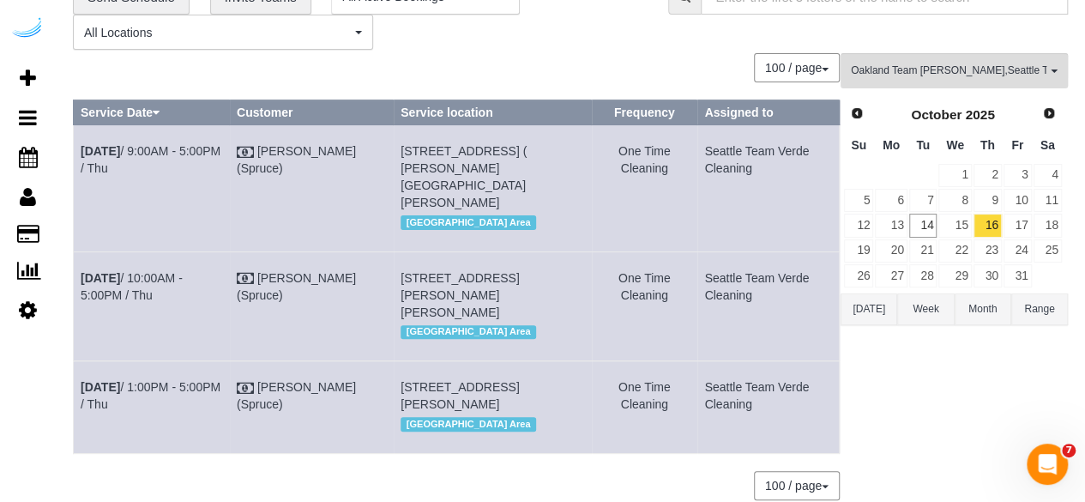
scroll to position [81, 0]
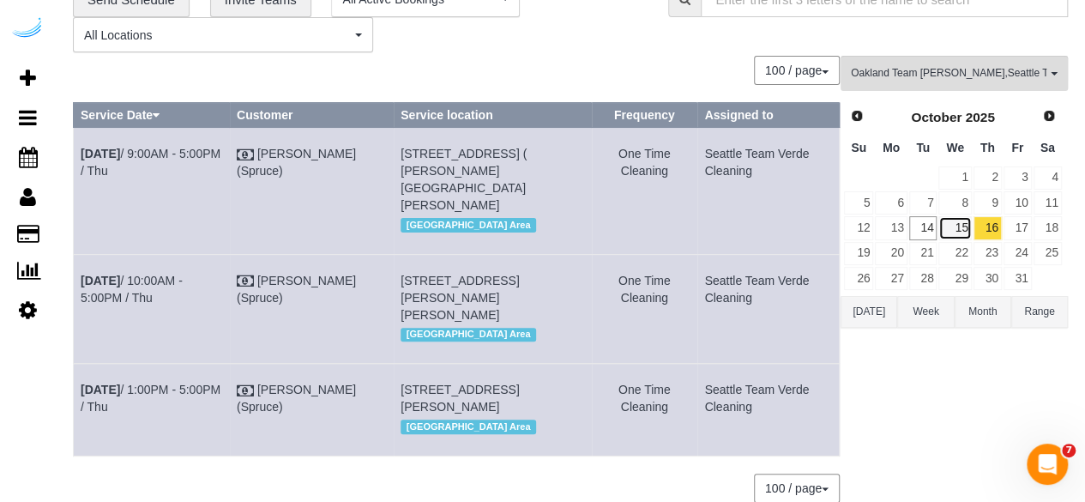
click at [959, 223] on link "15" at bounding box center [954, 227] width 33 height 23
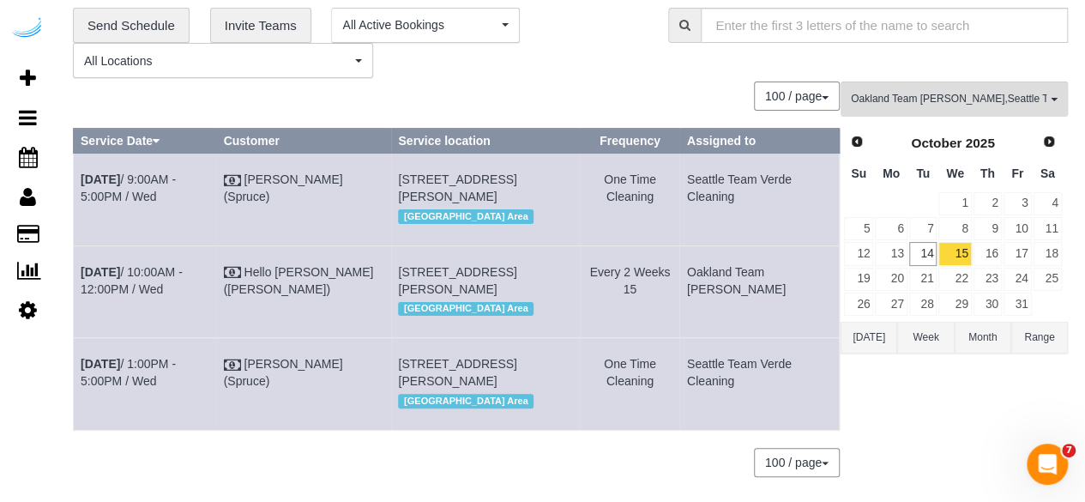
scroll to position [52, 0]
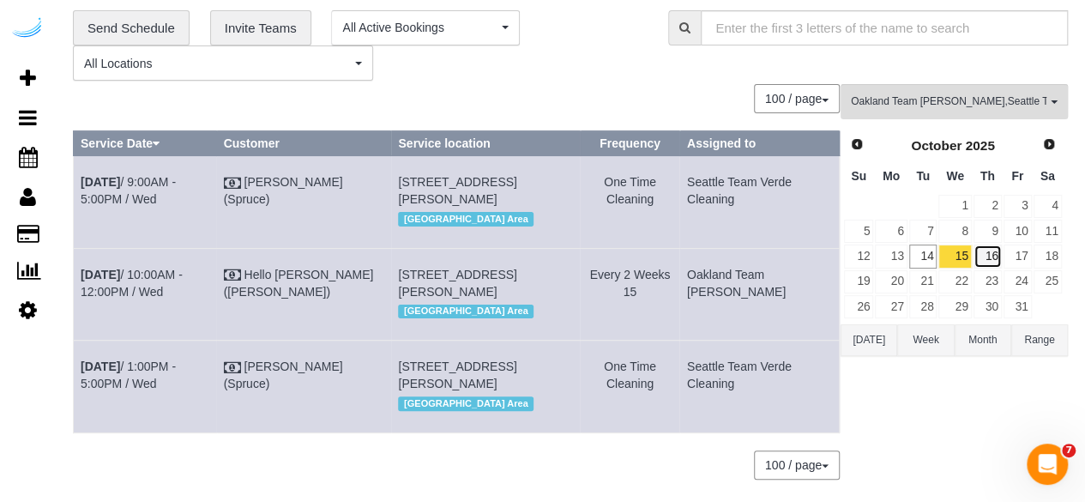
click at [991, 246] on link "16" at bounding box center [988, 255] width 28 height 23
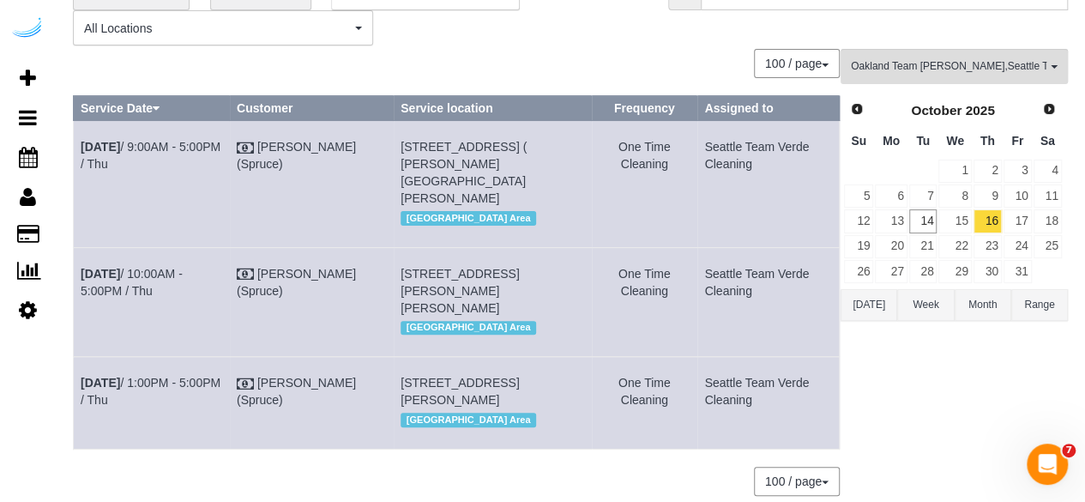
scroll to position [93, 0]
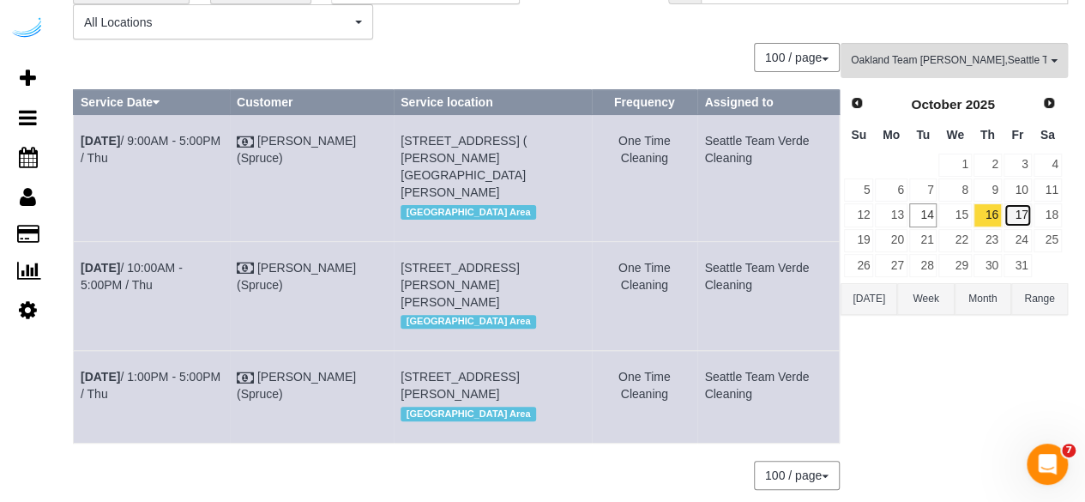
click at [1024, 215] on link "17" at bounding box center [1018, 214] width 28 height 23
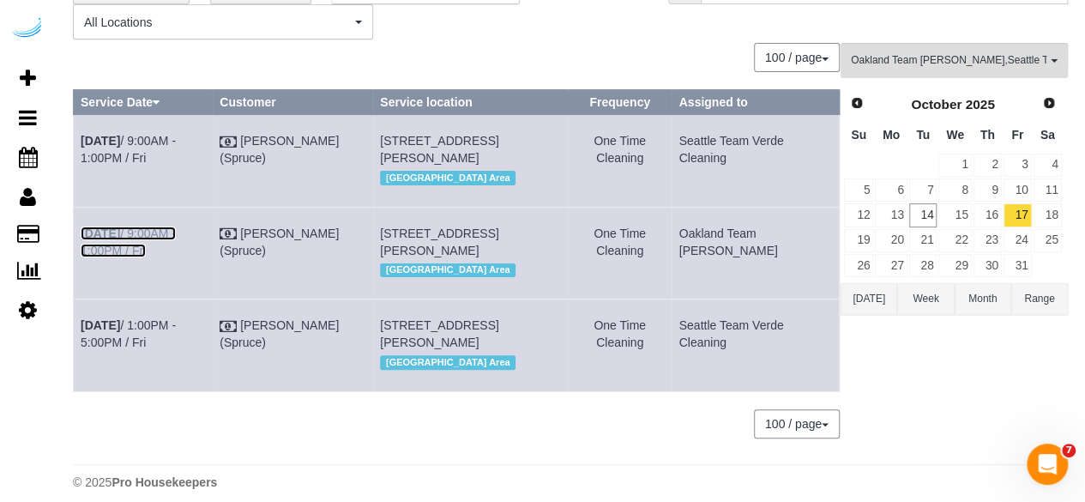
click at [176, 244] on link "Oct 17th / 9:00AM - 1:00PM / Fri" at bounding box center [128, 241] width 95 height 31
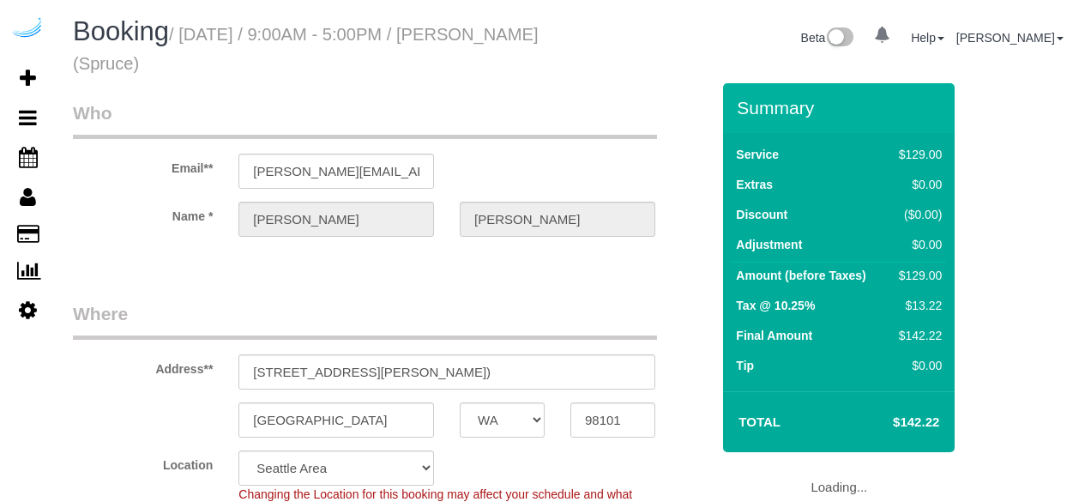
select select "WA"
select select "number:9"
select select "282"
select select "object:753"
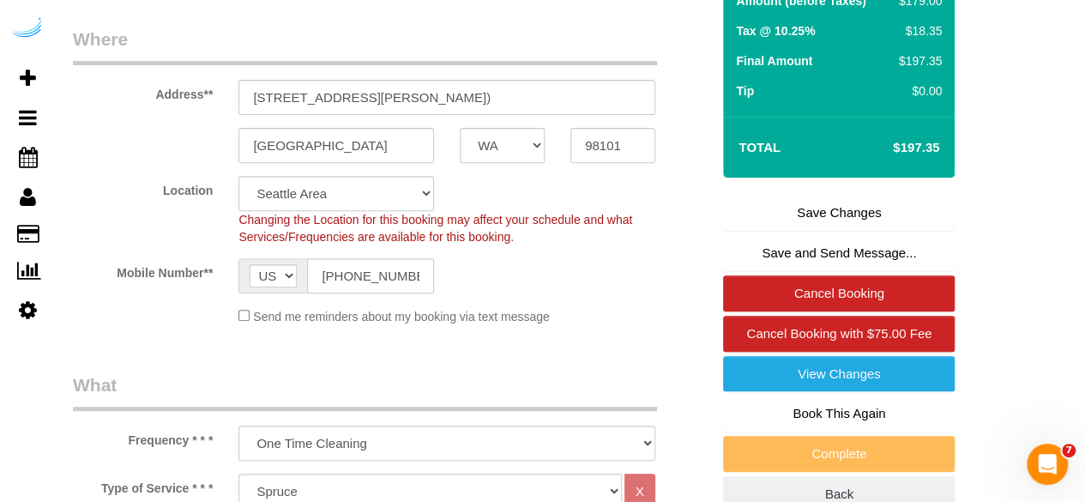
scroll to position [273, 0]
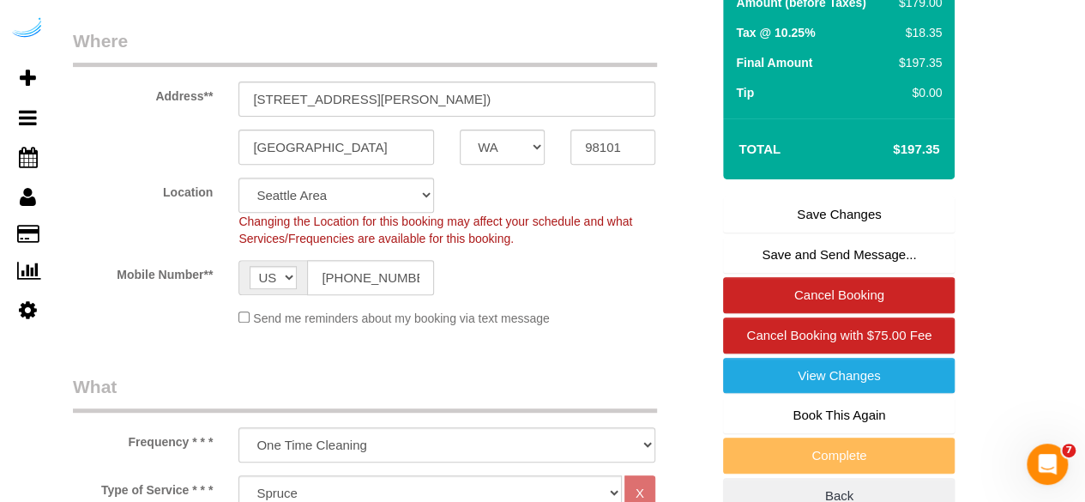
click at [785, 215] on link "Save Changes" at bounding box center [839, 214] width 232 height 36
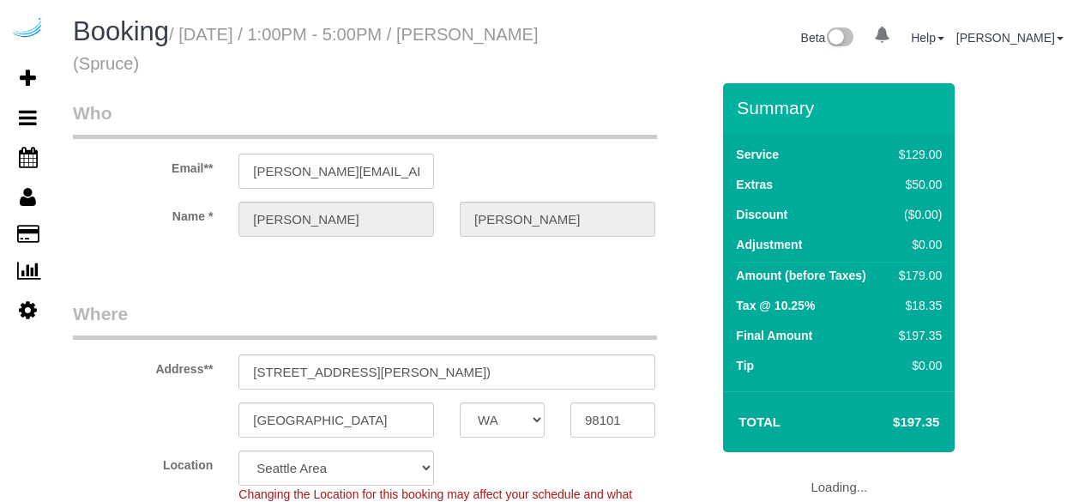
select select "WA"
select select "282"
select select "number:9"
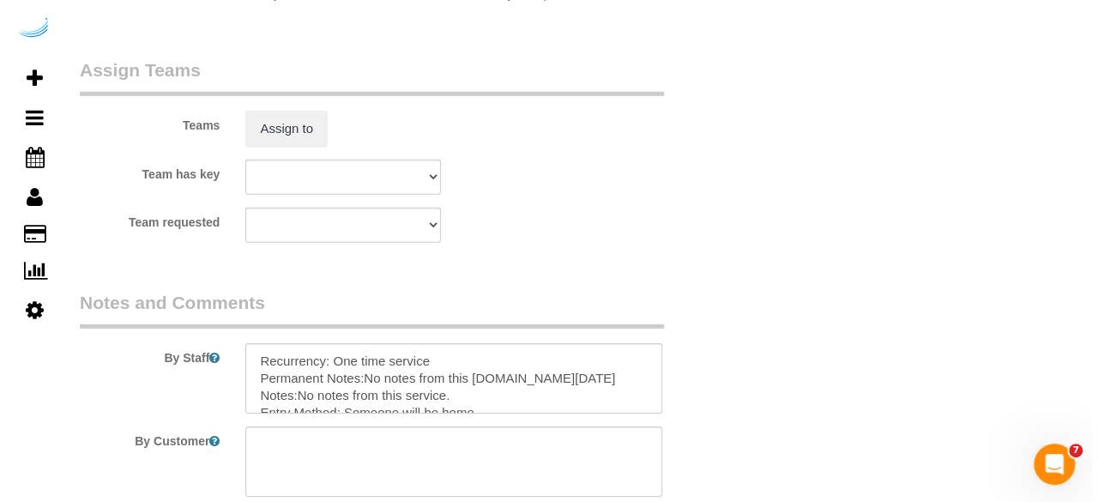
scroll to position [2574, 0]
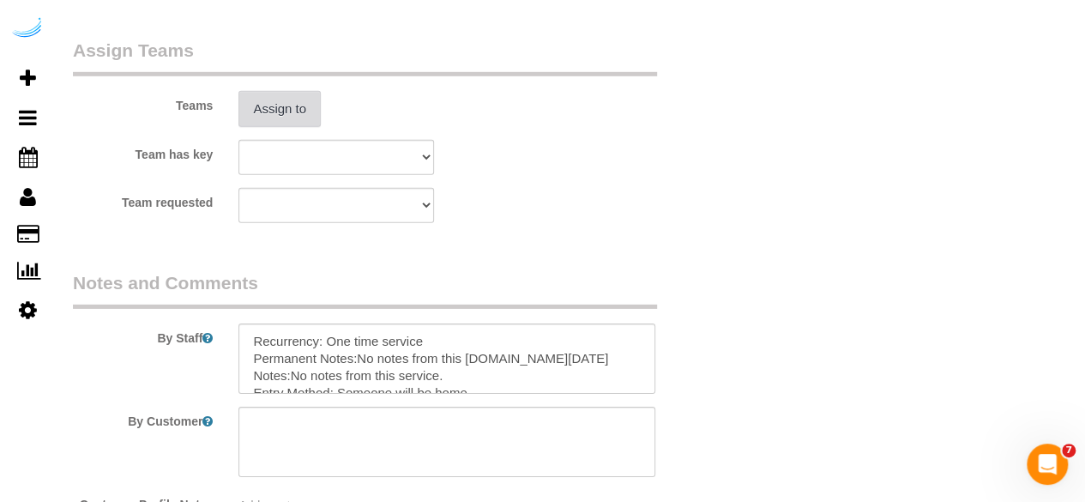
click at [294, 109] on button "Assign to" at bounding box center [279, 109] width 82 height 36
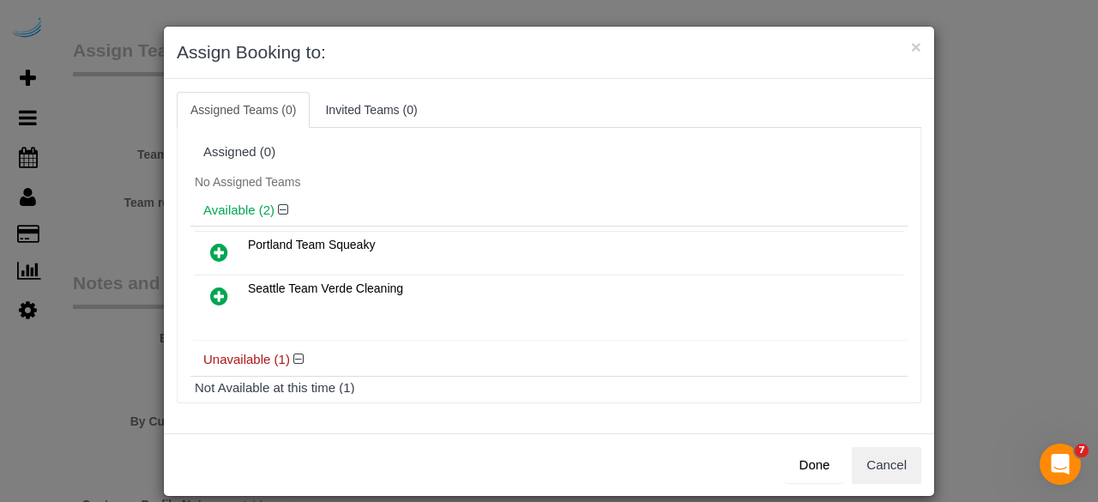
click at [210, 293] on icon at bounding box center [219, 296] width 18 height 21
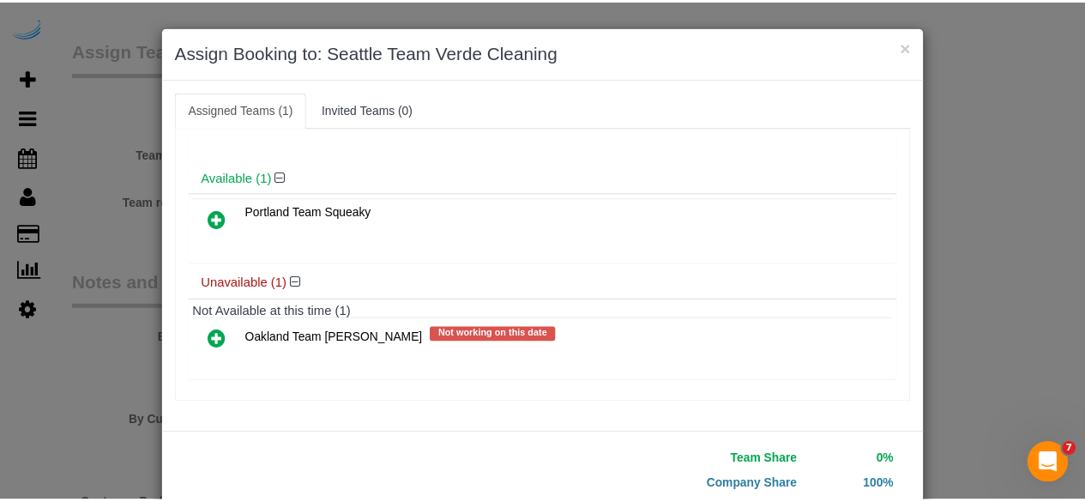
scroll to position [109, 0]
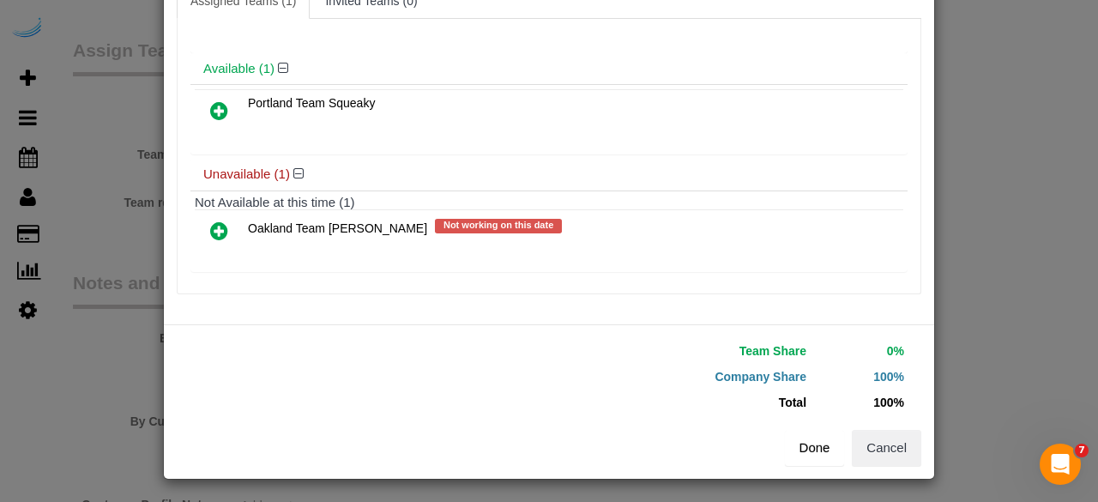
click at [796, 452] on button "Done" at bounding box center [815, 448] width 60 height 36
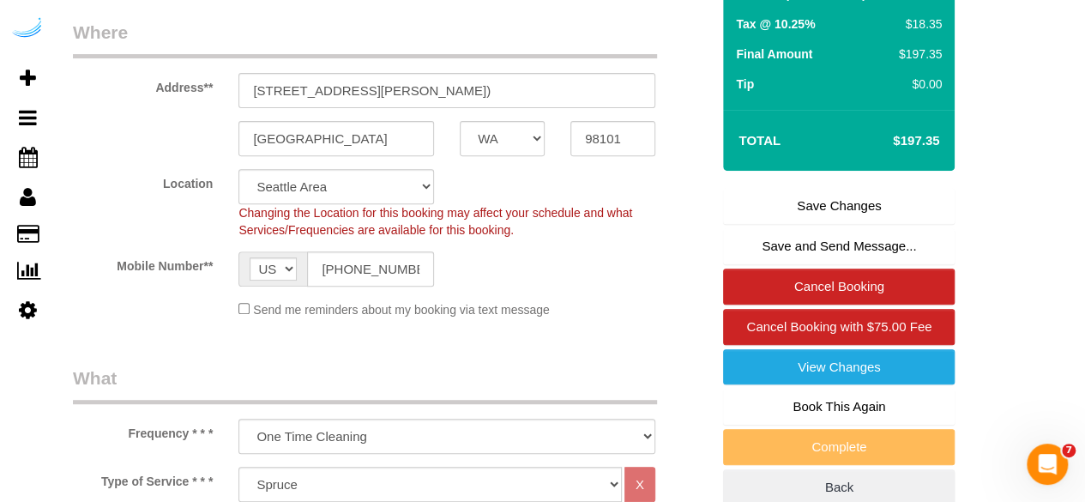
scroll to position [271, 0]
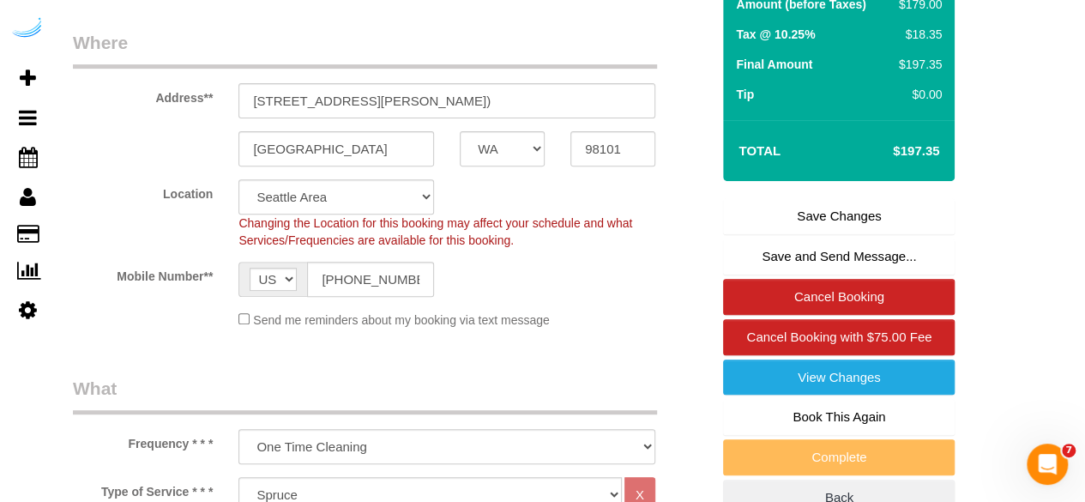
click at [821, 203] on link "Save Changes" at bounding box center [839, 216] width 232 height 36
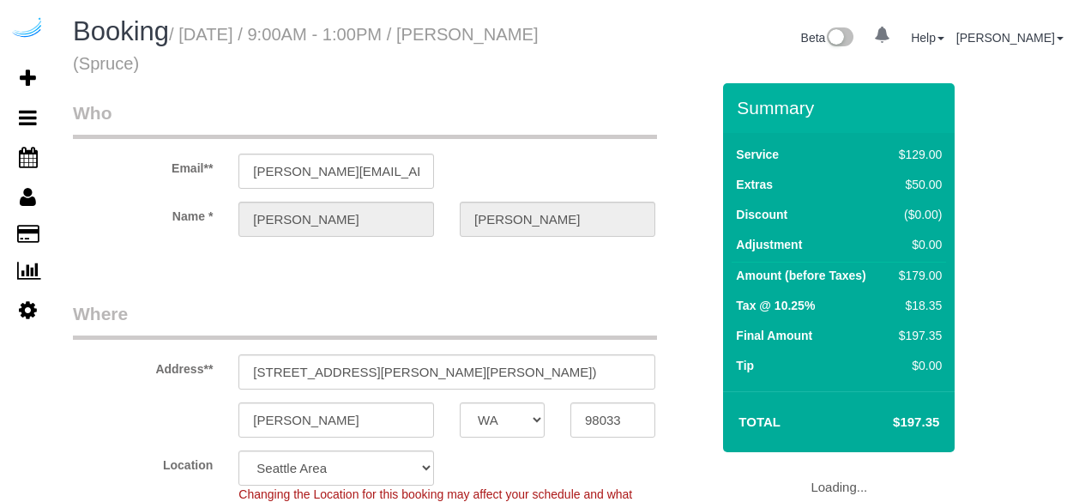
select select "WA"
select select "number:9"
select select "object:764"
select select "282"
select select "WA"
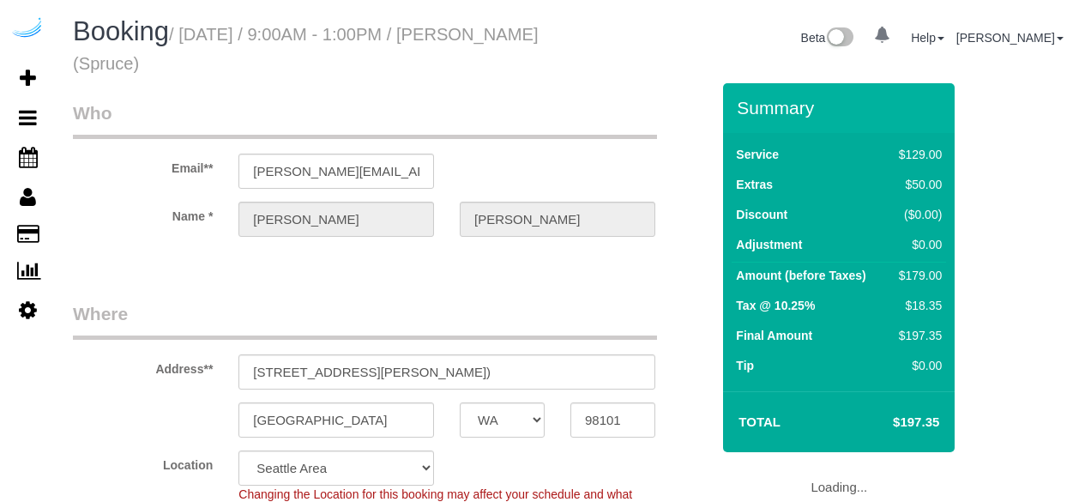
select select "282"
select select "number:9"
select select "object:770"
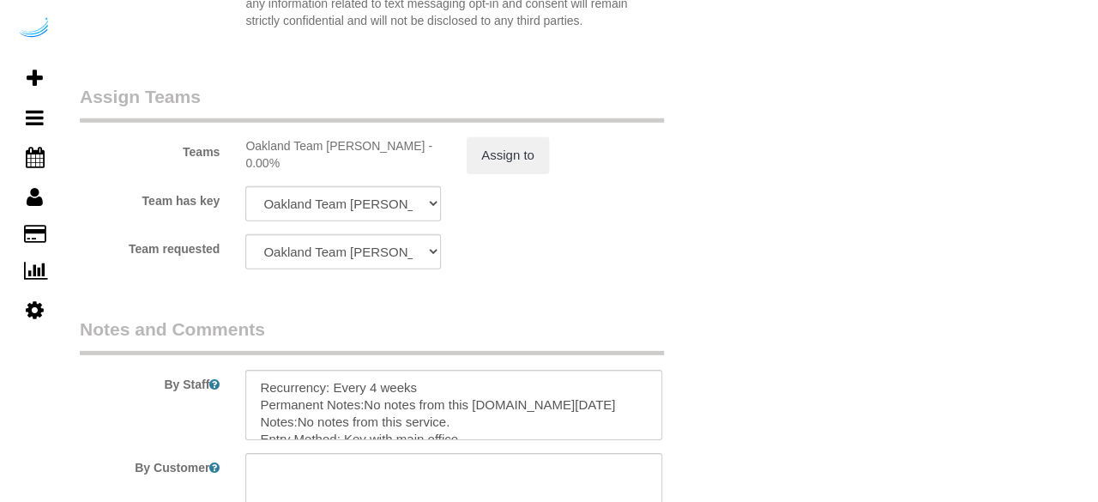
scroll to position [2525, 0]
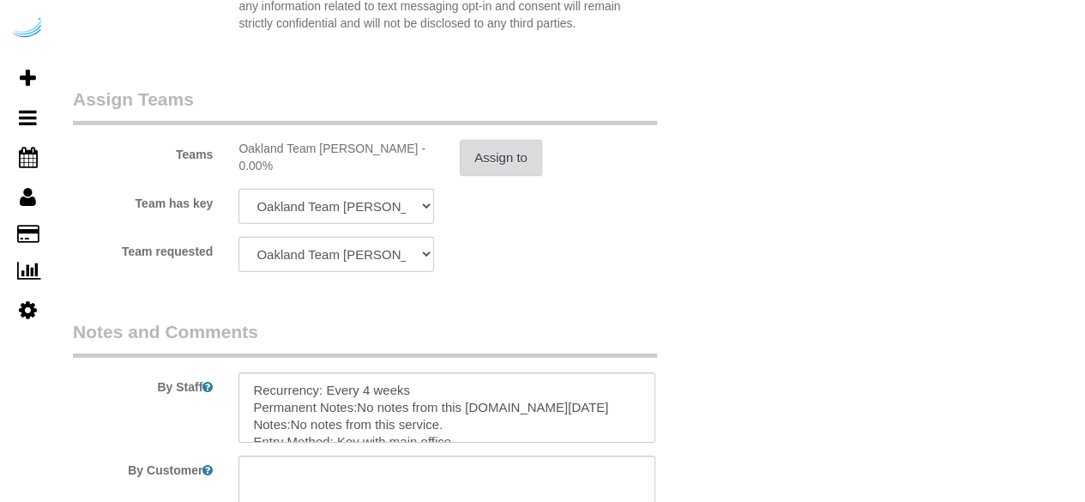
click at [474, 167] on button "Assign to" at bounding box center [501, 158] width 82 height 36
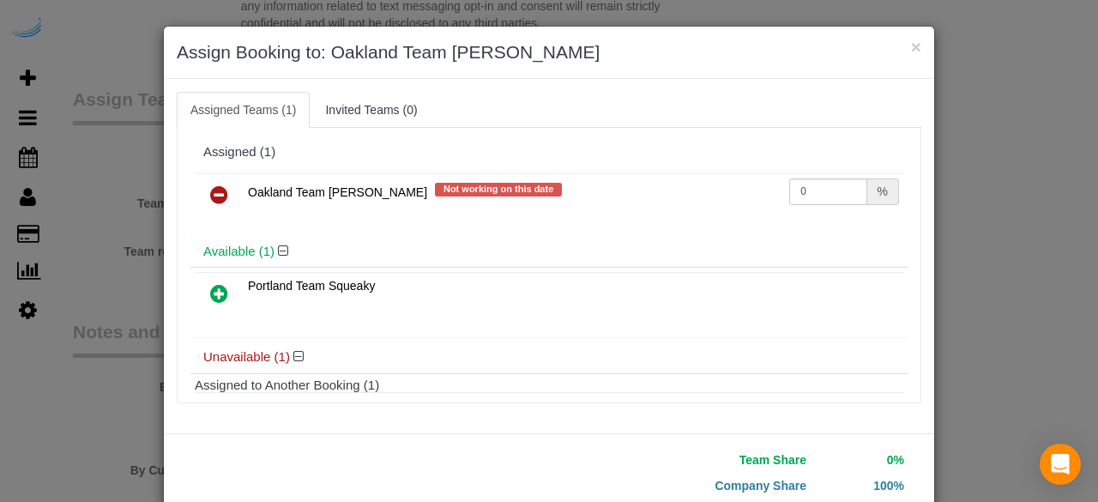
click at [211, 192] on icon at bounding box center [219, 194] width 18 height 21
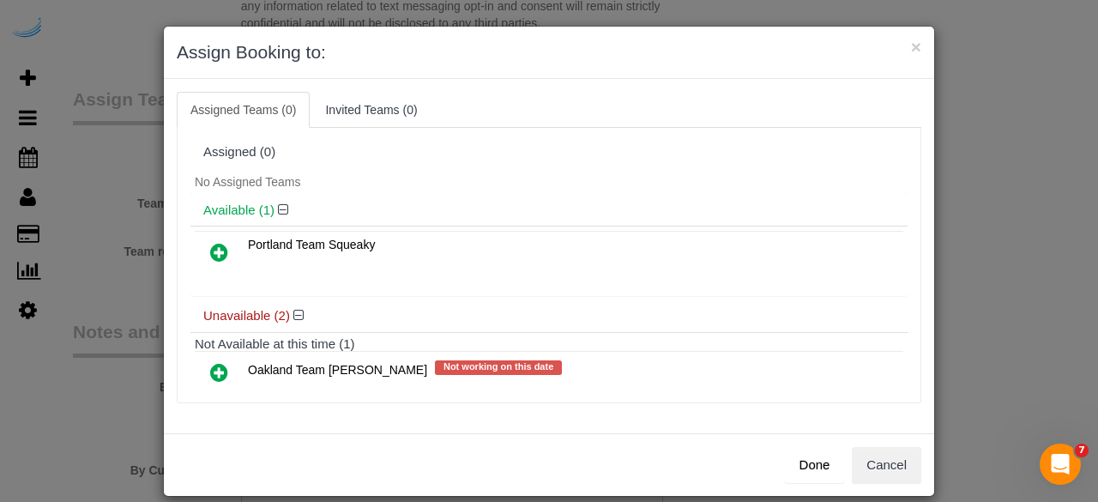
scroll to position [105, 0]
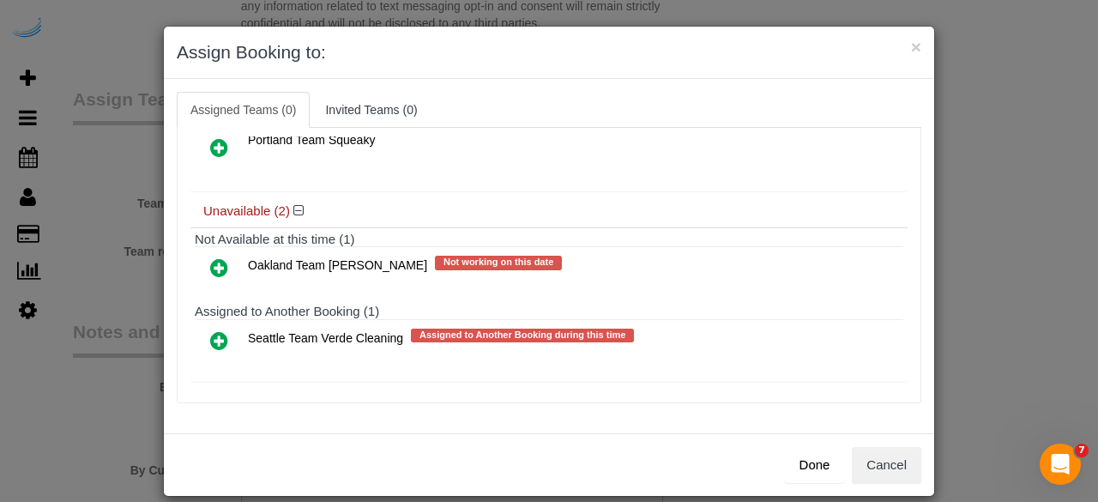
click at [210, 335] on icon at bounding box center [219, 340] width 18 height 21
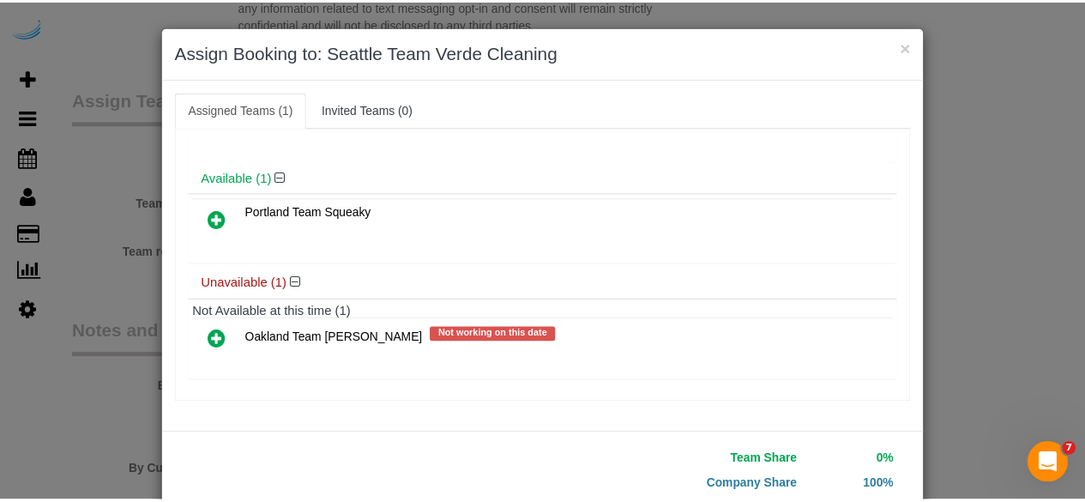
scroll to position [109, 0]
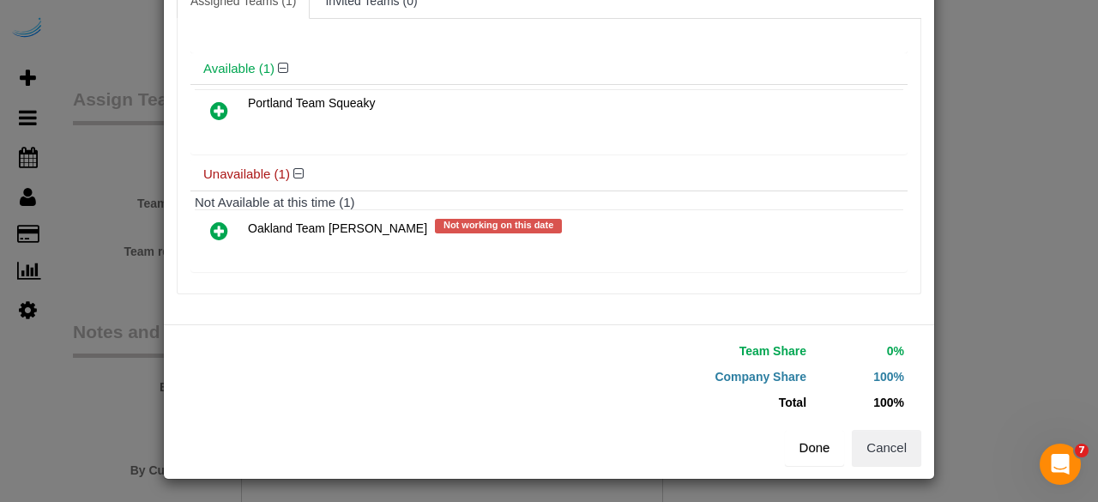
click at [815, 445] on button "Done" at bounding box center [815, 448] width 60 height 36
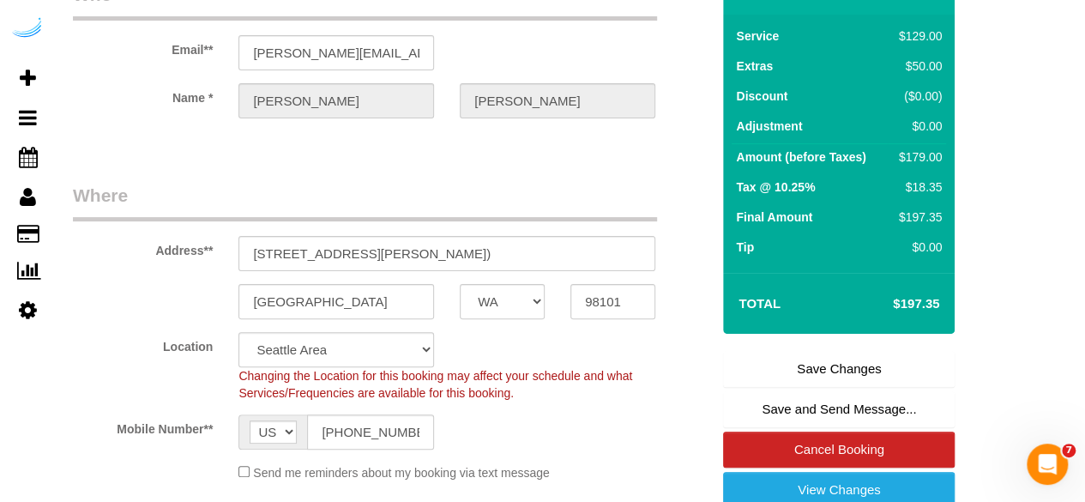
scroll to position [126, 0]
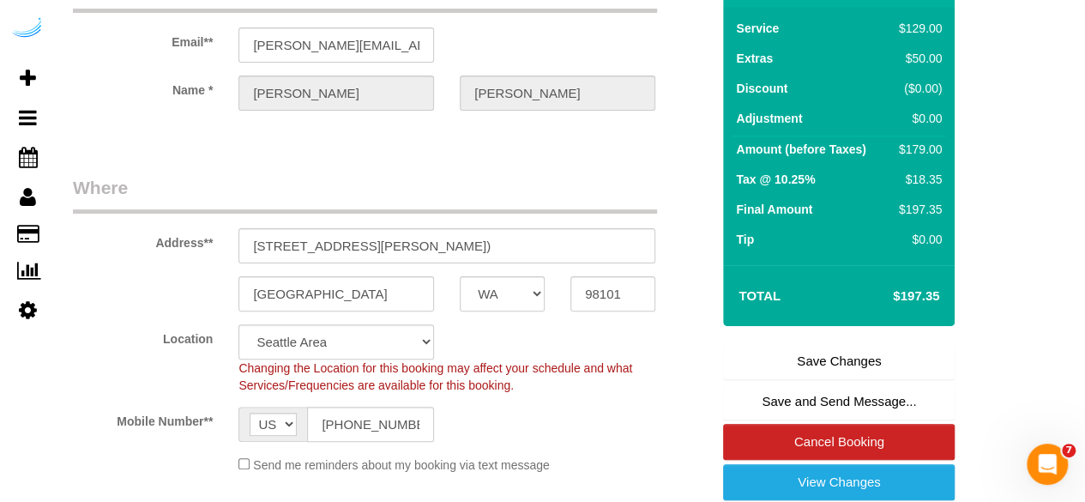
click at [833, 351] on link "Save Changes" at bounding box center [839, 361] width 232 height 36
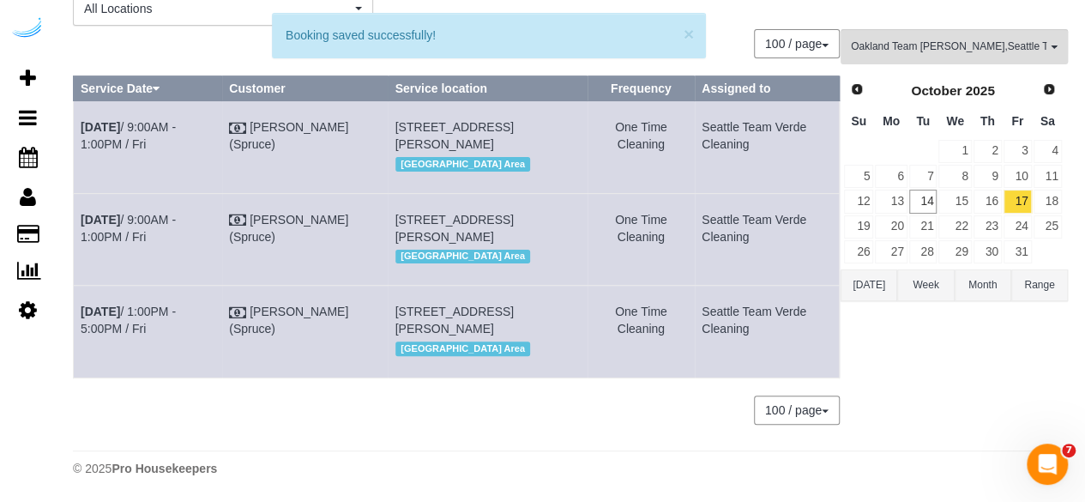
scroll to position [140, 0]
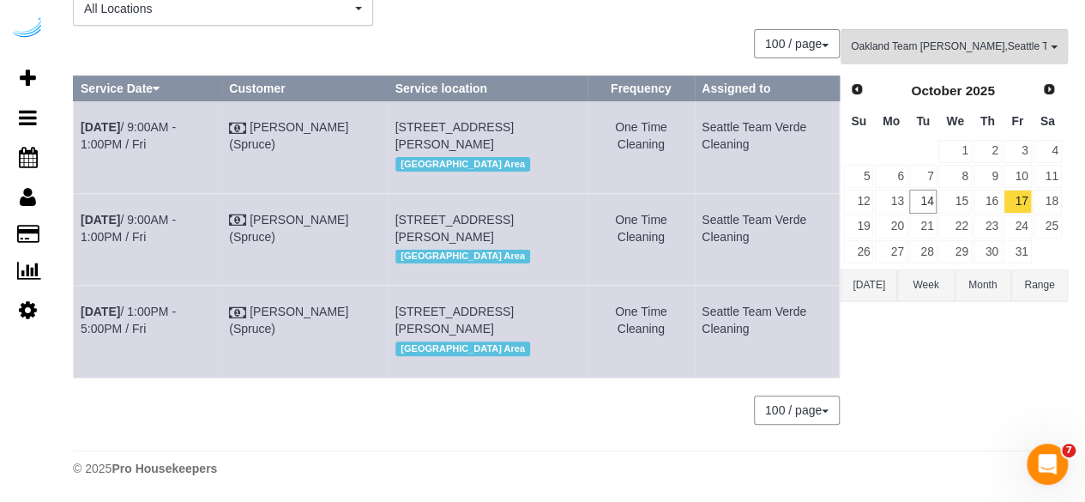
click at [976, 404] on div "Oakland Team [PERSON_NAME] , Seattle Team Verde Cleaning All Teams Remove Team …" at bounding box center [954, 235] width 227 height 412
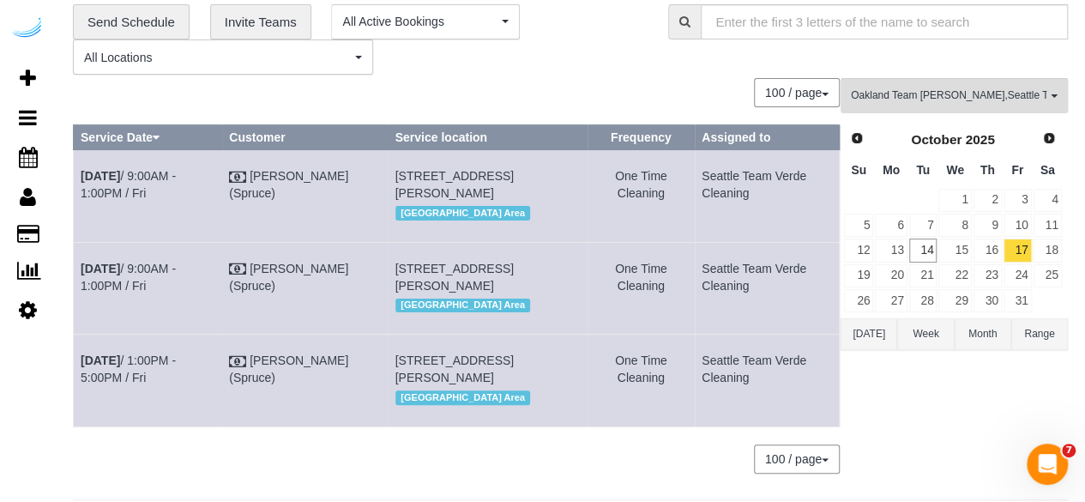
scroll to position [57, 0]
